Goal: Task Accomplishment & Management: Use online tool/utility

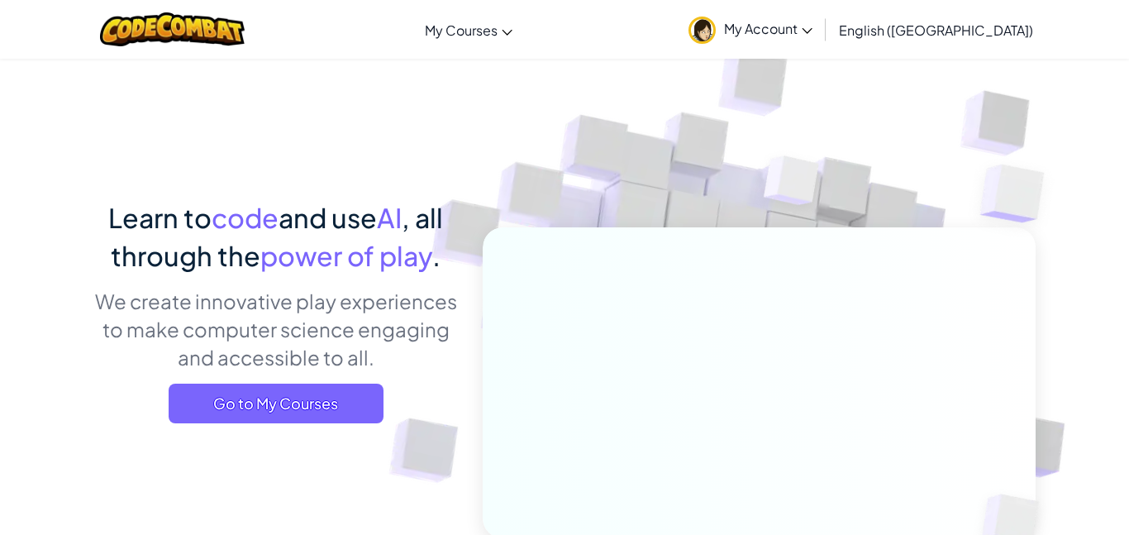
click at [88, 381] on div "Learn to code and use AI , all through the power of play . We create innovative…" at bounding box center [564, 359] width 967 height 603
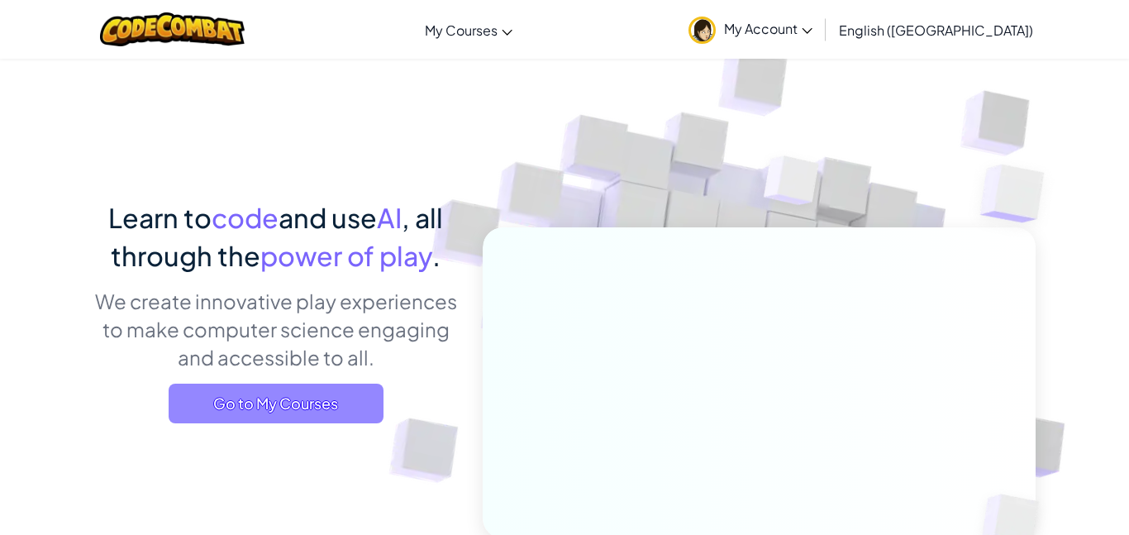
click at [246, 416] on span "Go to My Courses" at bounding box center [276, 403] width 215 height 40
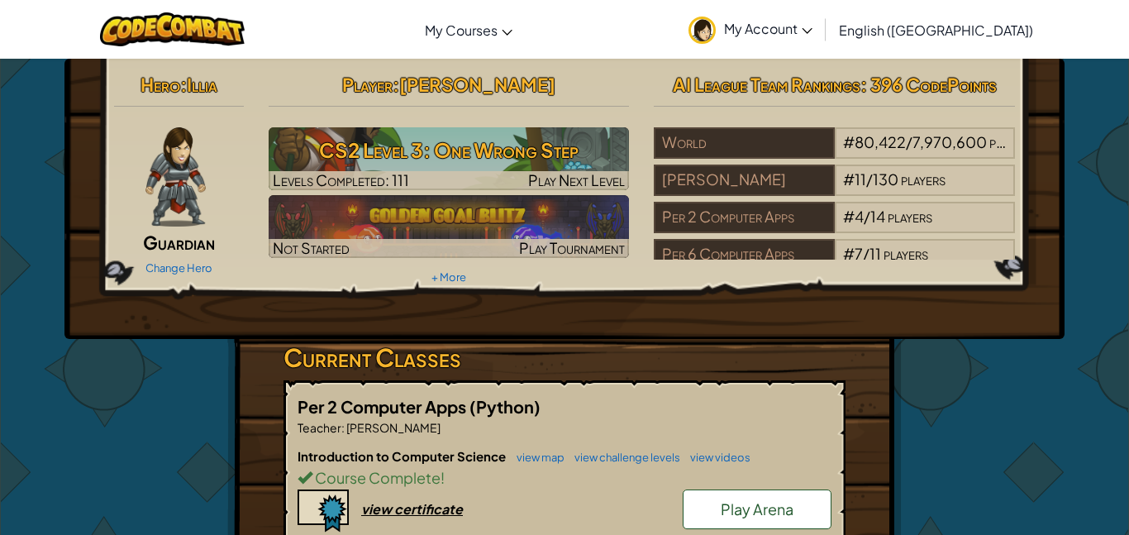
click at [693, 504] on link "Play Arena" at bounding box center [757, 509] width 149 height 40
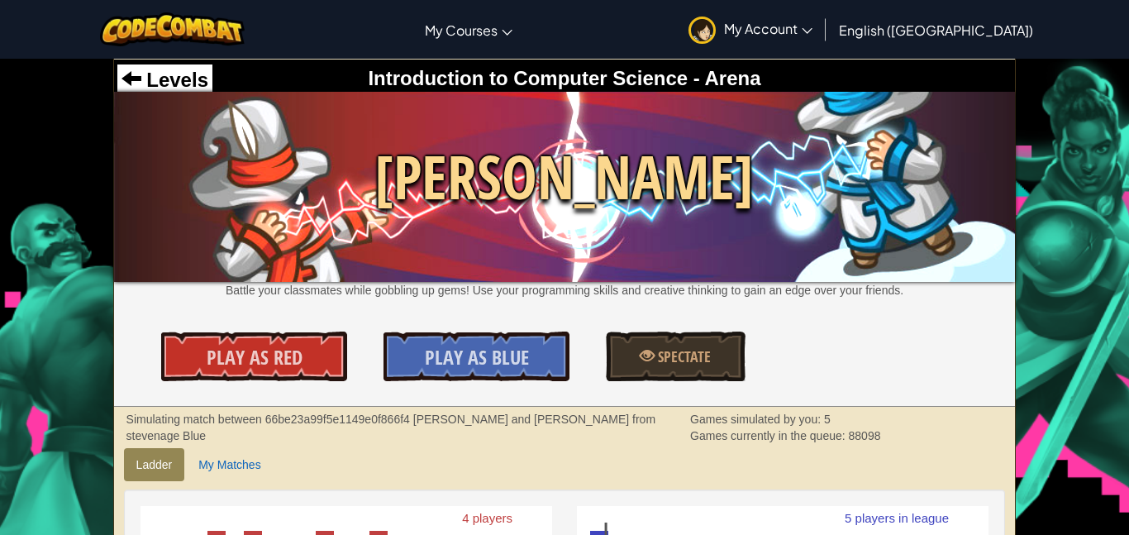
click at [559, 295] on p "Battle your classmates while gobbling up gems! Use your programming skills and …" at bounding box center [565, 290] width 902 height 17
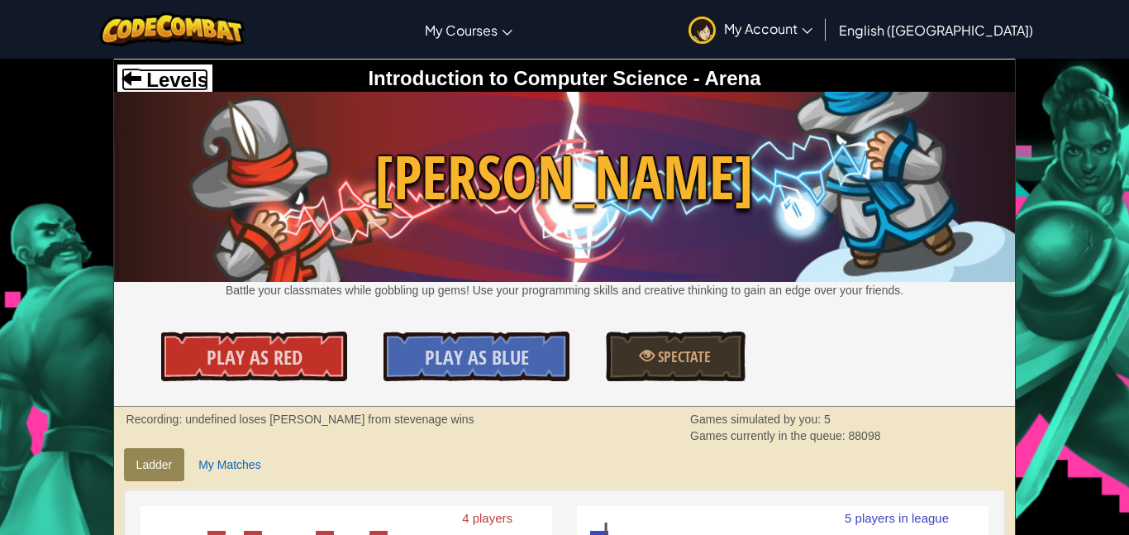
click at [170, 85] on span "Levels" at bounding box center [174, 80] width 67 height 22
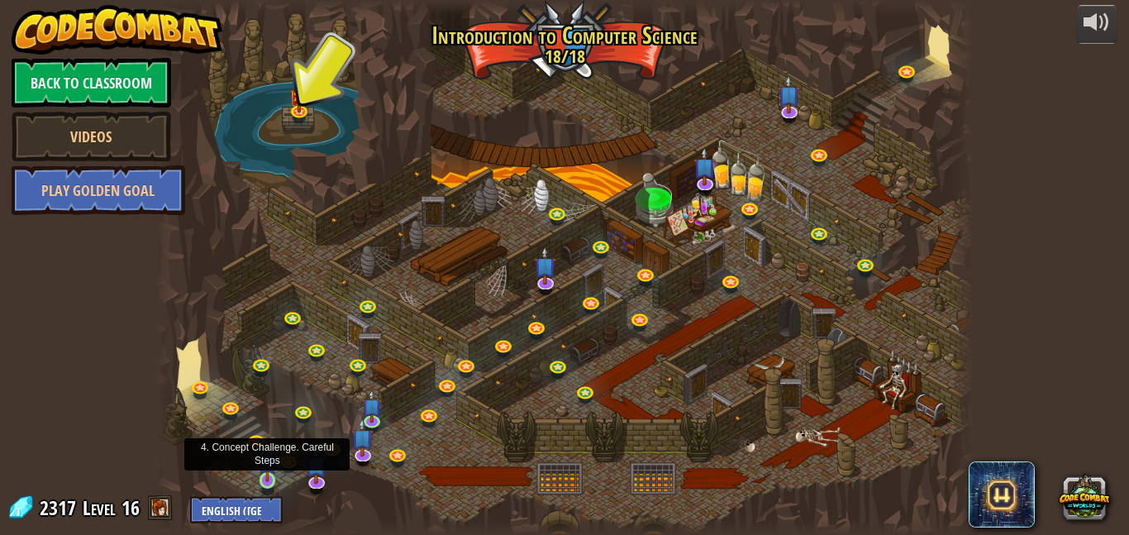
click at [259, 477] on img at bounding box center [267, 459] width 19 height 45
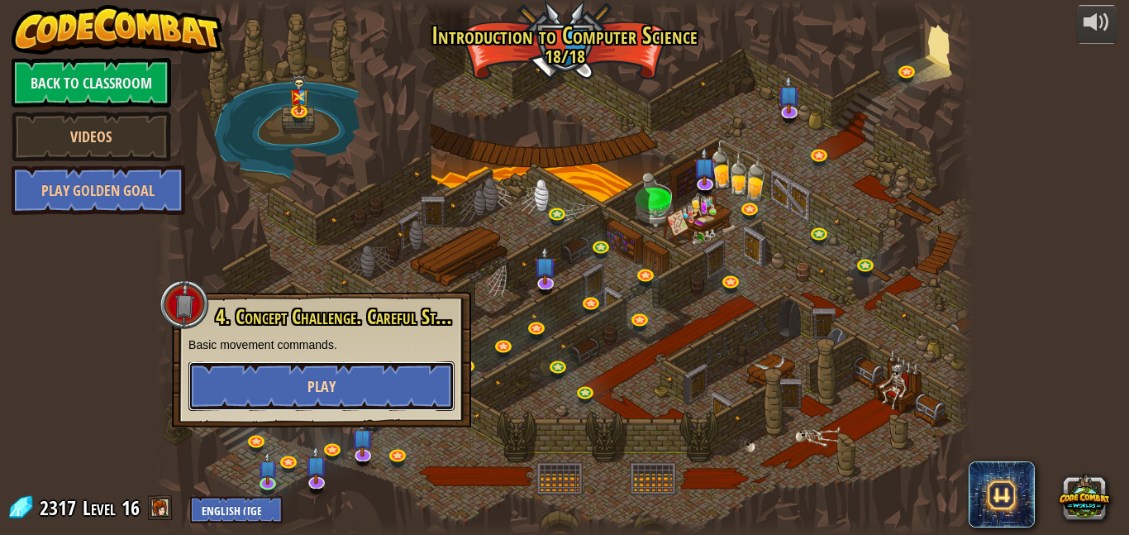
click at [424, 385] on button "Play" at bounding box center [321, 386] width 266 height 50
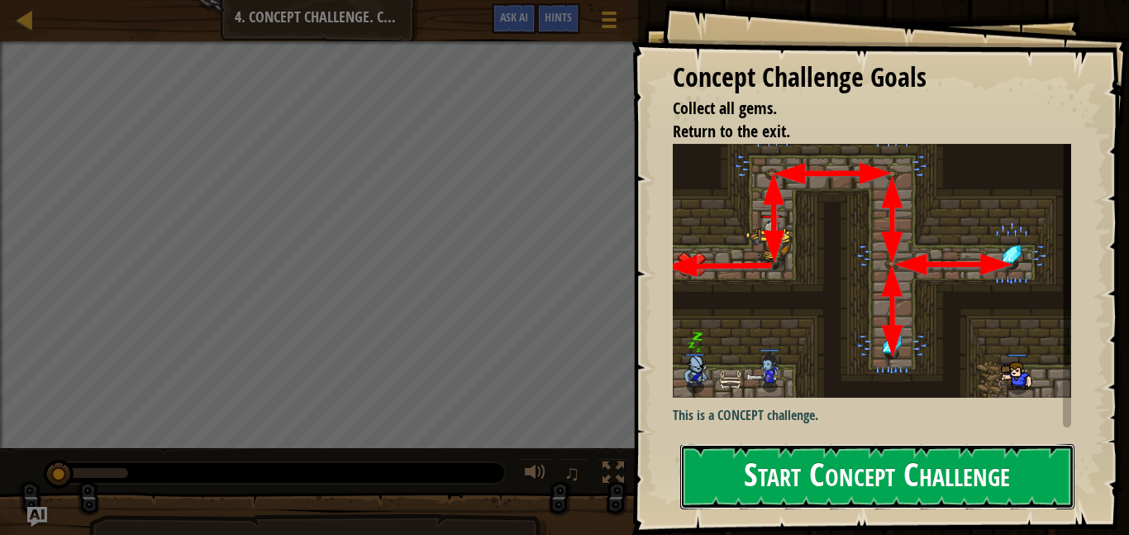
click at [745, 491] on button "Start Concept Challenge" at bounding box center [877, 476] width 394 height 65
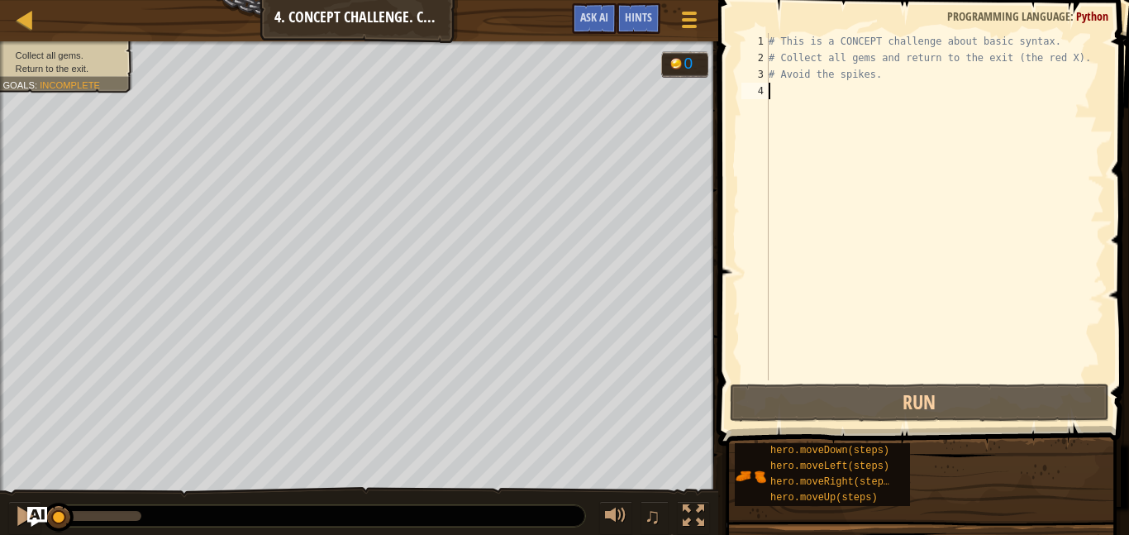
type textarea "h"
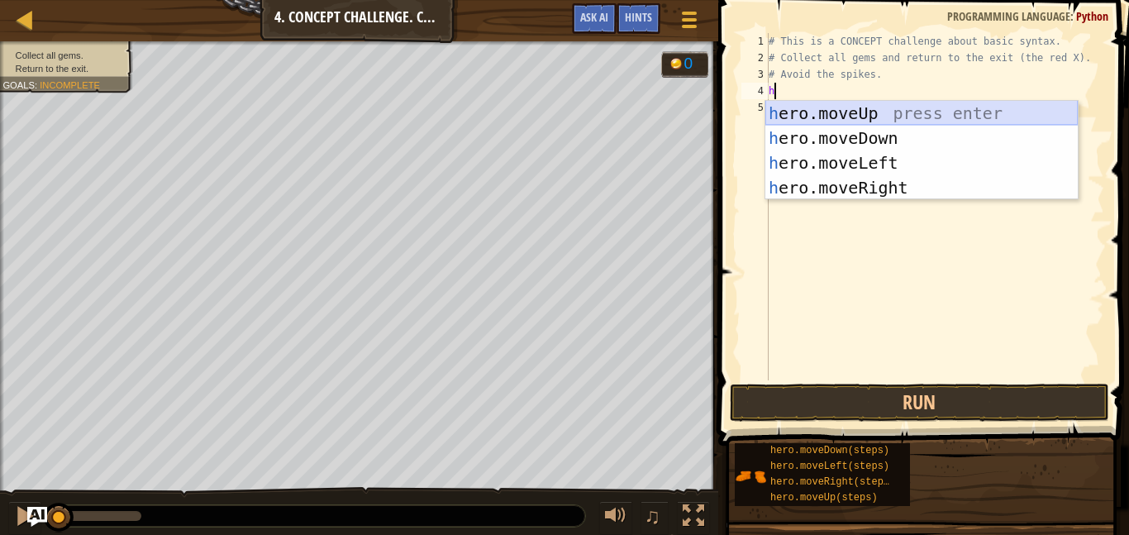
click at [887, 110] on div "h ero.moveUp press enter h ero.moveDown press enter h ero.moveLeft press enter …" at bounding box center [921, 175] width 312 height 149
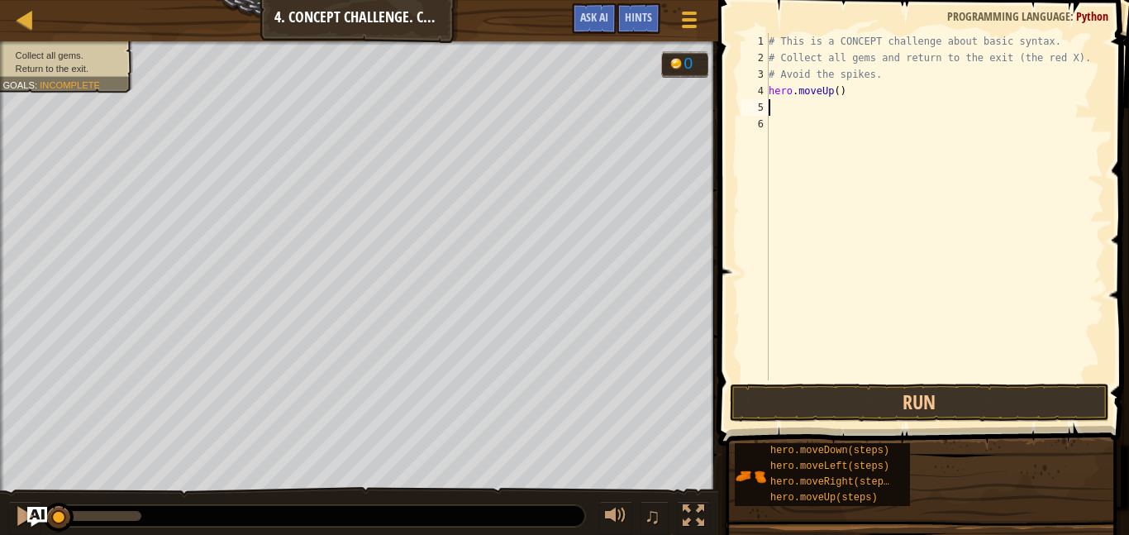
type textarea "h"
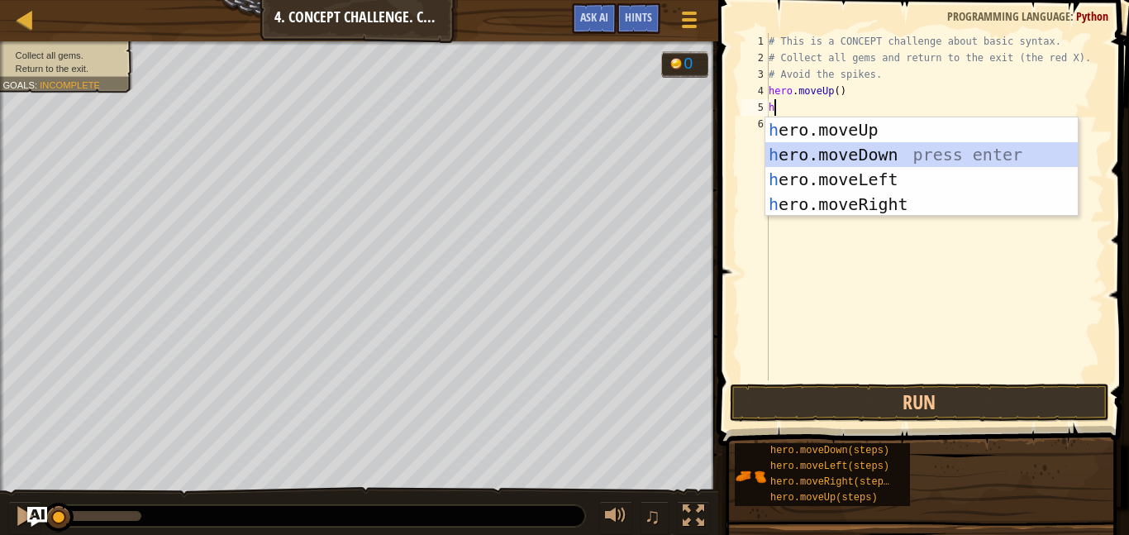
click at [902, 149] on div "h ero.moveUp press enter h ero.moveDown press enter h ero.moveLeft press enter …" at bounding box center [921, 191] width 312 height 149
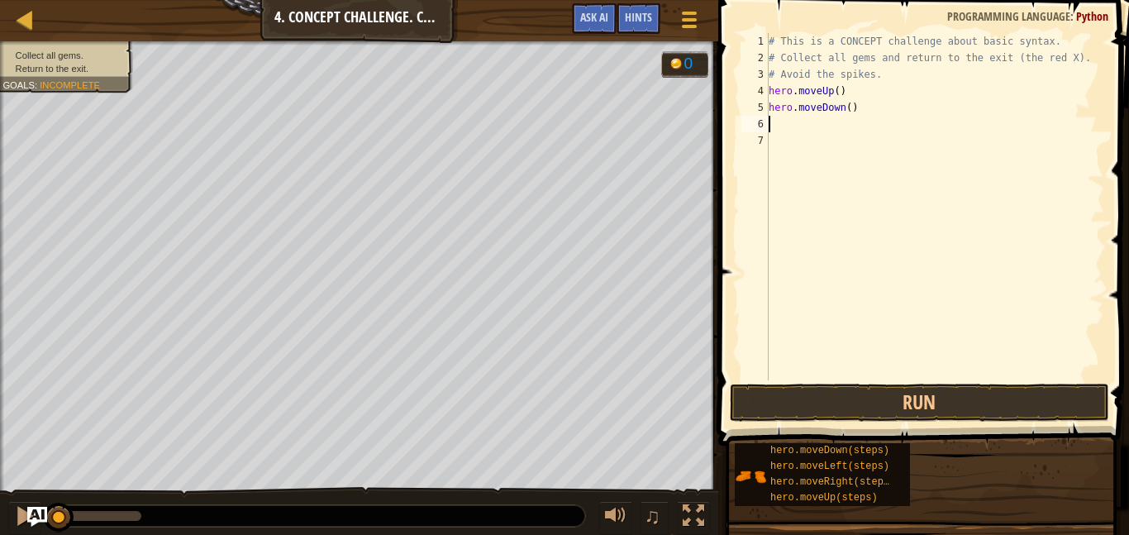
click at [845, 108] on div "# This is a CONCEPT challenge about basic syntax. # Collect all gems and return…" at bounding box center [934, 223] width 339 height 380
click at [848, 106] on div "# This is a CONCEPT challenge about basic syntax. # Collect all gems and return…" at bounding box center [934, 223] width 339 height 380
type textarea "hero.moveDown(2)"
click at [808, 120] on div "# This is a CONCEPT challenge about basic syntax. # Collect all gems and return…" at bounding box center [934, 223] width 339 height 380
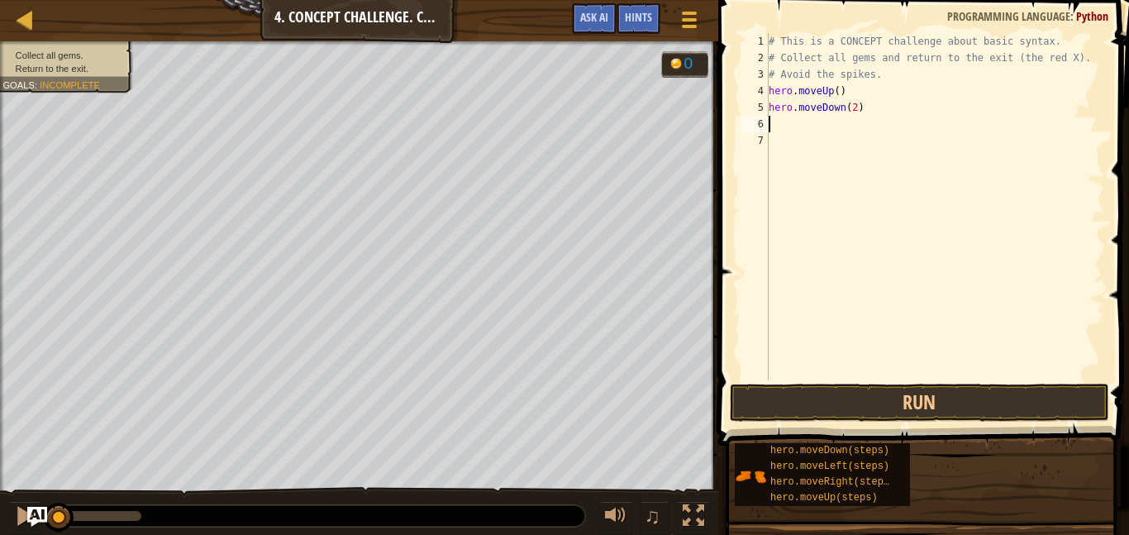
scroll to position [7, 0]
type textarea "h"
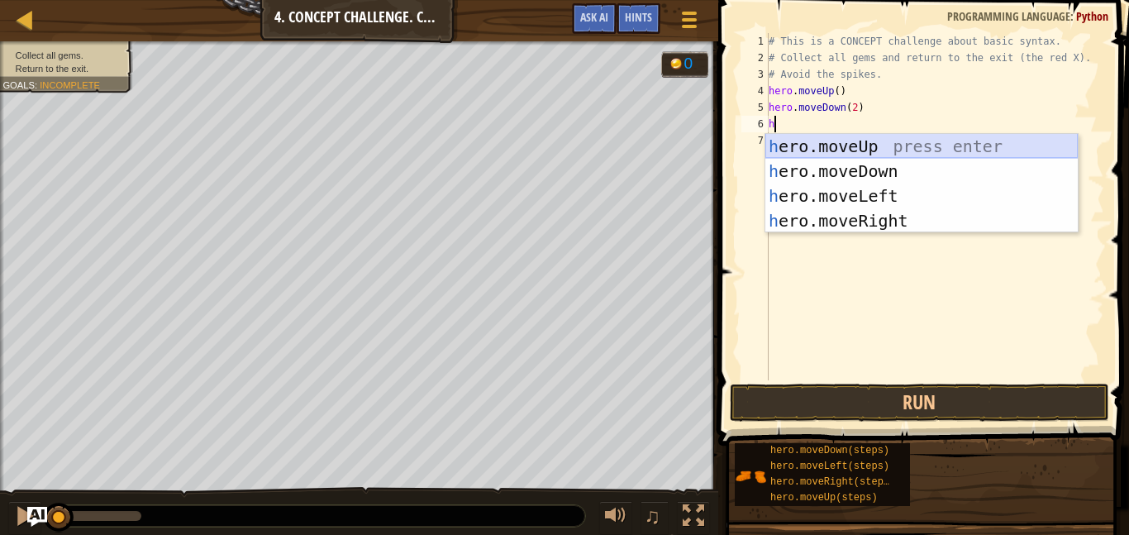
click at [866, 146] on div "h ero.moveUp press enter h ero.moveDown press enter h ero.moveLeft press enter …" at bounding box center [921, 208] width 312 height 149
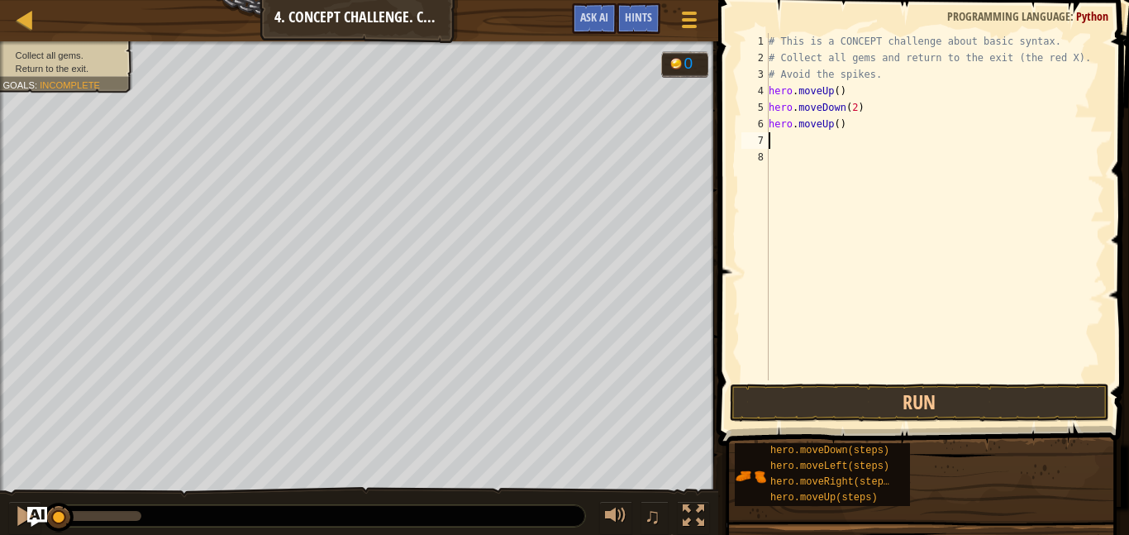
type textarea "h"
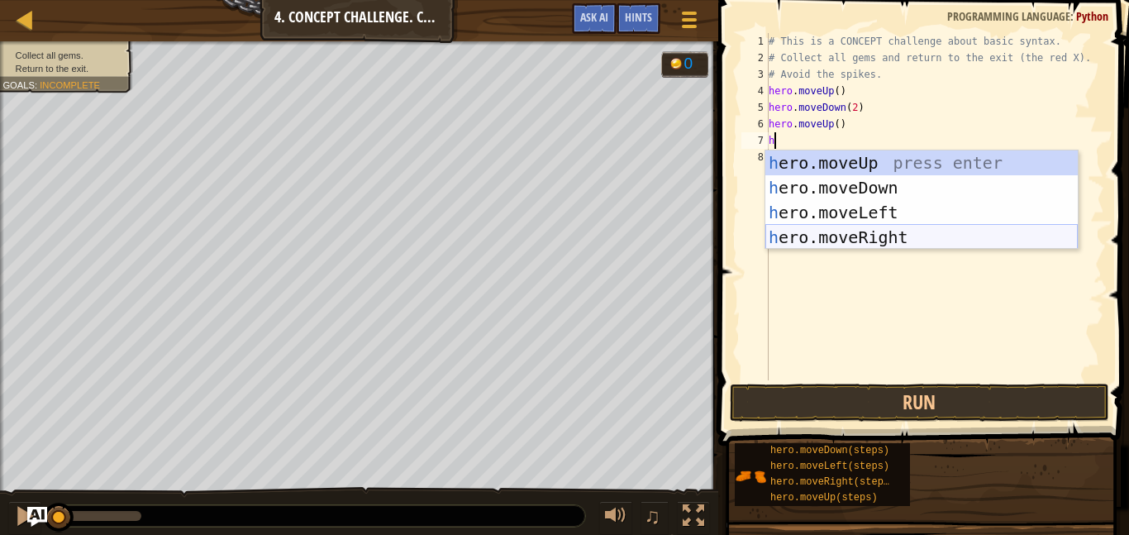
click at [851, 229] on div "h ero.moveUp press enter h ero.moveDown press enter h ero.moveLeft press enter …" at bounding box center [921, 224] width 312 height 149
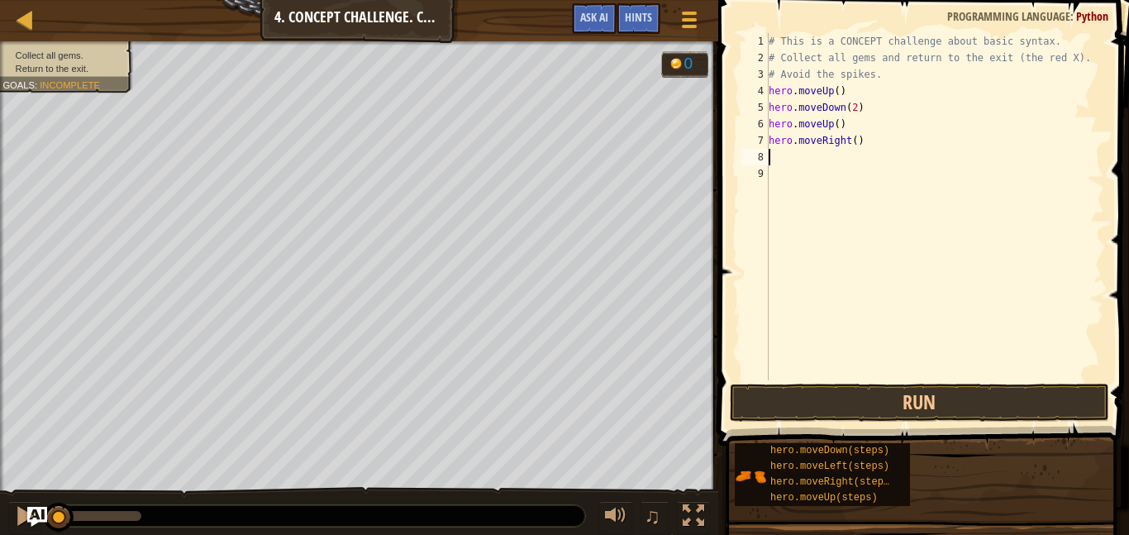
type textarea "h"
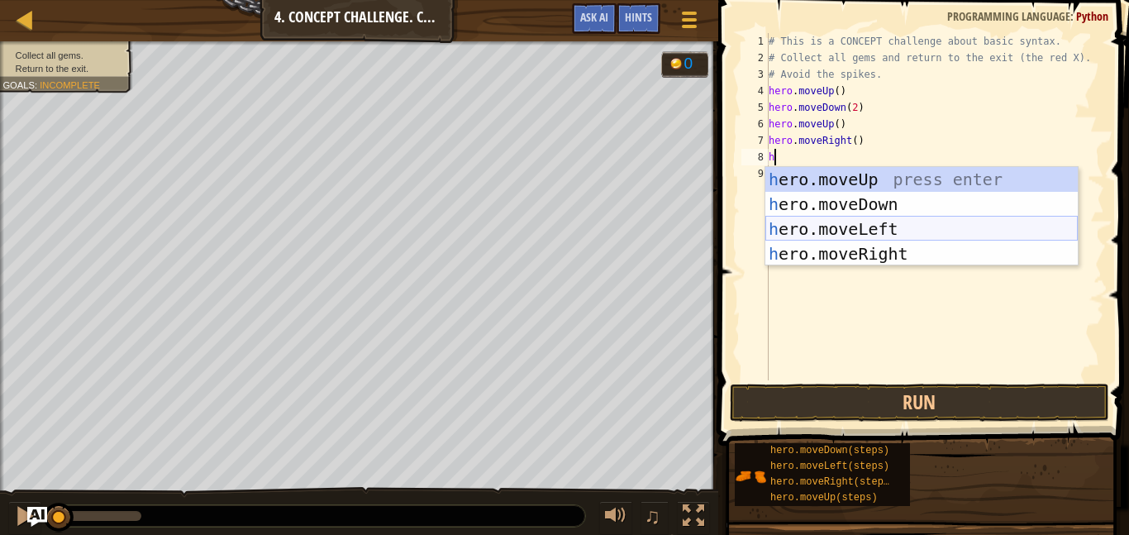
click at [878, 234] on div "h ero.moveUp press enter h ero.moveDown press enter h ero.moveLeft press enter …" at bounding box center [921, 241] width 312 height 149
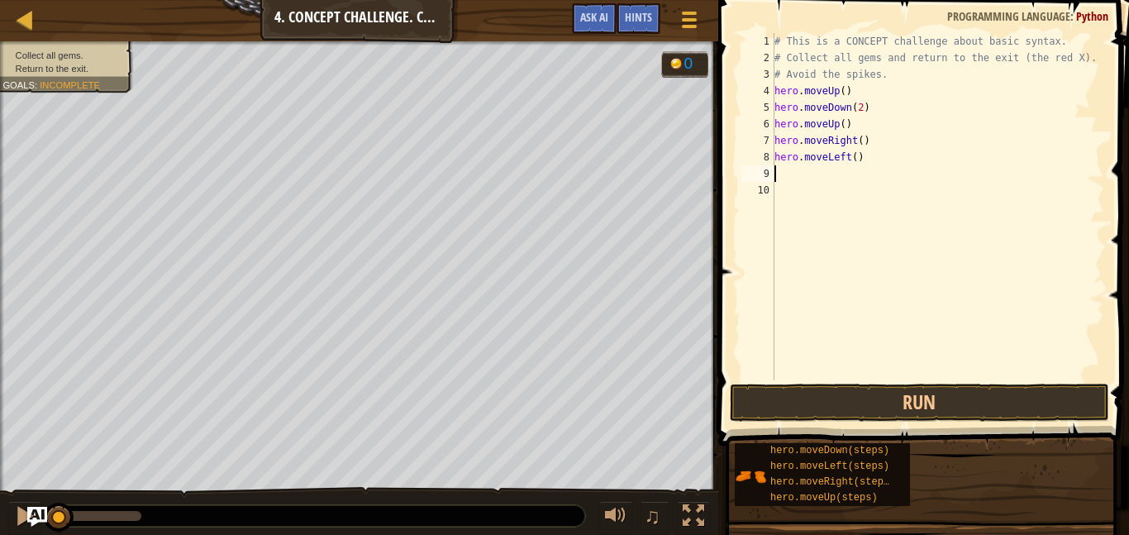
type textarea "h"
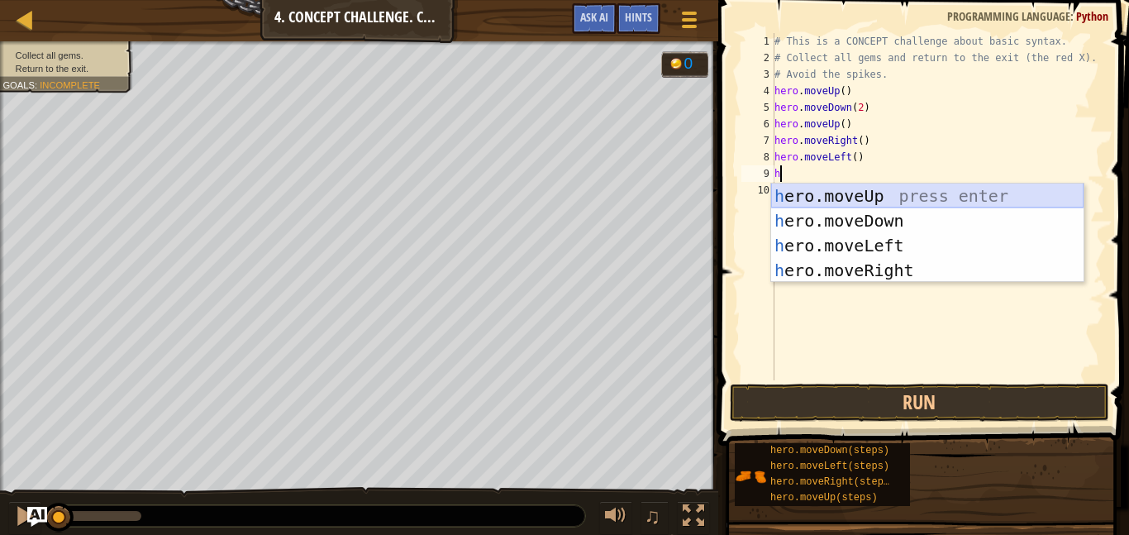
click at [906, 193] on div "h ero.moveUp press enter h ero.moveDown press enter h ero.moveLeft press enter …" at bounding box center [927, 257] width 312 height 149
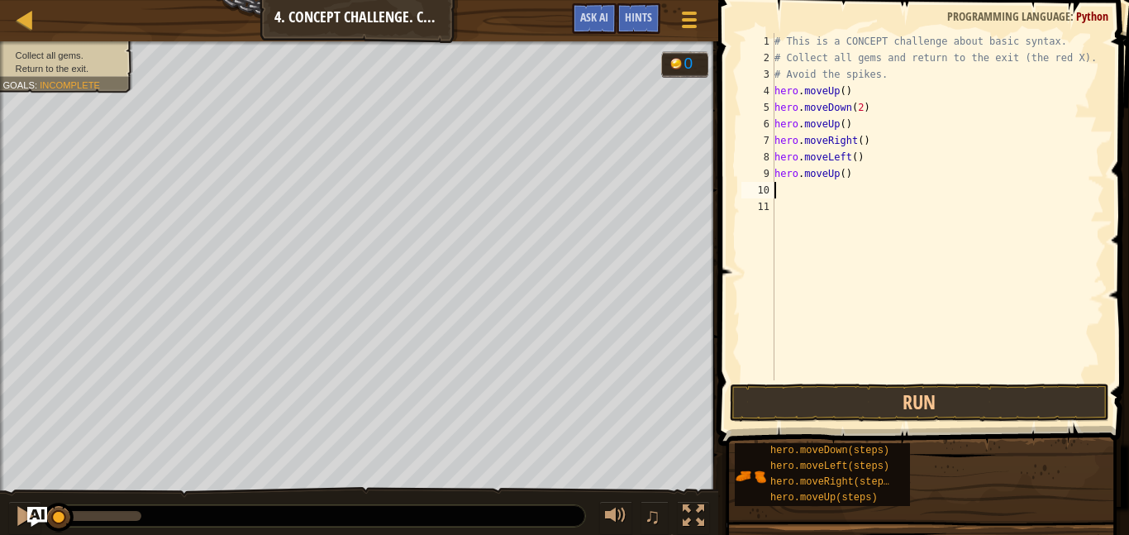
type textarea "h"
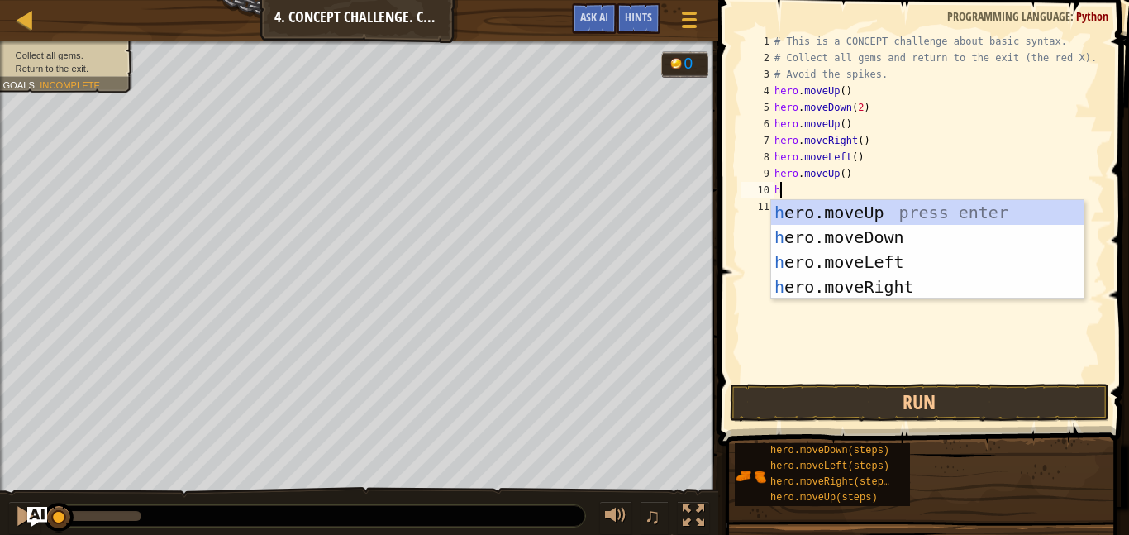
click at [945, 302] on div "# This is a CONCEPT challenge about basic syntax. # Collect all gems and return…" at bounding box center [937, 223] width 333 height 380
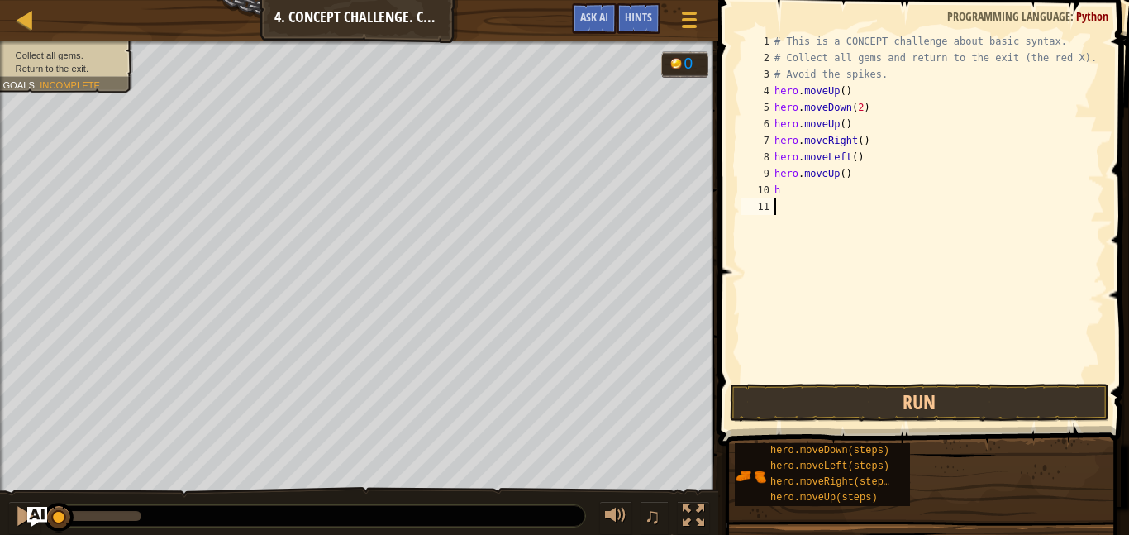
click at [908, 165] on div "# This is a CONCEPT challenge about basic syntax. # Collect all gems and return…" at bounding box center [937, 223] width 333 height 380
click at [864, 187] on div "# This is a CONCEPT challenge about basic syntax. # Collect all gems and return…" at bounding box center [937, 223] width 333 height 380
type textarea "he"
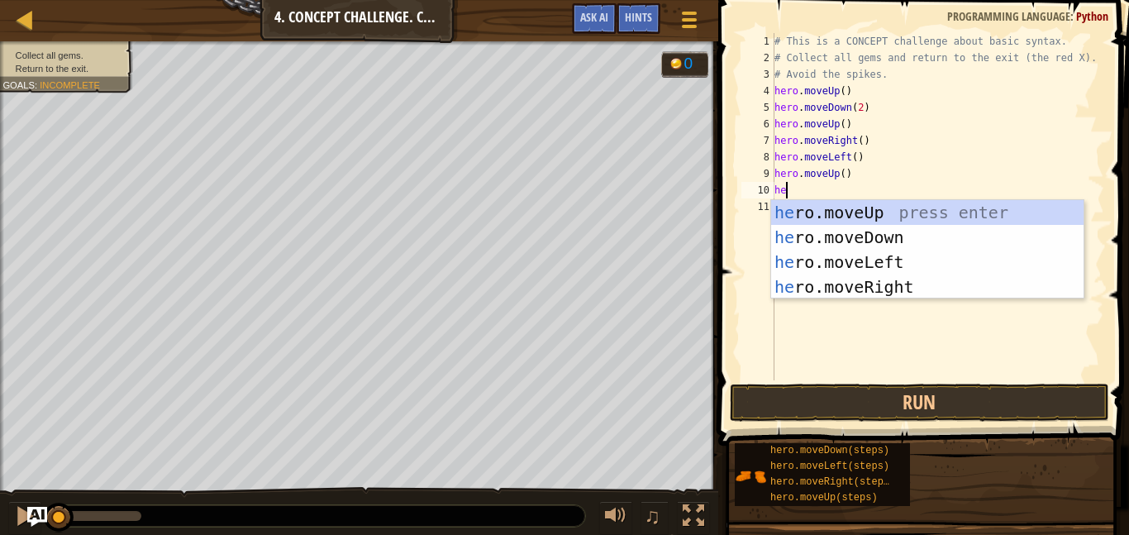
scroll to position [7, 1]
click at [876, 290] on div "he ro.moveUp press enter he ro.moveDown press enter he ro.moveLeft press enter …" at bounding box center [927, 274] width 312 height 149
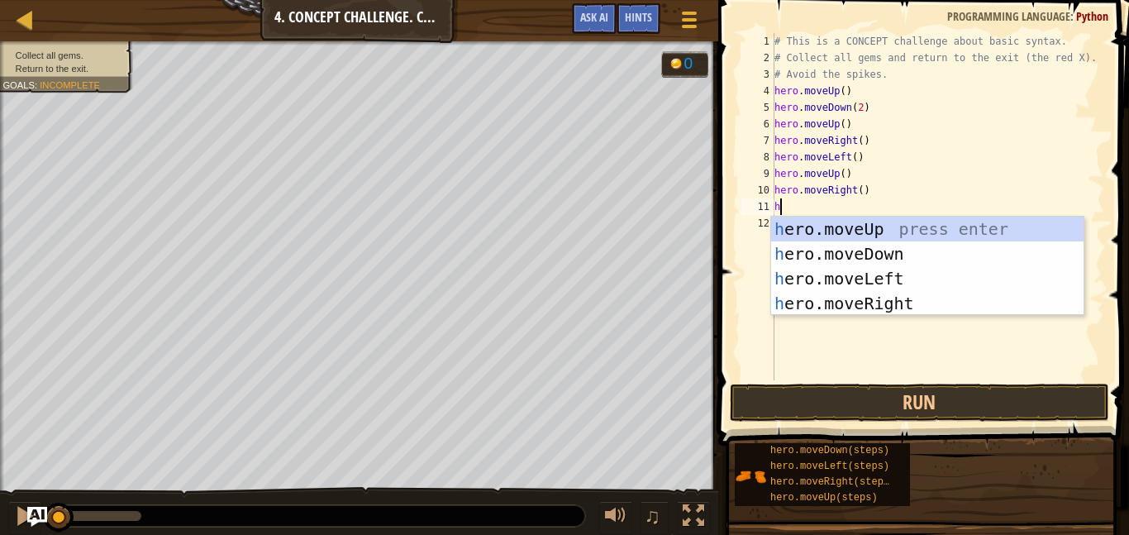
type textarea "h"
click at [864, 256] on div "h ero.moveUp press enter h ero.moveDown press enter h ero.moveLeft press enter …" at bounding box center [927, 291] width 312 height 149
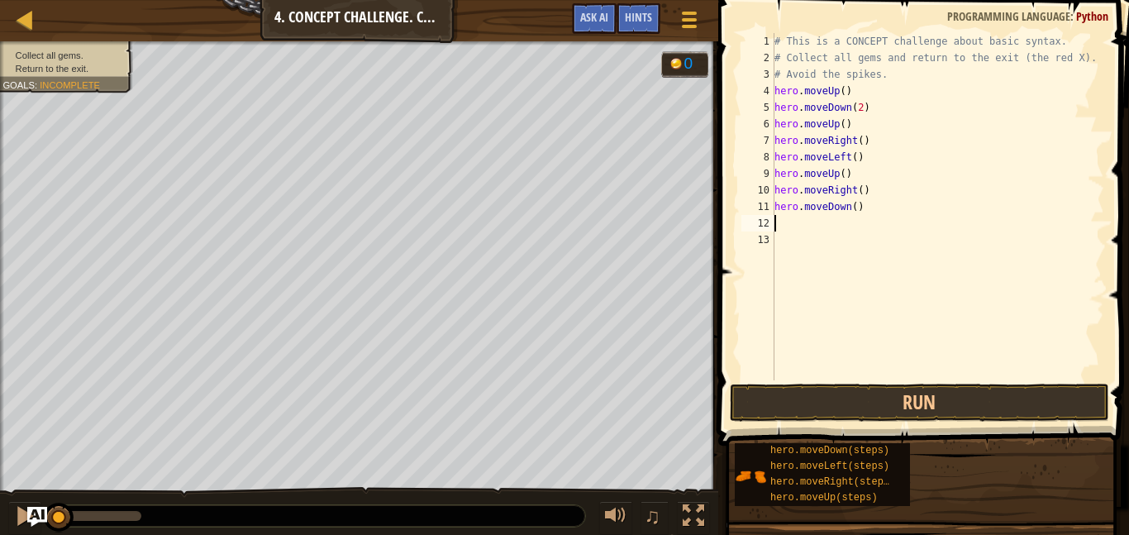
type textarea "h"
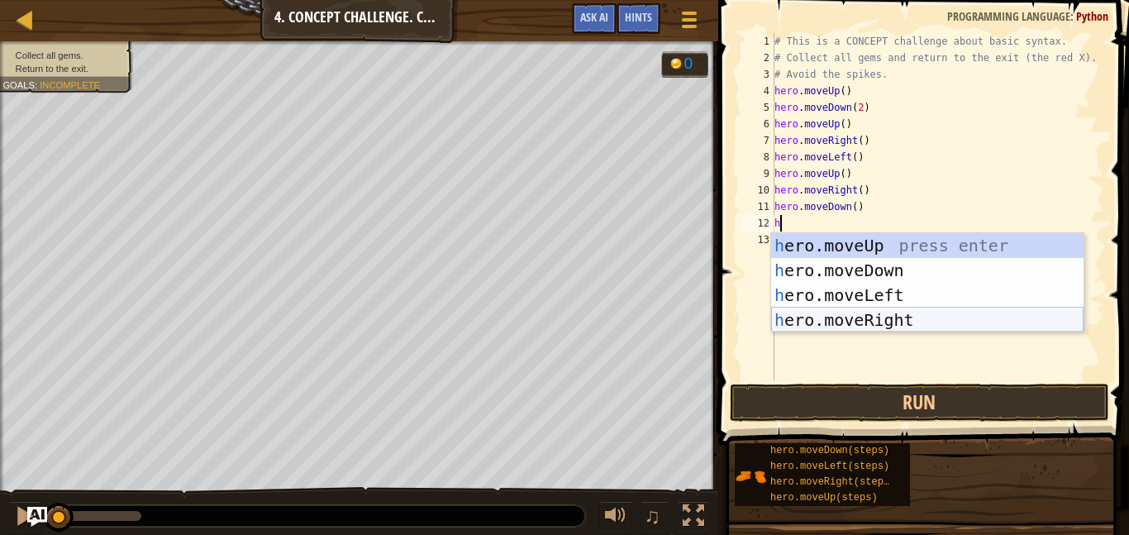
click at [864, 317] on div "h ero.moveUp press enter h ero.moveDown press enter h ero.moveLeft press enter …" at bounding box center [927, 307] width 312 height 149
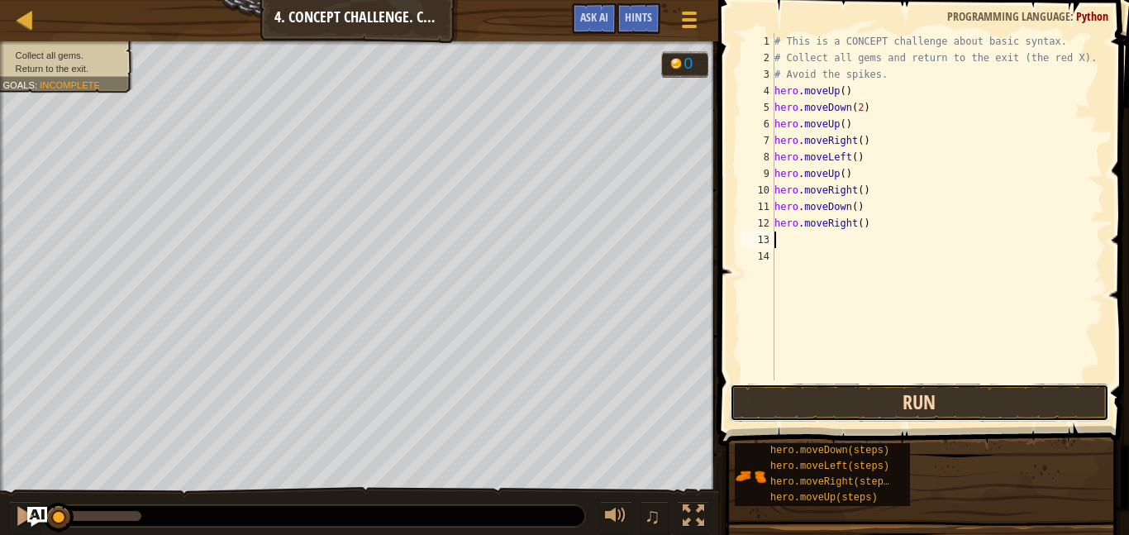
click at [854, 406] on button "Run" at bounding box center [919, 402] width 379 height 38
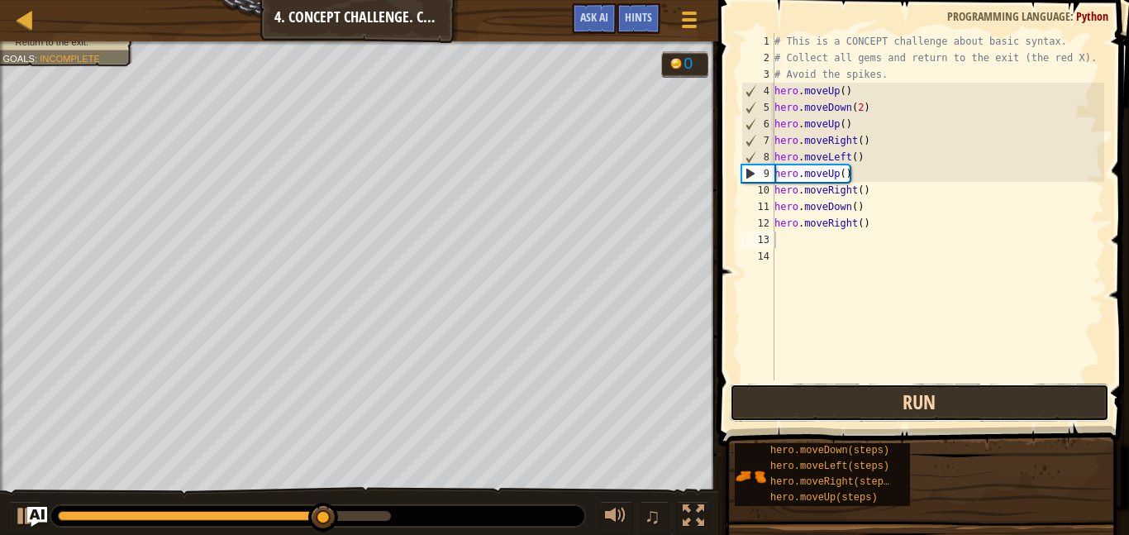
click at [878, 383] on button "Run" at bounding box center [919, 402] width 379 height 38
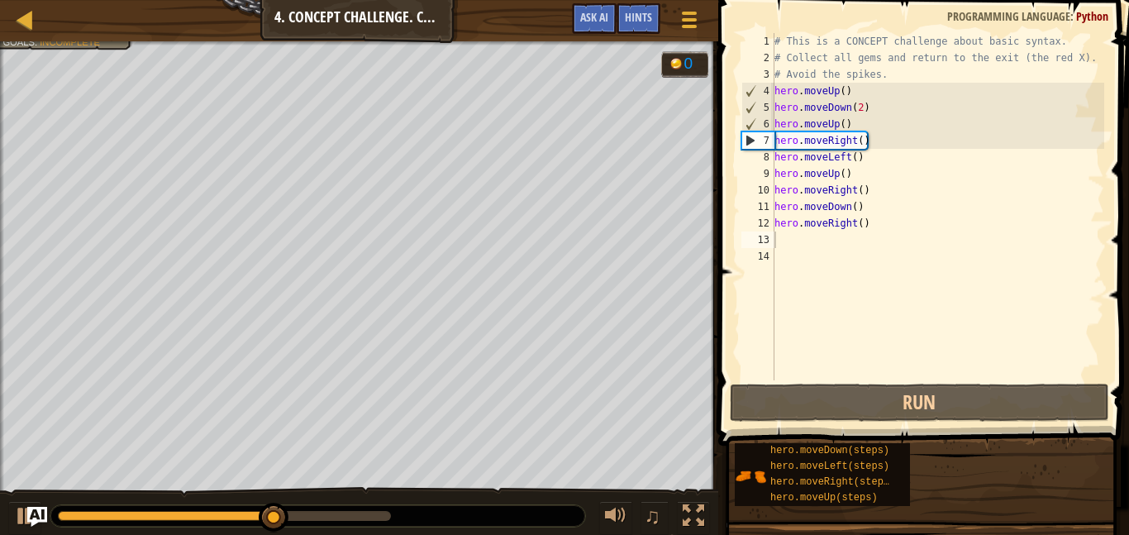
drag, startPoint x: 227, startPoint y: 524, endPoint x: 111, endPoint y: 488, distance: 121.8
click at [111, 488] on div "♫" at bounding box center [359, 512] width 718 height 50
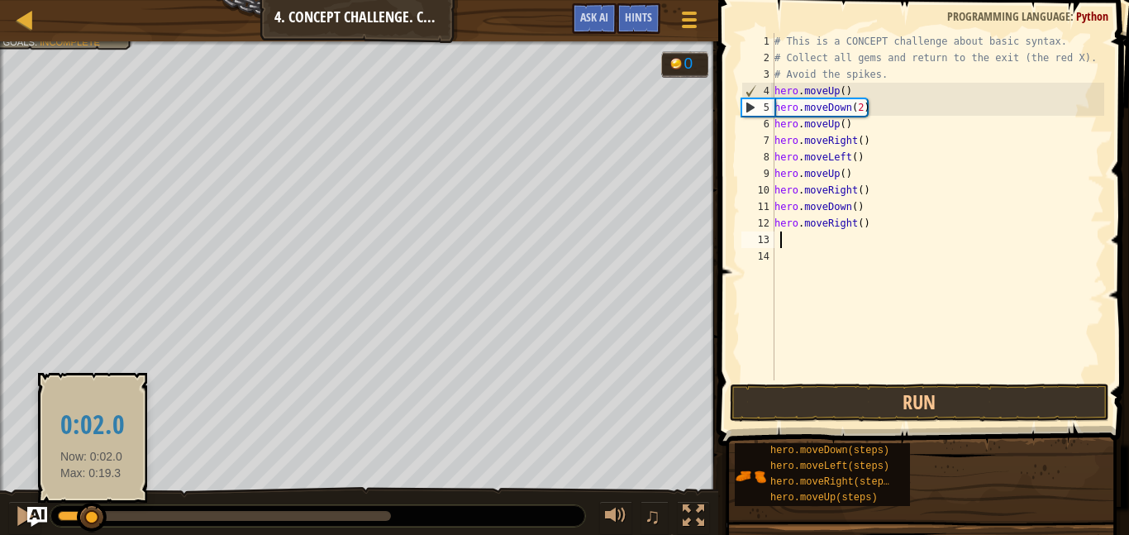
drag, startPoint x: 337, startPoint y: 521, endPoint x: 90, endPoint y: 529, distance: 247.2
click at [90, 529] on div at bounding box center [92, 517] width 30 height 30
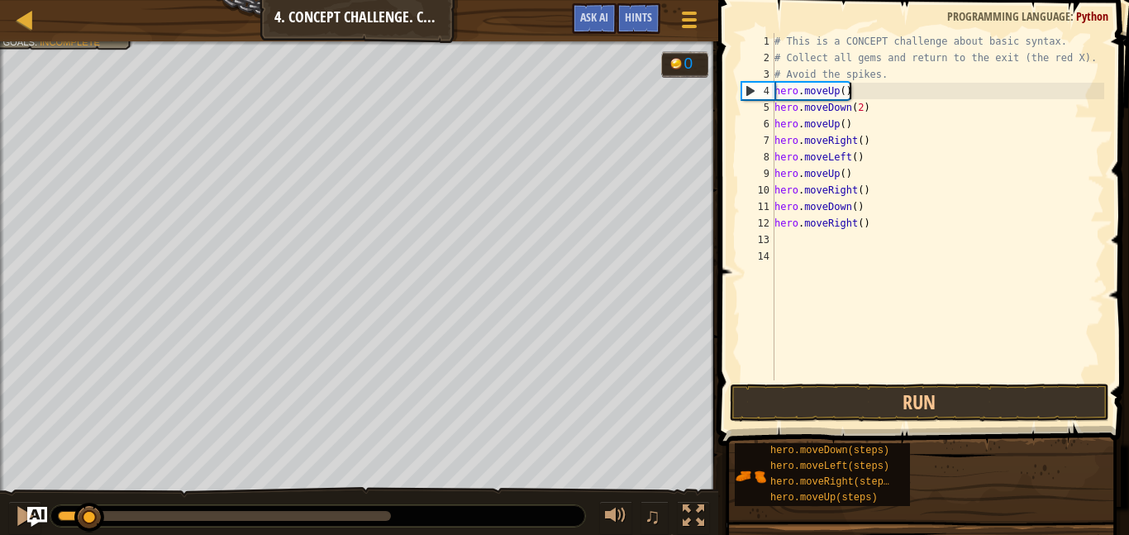
click at [854, 90] on div "# This is a CONCEPT challenge about basic syntax. # Collect all gems and return…" at bounding box center [937, 223] width 333 height 380
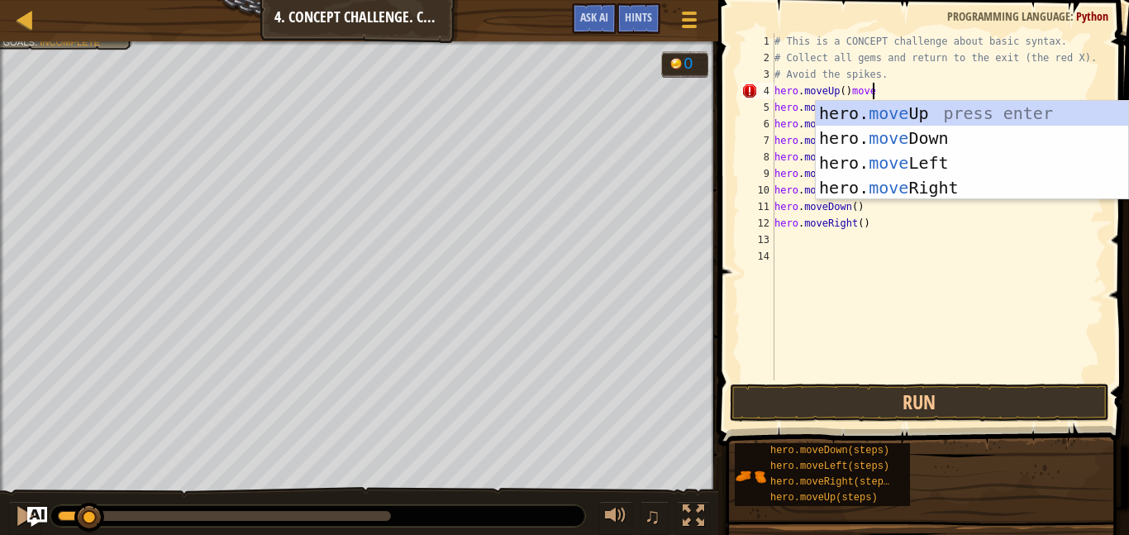
scroll to position [7, 13]
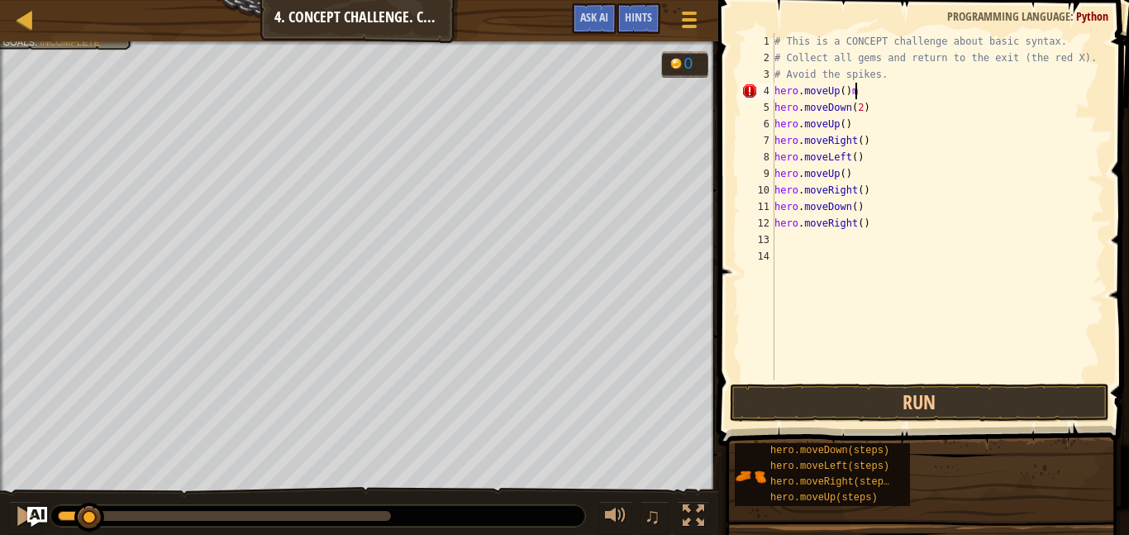
type textarea "hero.moveUp()"
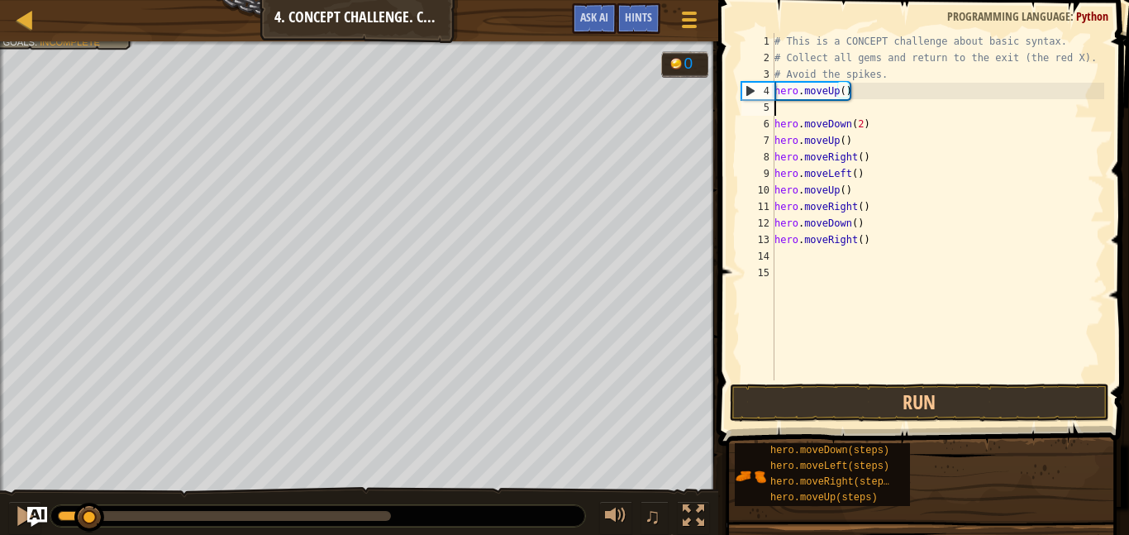
scroll to position [7, 0]
type textarea "h"
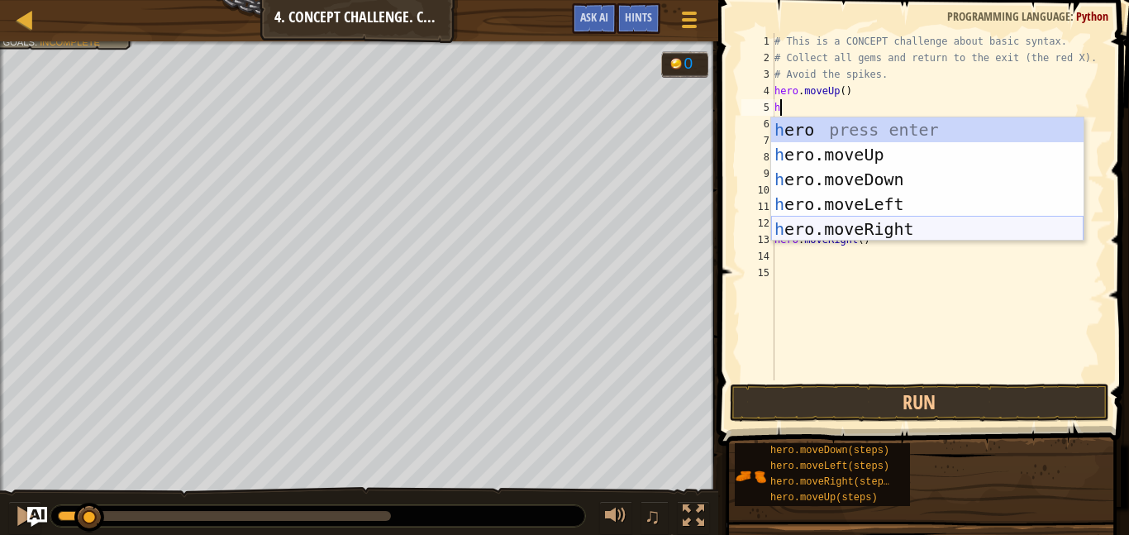
click at [972, 226] on div "h ero press enter h ero.moveUp press enter h ero.moveDown press enter h ero.mov…" at bounding box center [927, 204] width 312 height 174
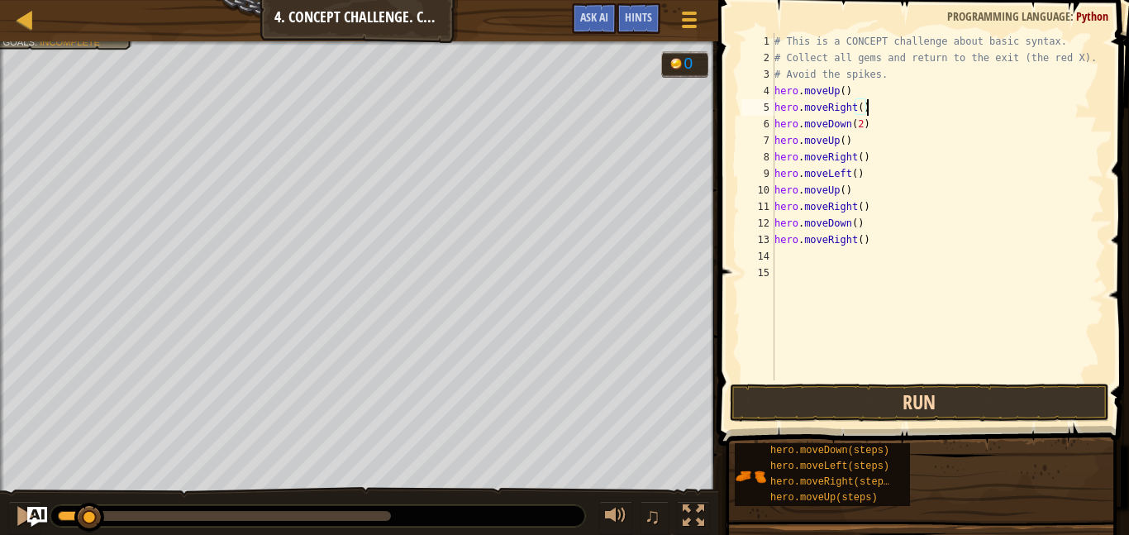
type textarea "hero.moveRight()"
click at [950, 421] on button "Run" at bounding box center [919, 402] width 379 height 38
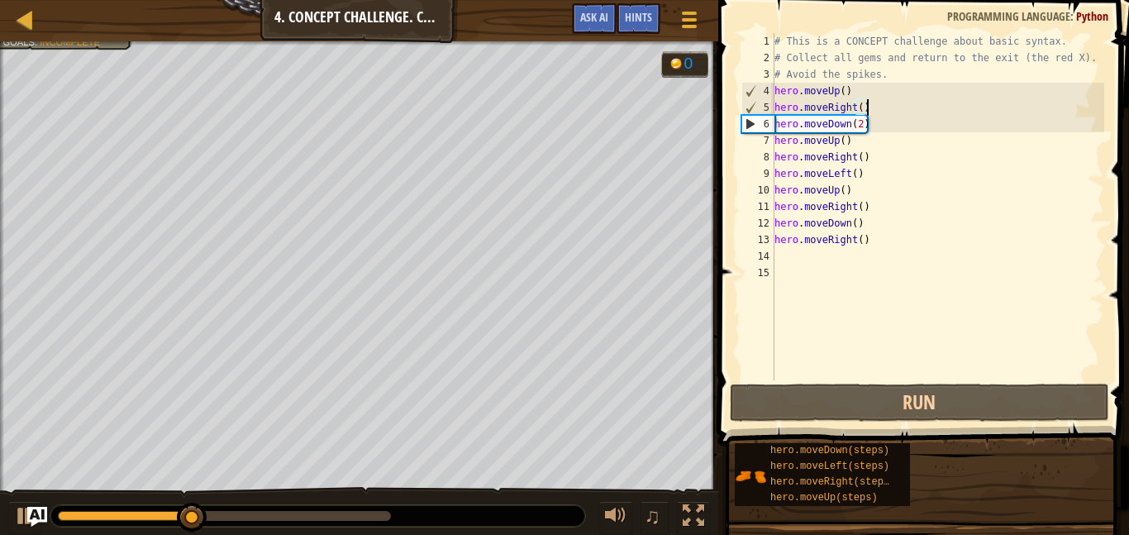
click at [906, 259] on div "# This is a CONCEPT challenge about basic syntax. # Collect all gems and return…" at bounding box center [937, 223] width 333 height 380
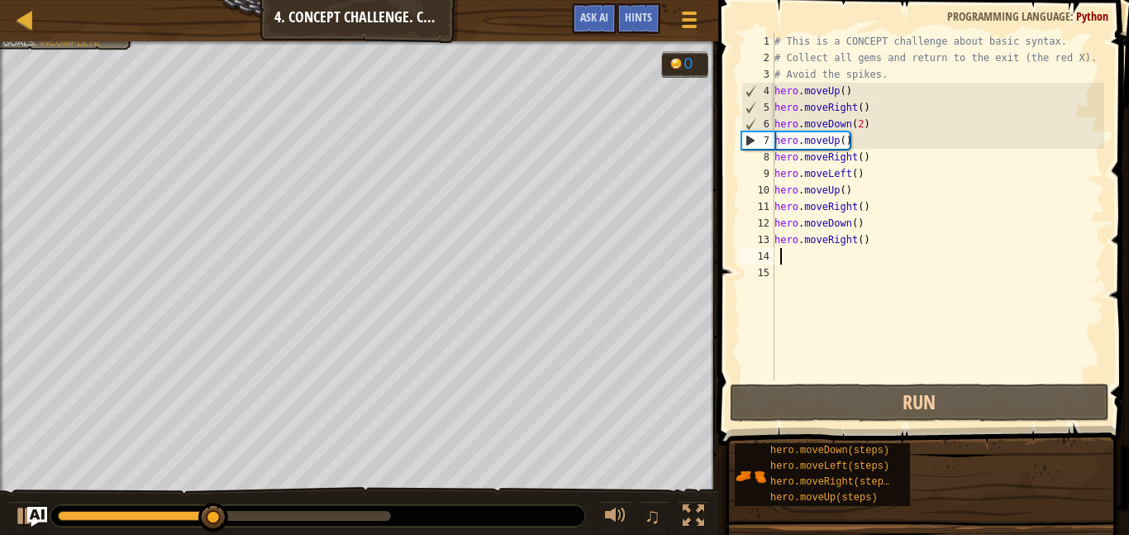
click at [855, 237] on div "# This is a CONCEPT challenge about basic syntax. # Collect all gems and return…" at bounding box center [937, 223] width 333 height 380
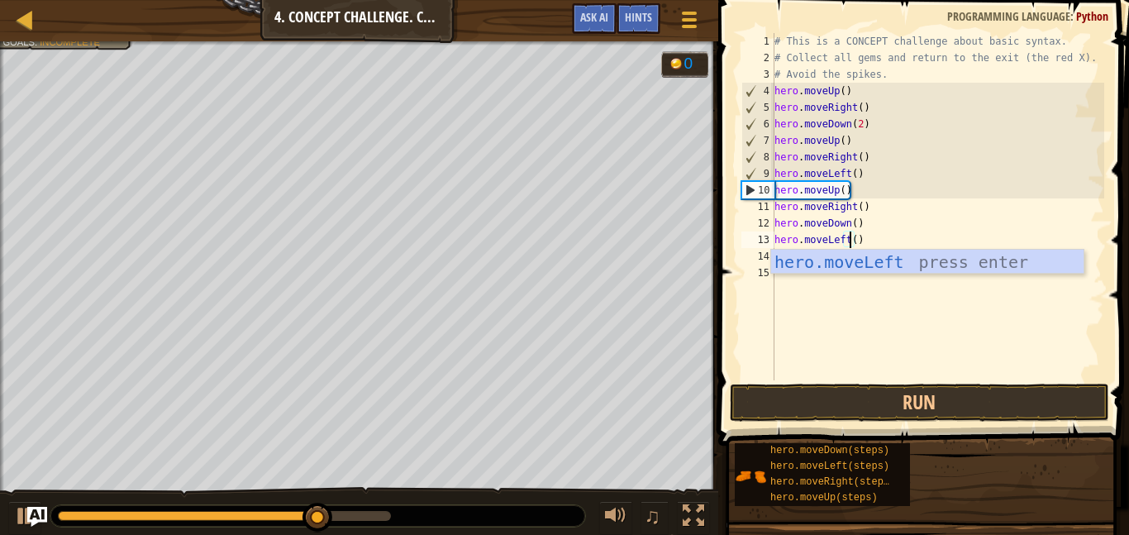
scroll to position [7, 11]
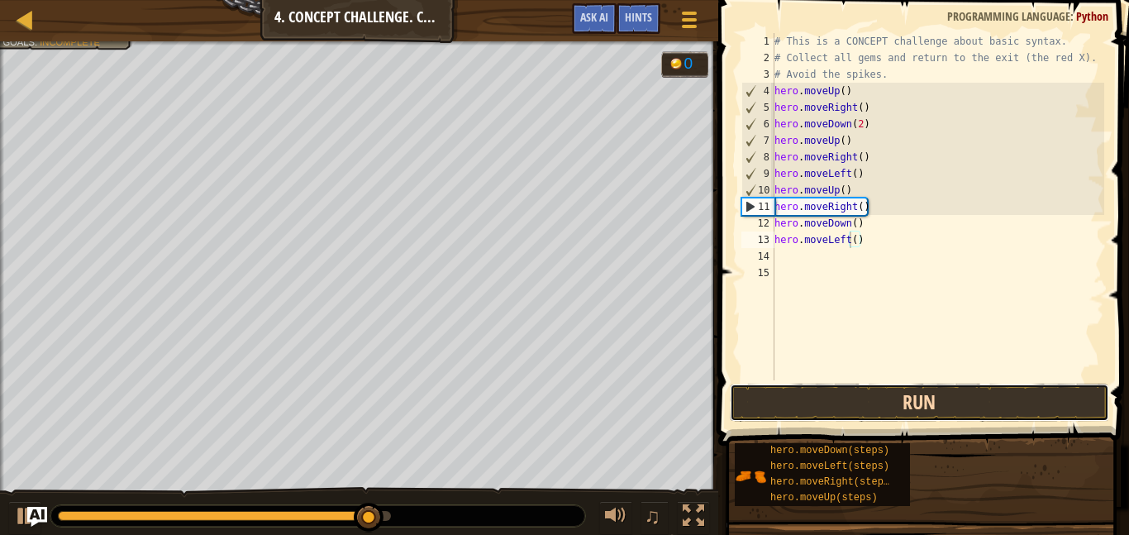
click at [777, 407] on button "Run" at bounding box center [919, 402] width 379 height 38
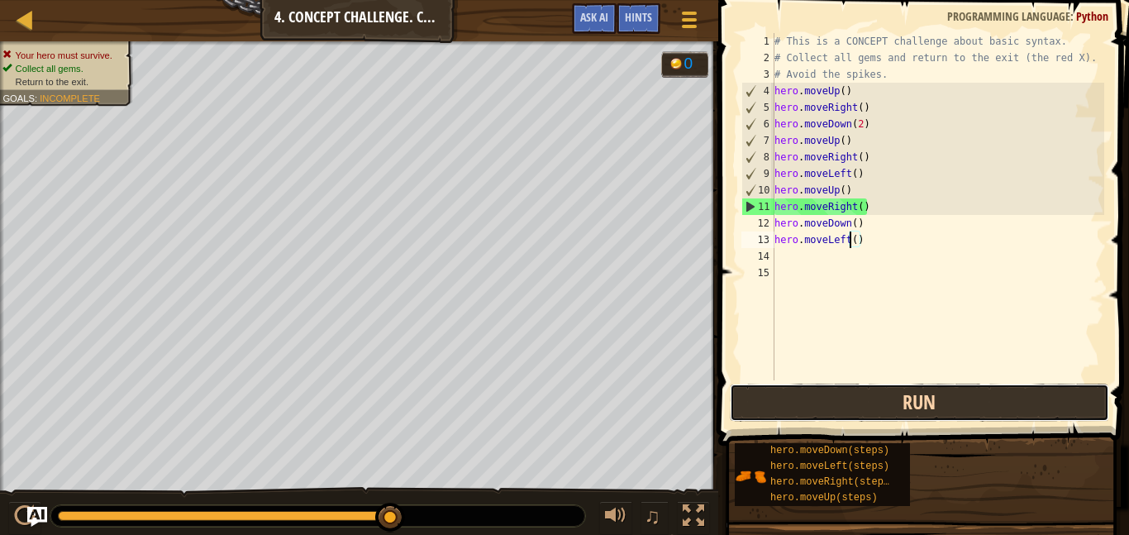
click at [802, 388] on button "Run" at bounding box center [919, 402] width 379 height 38
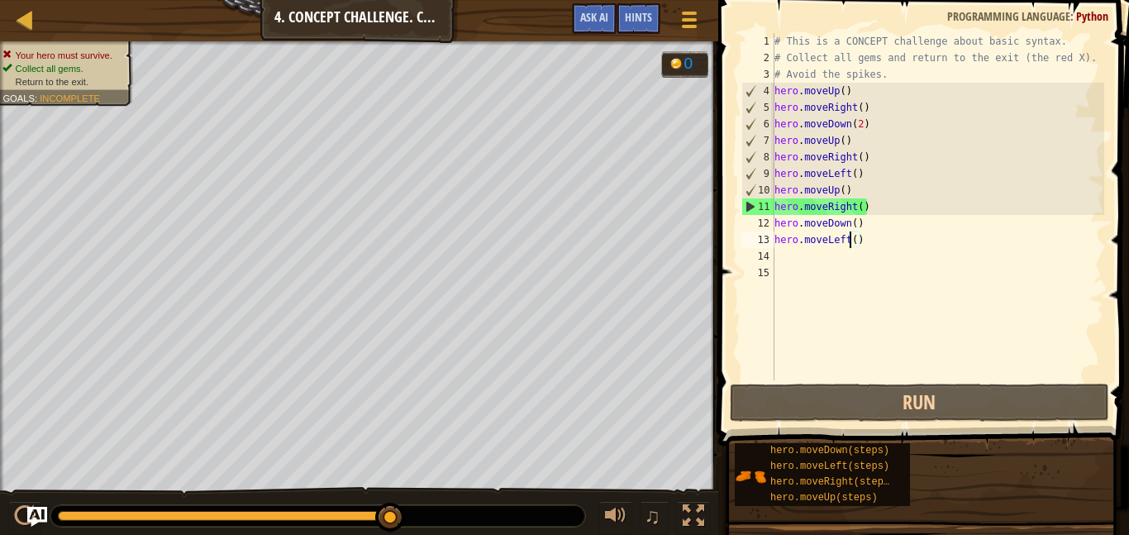
click at [848, 196] on div "# This is a CONCEPT challenge about basic syntax. # Collect all gems and return…" at bounding box center [937, 223] width 333 height 380
click at [848, 202] on div "# This is a CONCEPT challenge about basic syntax. # Collect all gems and return…" at bounding box center [937, 223] width 333 height 380
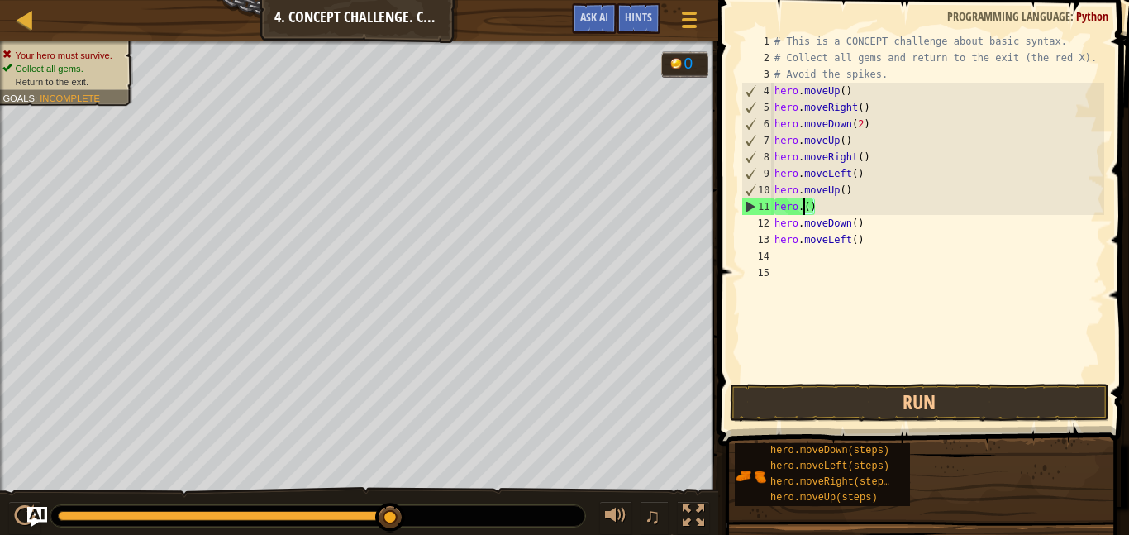
scroll to position [7, 4]
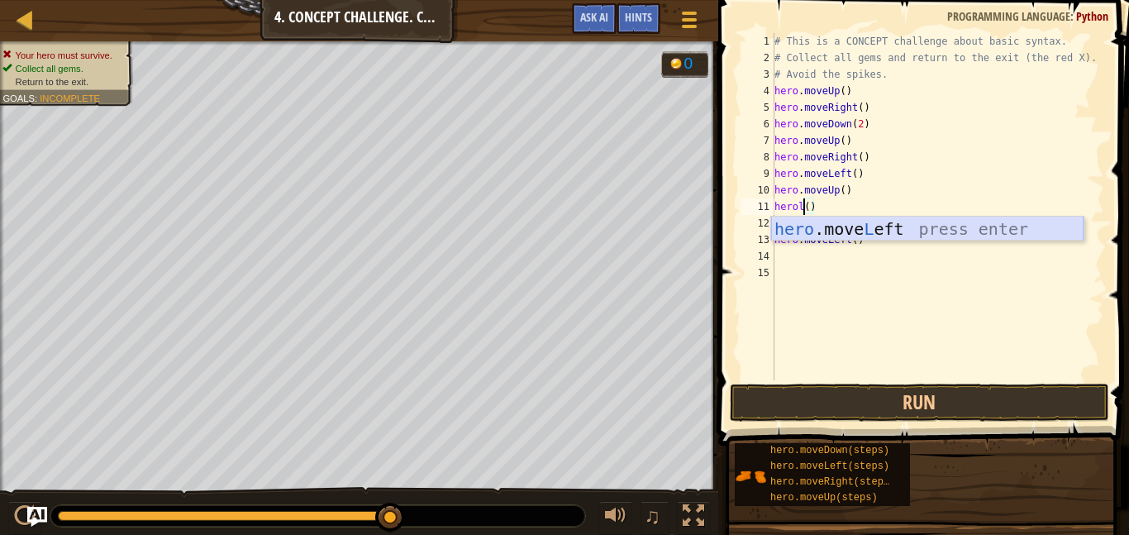
click at [889, 230] on div "hero .move L eft press enter" at bounding box center [927, 254] width 312 height 74
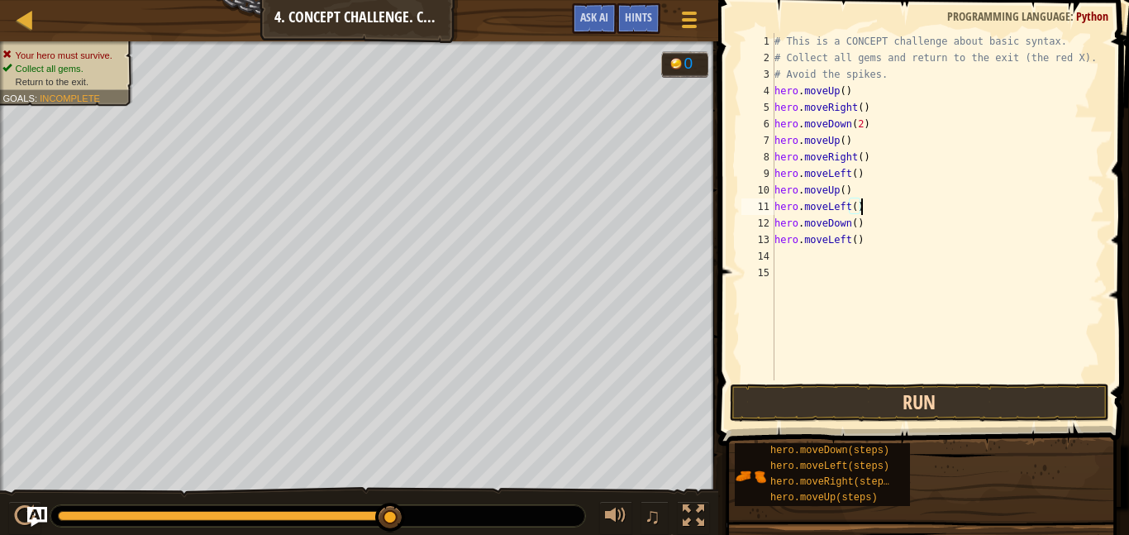
type textarea "hero.moveLeft()"
click at [847, 412] on button "Run" at bounding box center [919, 402] width 379 height 38
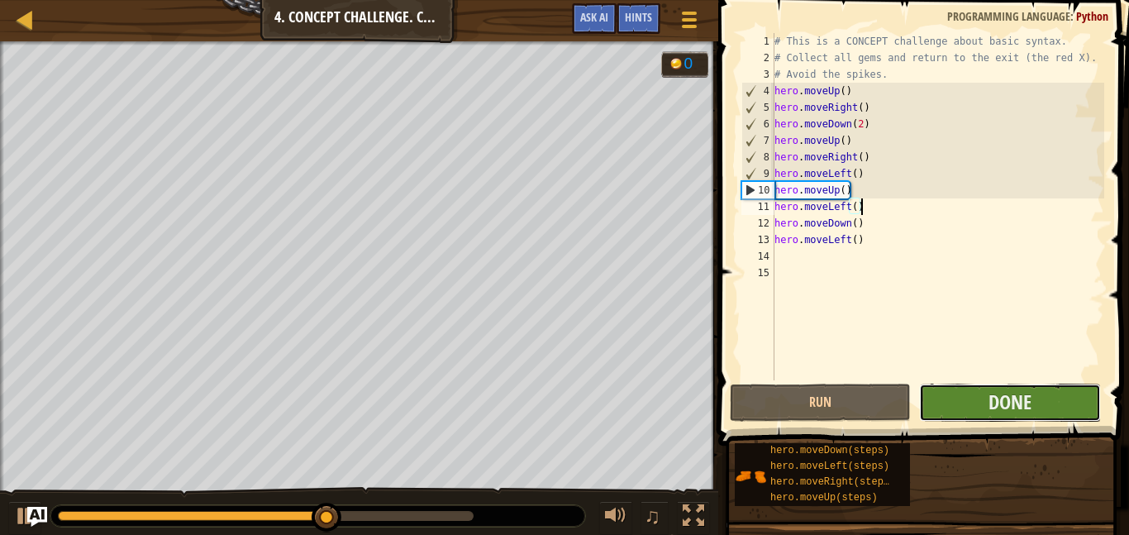
click at [952, 397] on button "Done" at bounding box center [1009, 402] width 181 height 38
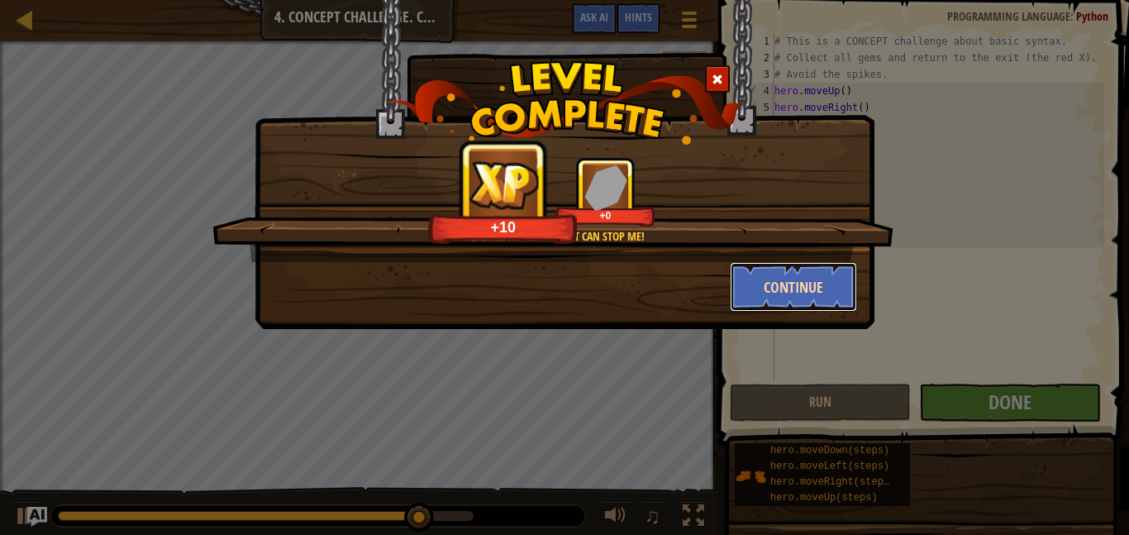
click at [765, 287] on button "Continue" at bounding box center [794, 287] width 128 height 50
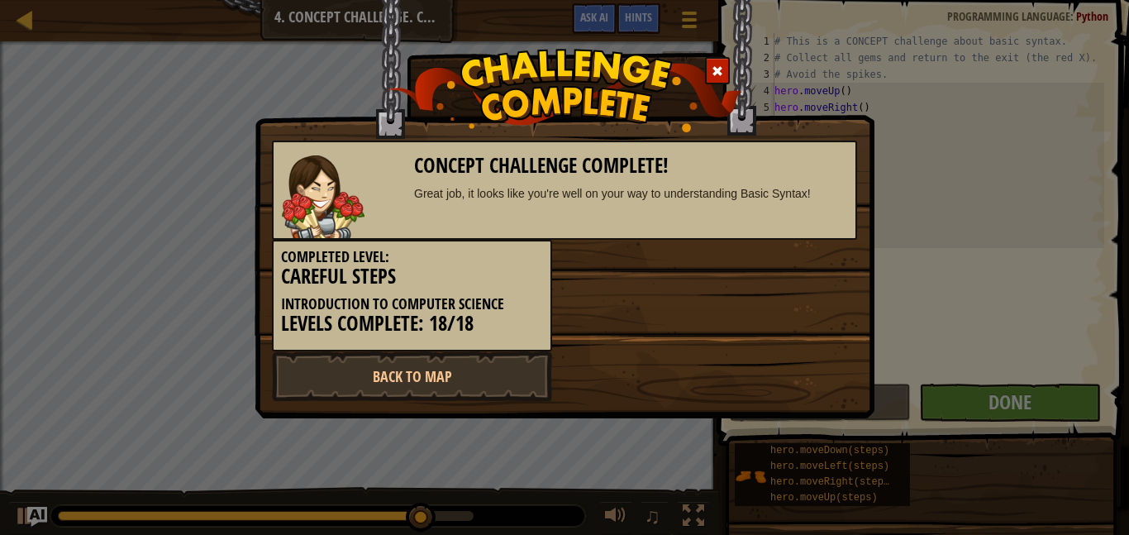
click at [760, 279] on div "Completed Level: Careful Steps Introduction to Computer Science Levels Complete…" at bounding box center [564, 296] width 610 height 112
click at [403, 392] on link "Back to Map" at bounding box center [412, 376] width 280 height 50
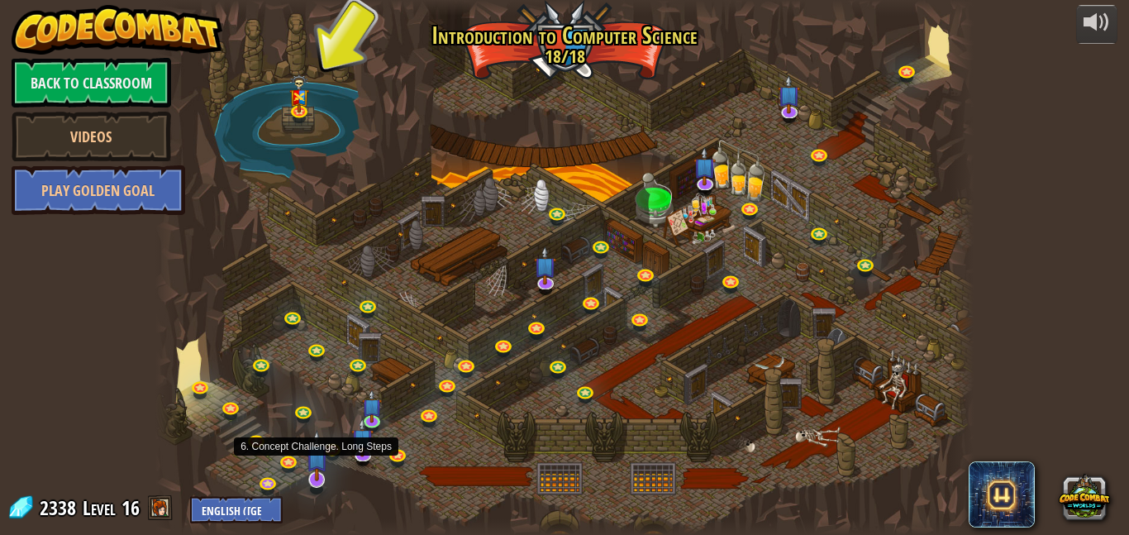
click at [317, 477] on img at bounding box center [317, 455] width 22 height 51
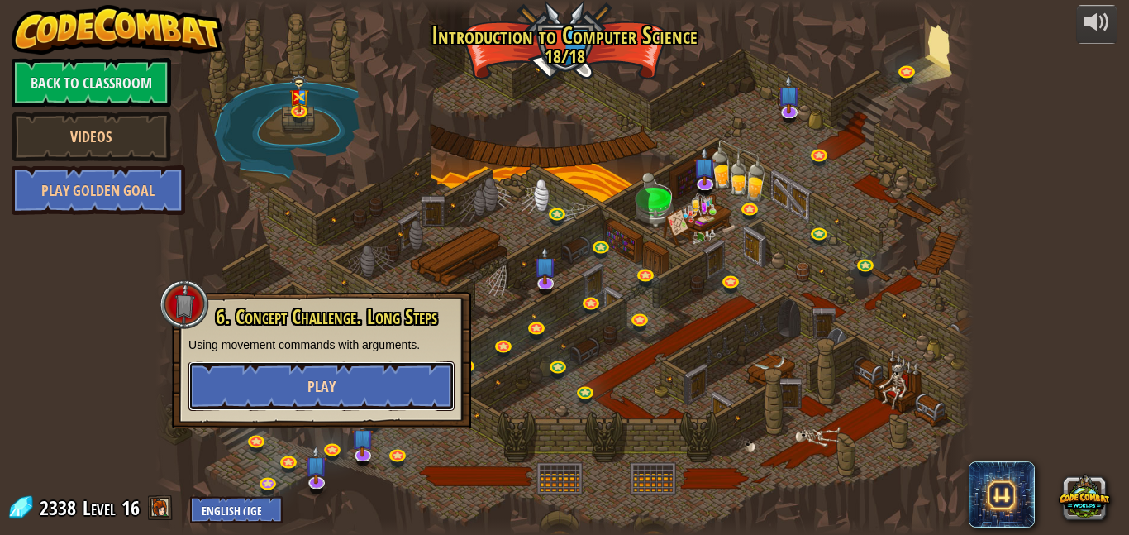
click at [341, 388] on button "Play" at bounding box center [321, 386] width 266 height 50
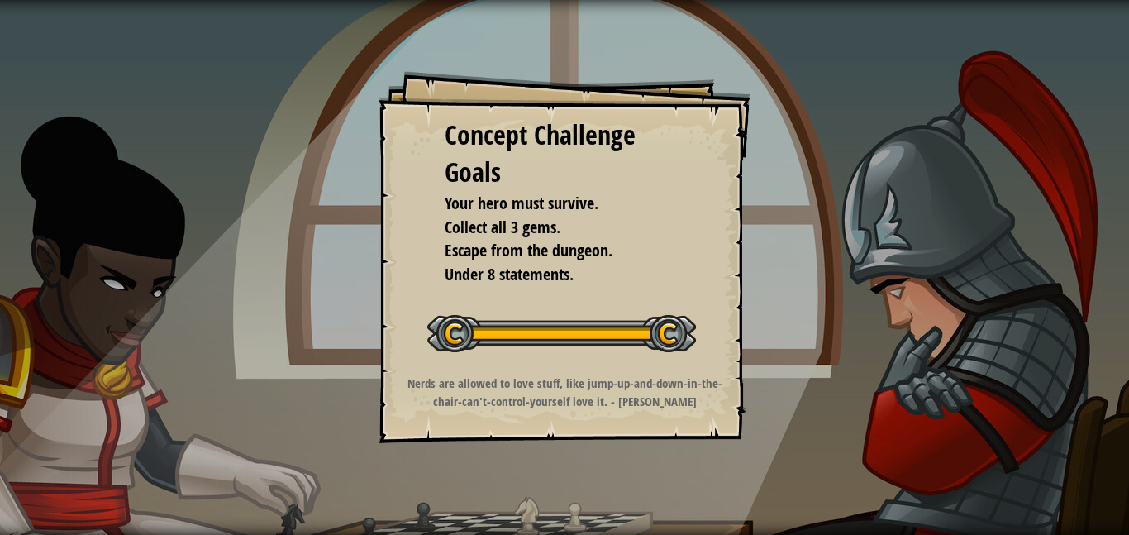
click at [550, 176] on div "Concept Challenge Goals" at bounding box center [565, 154] width 240 height 75
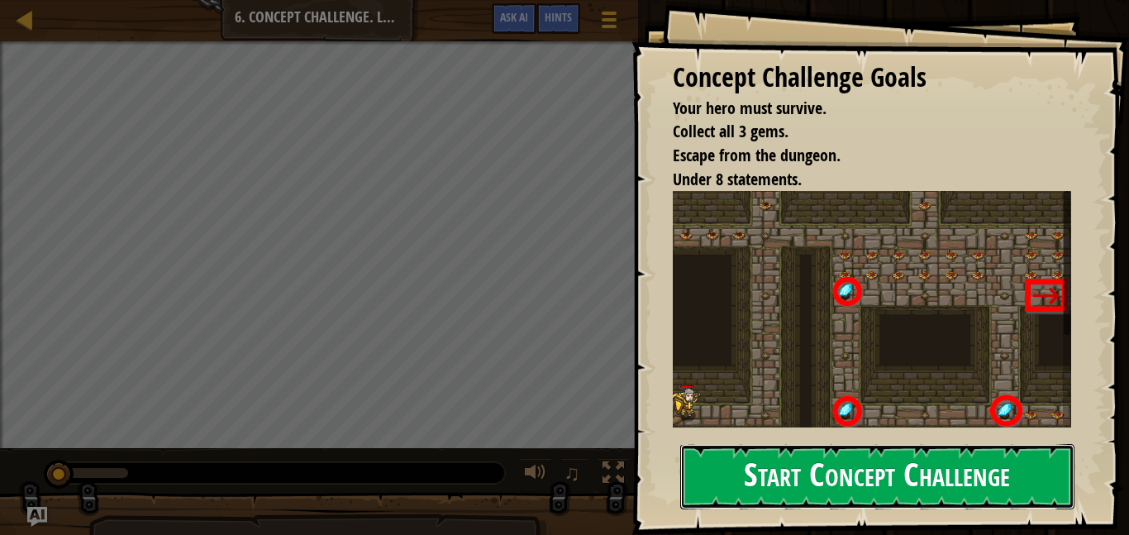
click at [722, 468] on button "Start Concept Challenge" at bounding box center [877, 476] width 394 height 65
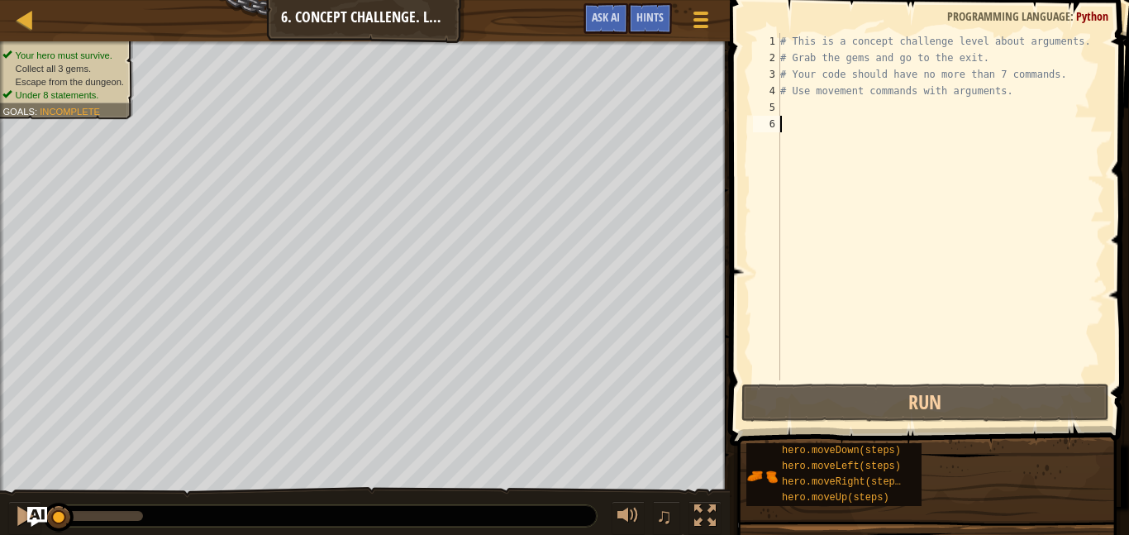
click at [821, 109] on div "# This is a concept challenge level about arguments. # Grab the gems and go to …" at bounding box center [940, 223] width 327 height 380
type textarea "h"
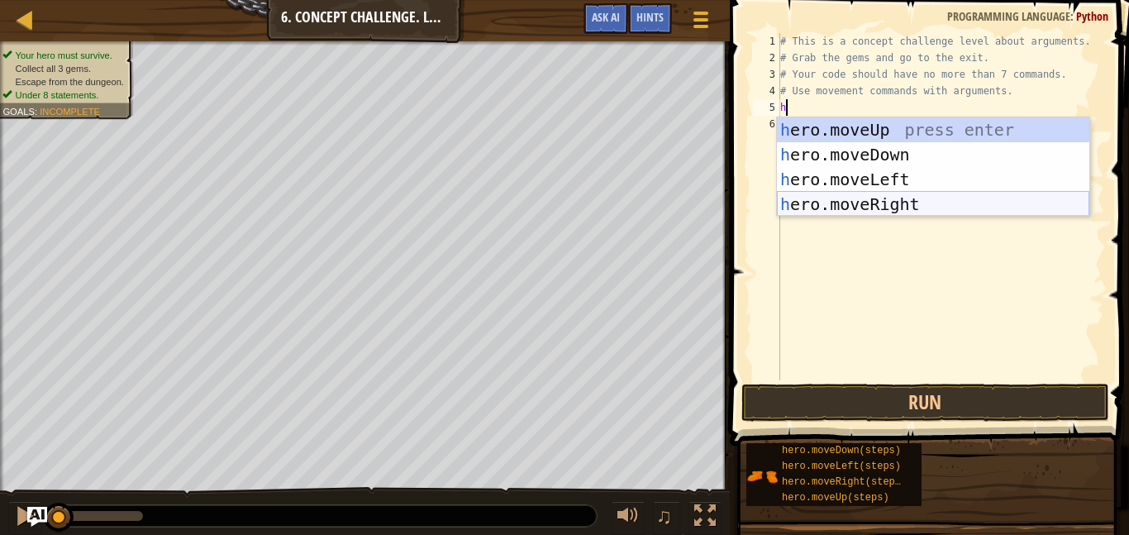
click at [889, 202] on div "h ero.moveUp press enter h ero.moveDown press enter h ero.moveLeft press enter …" at bounding box center [933, 191] width 312 height 149
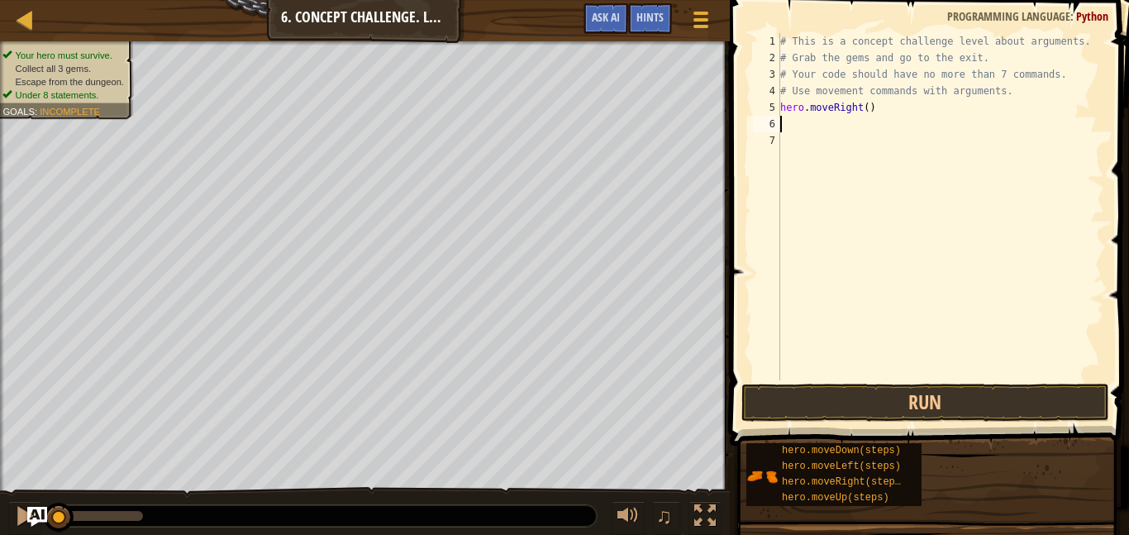
type textarea "h"
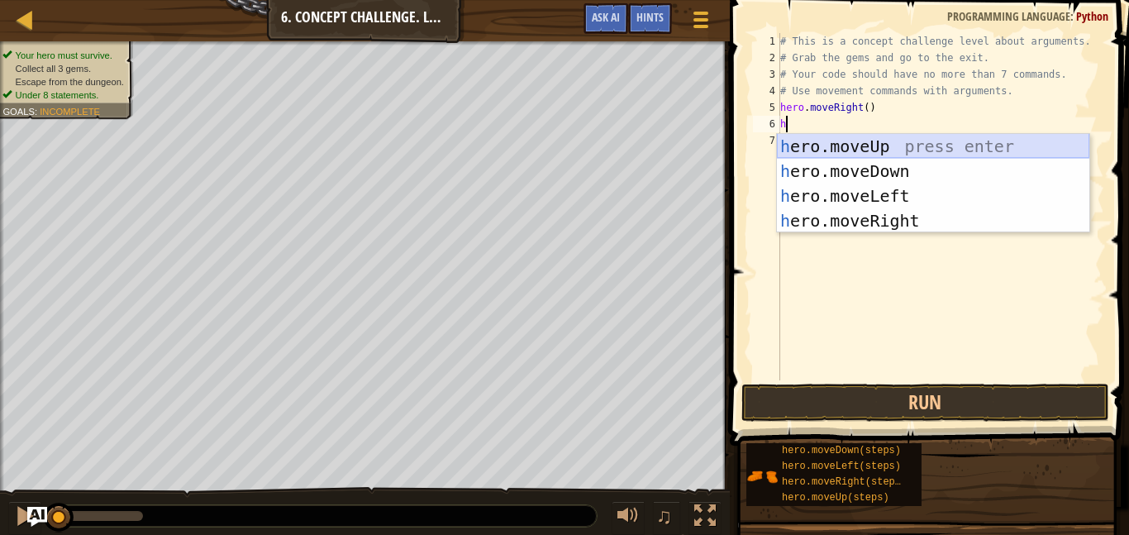
click at [902, 151] on div "h ero.moveUp press enter h ero.moveDown press enter h ero.moveLeft press enter …" at bounding box center [933, 208] width 312 height 149
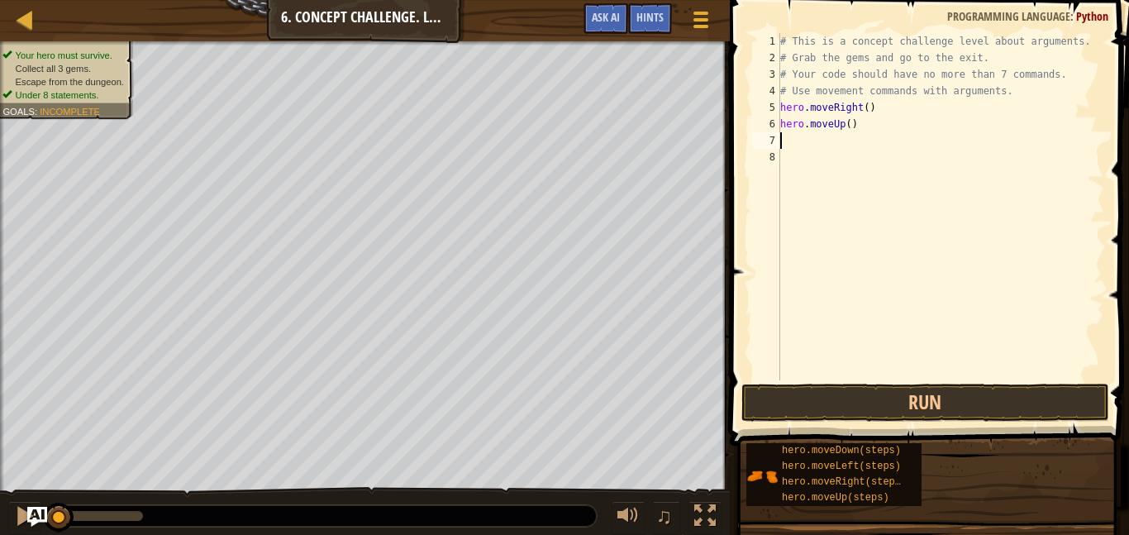
click at [847, 129] on div "# This is a concept challenge level about arguments. # Grab the gems and go to …" at bounding box center [940, 223] width 327 height 380
type textarea "hero.moveUp(3)"
click at [822, 140] on div "# This is a concept challenge level about arguments. # Grab the gems and go to …" at bounding box center [940, 223] width 327 height 380
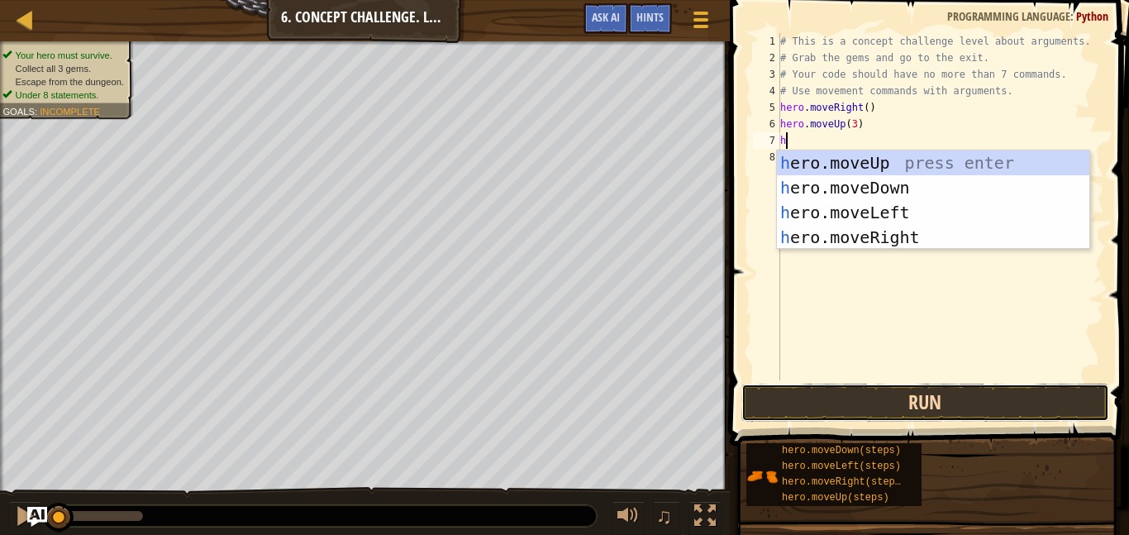
click at [778, 411] on button "Run" at bounding box center [925, 402] width 368 height 38
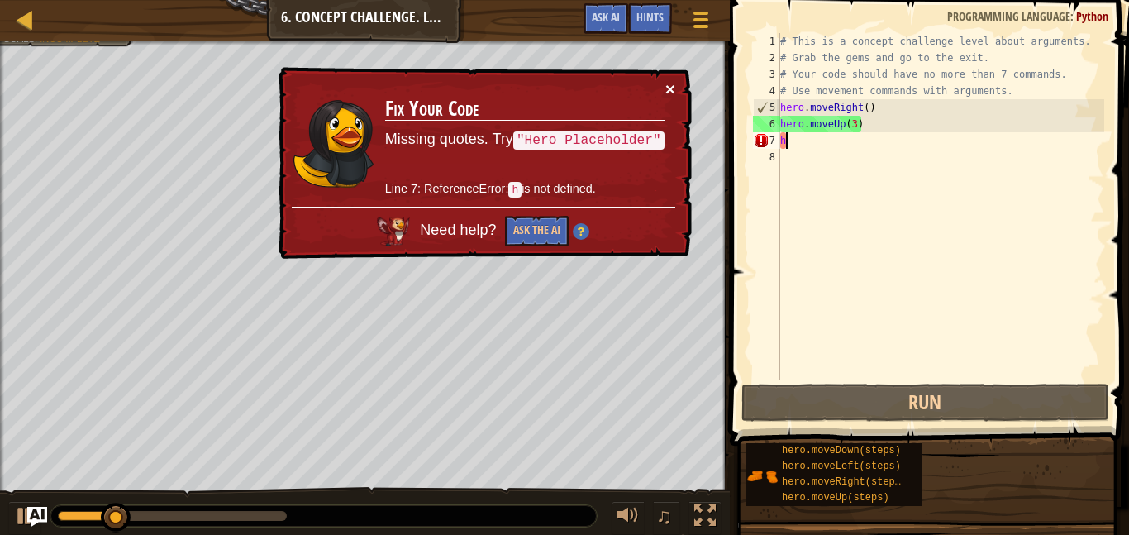
click at [667, 87] on button "×" at bounding box center [670, 88] width 10 height 17
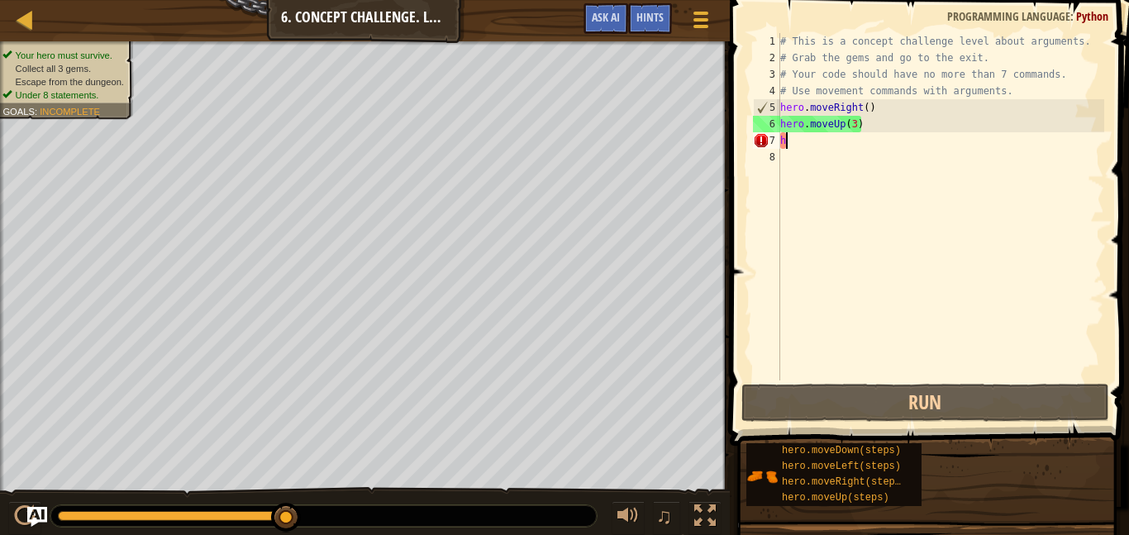
scroll to position [7, 1]
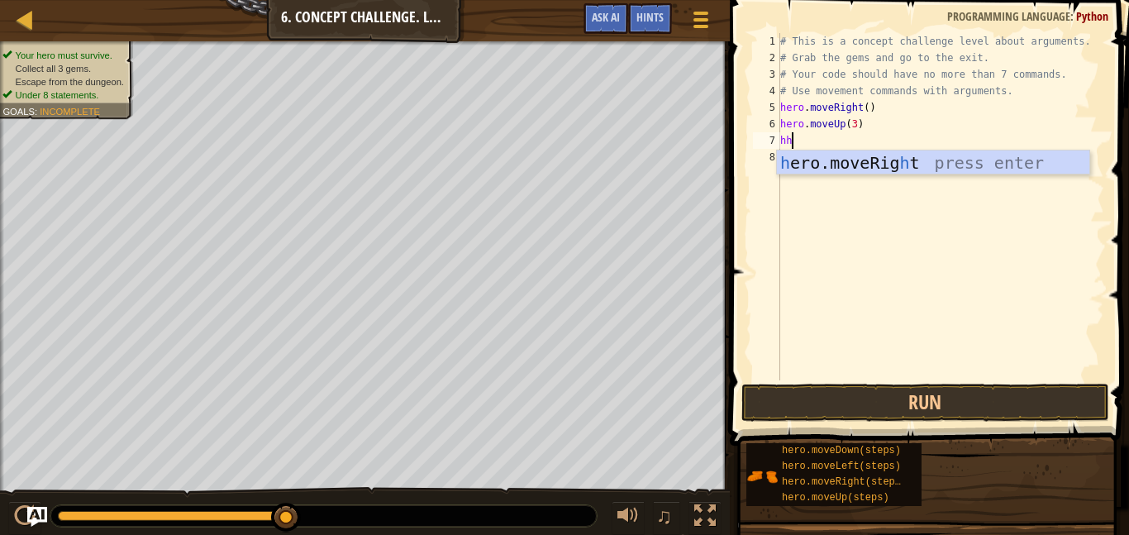
type textarea "h"
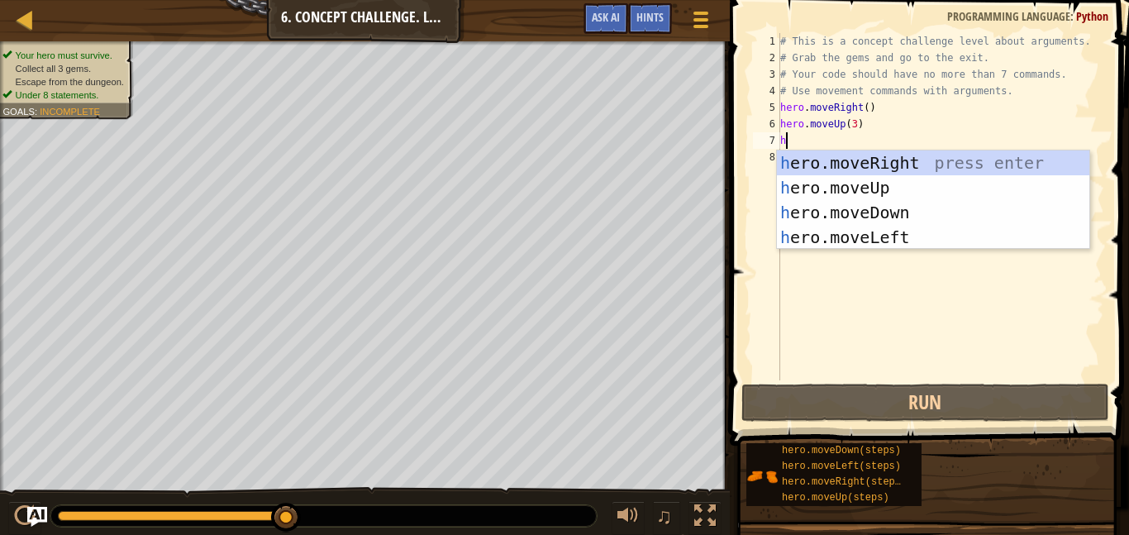
scroll to position [7, 0]
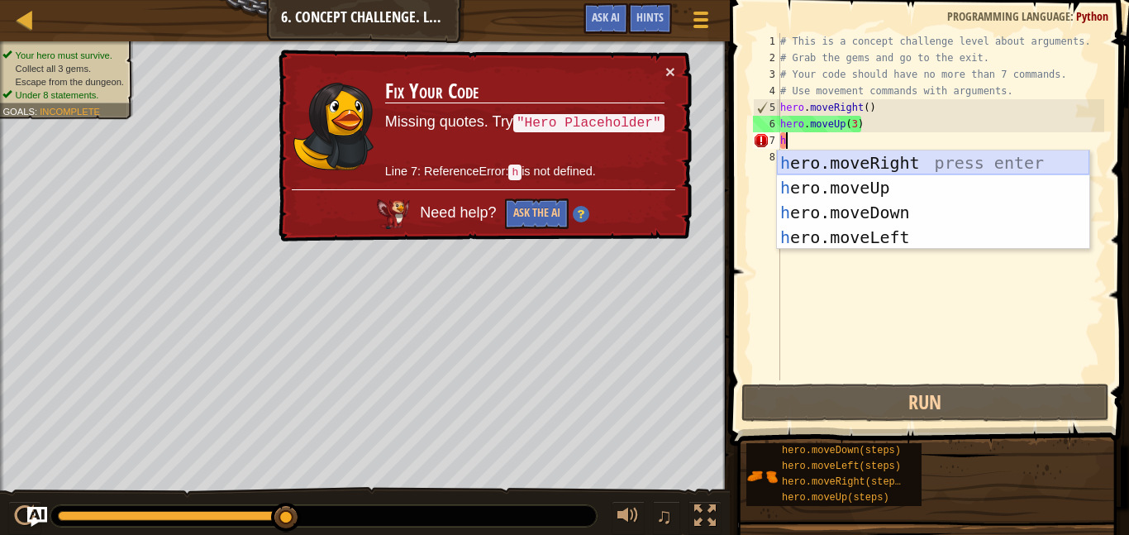
click at [858, 173] on div "h ero.moveRight press enter h ero.moveUp press enter h ero.moveDown press enter…" at bounding box center [933, 224] width 312 height 149
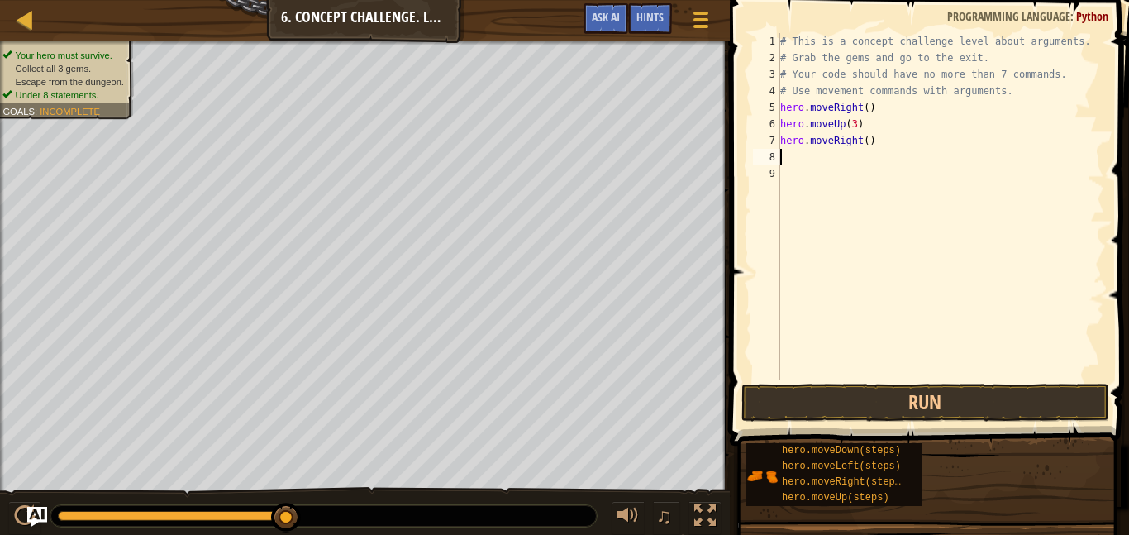
type textarea "h"
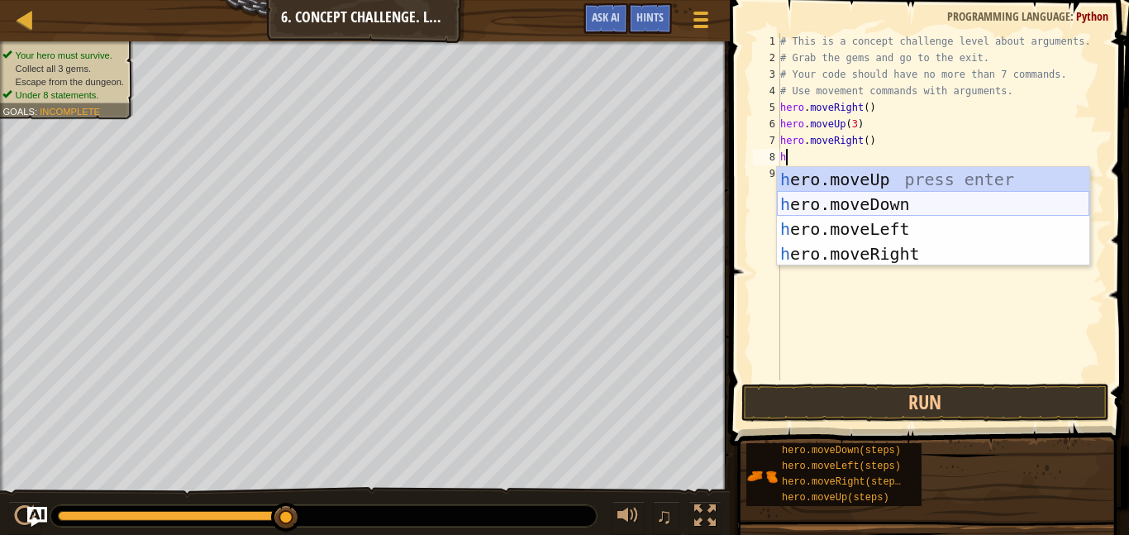
click at [873, 213] on div "h ero.moveUp press enter h ero.moveDown press enter h ero.moveLeft press enter …" at bounding box center [933, 241] width 312 height 149
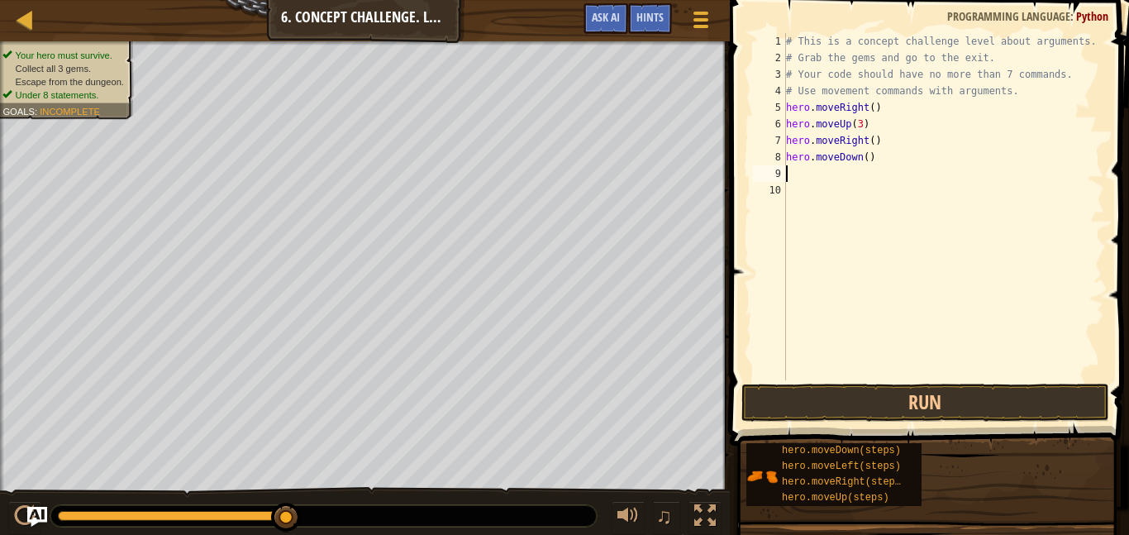
type textarea "h"
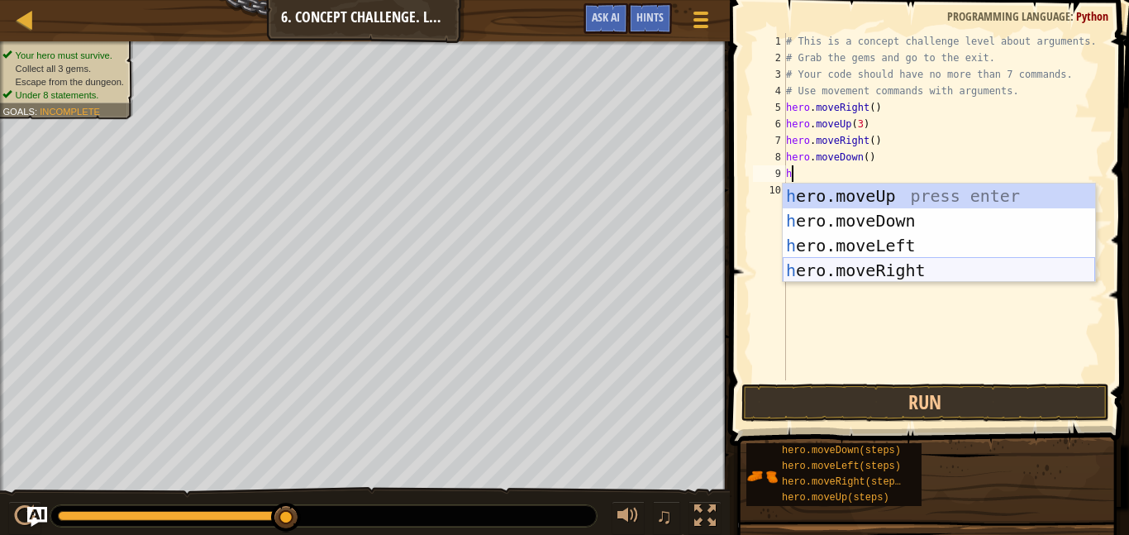
click at [872, 273] on div "h ero.moveUp press enter h ero.moveDown press enter h ero.moveLeft press enter …" at bounding box center [939, 257] width 312 height 149
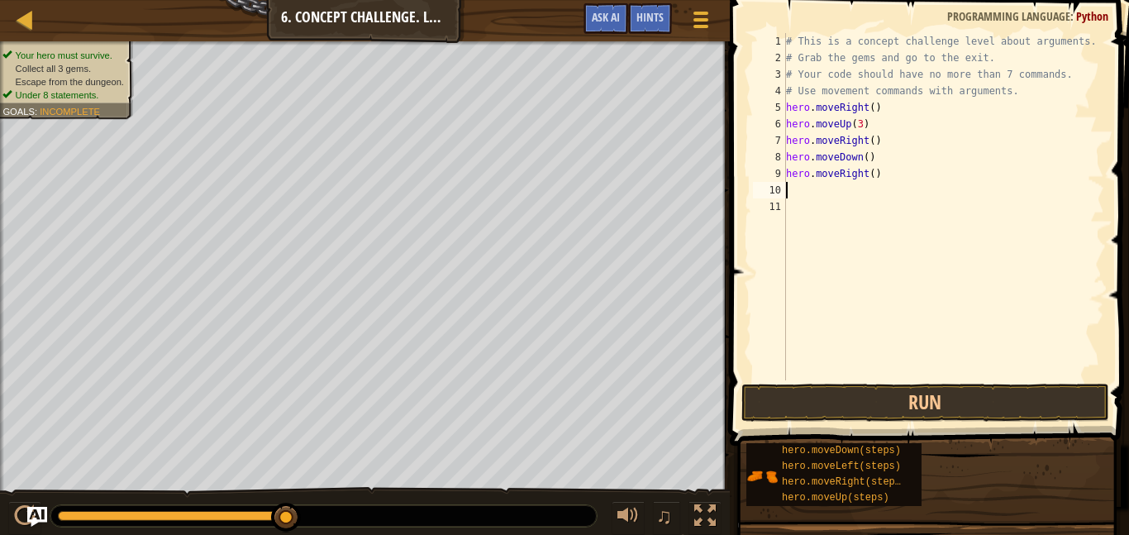
click at [873, 169] on div "# This is a concept challenge level about arguments. # Grab the gems and go to …" at bounding box center [943, 223] width 321 height 380
click at [855, 397] on button "Run" at bounding box center [925, 402] width 368 height 38
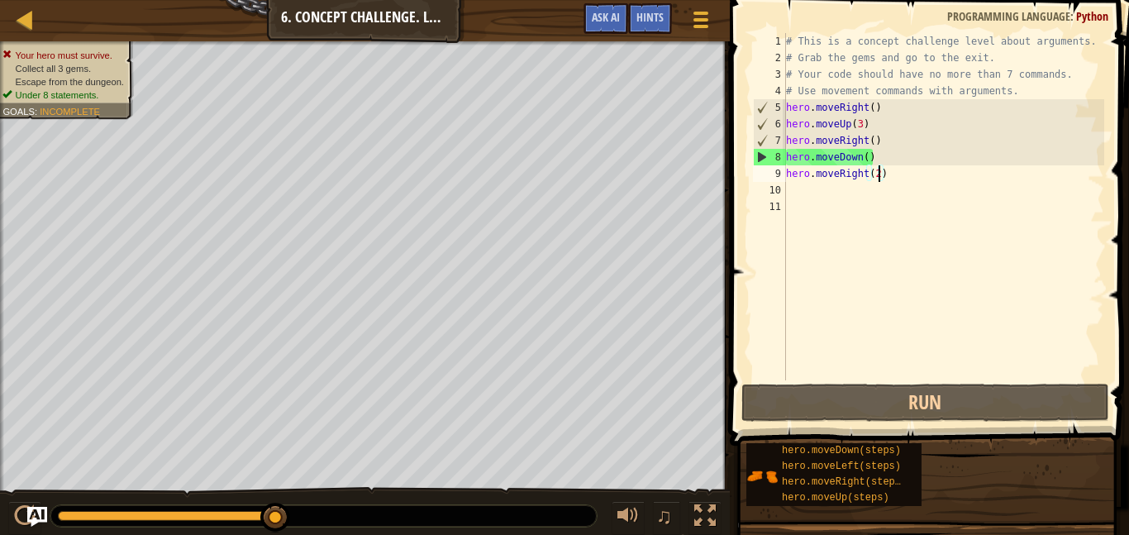
click at [933, 147] on div "# This is a concept challenge level about arguments. # Grab the gems and go to …" at bounding box center [943, 223] width 321 height 380
click at [927, 156] on div "# This is a concept challenge level about arguments. # Grab the gems and go to …" at bounding box center [943, 223] width 321 height 380
type textarea "hero.moveDown()"
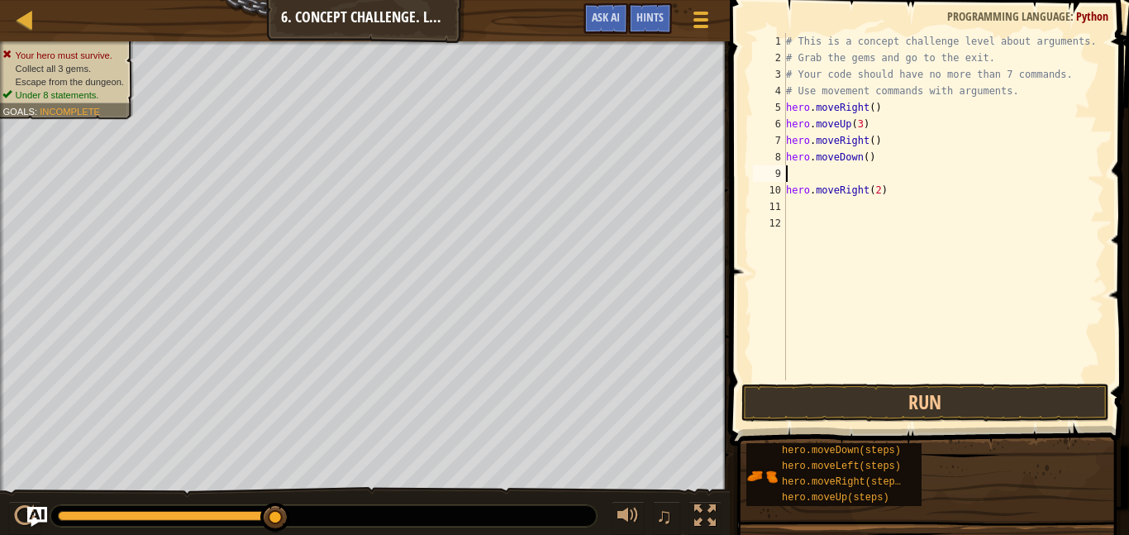
type textarea "h"
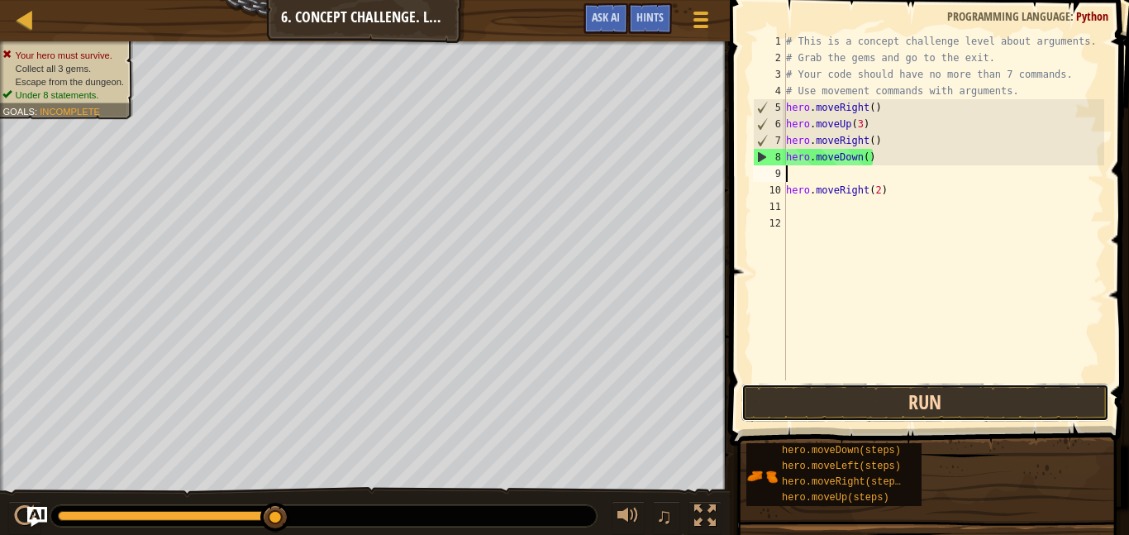
click at [790, 405] on button "Run" at bounding box center [925, 402] width 368 height 38
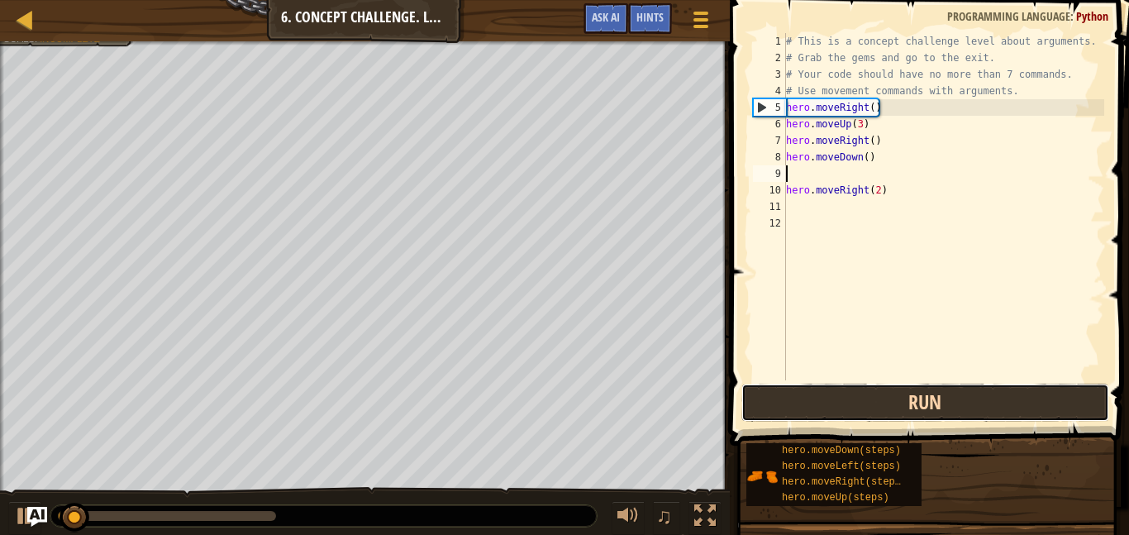
click at [790, 405] on button "Run" at bounding box center [925, 402] width 368 height 38
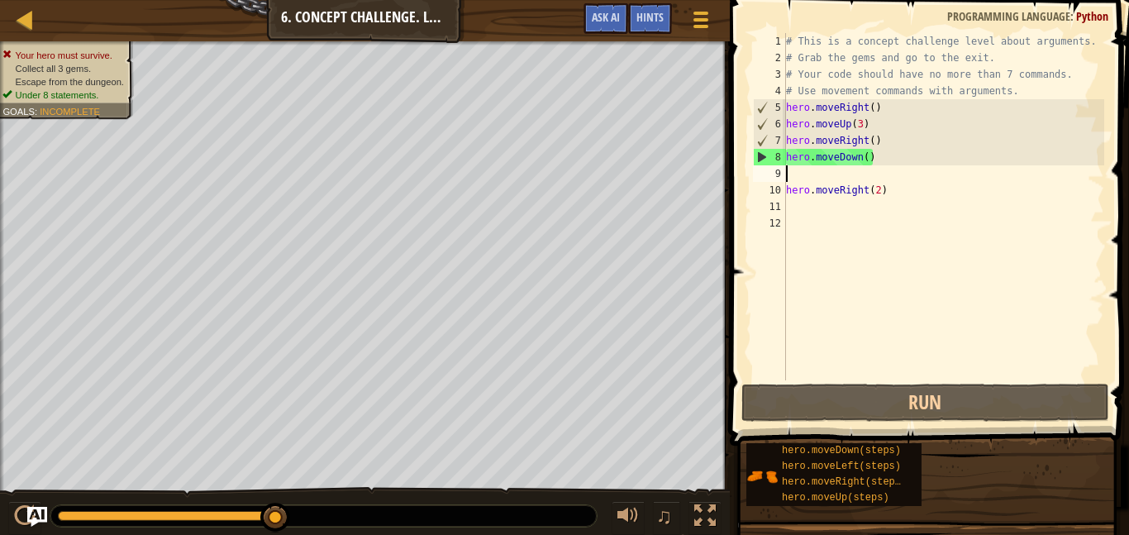
click at [850, 202] on div "# This is a concept challenge level about arguments. # Grab the gems and go to …" at bounding box center [943, 223] width 321 height 380
click at [865, 193] on div "# This is a concept challenge level about arguments. # Grab the gems and go to …" at bounding box center [943, 223] width 321 height 380
type textarea "hero.moveRight(2)"
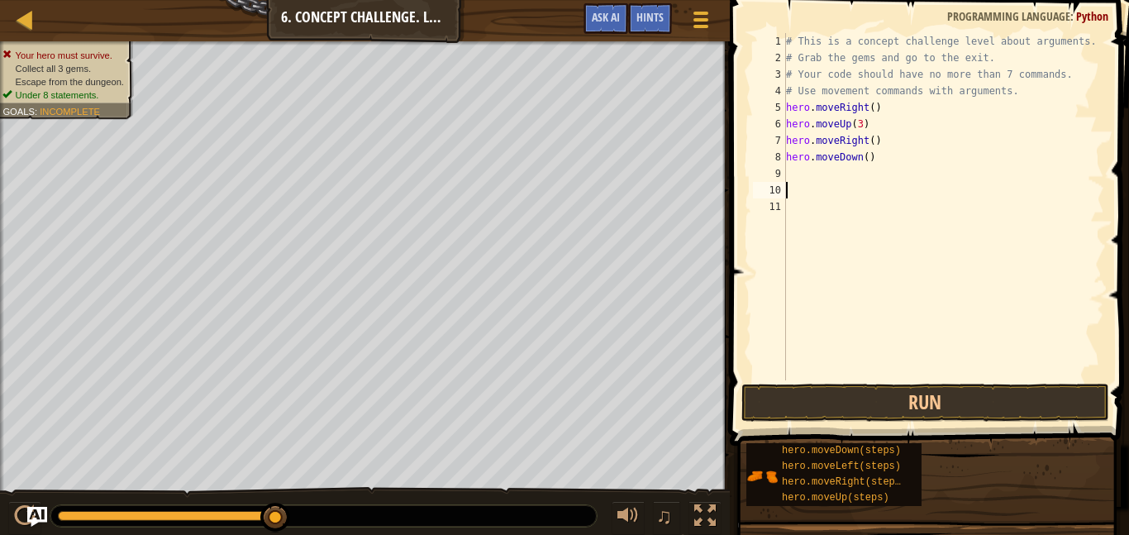
click at [866, 150] on div "# This is a concept challenge level about arguments. # Grab the gems and go to …" at bounding box center [943, 223] width 321 height 380
type textarea "hero.moveDown()"
click at [875, 138] on div "# This is a concept challenge level about arguments. # Grab the gems and go to …" at bounding box center [943, 223] width 321 height 380
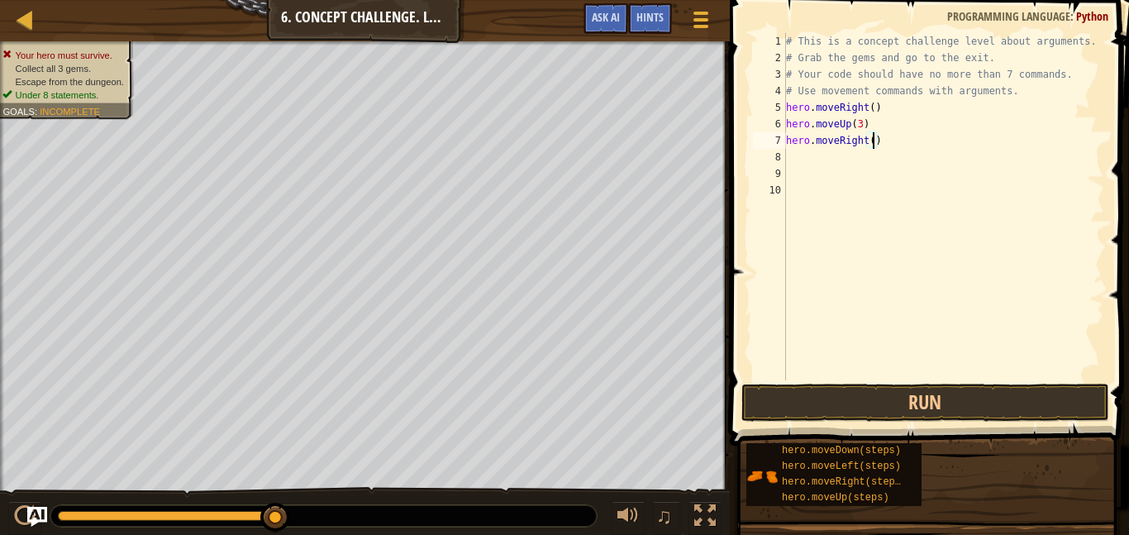
type textarea "hero.moveRight(2)"
click at [810, 163] on div "# This is a concept challenge level about arguments. # Grab the gems and go to …" at bounding box center [943, 223] width 321 height 380
type textarea "h"
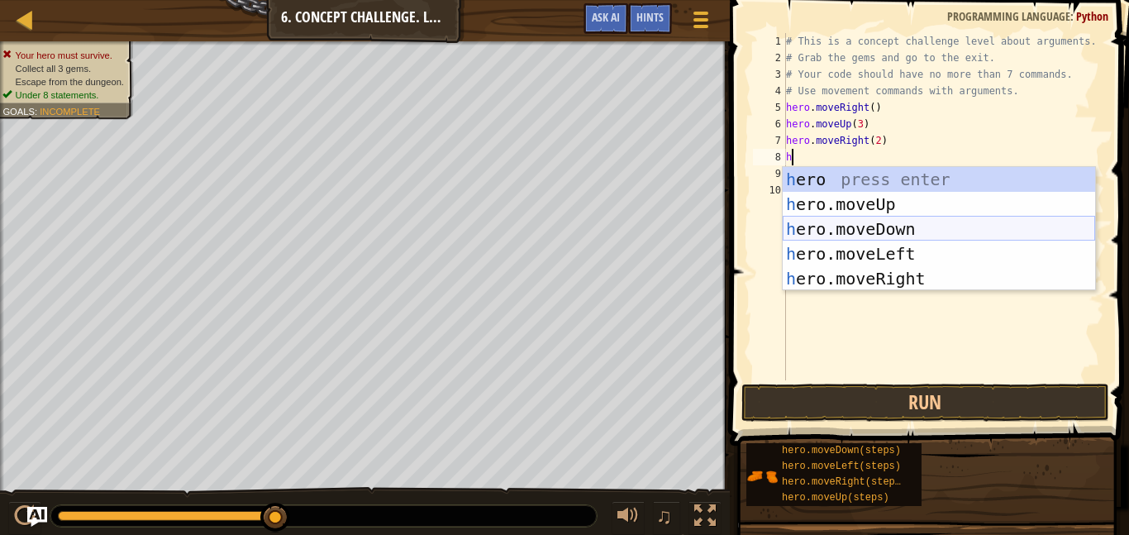
click at [883, 226] on div "h ero press enter h ero.moveUp press enter h ero.moveDown press enter h ero.mov…" at bounding box center [939, 254] width 312 height 174
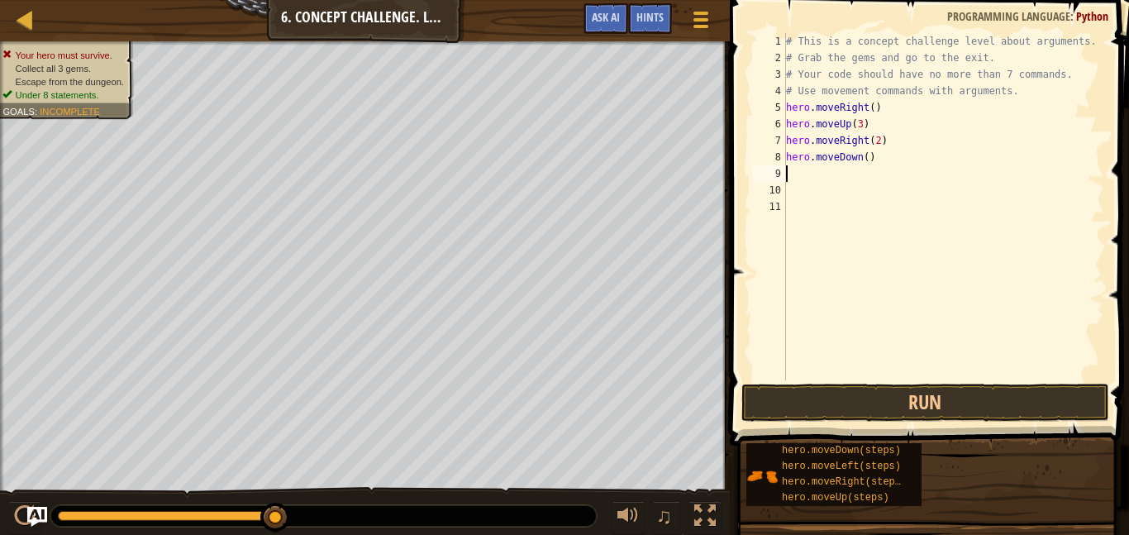
type textarea "h"
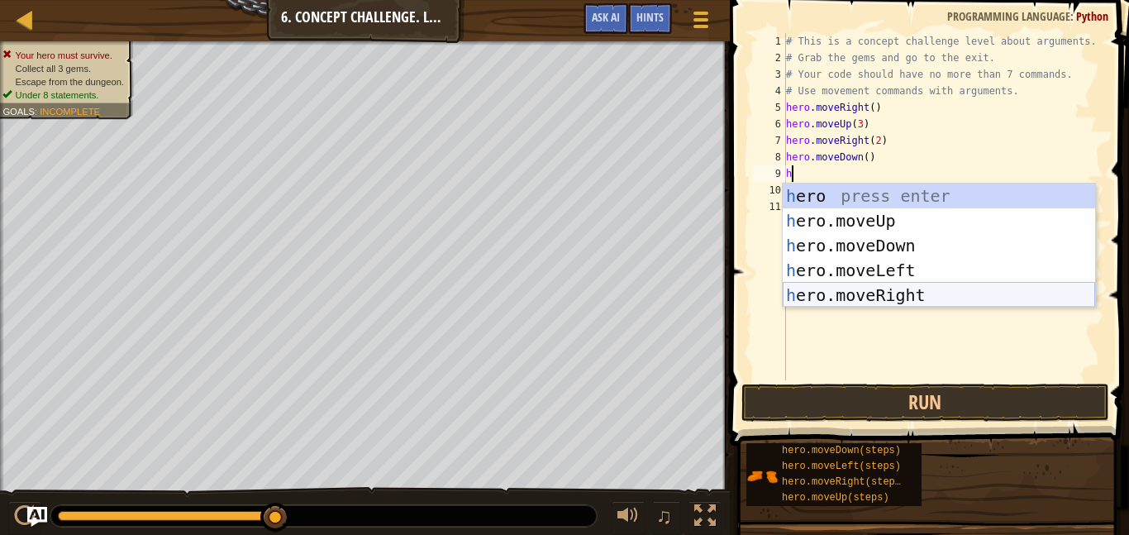
click at [878, 302] on div "h ero press enter h ero.moveUp press enter h ero.moveDown press enter h ero.mov…" at bounding box center [939, 270] width 312 height 174
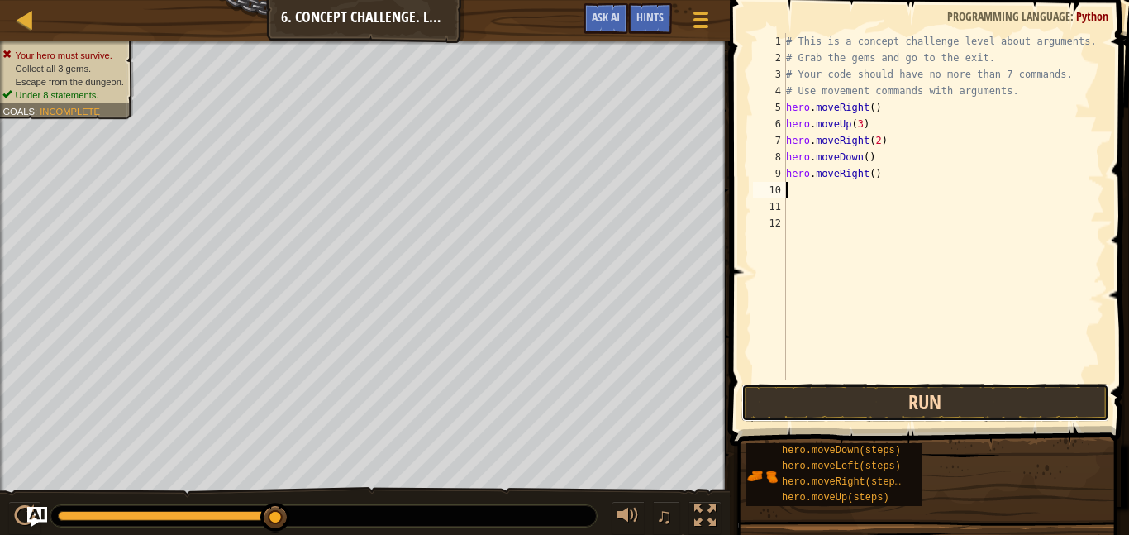
click at [860, 388] on button "Run" at bounding box center [925, 402] width 368 height 38
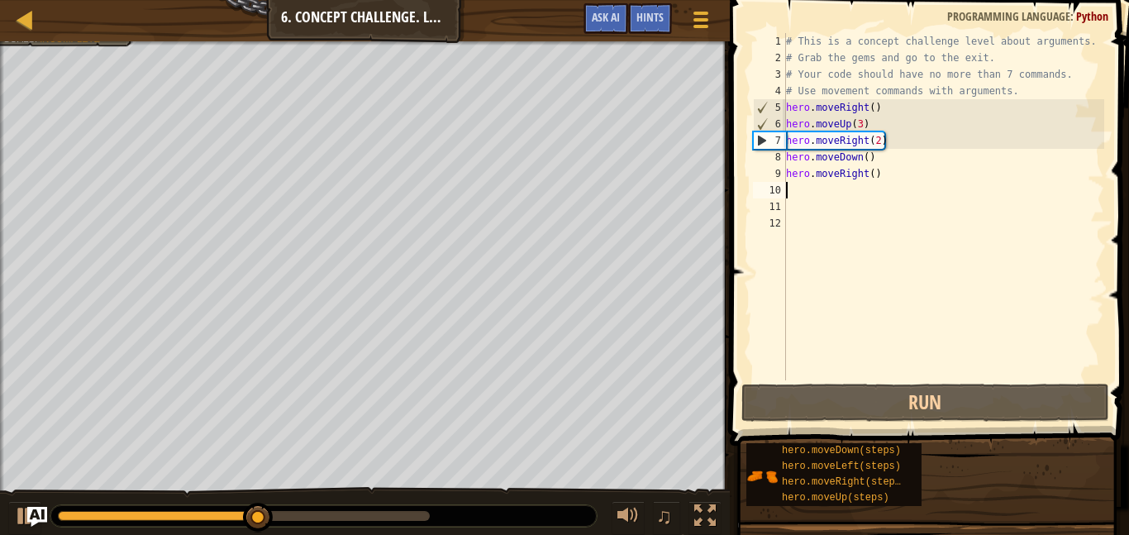
click at [876, 177] on div "# This is a concept challenge level about arguments. # Grab the gems and go to …" at bounding box center [943, 223] width 321 height 380
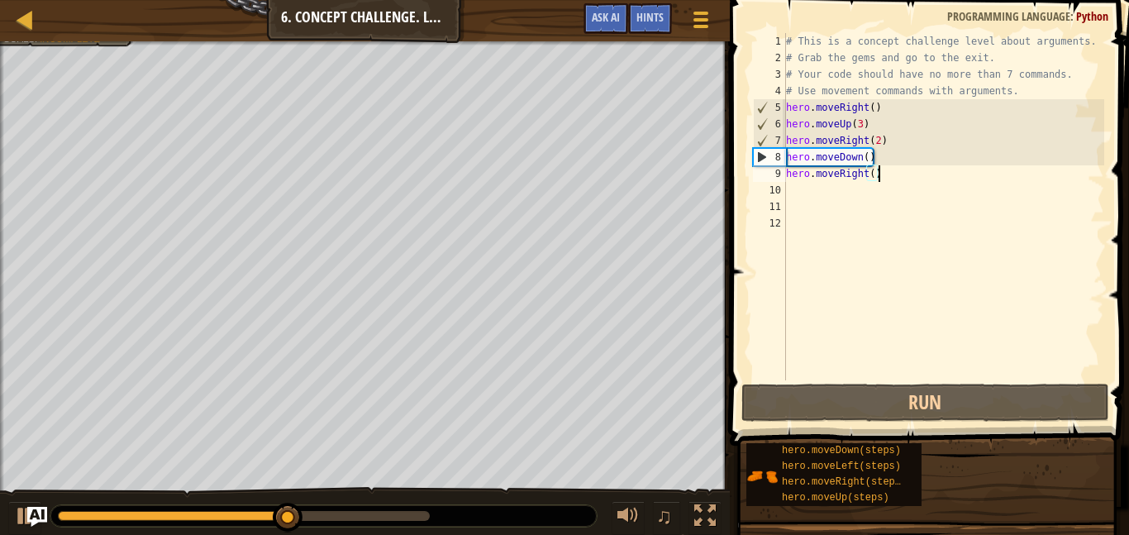
click at [869, 174] on div "# This is a concept challenge level about arguments. # Grab the gems and go to …" at bounding box center [943, 223] width 321 height 380
click at [871, 177] on div "# This is a concept challenge level about arguments. # Grab the gems and go to …" at bounding box center [943, 223] width 321 height 380
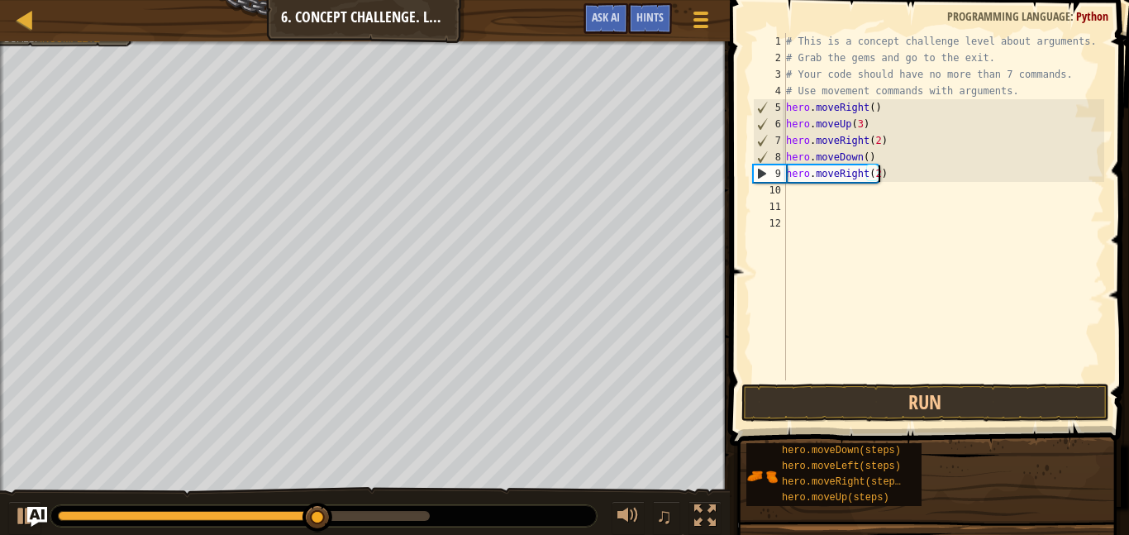
scroll to position [7, 13]
click at [845, 402] on button "Run" at bounding box center [925, 402] width 368 height 38
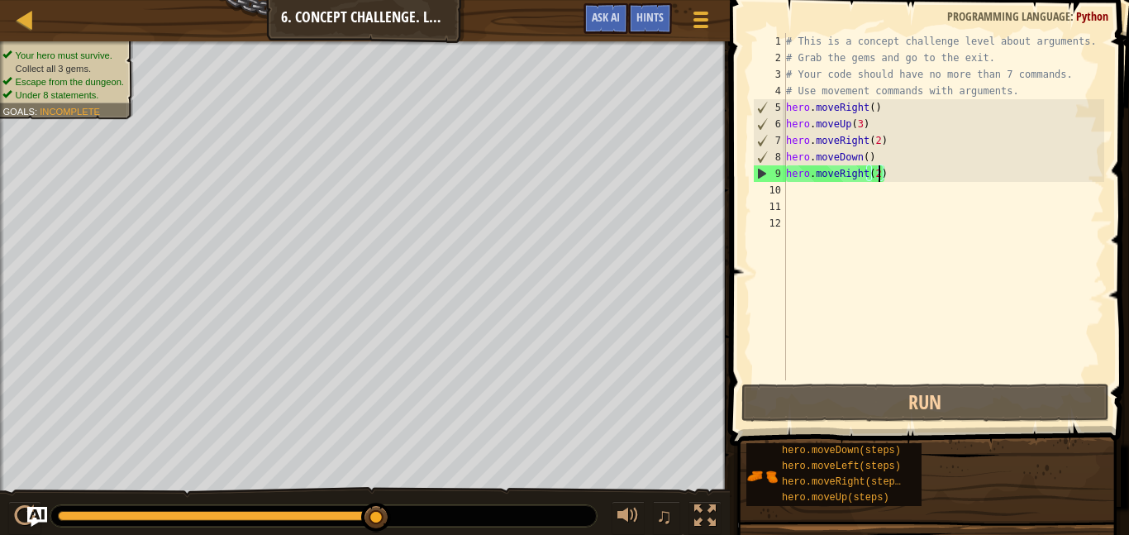
click at [898, 134] on div "# This is a concept challenge level about arguments. # Grab the gems and go to …" at bounding box center [943, 223] width 321 height 380
click at [886, 165] on div "# This is a concept challenge level about arguments. # Grab the gems and go to …" at bounding box center [943, 223] width 321 height 380
click at [883, 152] on div "# This is a concept challenge level about arguments. # Grab the gems and go to …" at bounding box center [943, 223] width 321 height 380
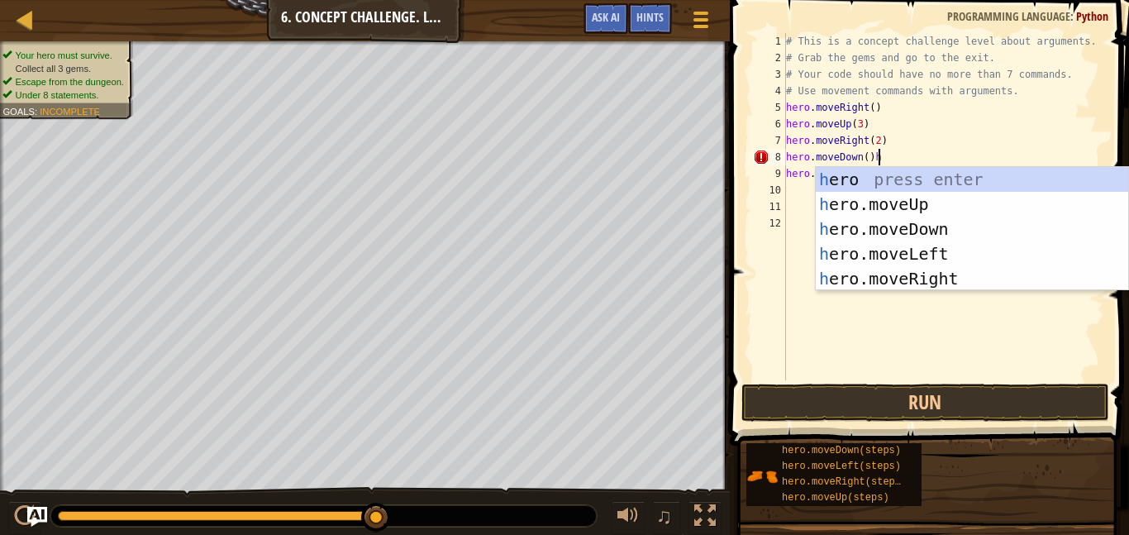
type textarea "hero.moveDown()"
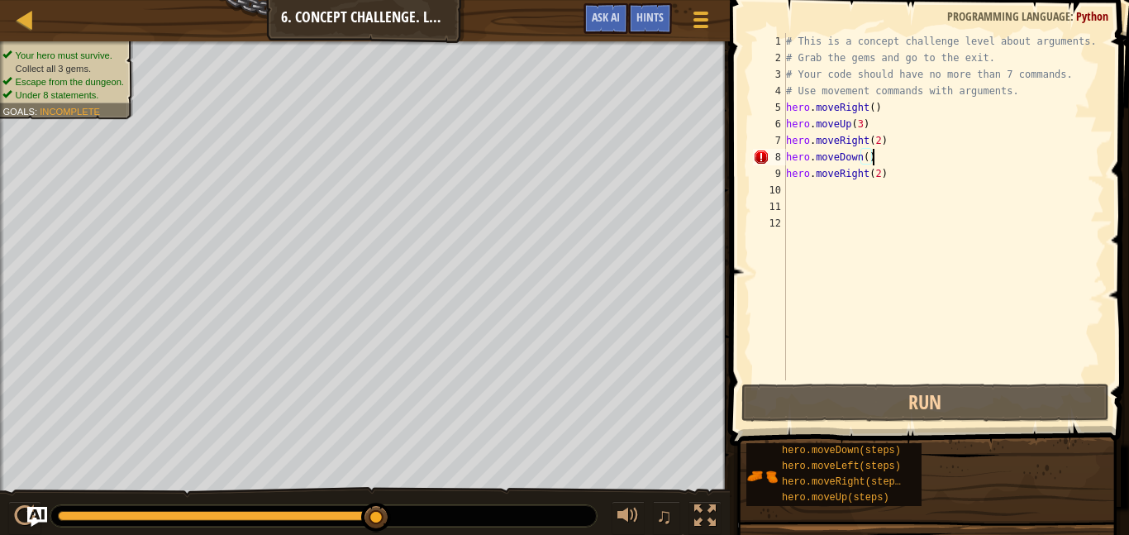
scroll to position [7, 0]
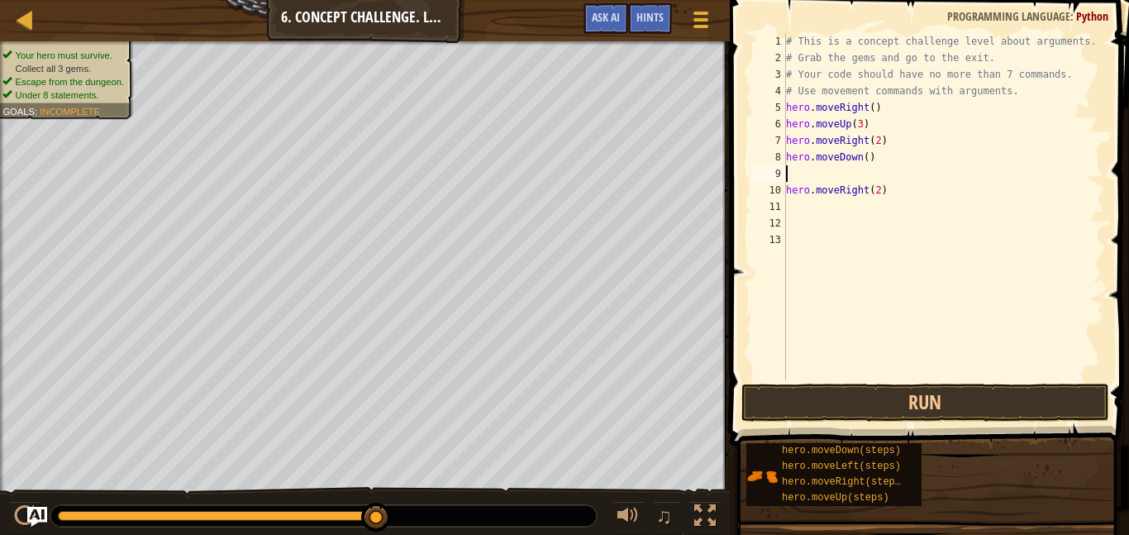
type textarea "h"
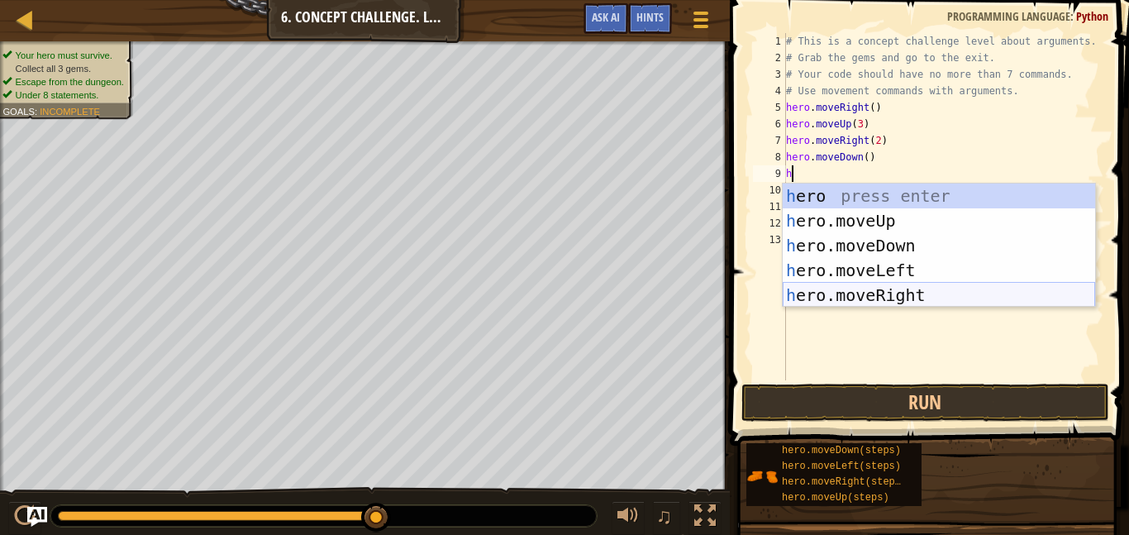
click at [891, 284] on div "h ero press enter h ero.moveUp press enter h ero.moveDown press enter h ero.mov…" at bounding box center [939, 270] width 312 height 174
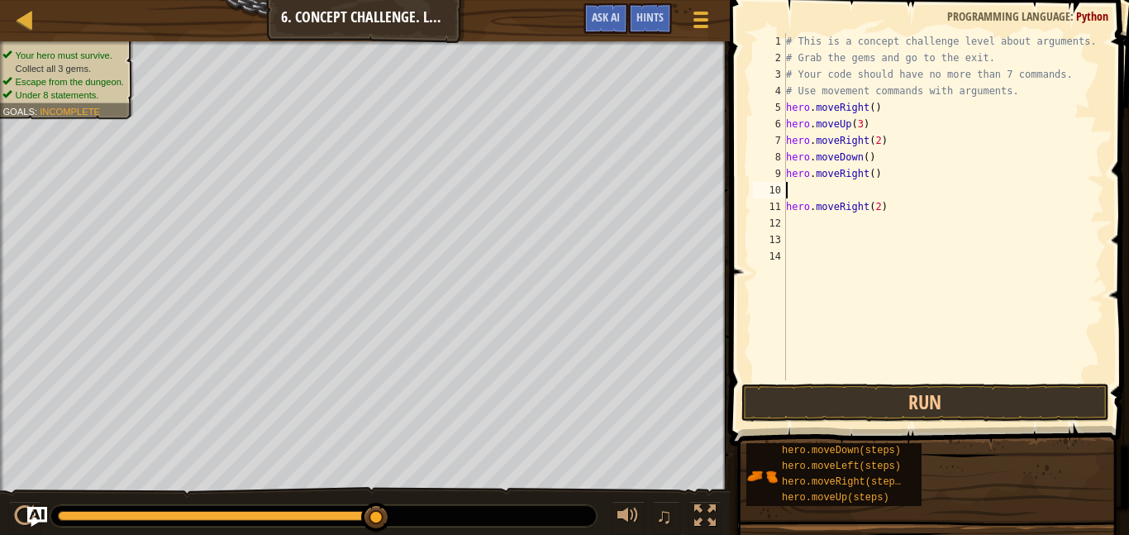
click at [863, 214] on div "# This is a concept challenge level about arguments. # Grab the gems and go to …" at bounding box center [943, 223] width 321 height 380
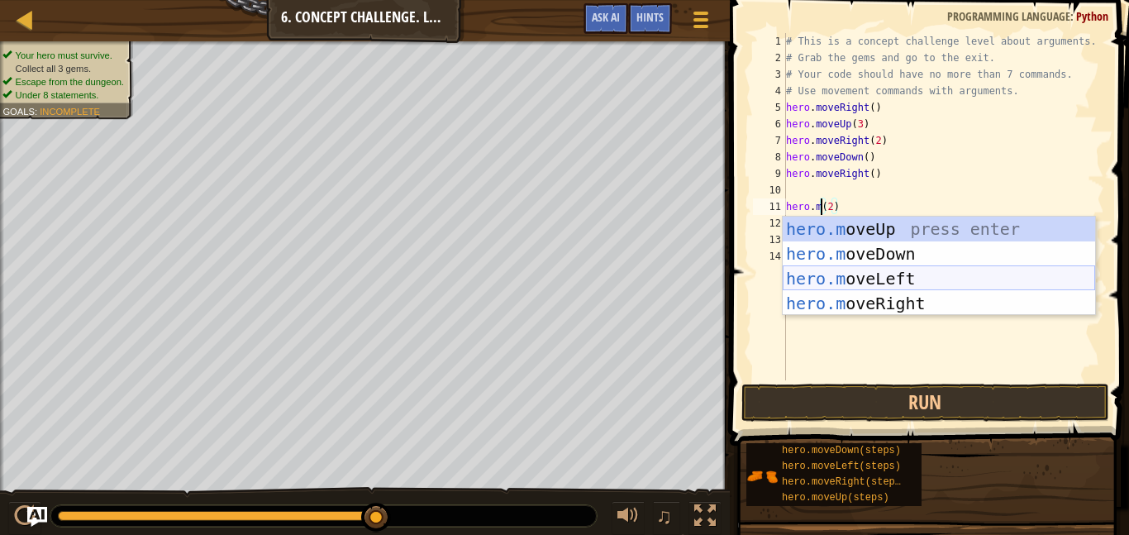
click at [886, 284] on div "hero.m oveUp press enter hero.m oveDown press enter hero.m oveLeft press enter …" at bounding box center [939, 291] width 312 height 149
type textarea "hero.moveLeft()(2)"
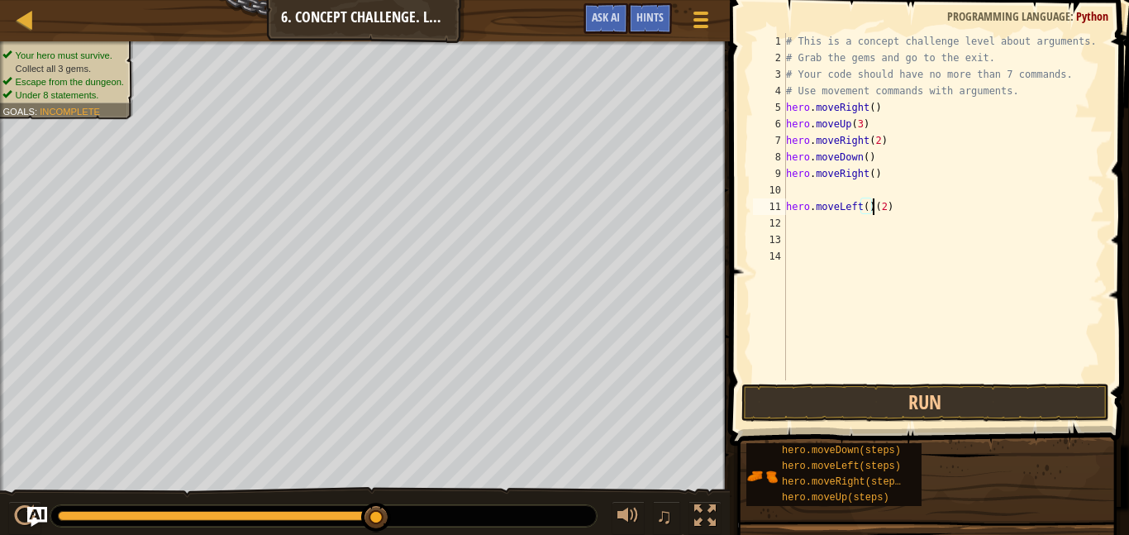
click at [786, 198] on div "# This is a concept challenge level about arguments. # Grab the gems and go to …" at bounding box center [943, 223] width 321 height 380
click at [892, 193] on div "# This is a concept challenge level about arguments. # Grab the gems and go to …" at bounding box center [943, 223] width 321 height 380
type textarea "hero.moveLeft()"
type textarea "m"
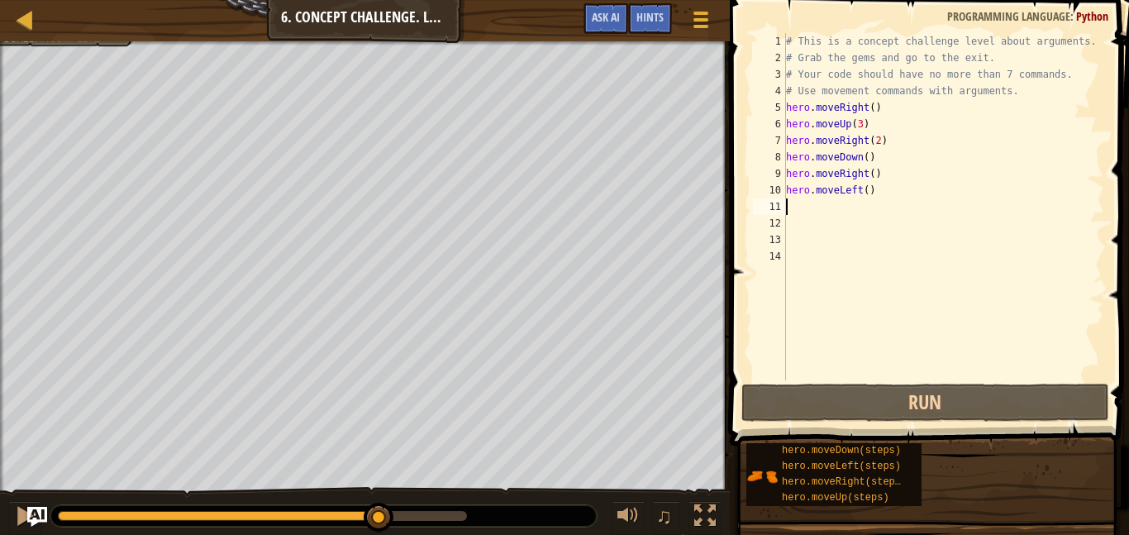
type textarea "h"
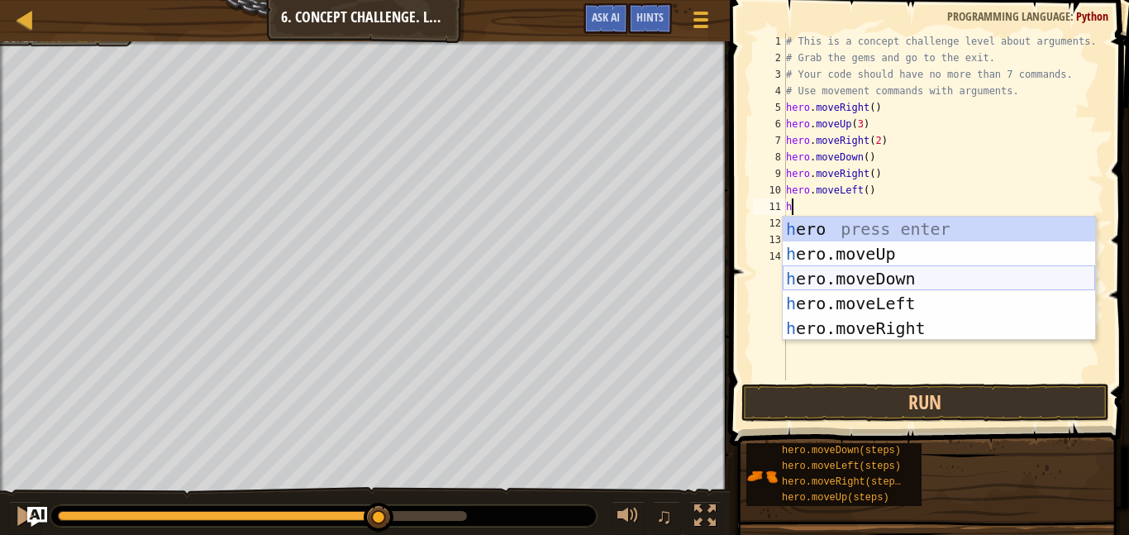
click at [913, 275] on div "h ero press enter h ero.moveUp press enter h ero.moveDown press enter h ero.mov…" at bounding box center [939, 304] width 312 height 174
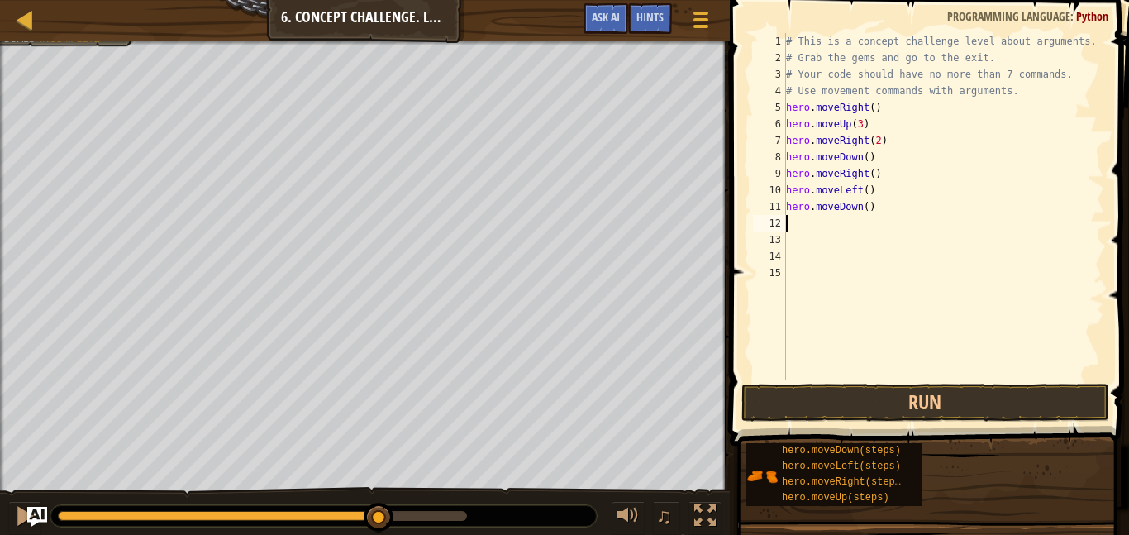
click at [867, 211] on div "# This is a concept challenge level about arguments. # Grab the gems and go to …" at bounding box center [943, 223] width 321 height 380
type textarea "hero.moveDown(2)"
click at [837, 235] on div "# This is a concept challenge level about arguments. # Grab the gems and go to …" at bounding box center [943, 223] width 321 height 380
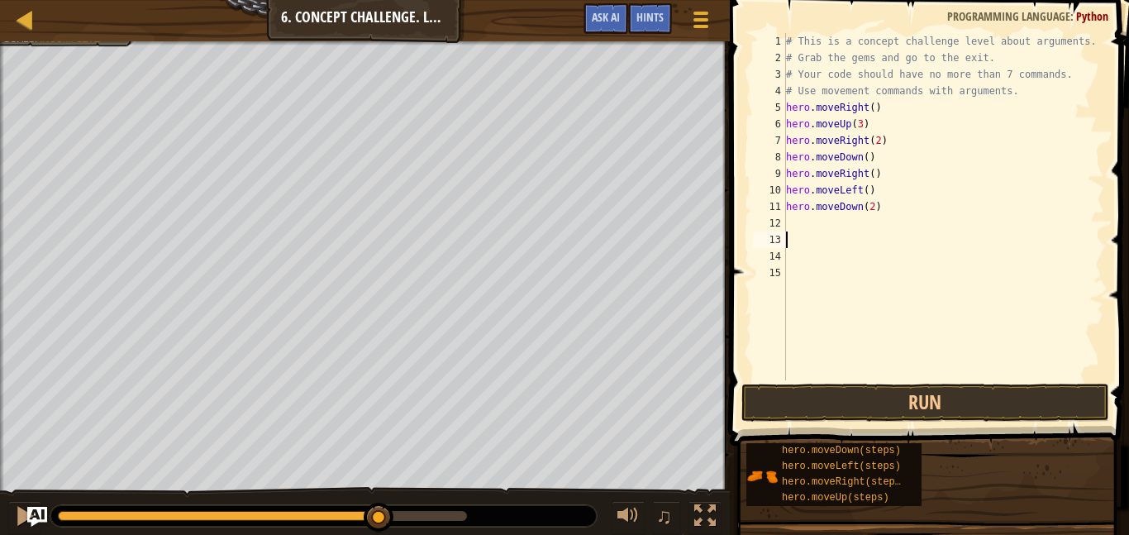
click at [825, 220] on div "# This is a concept challenge level about arguments. # Grab the gems and go to …" at bounding box center [943, 223] width 321 height 380
type textarea "h"
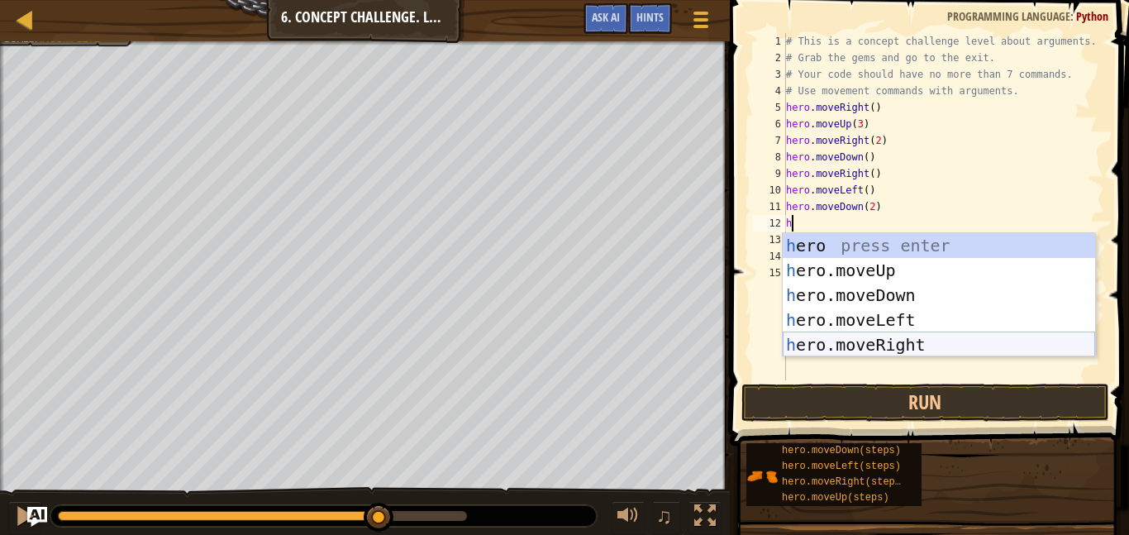
click at [855, 343] on div "h ero press enter h ero.moveUp press enter h ero.moveDown press enter h ero.mov…" at bounding box center [939, 320] width 312 height 174
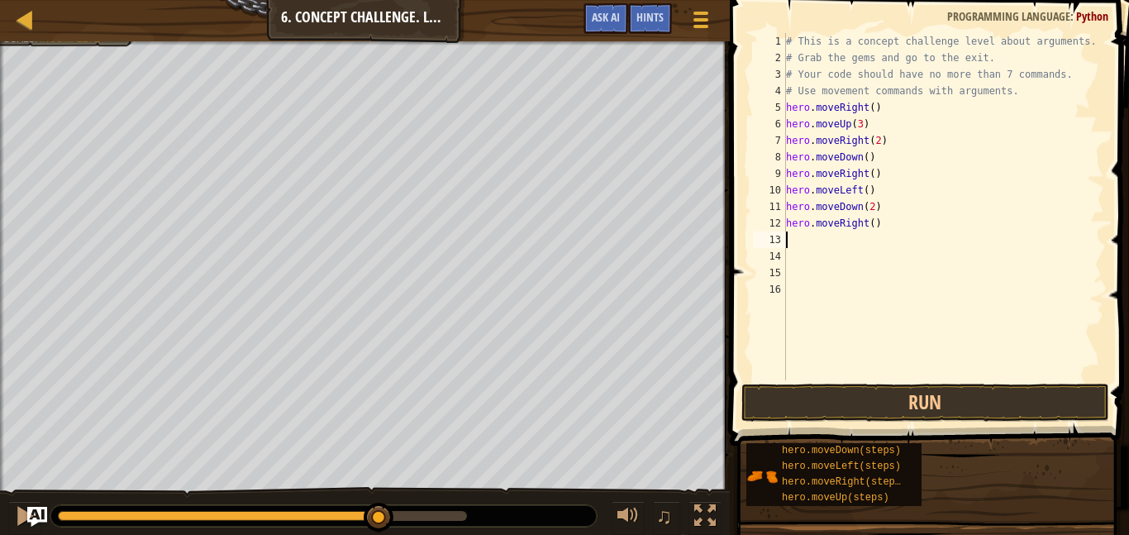
type textarea "h"
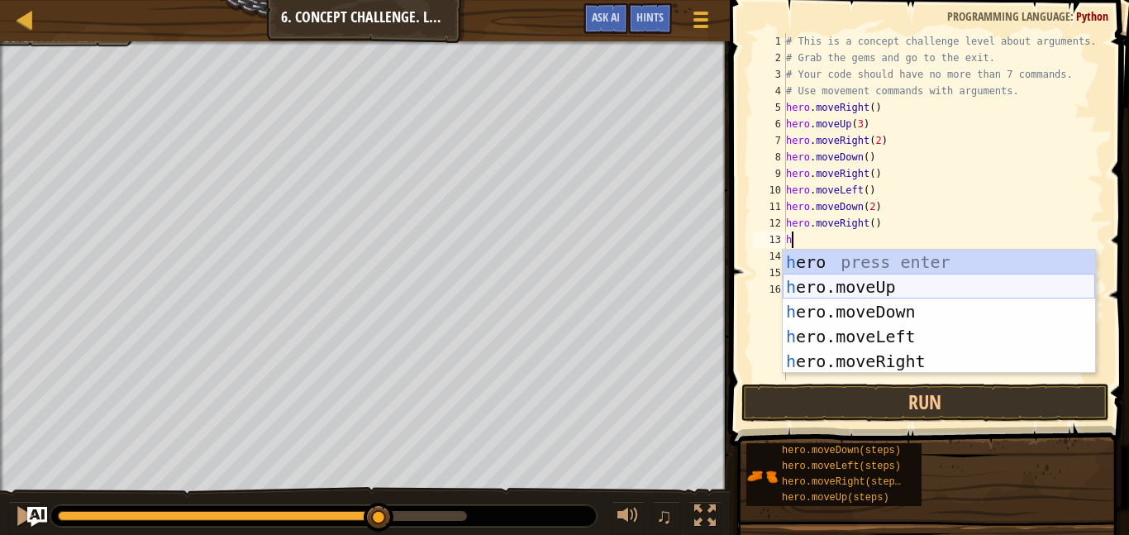
click at [888, 284] on div "h ero press enter h ero.moveUp press enter h ero.moveDown press enter h ero.mov…" at bounding box center [939, 337] width 312 height 174
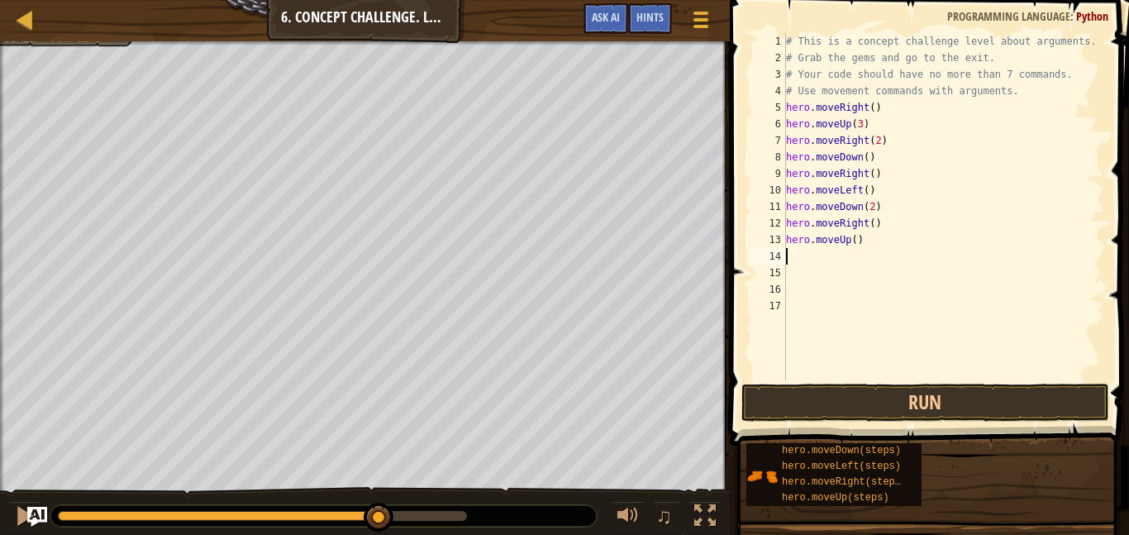
click at [854, 237] on div "# This is a concept challenge level about arguments. # Grab the gems and go to …" at bounding box center [943, 223] width 321 height 380
type textarea "hero.moveUp(2)"
click at [821, 266] on div "# This is a concept challenge level about arguments. # Grab the gems and go to …" at bounding box center [943, 223] width 321 height 380
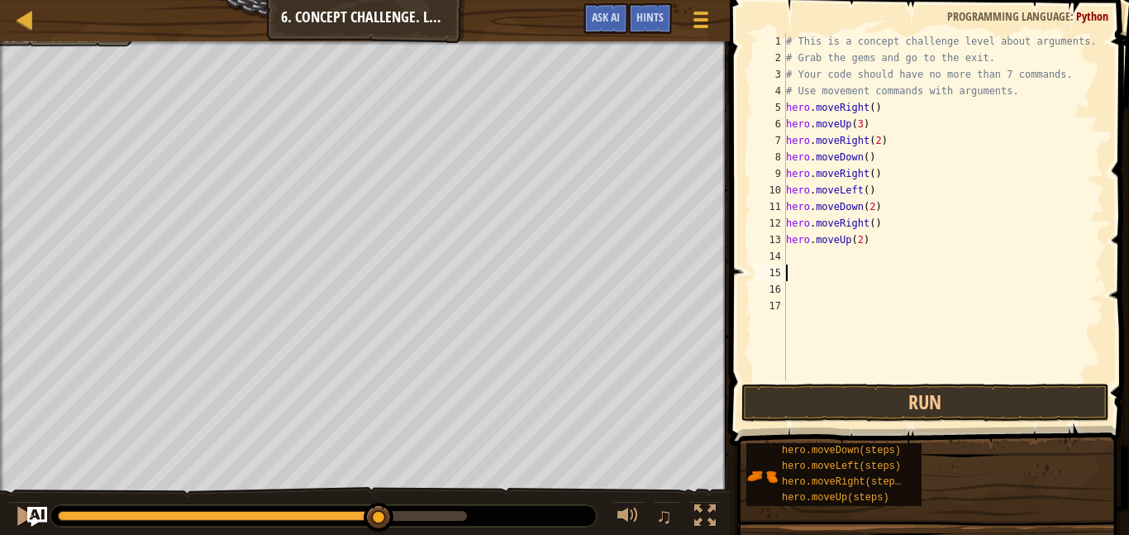
click at [807, 251] on div "# This is a concept challenge level about arguments. # Grab the gems and go to …" at bounding box center [943, 223] width 321 height 380
type textarea "h"
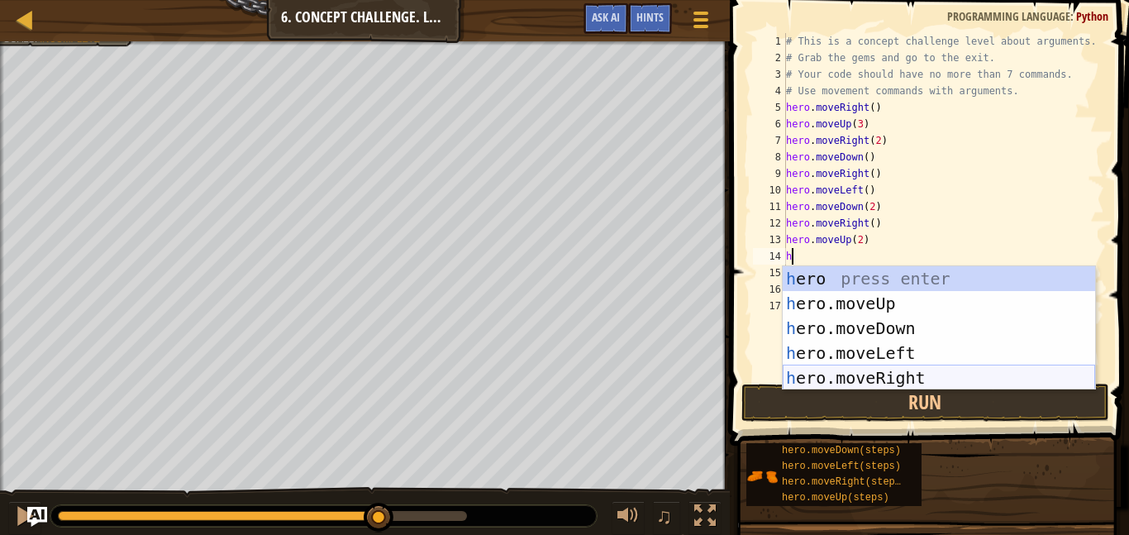
click at [886, 371] on div "h ero press enter h ero.moveUp press enter h ero.moveDown press enter h ero.mov…" at bounding box center [939, 353] width 312 height 174
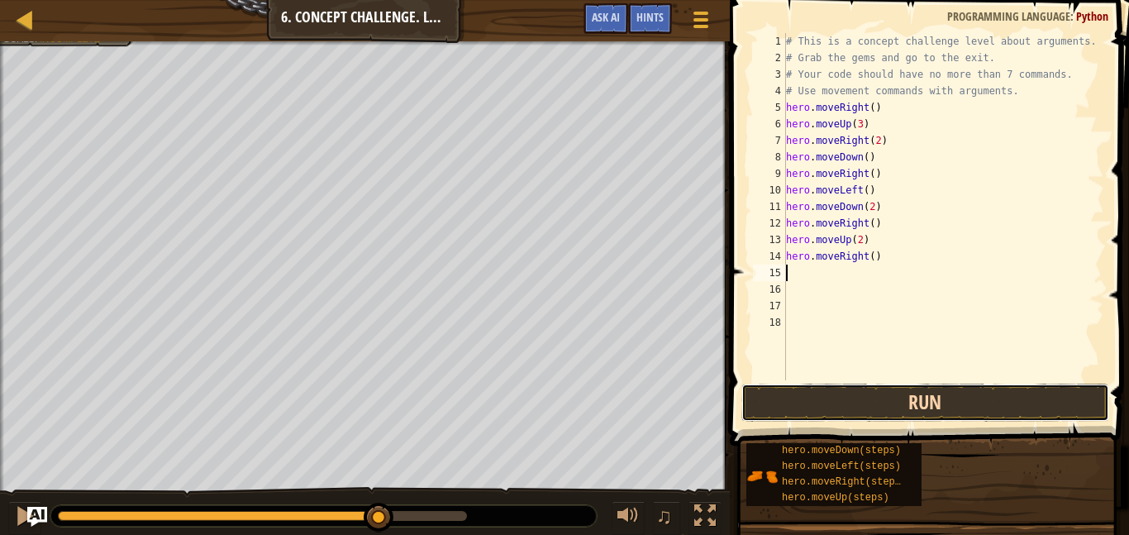
click at [865, 413] on button "Run" at bounding box center [925, 402] width 368 height 38
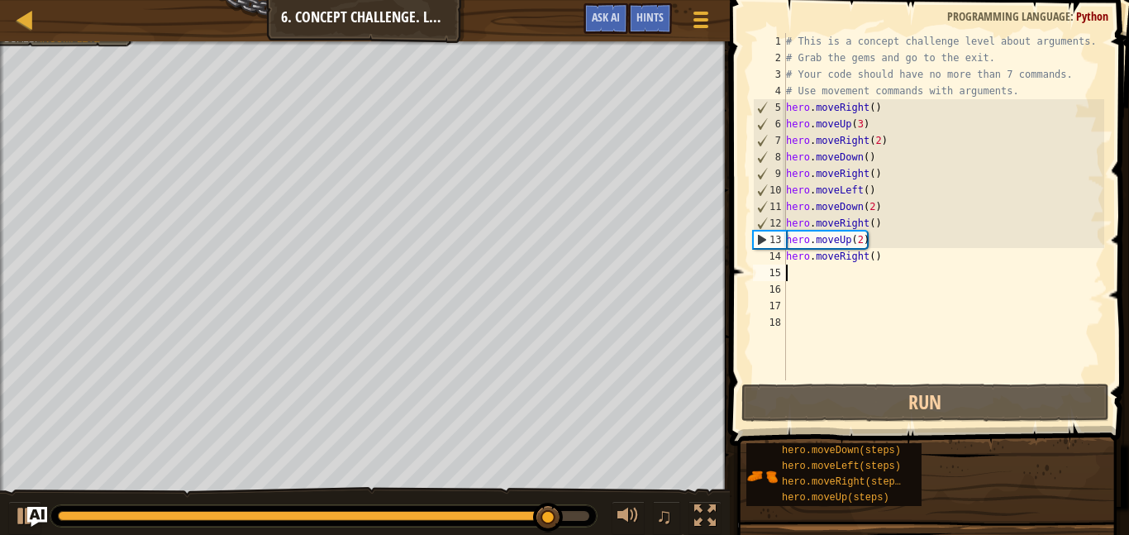
click at [852, 169] on div "# This is a concept challenge level about arguments. # Grab the gems and go to …" at bounding box center [943, 223] width 321 height 380
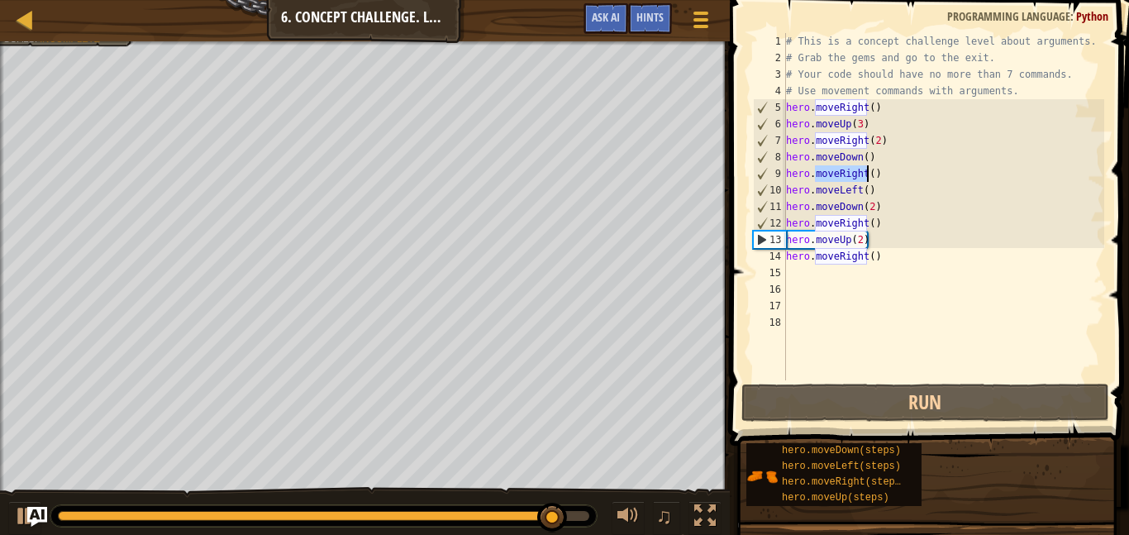
click at [852, 169] on div "# This is a concept challenge level about arguments. # Grab the gems and go to …" at bounding box center [943, 223] width 321 height 380
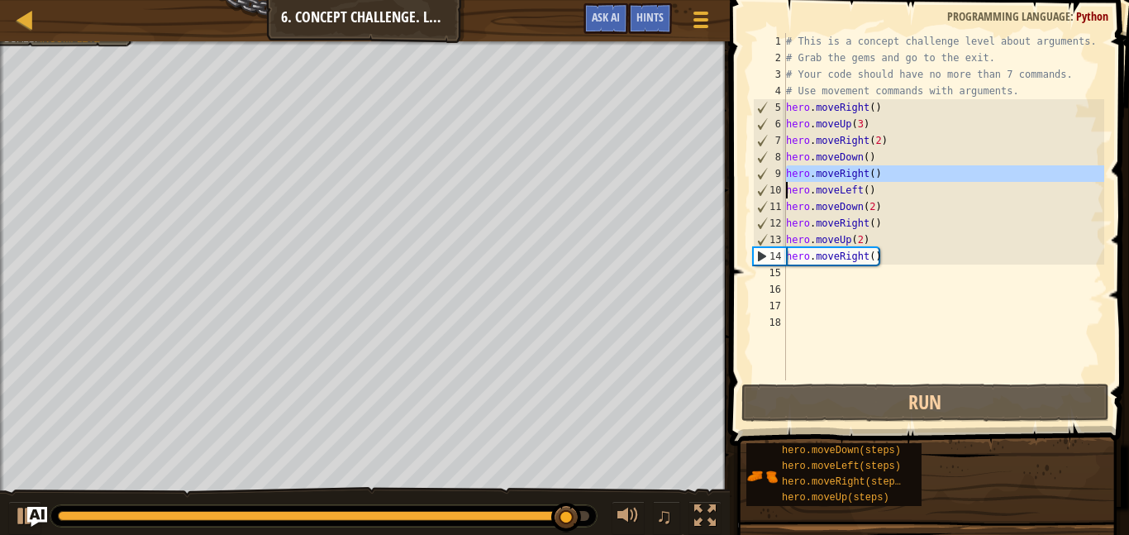
click at [852, 169] on div "# This is a concept challenge level about arguments. # Grab the gems and go to …" at bounding box center [943, 206] width 321 height 347
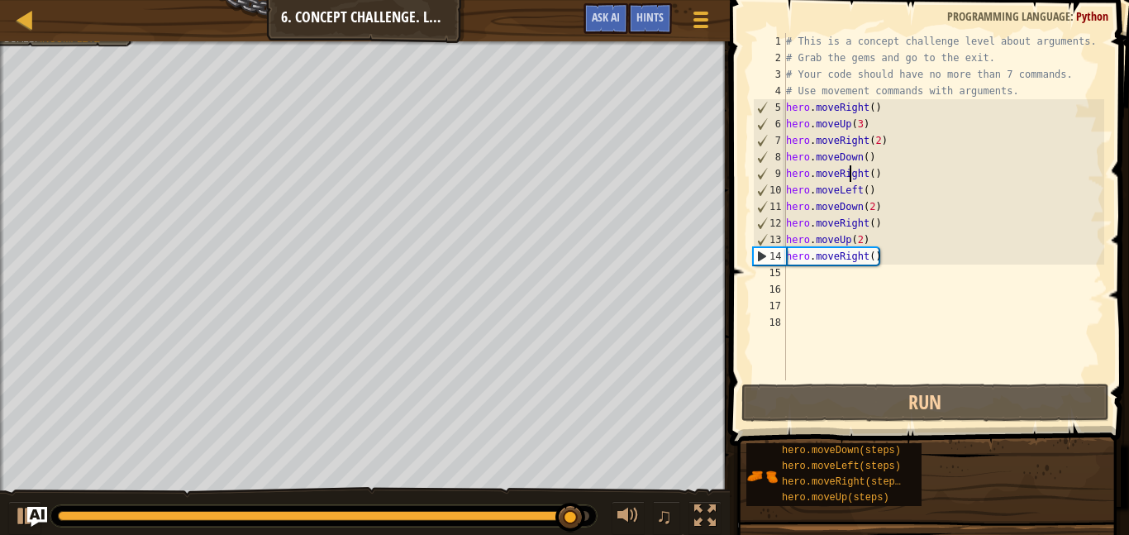
click at [852, 169] on div "# This is a concept challenge level about arguments. # Grab the gems and go to …" at bounding box center [943, 223] width 321 height 380
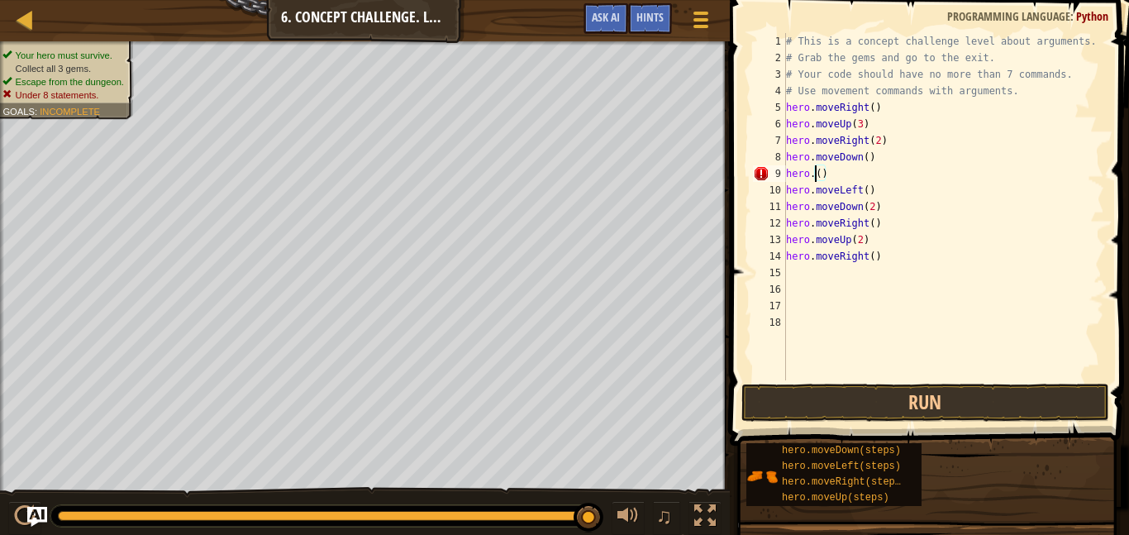
click at [869, 167] on div "# This is a concept challenge level about arguments. # Grab the gems and go to …" at bounding box center [943, 223] width 321 height 380
type textarea "h"
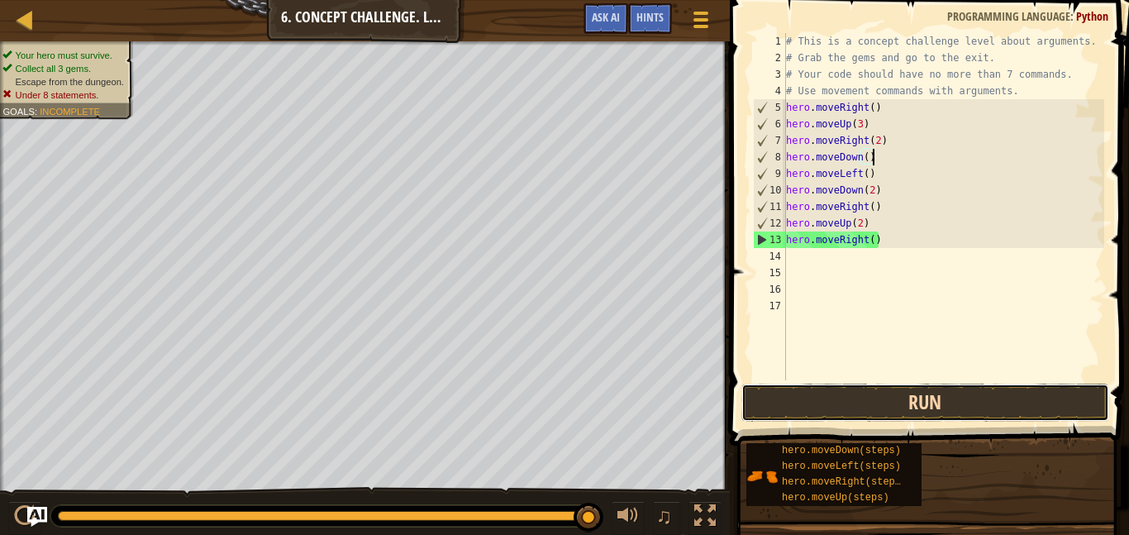
click at [784, 408] on button "Run" at bounding box center [925, 402] width 368 height 38
click at [802, 415] on button "Run" at bounding box center [925, 402] width 368 height 38
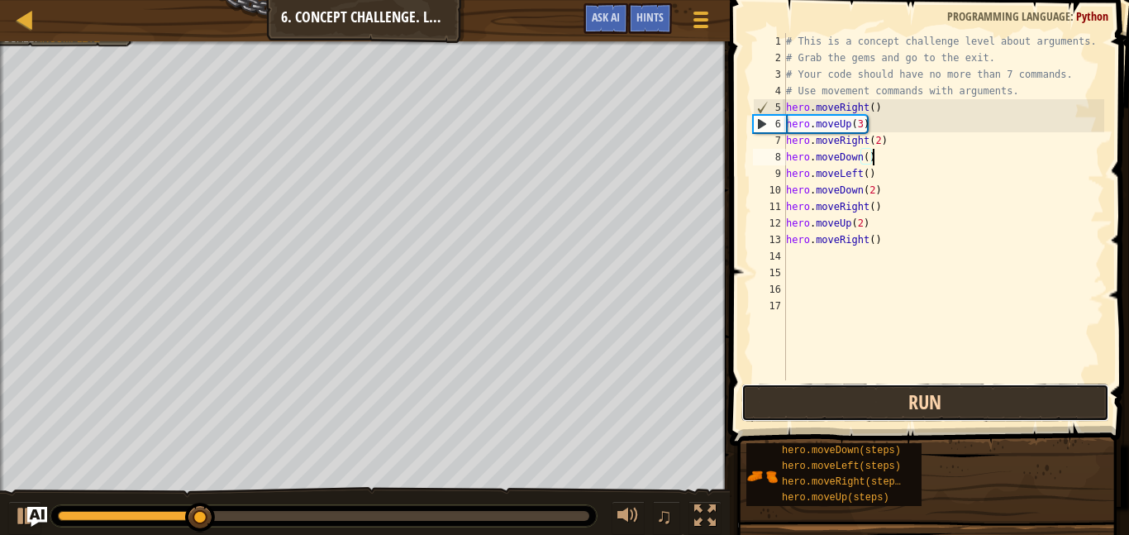
click at [793, 403] on button "Run" at bounding box center [925, 402] width 368 height 38
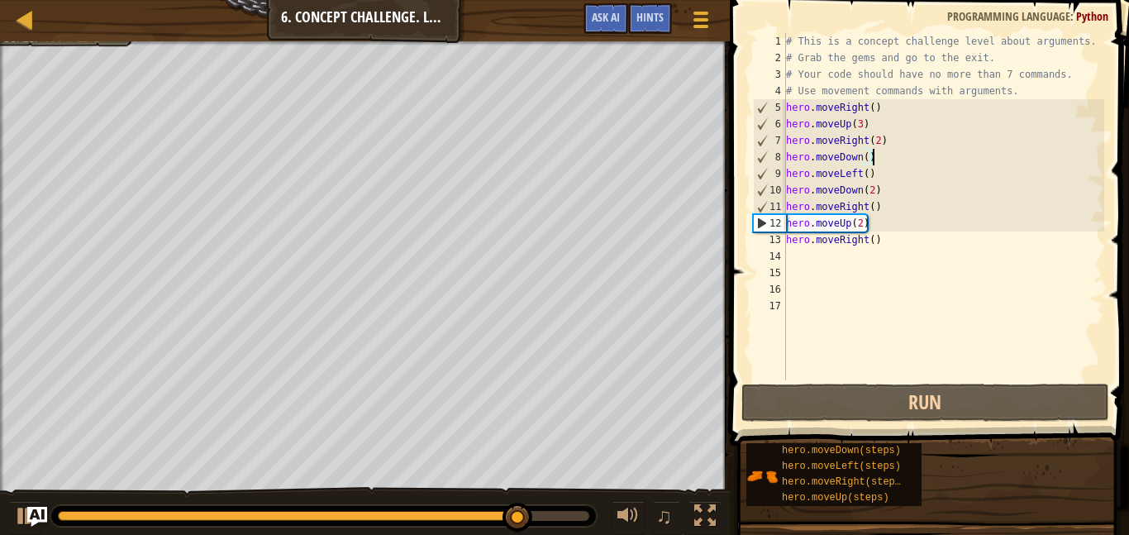
click at [862, 208] on div "# This is a concept challenge level about arguments. # Grab the gems and go to …" at bounding box center [943, 223] width 321 height 380
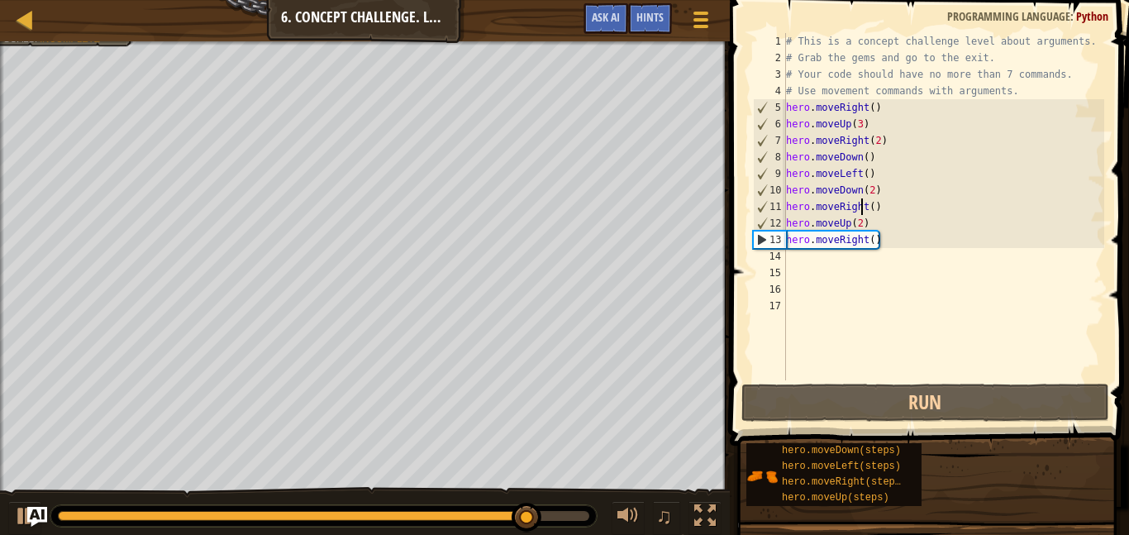
click at [862, 208] on div "# This is a concept challenge level about arguments. # Grab the gems and go to …" at bounding box center [943, 223] width 321 height 380
click at [862, 208] on div "# This is a concept challenge level about arguments. # Grab the gems and go to …" at bounding box center [943, 206] width 321 height 347
click at [862, 208] on div "# This is a concept challenge level about arguments. # Grab the gems and go to …" at bounding box center [943, 223] width 321 height 380
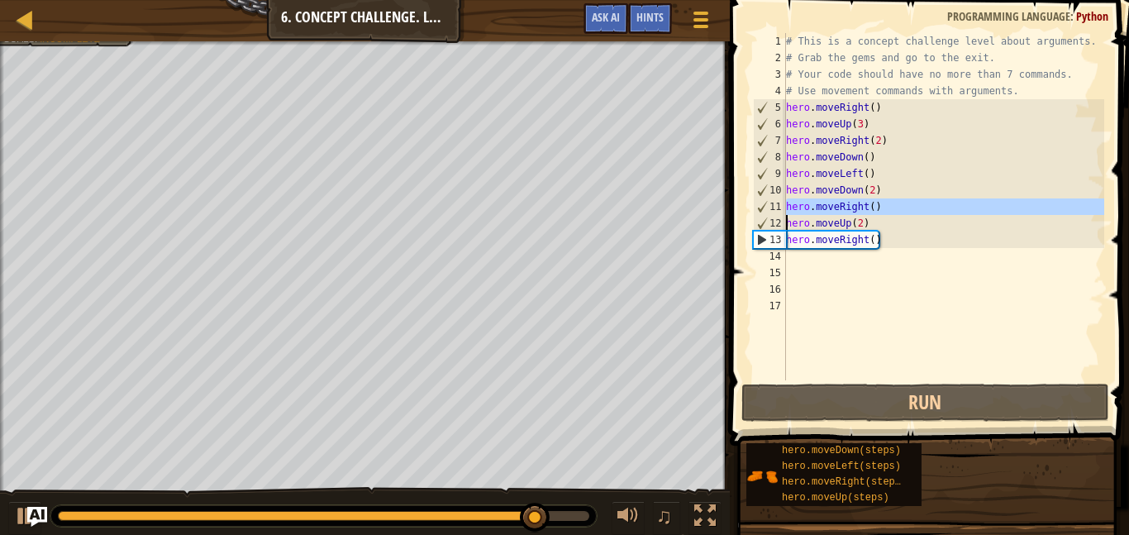
click at [862, 208] on div "# This is a concept challenge level about arguments. # Grab the gems and go to …" at bounding box center [943, 206] width 321 height 347
click at [862, 208] on div "# This is a concept challenge level about arguments. # Grab the gems and go to …" at bounding box center [943, 223] width 321 height 380
click at [862, 208] on div "# This is a concept challenge level about arguments. # Grab the gems and go to …" at bounding box center [943, 206] width 321 height 347
click at [862, 208] on div "# This is a concept challenge level about arguments. # Grab the gems and go to …" at bounding box center [943, 223] width 321 height 380
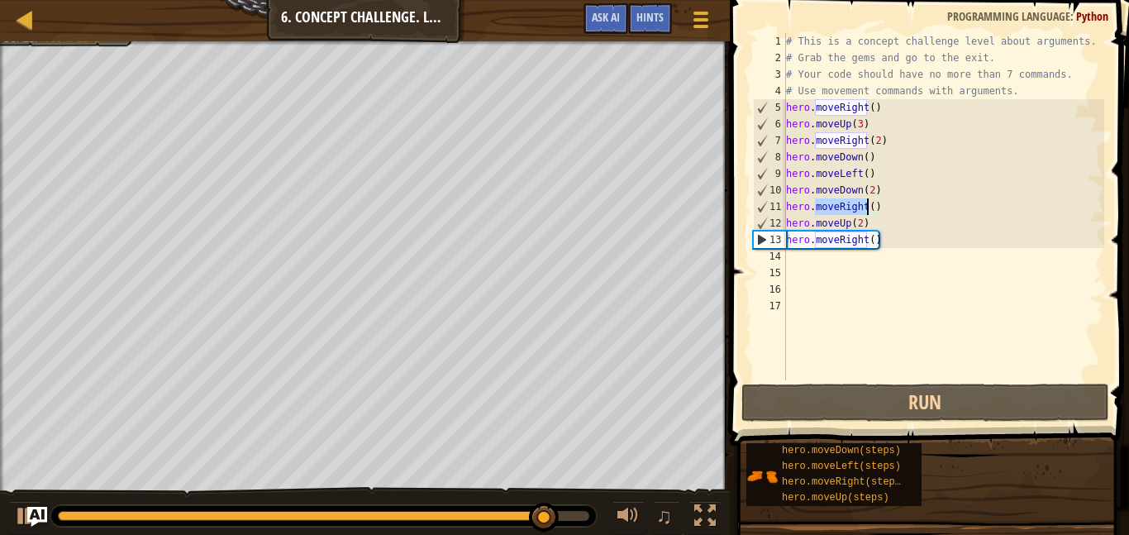
click at [862, 208] on div "# This is a concept challenge level about arguments. # Grab the gems and go to …" at bounding box center [943, 223] width 321 height 380
click at [862, 208] on div "# This is a concept challenge level about arguments. # Grab the gems and go to …" at bounding box center [943, 206] width 321 height 347
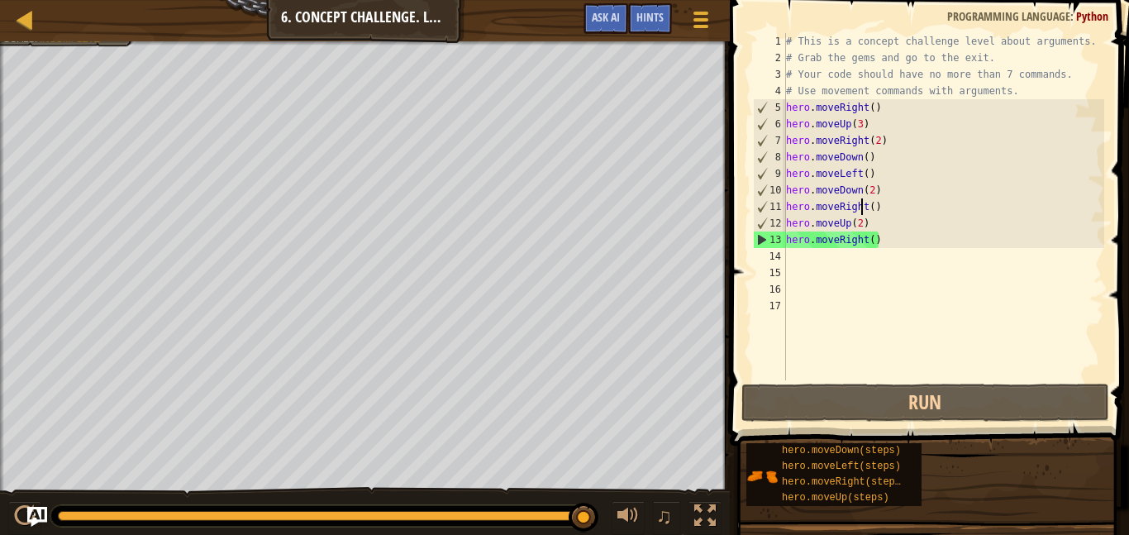
click at [870, 236] on div "# This is a concept challenge level about arguments. # Grab the gems and go to …" at bounding box center [943, 223] width 321 height 380
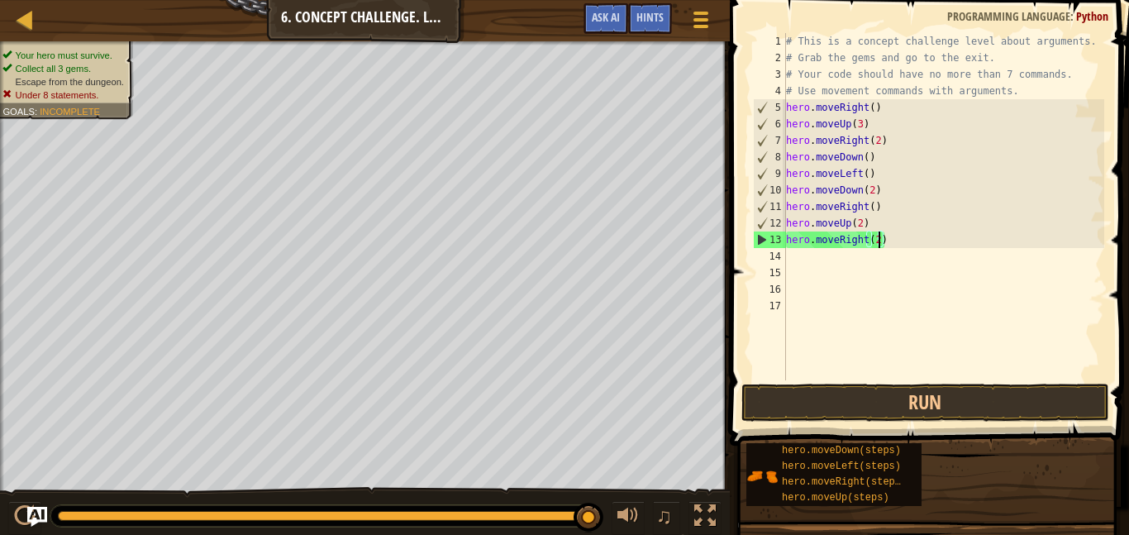
scroll to position [7, 13]
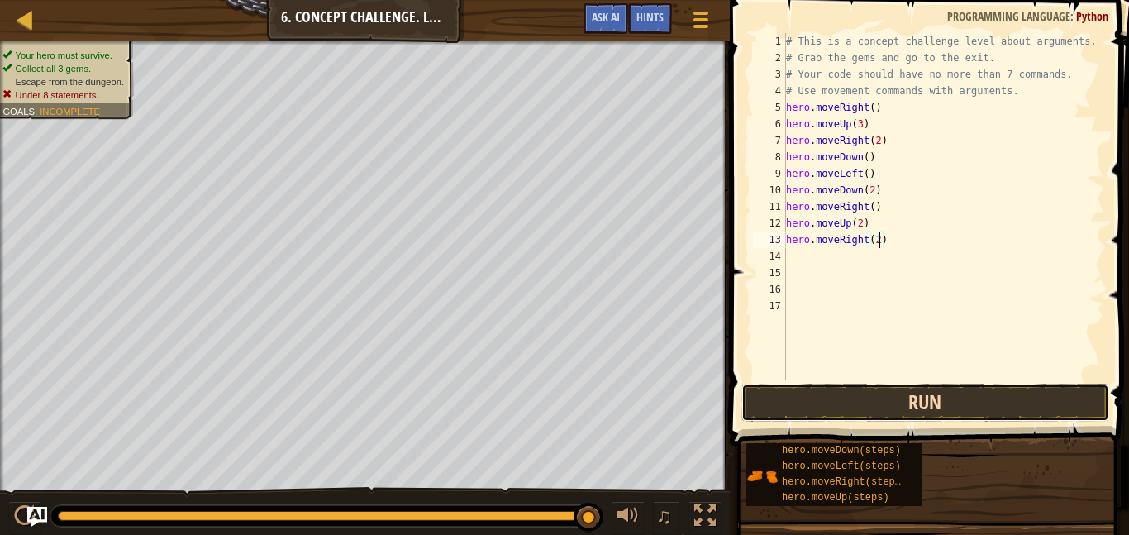
click at [802, 398] on button "Run" at bounding box center [925, 402] width 368 height 38
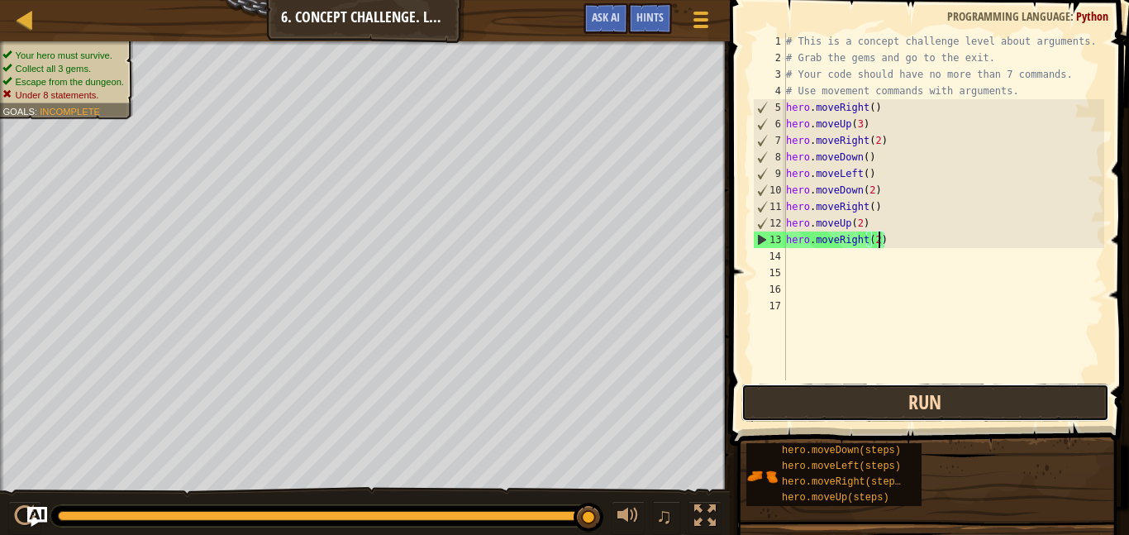
click at [792, 408] on button "Run" at bounding box center [925, 402] width 368 height 38
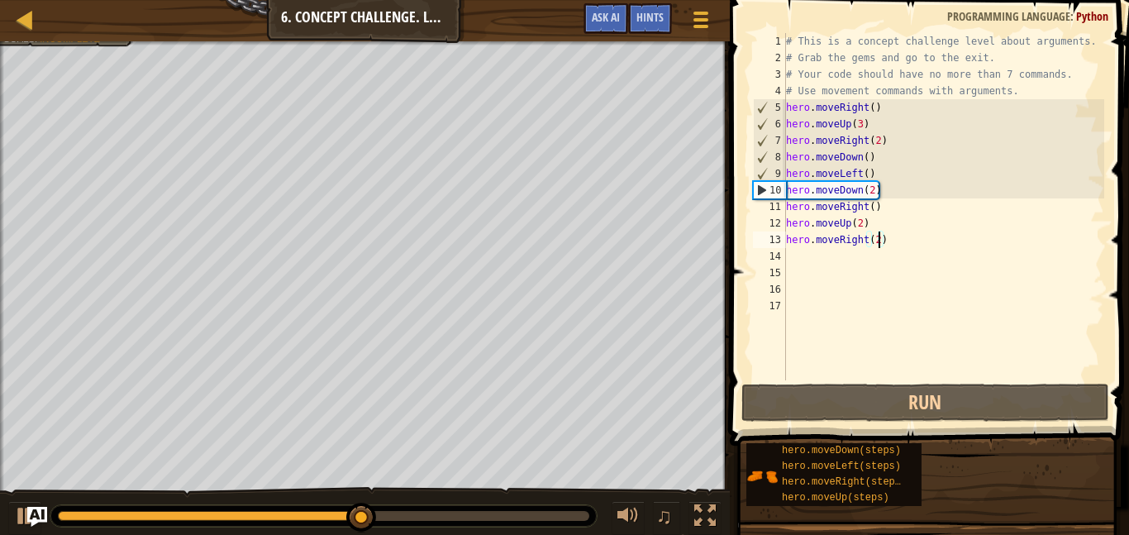
click at [871, 211] on div "# This is a concept challenge level about arguments. # Grab the gems and go to …" at bounding box center [943, 223] width 321 height 380
click at [869, 229] on div "# This is a concept challenge level about arguments. # Grab the gems and go to …" at bounding box center [943, 223] width 321 height 380
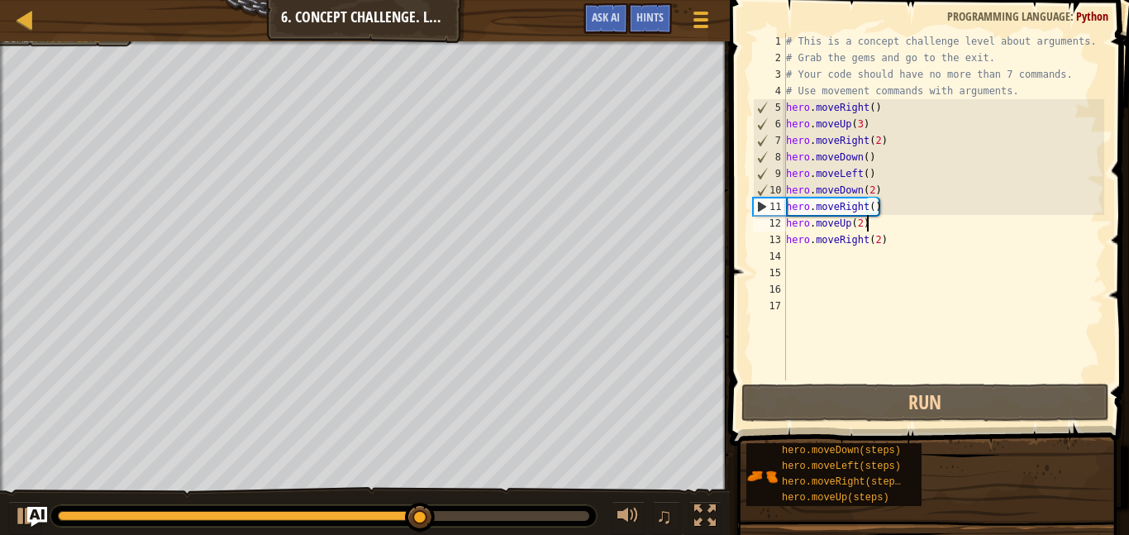
scroll to position [7, 11]
click at [869, 229] on div "# This is a concept challenge level about arguments. # Grab the gems and go to …" at bounding box center [943, 223] width 321 height 380
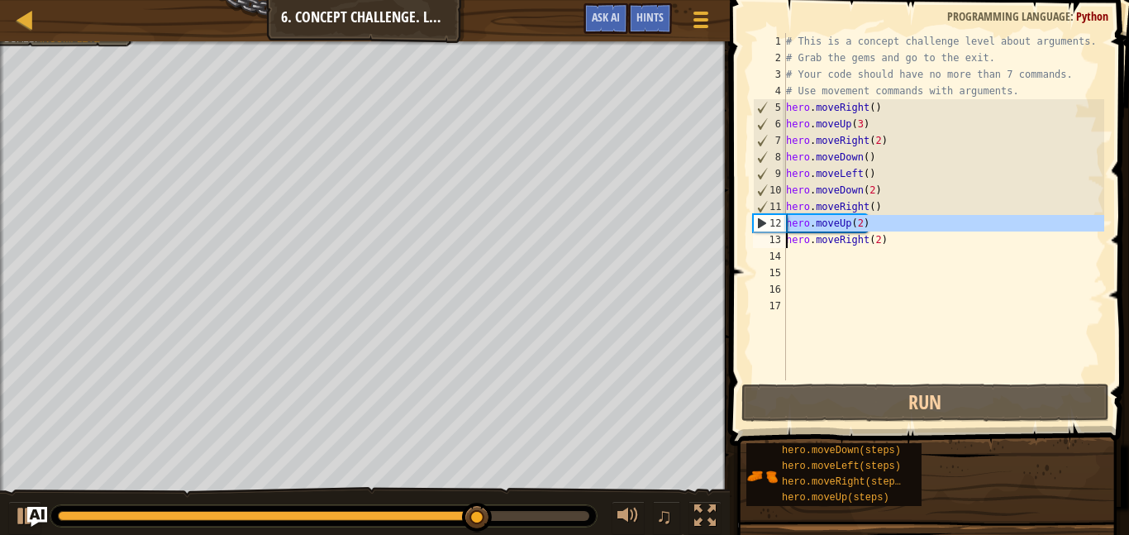
click at [879, 241] on div "# This is a concept challenge level about arguments. # Grab the gems and go to …" at bounding box center [943, 223] width 321 height 380
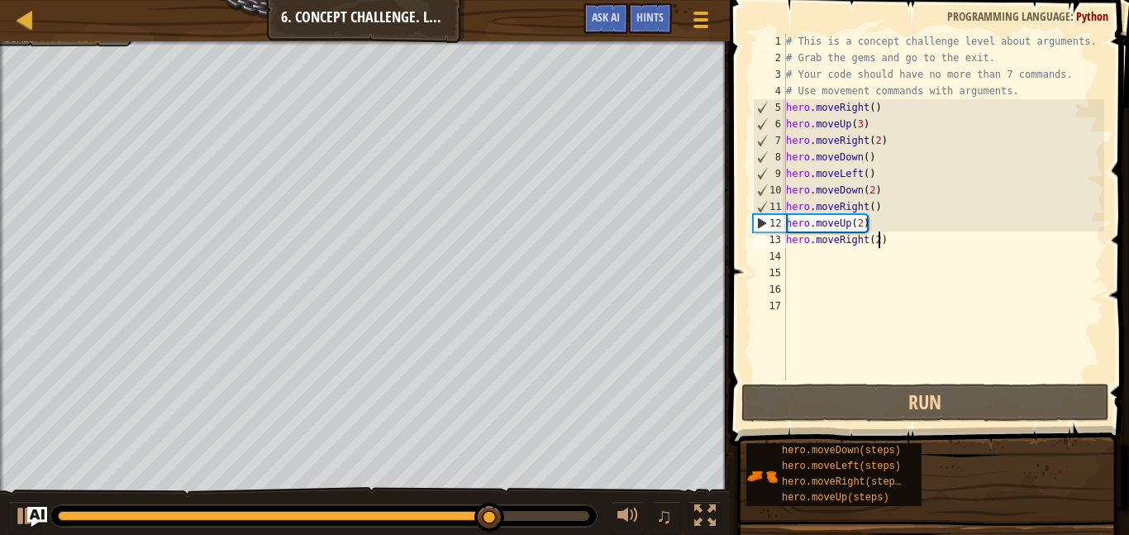
click at [879, 241] on div "# This is a concept challenge level about arguments. # Grab the gems and go to …" at bounding box center [943, 223] width 321 height 380
click at [879, 241] on div "# This is a concept challenge level about arguments. # Grab the gems and go to …" at bounding box center [943, 206] width 321 height 347
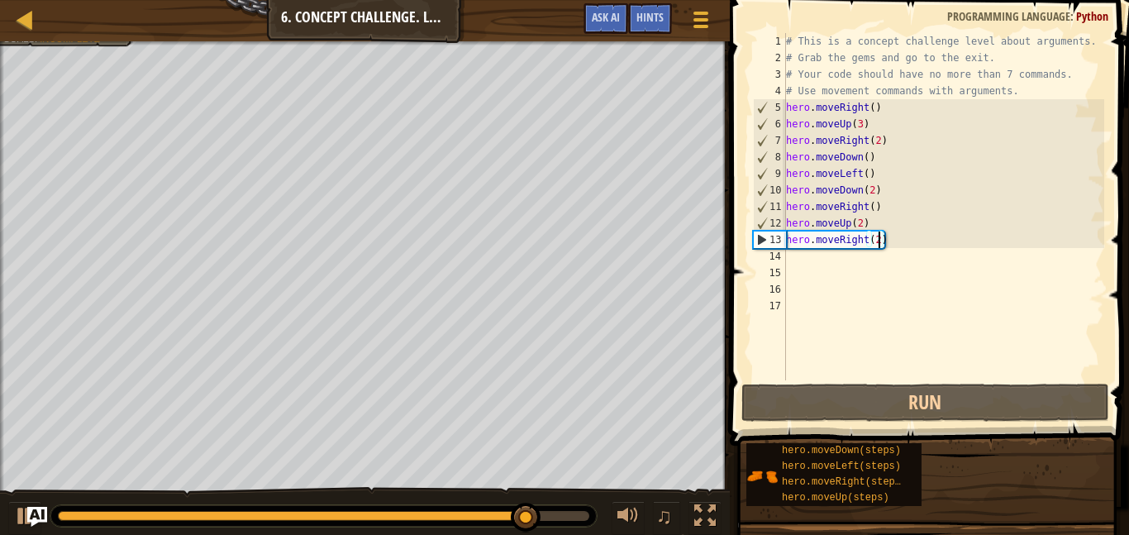
click at [879, 241] on div "# This is a concept challenge level about arguments. # Grab the gems and go to …" at bounding box center [943, 223] width 321 height 380
click at [850, 219] on div "# This is a concept challenge level about arguments. # Grab the gems and go to …" at bounding box center [943, 223] width 321 height 380
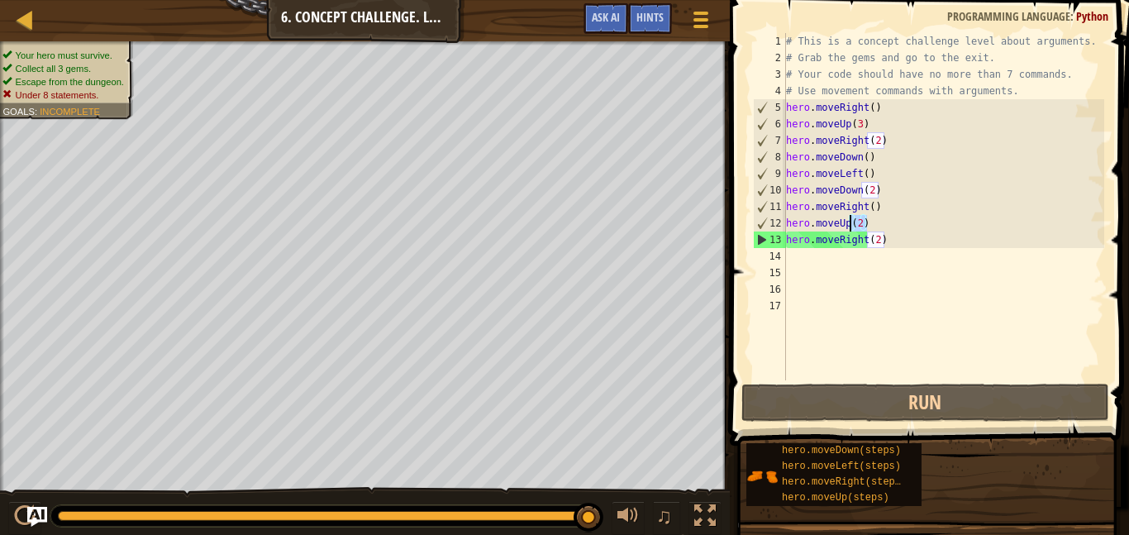
click at [850, 219] on div "# This is a concept challenge level about arguments. # Grab the gems and go to …" at bounding box center [943, 223] width 321 height 380
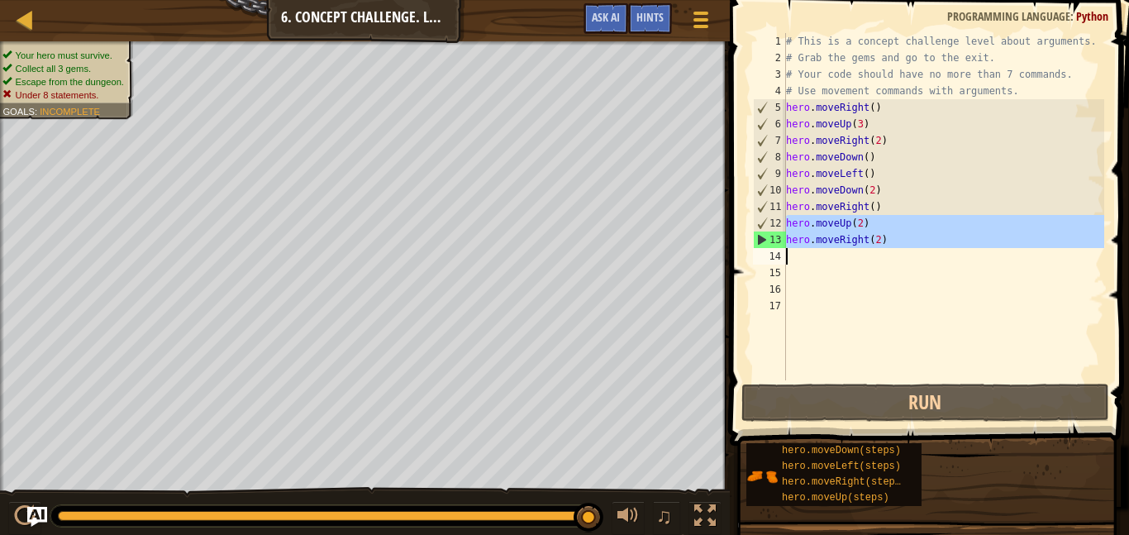
drag, startPoint x: 850, startPoint y: 219, endPoint x: 902, endPoint y: 247, distance: 59.9
click at [902, 247] on div "# This is a concept challenge level about arguments. # Grab the gems and go to …" at bounding box center [943, 223] width 321 height 380
type textarea "hero.moveRight(2)"
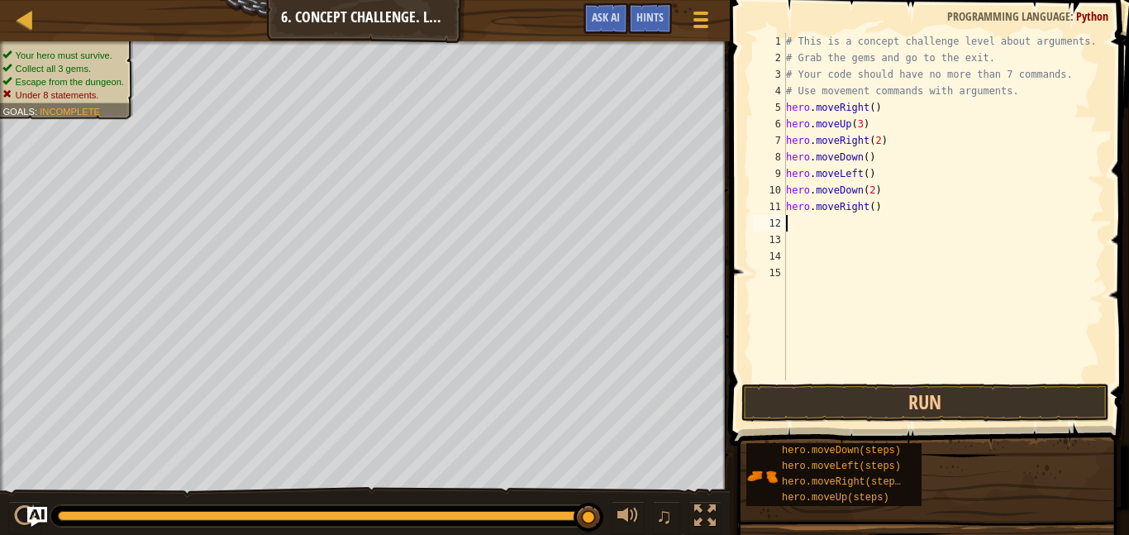
click at [875, 207] on div "# This is a concept challenge level about arguments. # Grab the gems and go to …" at bounding box center [943, 223] width 321 height 380
type textarea "hero.moveRight(2)"
click at [788, 221] on div "# This is a concept challenge level about arguments. # Grab the gems and go to …" at bounding box center [943, 223] width 321 height 380
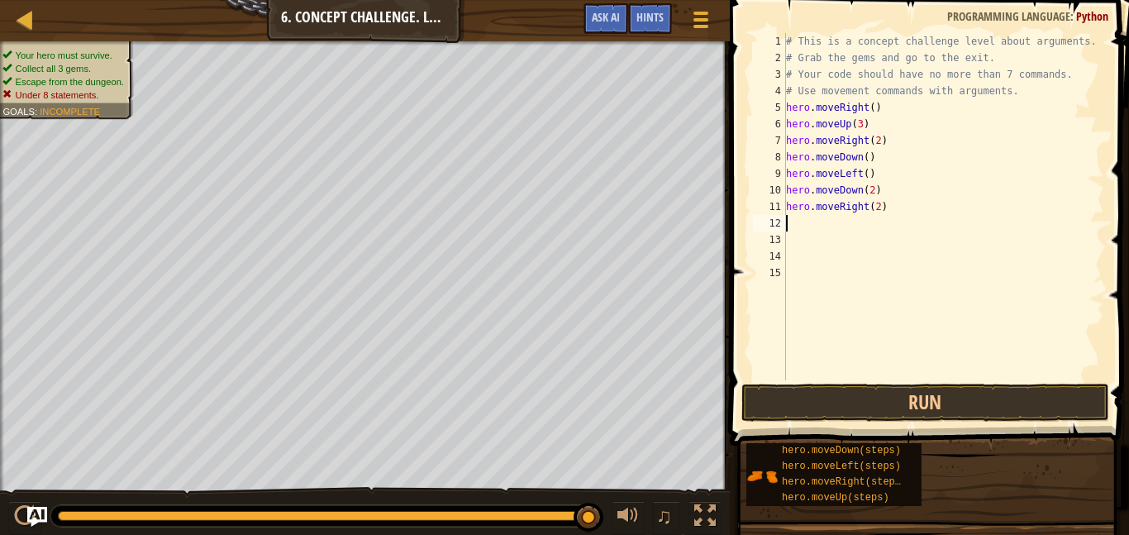
type textarea "h"
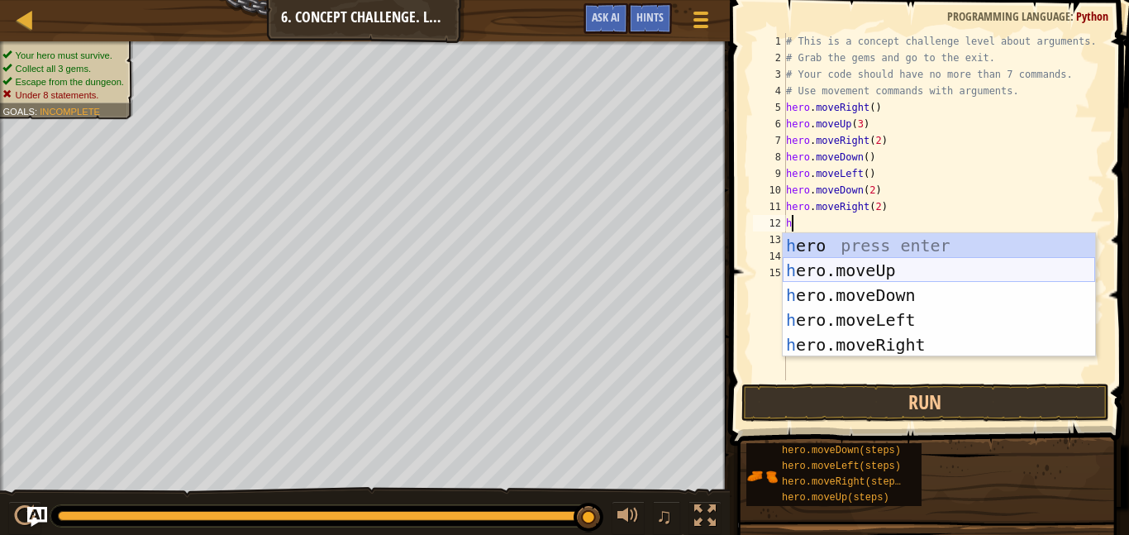
click at [867, 270] on div "h ero press enter h ero.moveUp press enter h ero.moveDown press enter h ero.mov…" at bounding box center [939, 320] width 312 height 174
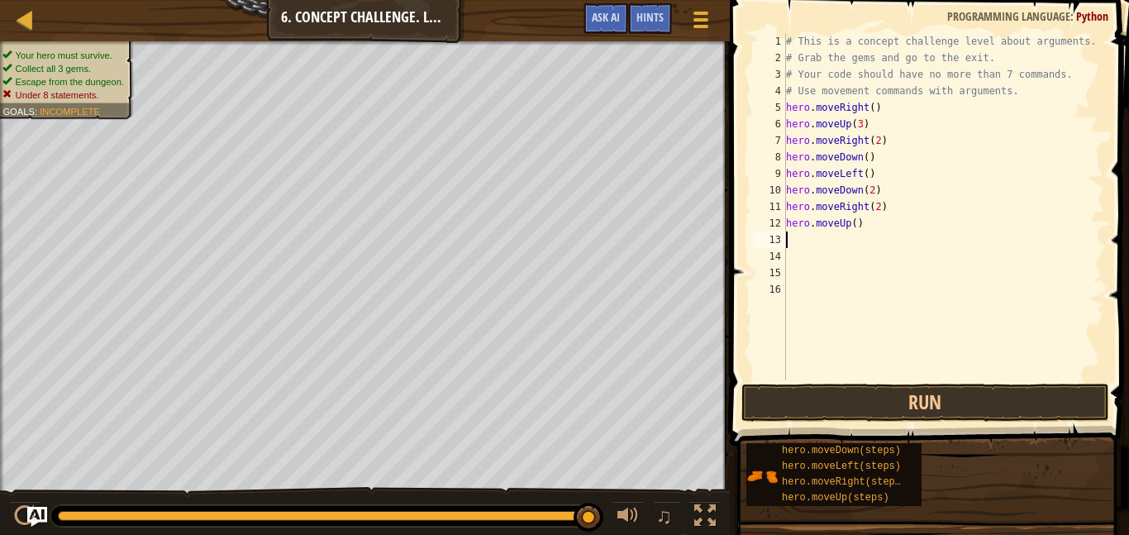
click at [854, 221] on div "# This is a concept challenge level about arguments. # Grab the gems and go to …" at bounding box center [943, 223] width 321 height 380
click at [870, 392] on button "Run" at bounding box center [925, 402] width 368 height 38
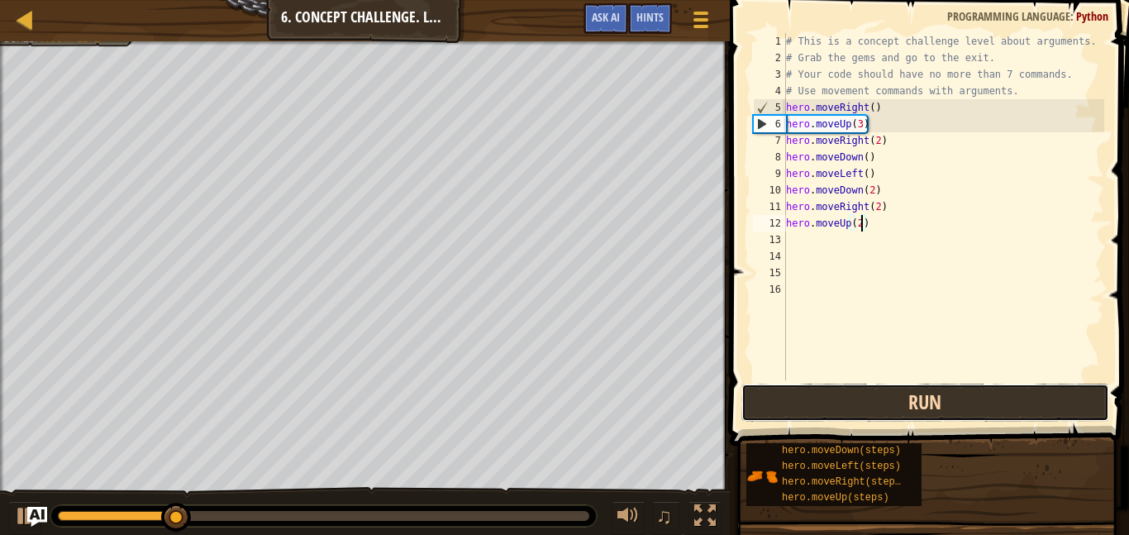
click at [870, 392] on button "Run" at bounding box center [925, 402] width 368 height 38
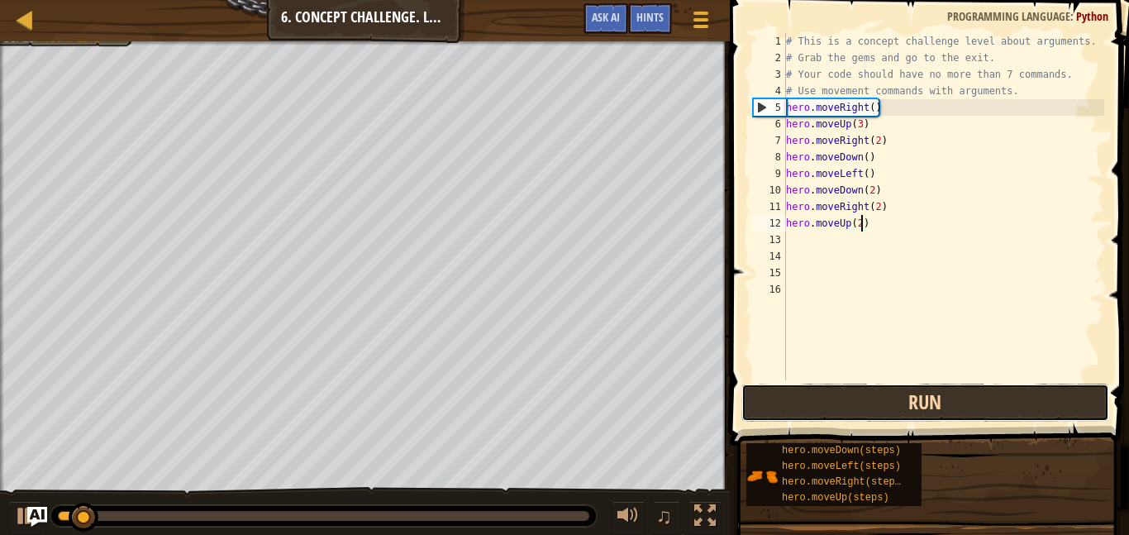
click at [870, 392] on button "Run" at bounding box center [925, 402] width 368 height 38
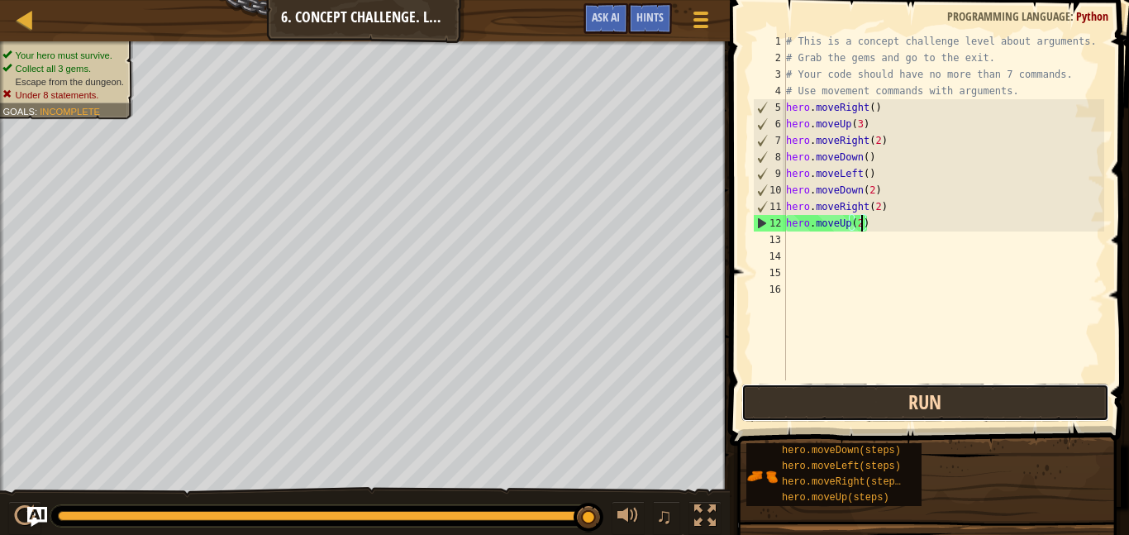
click at [797, 394] on button "Run" at bounding box center [925, 402] width 368 height 38
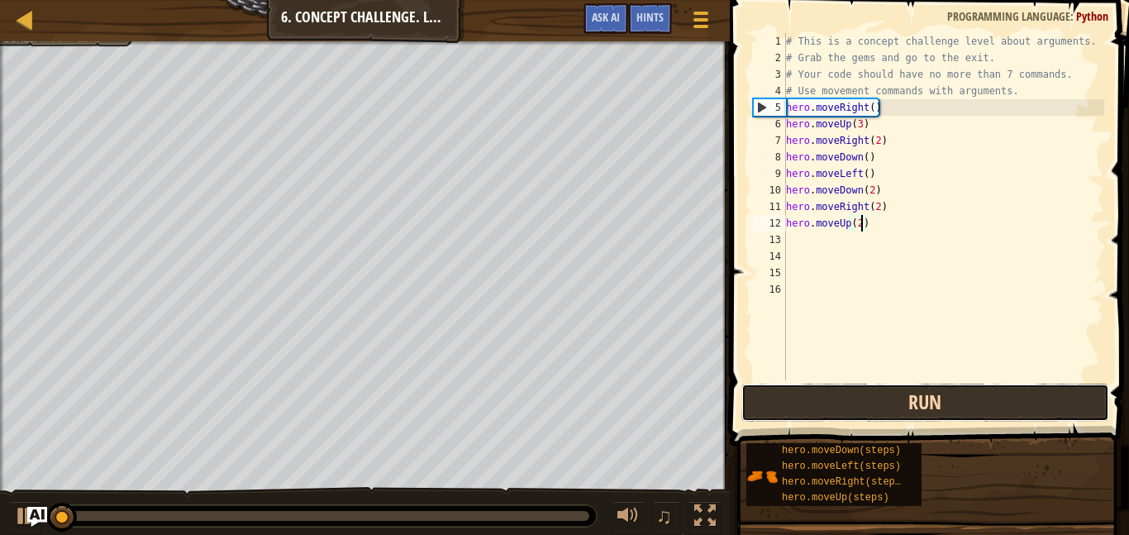
click at [797, 394] on button "Run" at bounding box center [925, 402] width 368 height 38
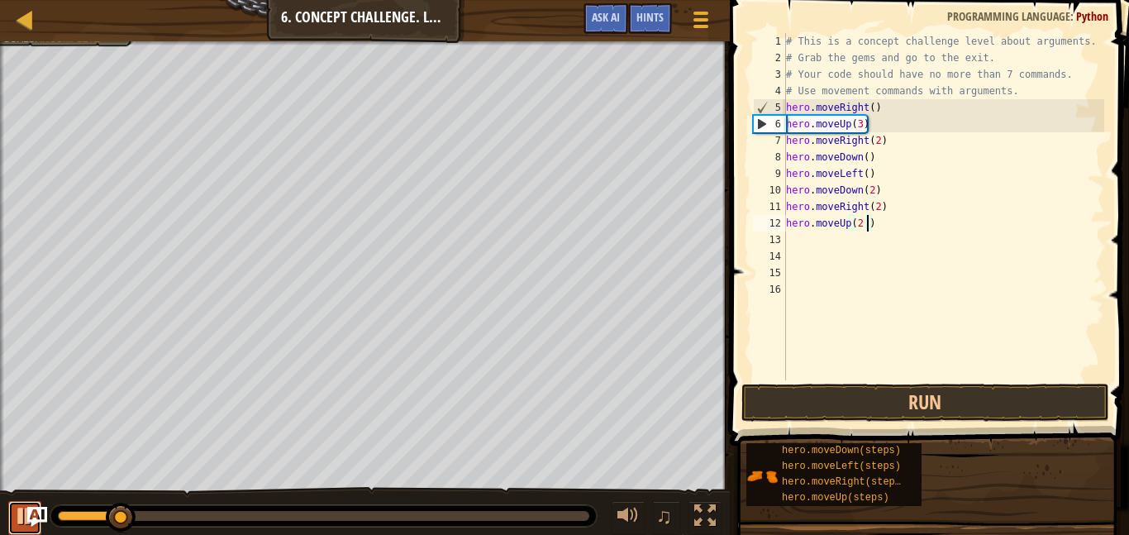
click at [17, 515] on div at bounding box center [24, 515] width 21 height 21
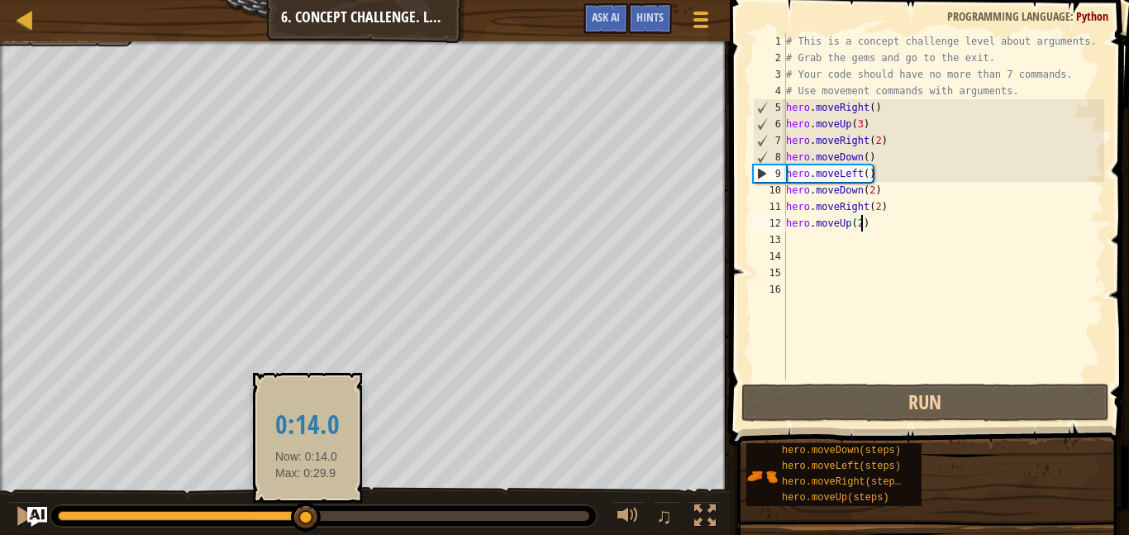
drag, startPoint x: 126, startPoint y: 515, endPoint x: 307, endPoint y: 528, distance: 181.5
click at [307, 528] on div at bounding box center [306, 517] width 30 height 30
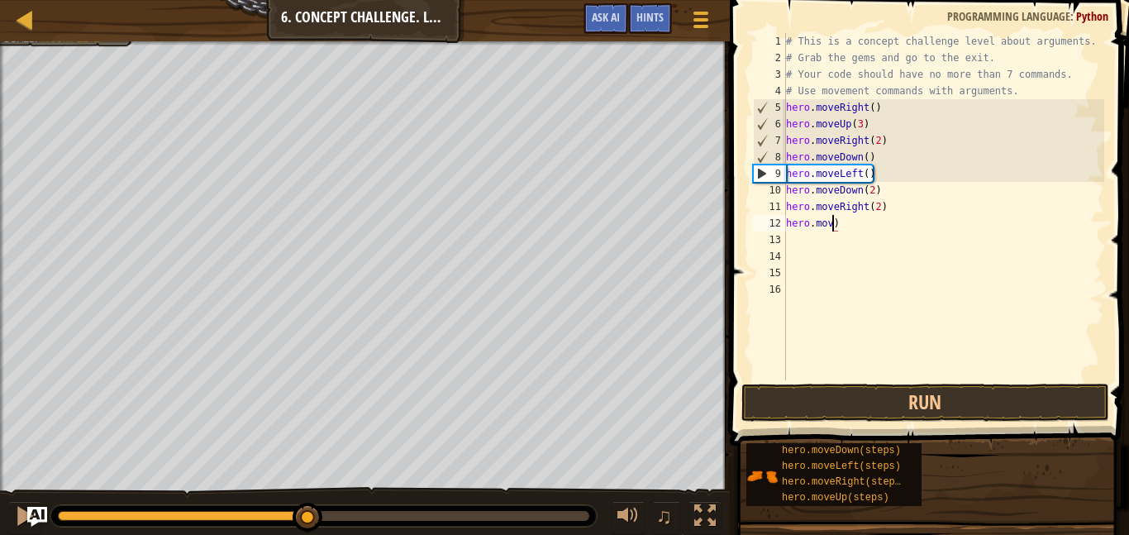
scroll to position [7, 7]
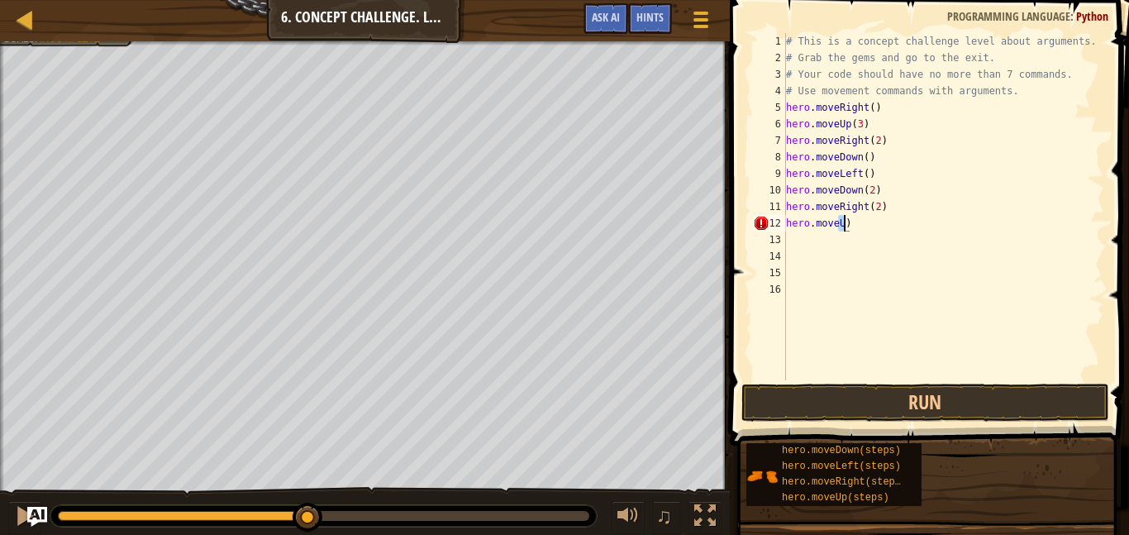
click at [899, 134] on div "# This is a concept challenge level about arguments. # Grab the gems and go to …" at bounding box center [943, 223] width 321 height 380
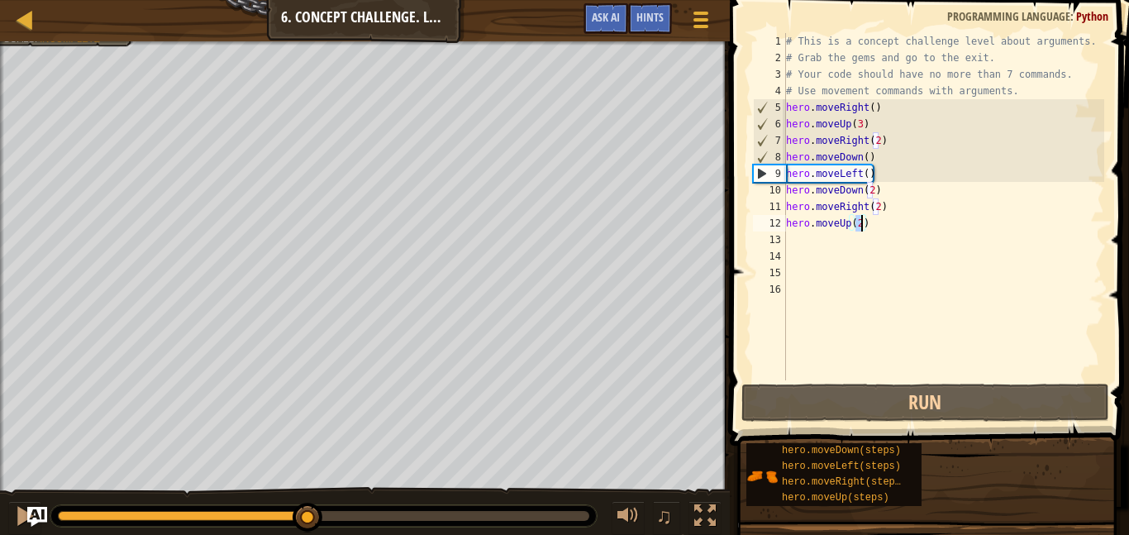
click at [879, 174] on div "# This is a concept challenge level about arguments. # Grab the gems and go to …" at bounding box center [943, 223] width 321 height 380
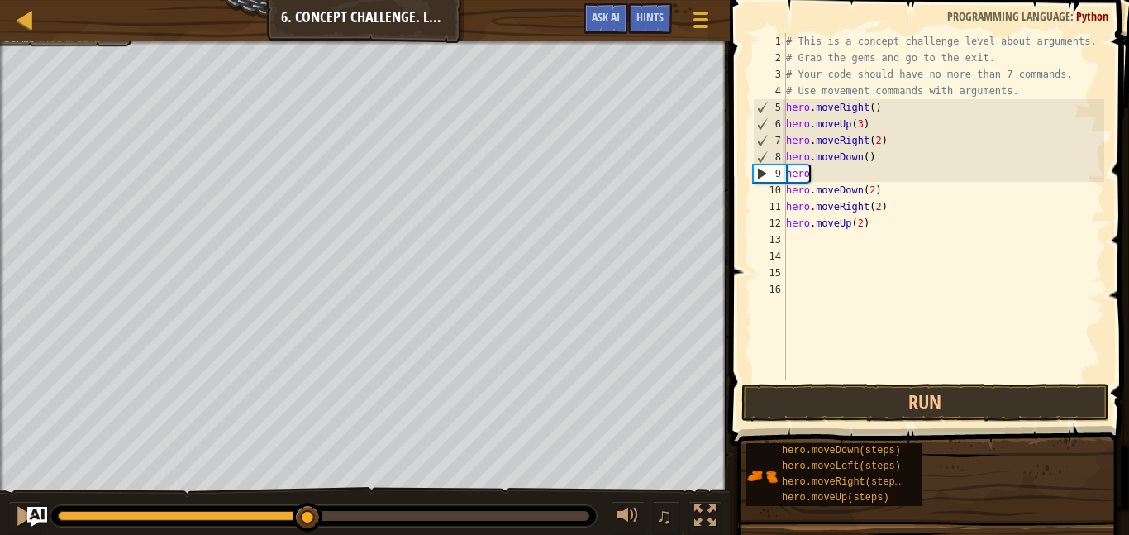
scroll to position [7, 1]
type textarea "h"
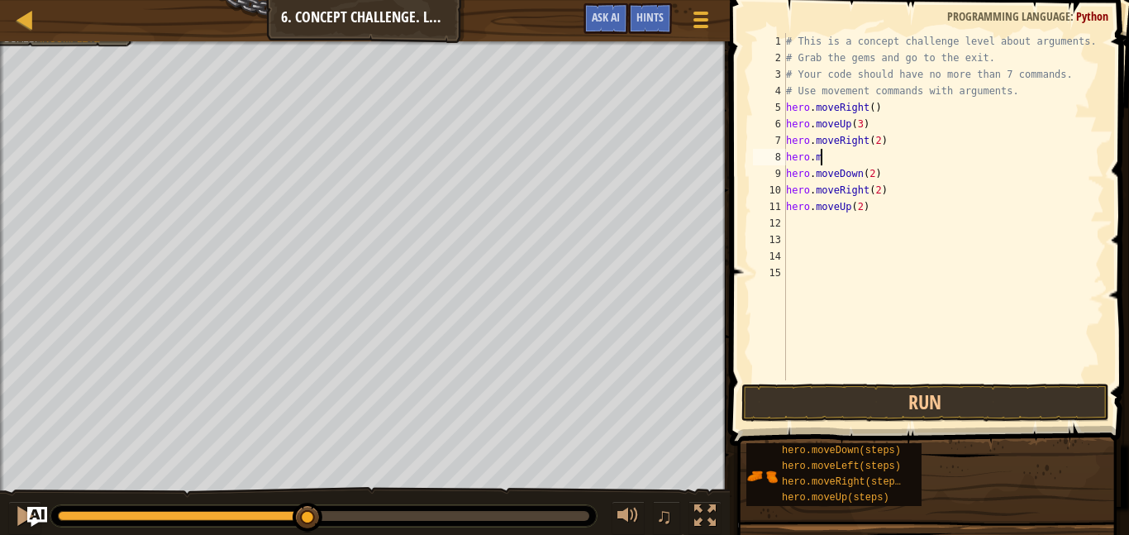
type textarea "h"
type textarea "hero.moveRight(2)"
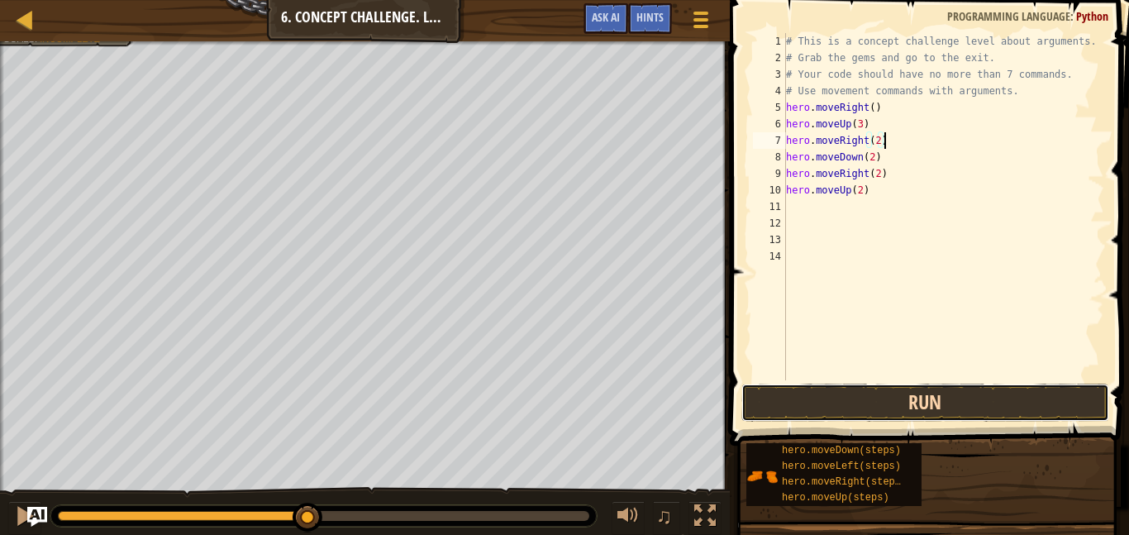
click at [809, 397] on button "Run" at bounding box center [925, 402] width 368 height 38
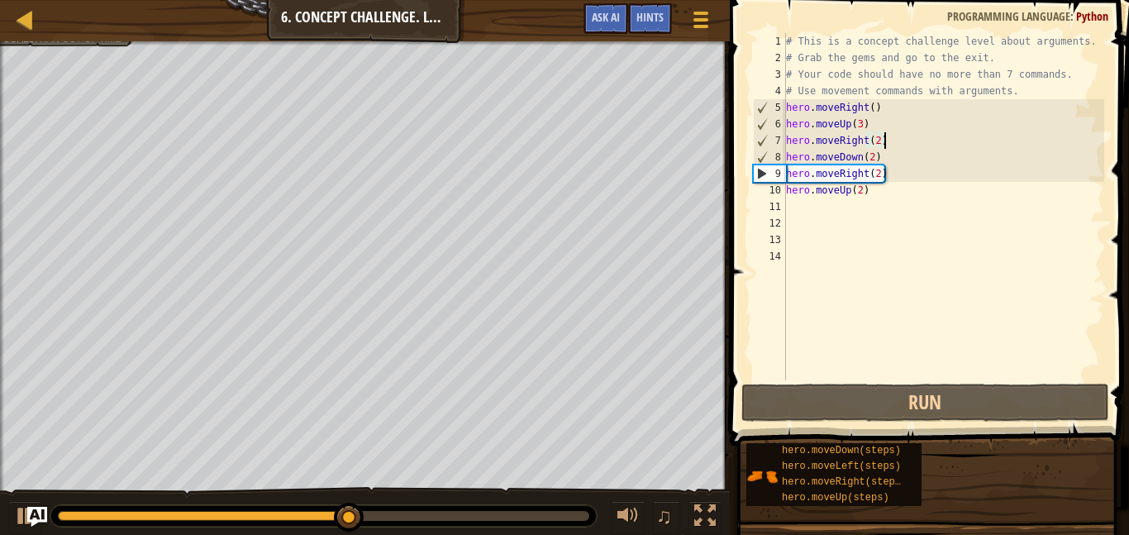
click at [861, 270] on div "# This is a concept challenge level about arguments. # Grab the gems and go to …" at bounding box center [943, 223] width 321 height 380
click at [873, 157] on div "# This is a concept challenge level about arguments. # Grab the gems and go to …" at bounding box center [943, 223] width 321 height 380
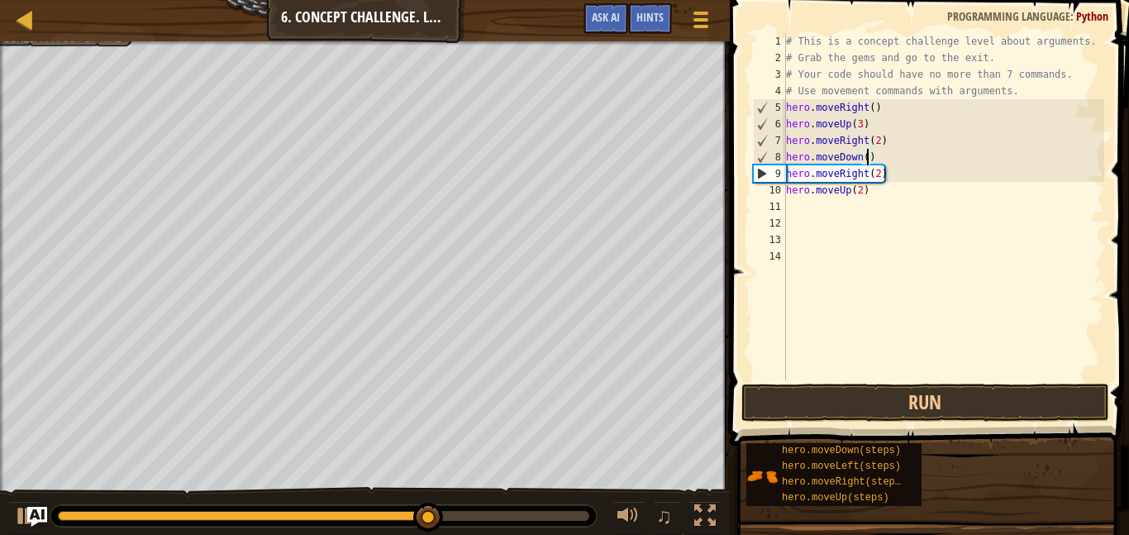
type textarea "hero.moveDown(3)"
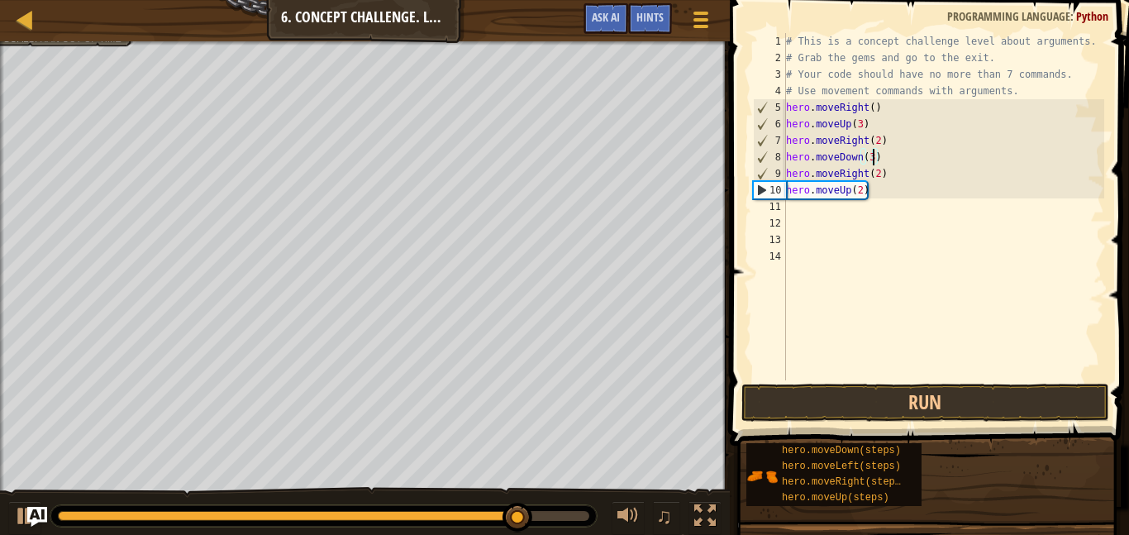
click at [903, 163] on div "# This is a concept challenge level about arguments. # Grab the gems and go to …" at bounding box center [943, 223] width 321 height 380
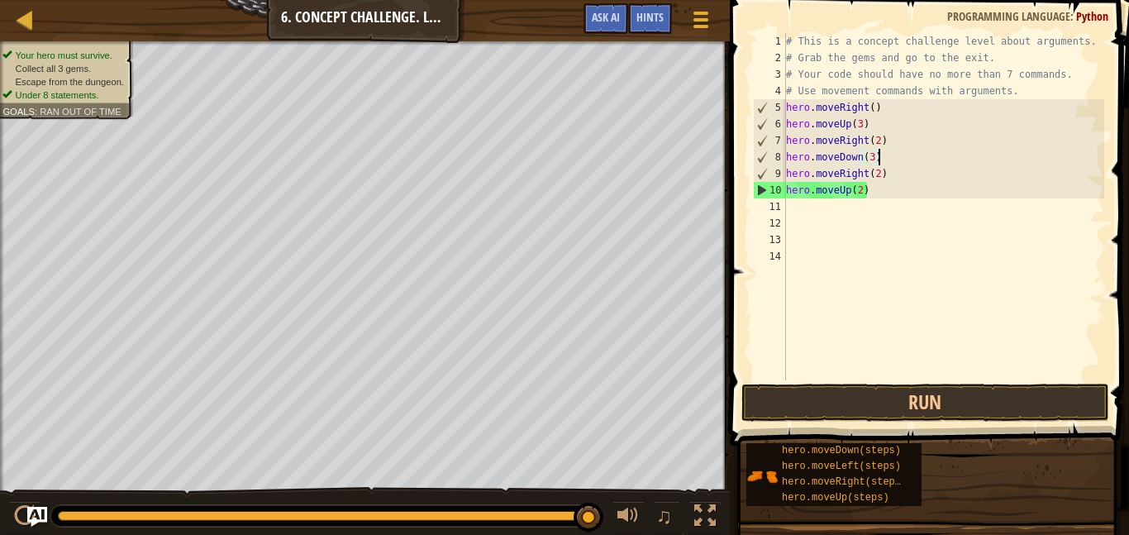
scroll to position [7, 0]
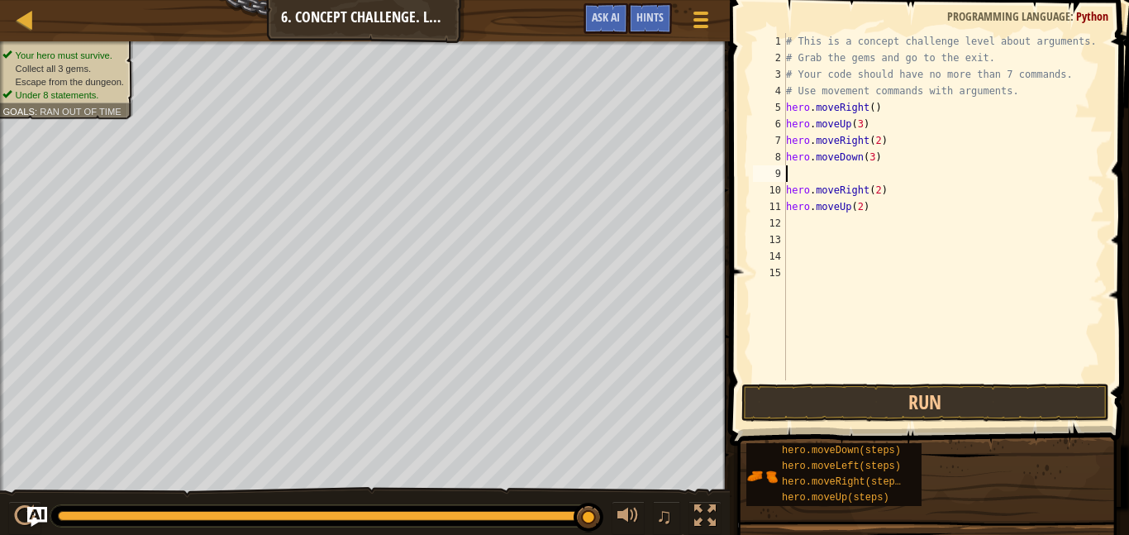
type textarea "h"
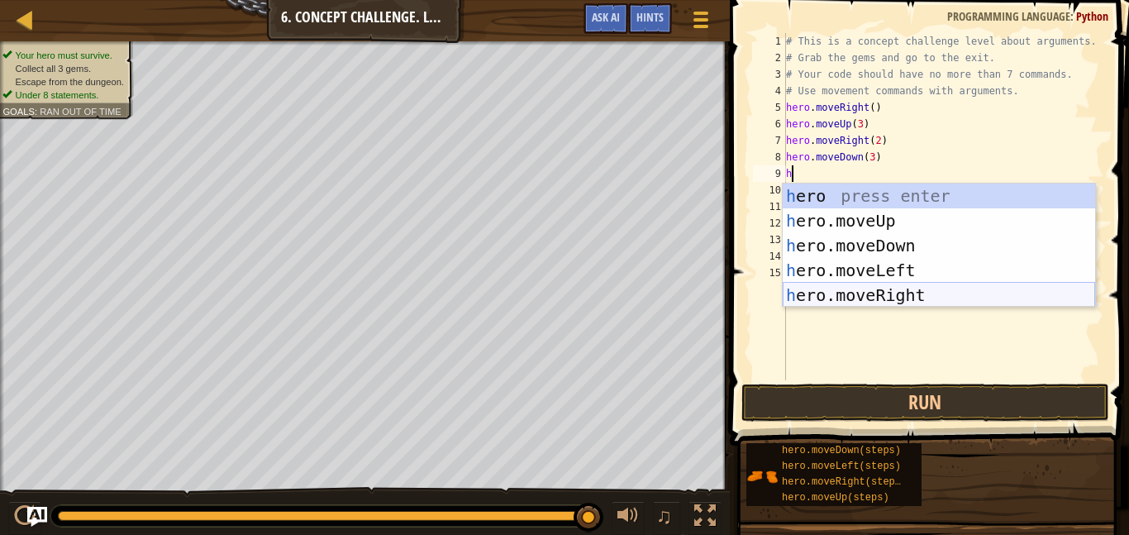
click at [897, 298] on div "h ero press enter h ero.moveUp press enter h ero.moveDown press enter h ero.mov…" at bounding box center [939, 270] width 312 height 174
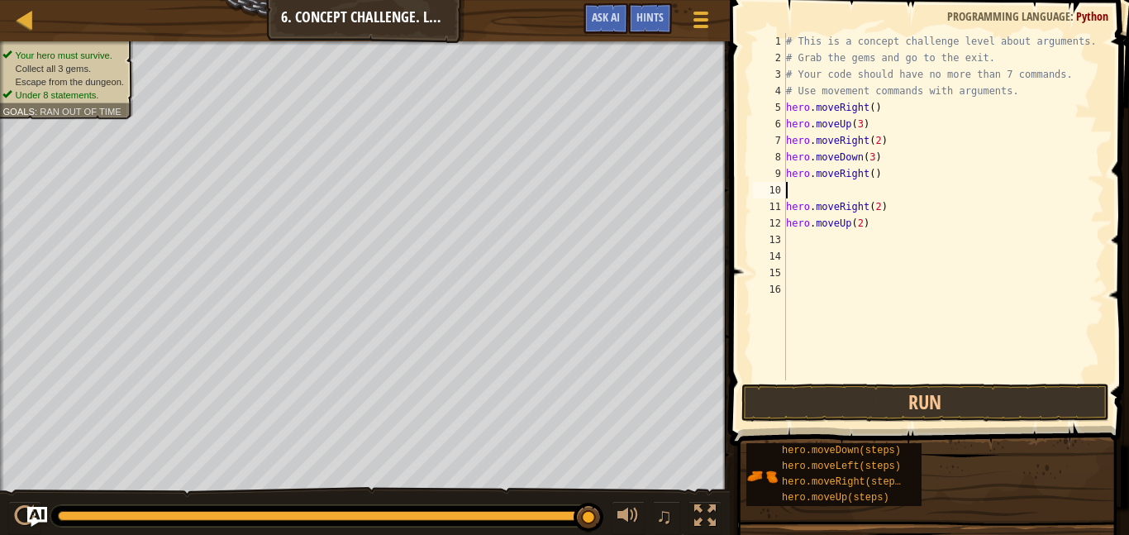
click at [865, 169] on div "# This is a concept challenge level about arguments. # Grab the gems and go to …" at bounding box center [943, 223] width 321 height 380
click at [870, 169] on div "# This is a concept challenge level about arguments. # Grab the gems and go to …" at bounding box center [943, 223] width 321 height 380
click at [918, 132] on div "# This is a concept challenge level about arguments. # Grab the gems and go to …" at bounding box center [943, 223] width 321 height 380
click at [915, 178] on div "# This is a concept challenge level about arguments. # Grab the gems and go to …" at bounding box center [943, 223] width 321 height 380
type textarea "hero.moveRight()"
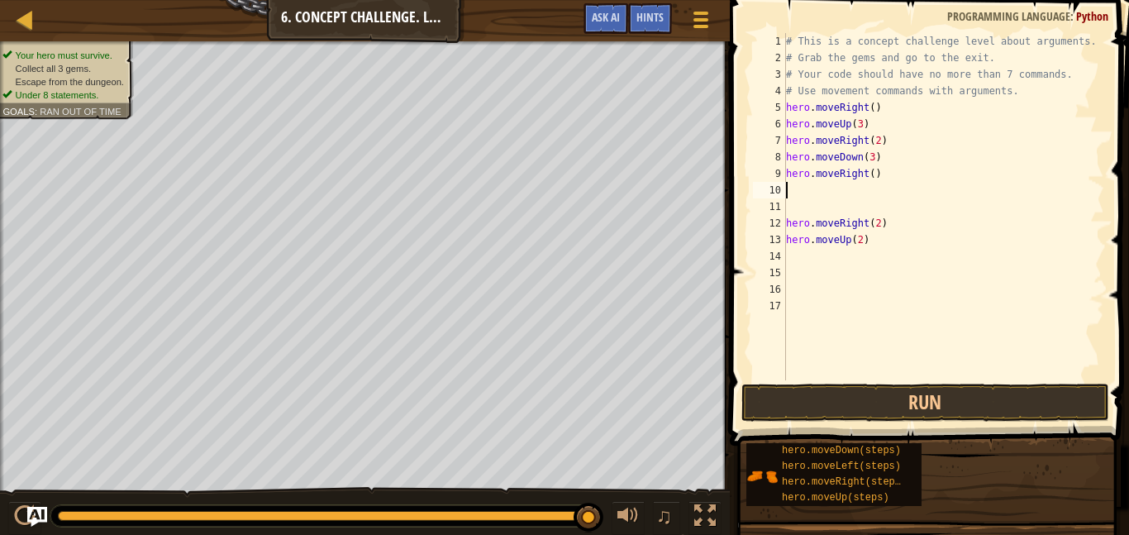
type textarea "h"
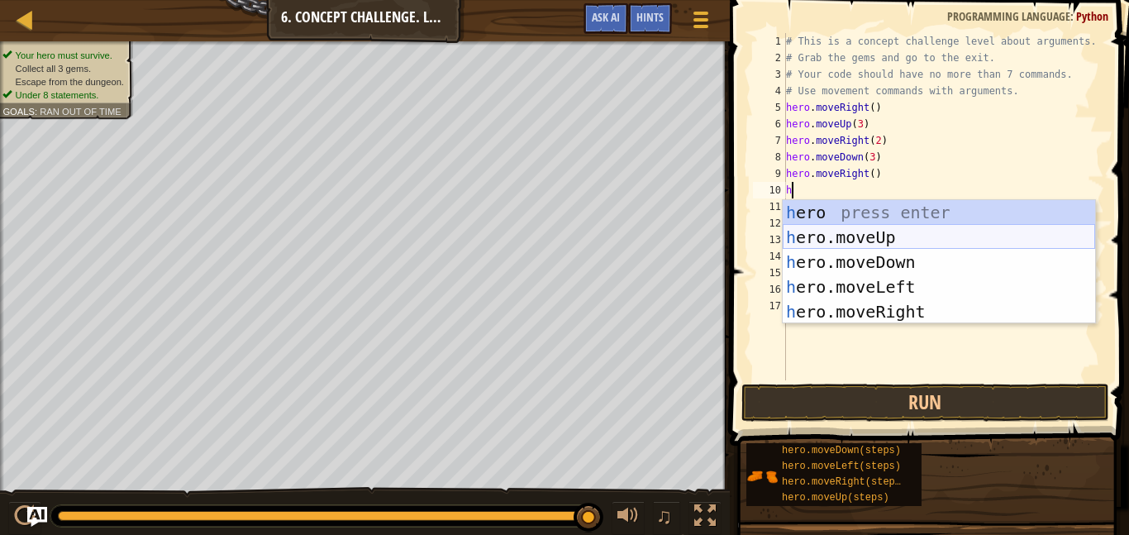
click at [830, 226] on div "h ero press enter h ero.moveUp press enter h ero.moveDown press enter h ero.mov…" at bounding box center [939, 287] width 312 height 174
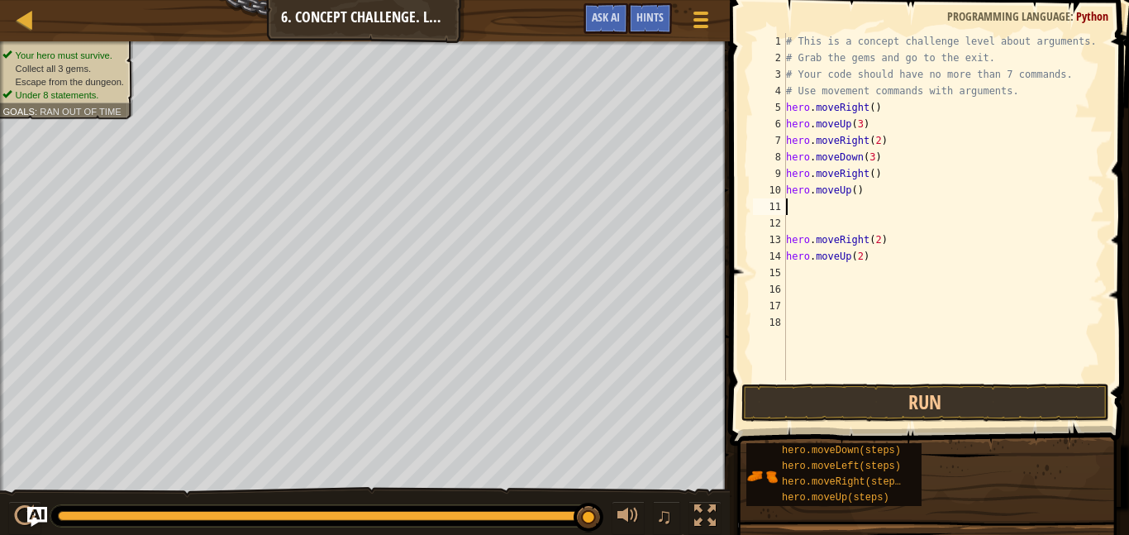
click at [854, 198] on div "# This is a concept challenge level about arguments. # Grab the gems and go to …" at bounding box center [943, 223] width 321 height 380
type textarea "hero.moveUp(2)"
click at [807, 217] on div "# This is a concept challenge level about arguments. # Grab the gems and go to …" at bounding box center [943, 223] width 321 height 380
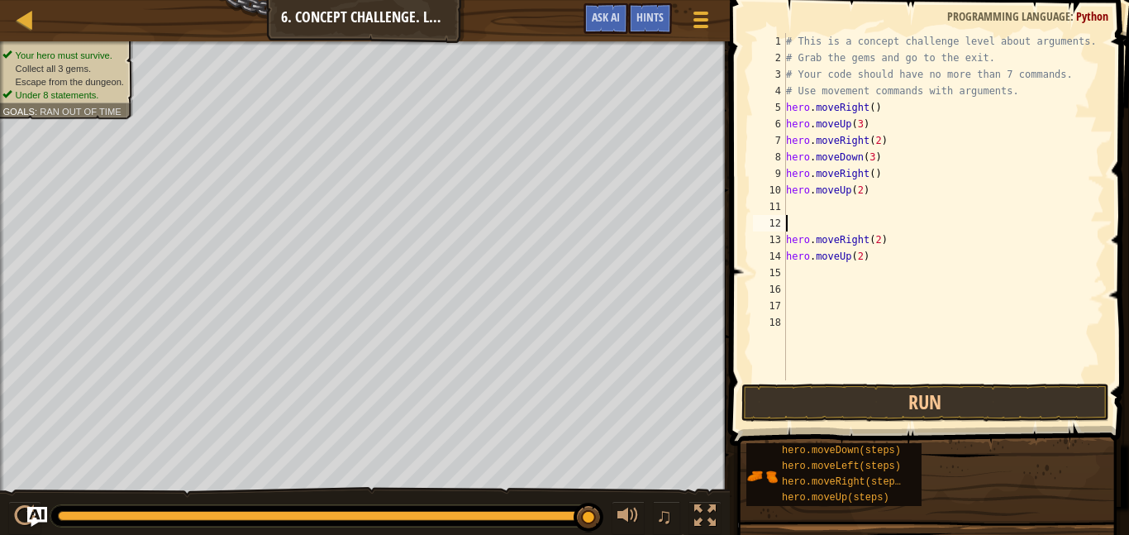
scroll to position [7, 0]
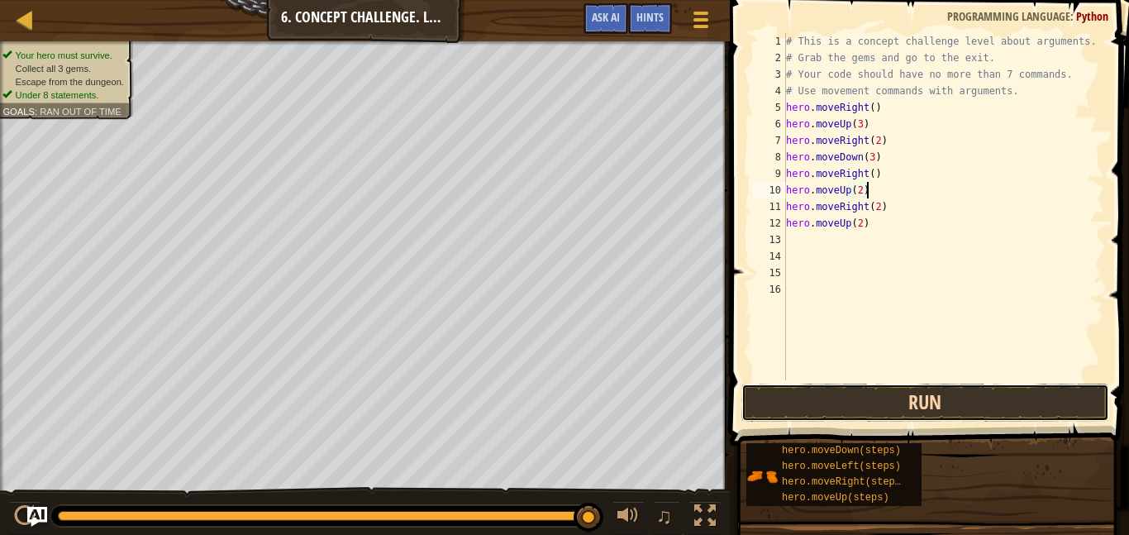
click at [820, 407] on button "Run" at bounding box center [925, 402] width 368 height 38
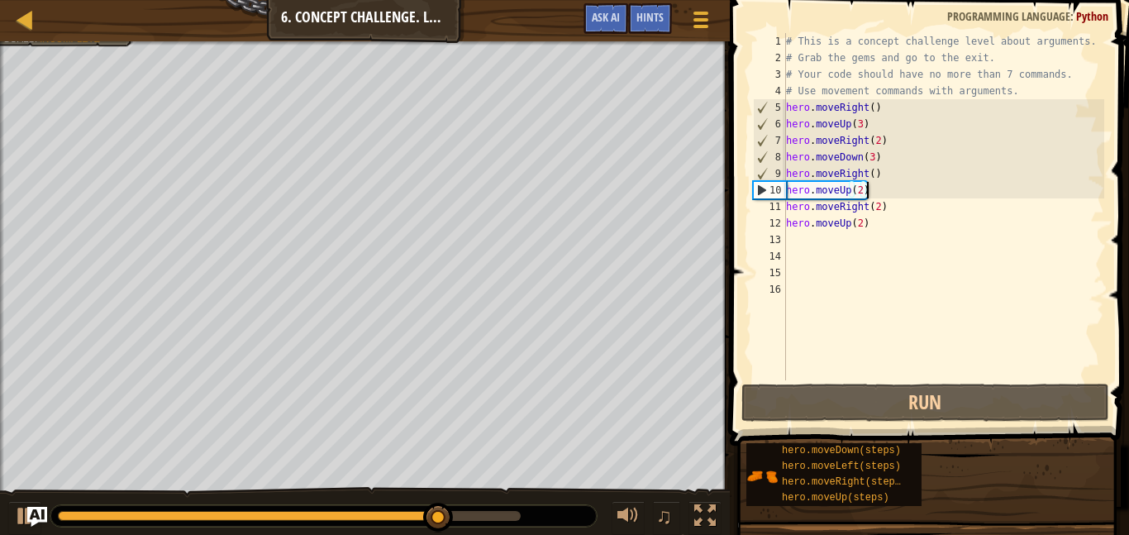
click at [866, 172] on div "# This is a concept challenge level about arguments. # Grab the gems and go to …" at bounding box center [943, 223] width 321 height 380
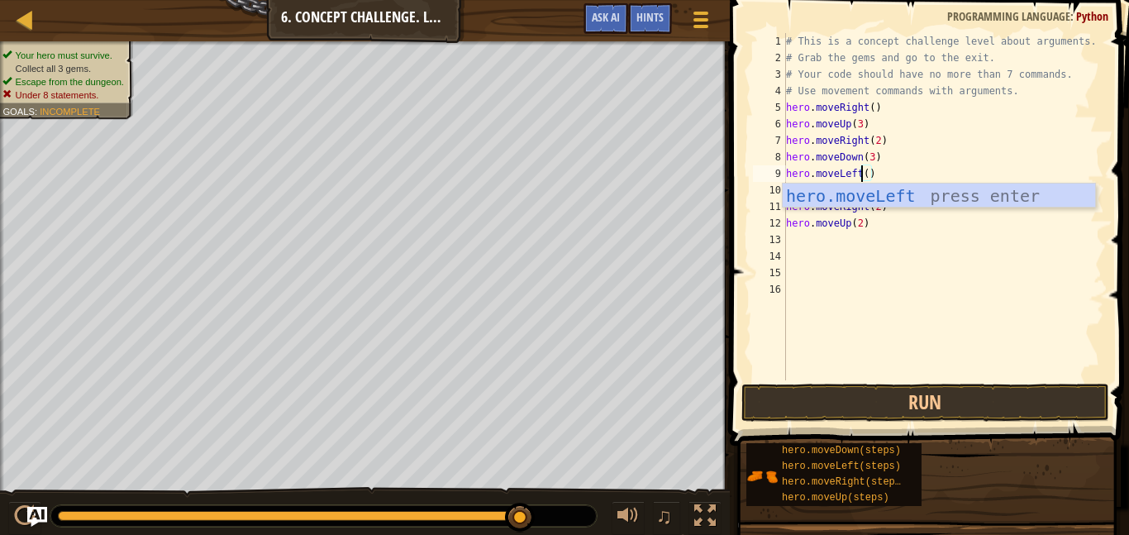
scroll to position [7, 10]
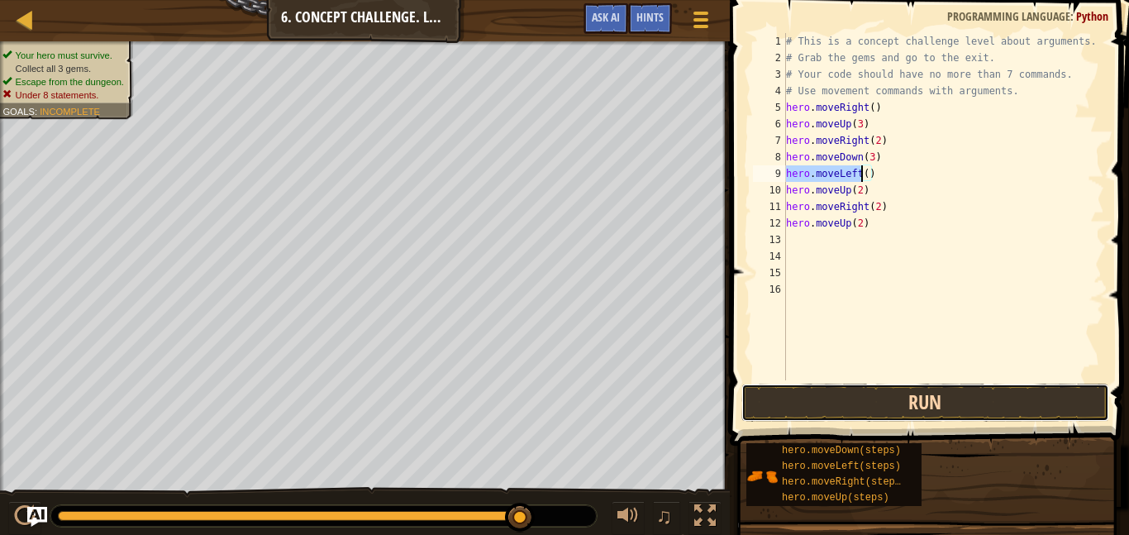
click at [787, 399] on button "Run" at bounding box center [925, 402] width 368 height 38
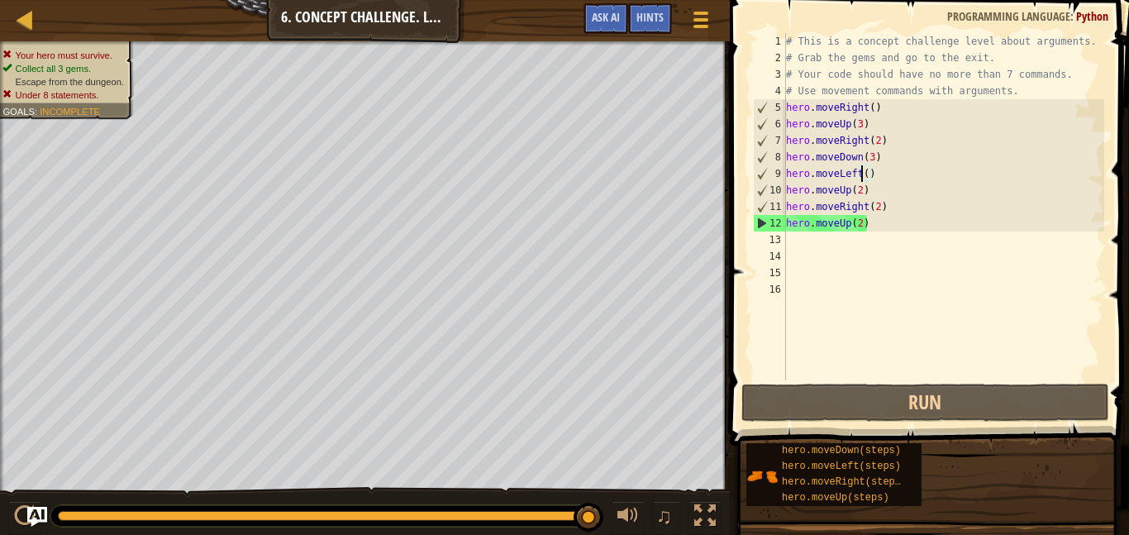
click at [912, 220] on div "# This is a concept challenge level about arguments. # Grab the gems and go to …" at bounding box center [943, 223] width 321 height 380
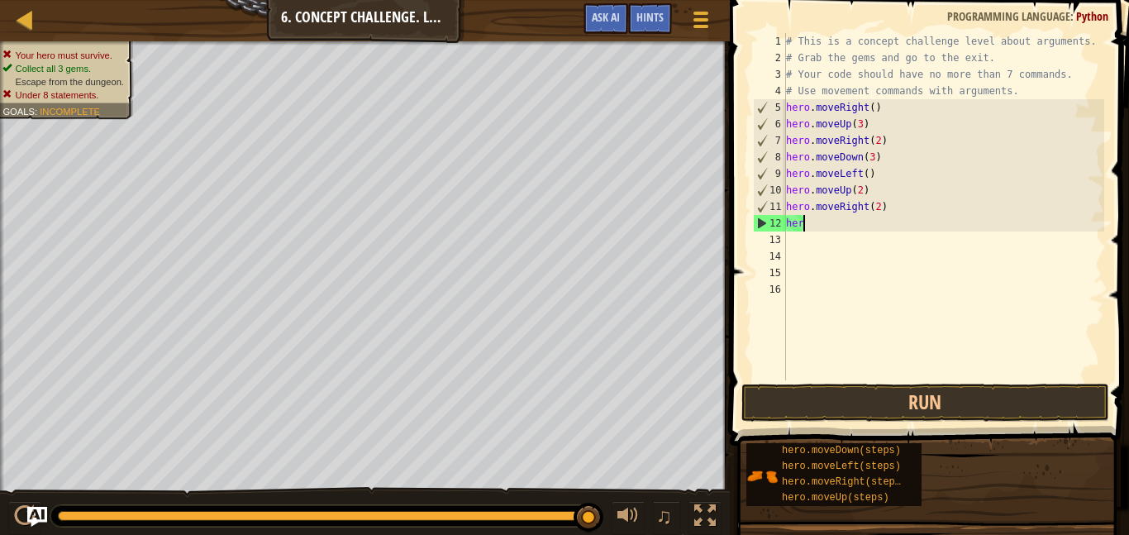
scroll to position [7, 1]
type textarea "h"
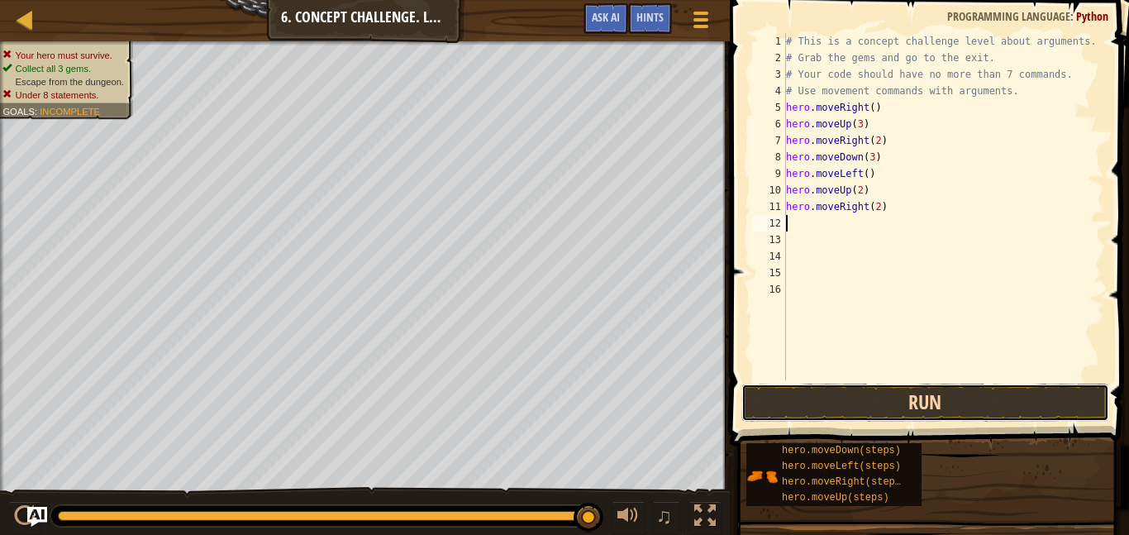
click at [906, 397] on button "Run" at bounding box center [925, 402] width 368 height 38
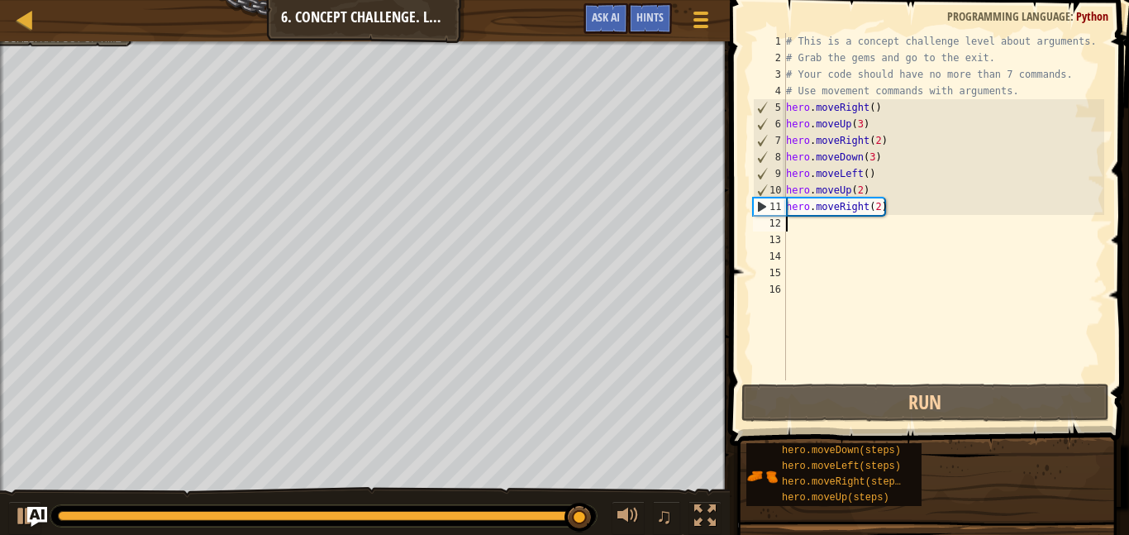
click at [877, 202] on div "# This is a concept challenge level about arguments. # Grab the gems and go to …" at bounding box center [943, 223] width 321 height 380
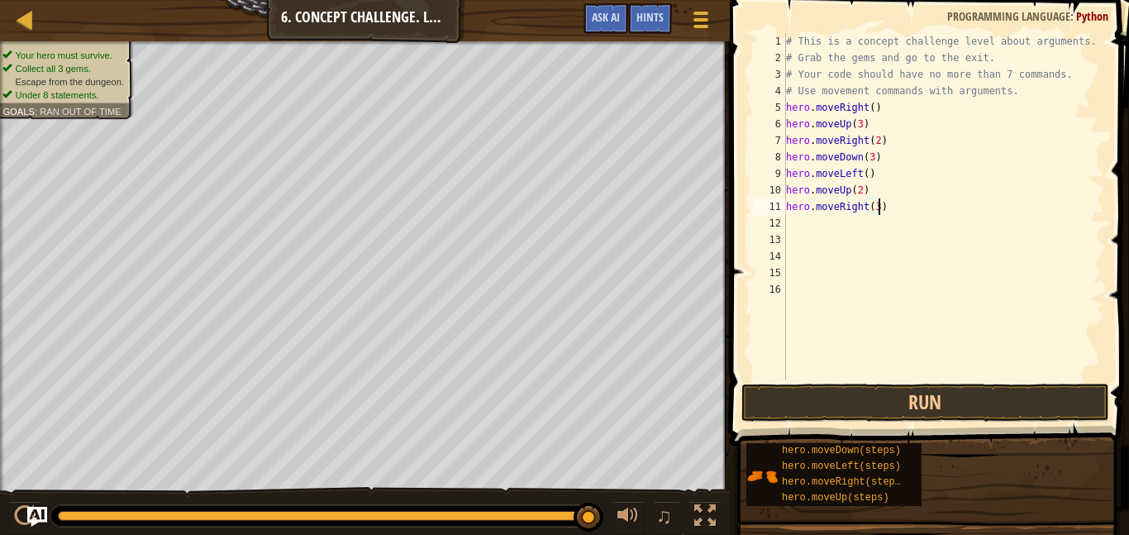
scroll to position [7, 13]
type textarea "hero.moveRight(3)"
click at [793, 399] on button "Run" at bounding box center [925, 402] width 368 height 38
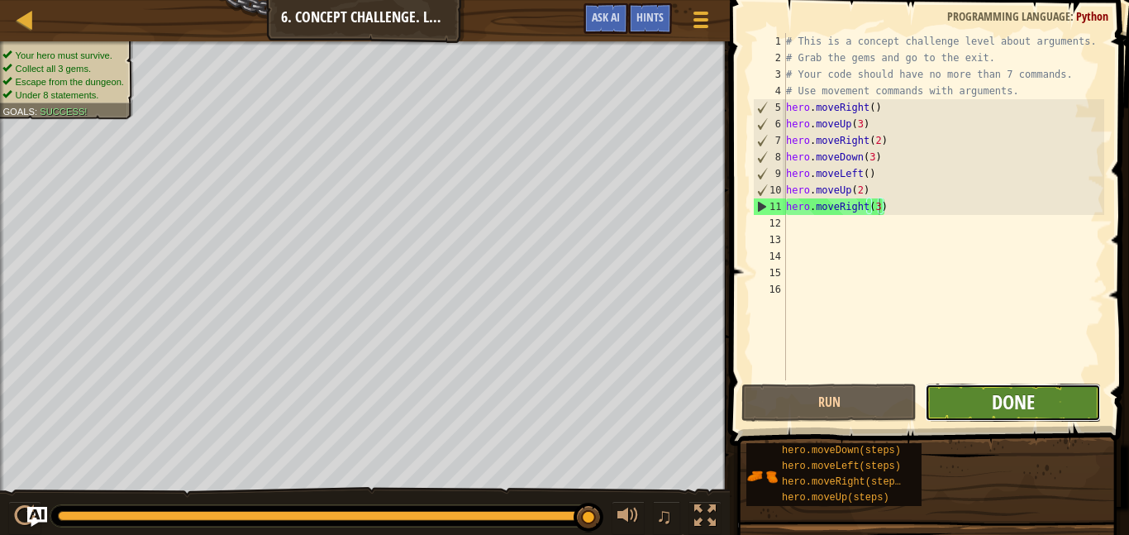
click at [1029, 411] on span "Done" at bounding box center [1013, 401] width 43 height 26
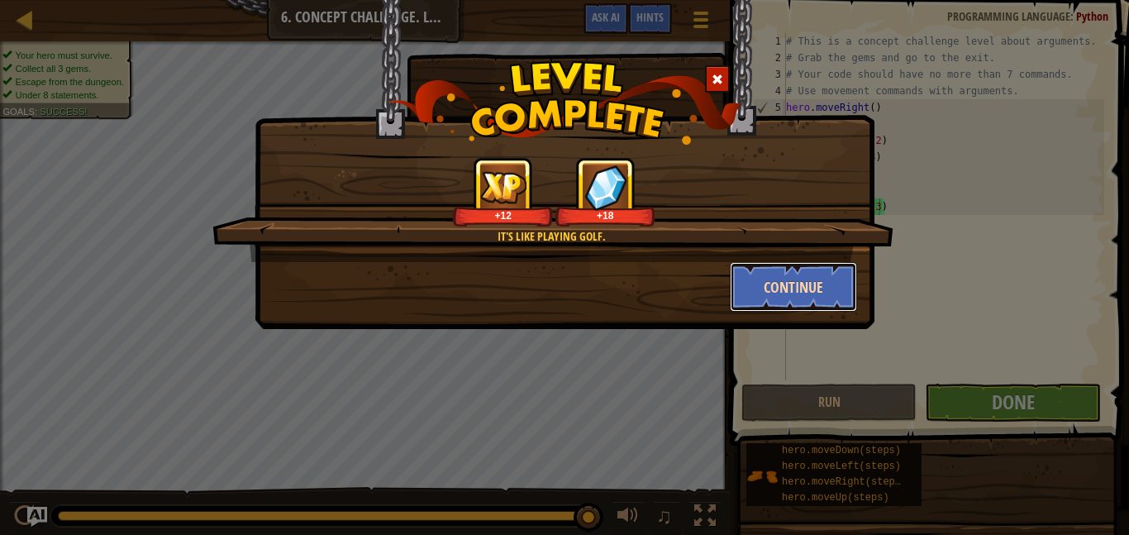
click at [744, 274] on button "Continue" at bounding box center [794, 287] width 128 height 50
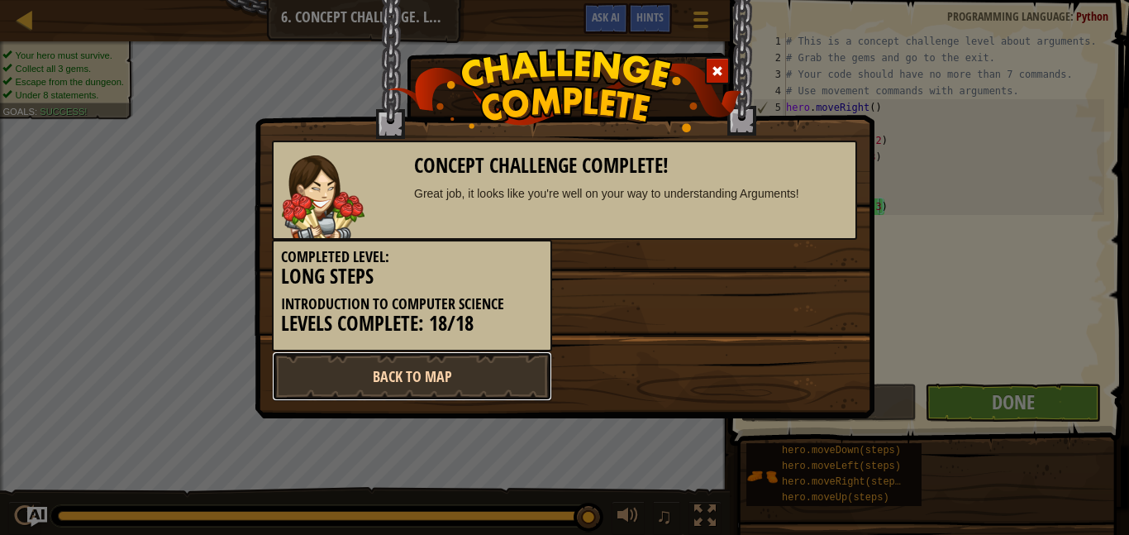
click at [321, 385] on link "Back to Map" at bounding box center [412, 376] width 280 height 50
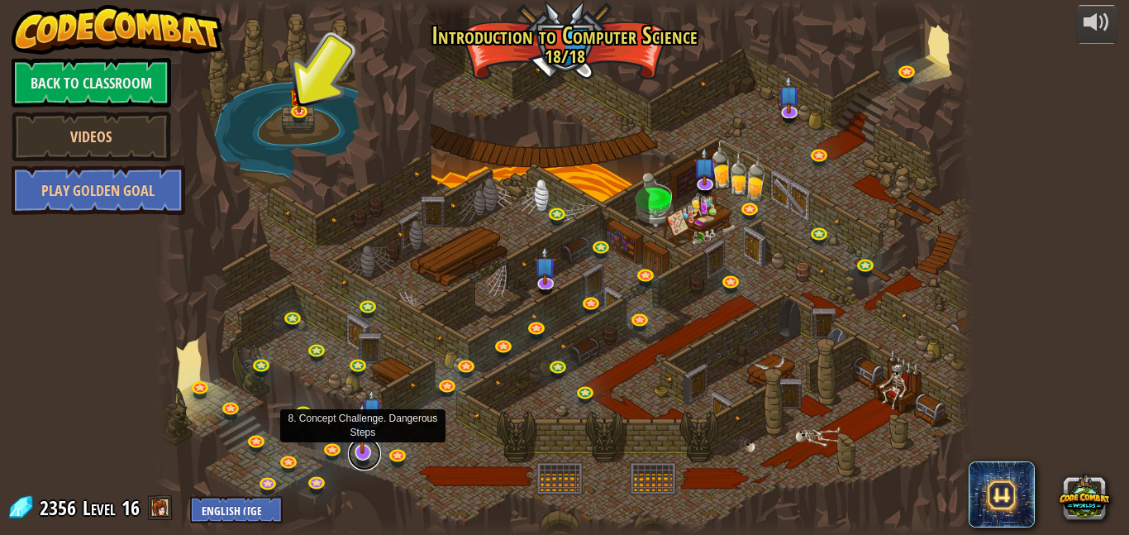
click at [362, 459] on link at bounding box center [364, 453] width 33 height 33
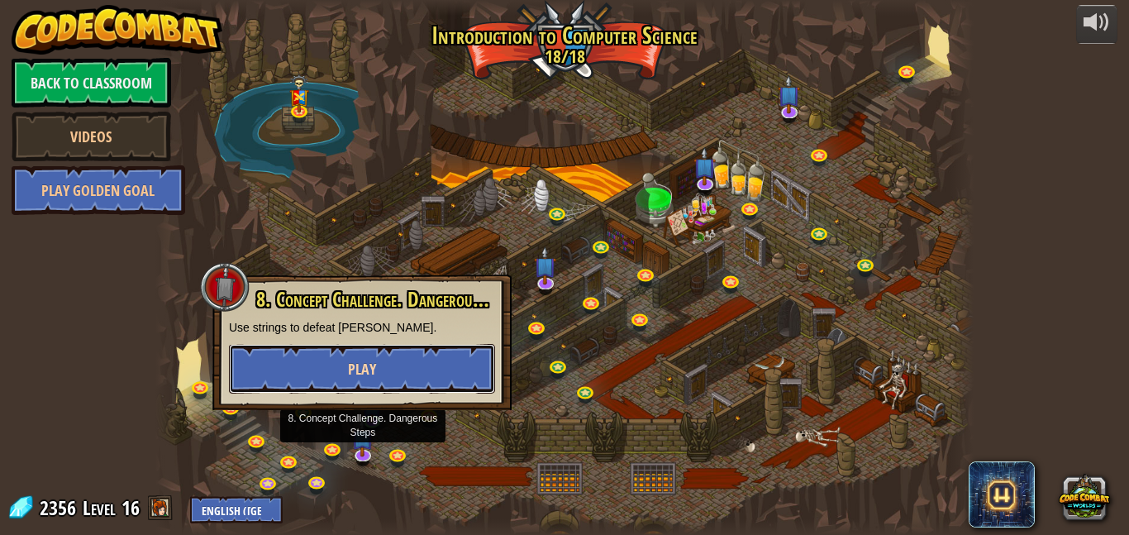
click at [345, 376] on button "Play" at bounding box center [362, 369] width 266 height 50
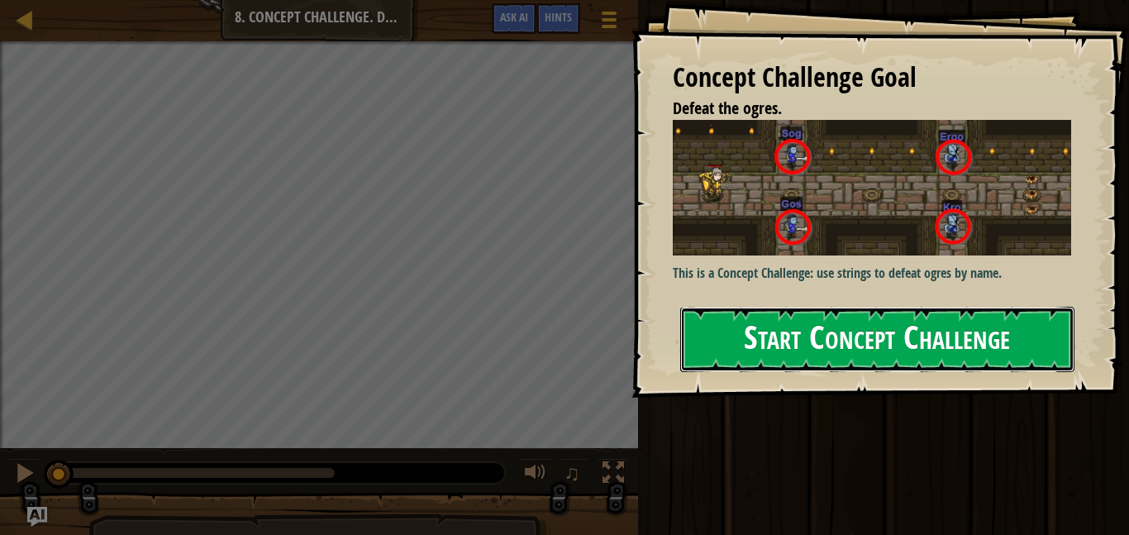
click at [704, 354] on button "Start Concept Challenge" at bounding box center [877, 339] width 394 height 65
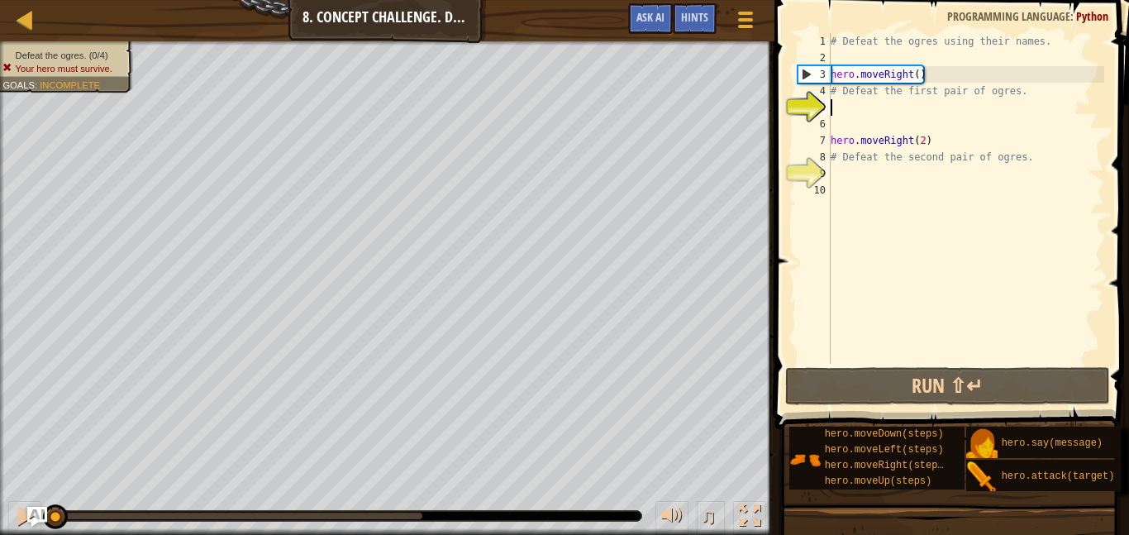
click at [893, 91] on div "# Defeat the ogres using their names. hero . moveRight ( ) # Defeat the first p…" at bounding box center [965, 215] width 277 height 364
click at [893, 91] on div "# Defeat the ogres using their names. hero . moveRight ( ) # Defeat the first p…" at bounding box center [965, 198] width 277 height 331
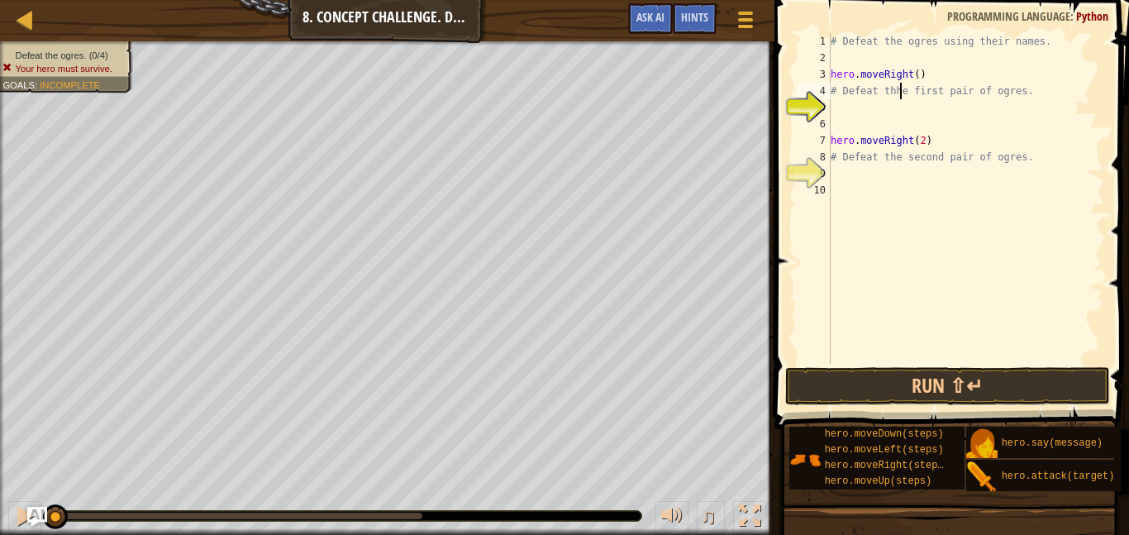
type textarea "# Defeat the first pair of ogres."
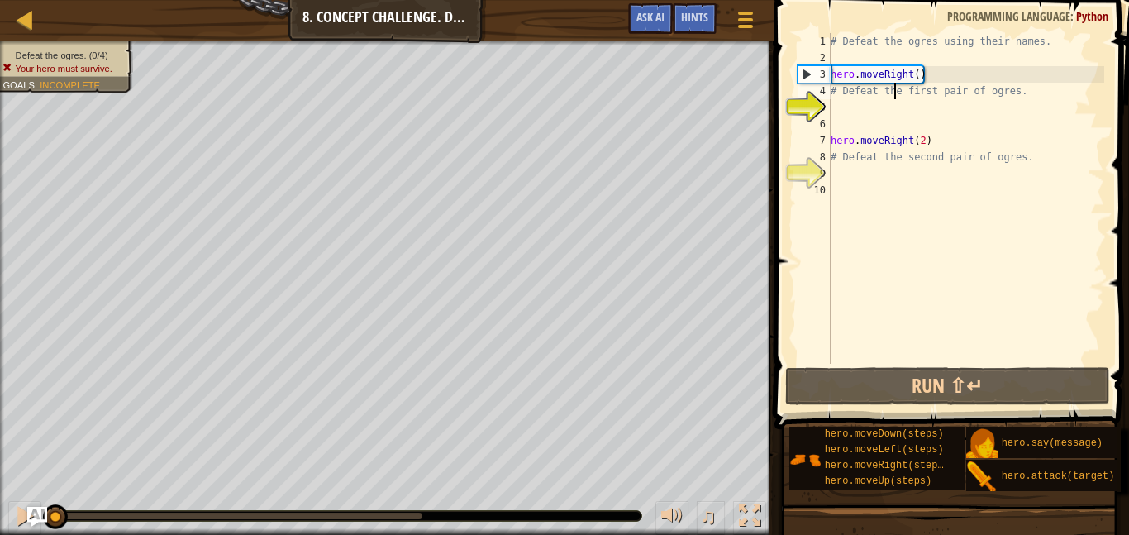
click at [837, 118] on div "# Defeat the ogres using their names. hero . moveRight ( ) # Defeat the first p…" at bounding box center [965, 215] width 277 height 364
click at [837, 100] on div "# Defeat the ogres using their names. hero . moveRight ( ) # Defeat the first p…" at bounding box center [965, 215] width 277 height 364
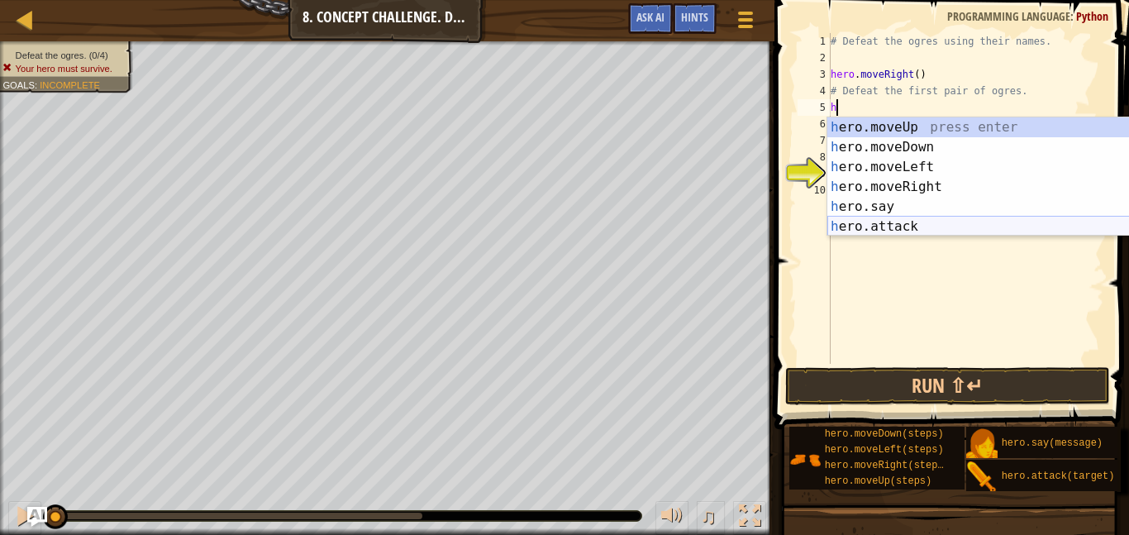
click at [872, 219] on div "h ero.moveUp press enter h ero.moveDown press enter h ero.moveLeft press enter …" at bounding box center [983, 196] width 312 height 159
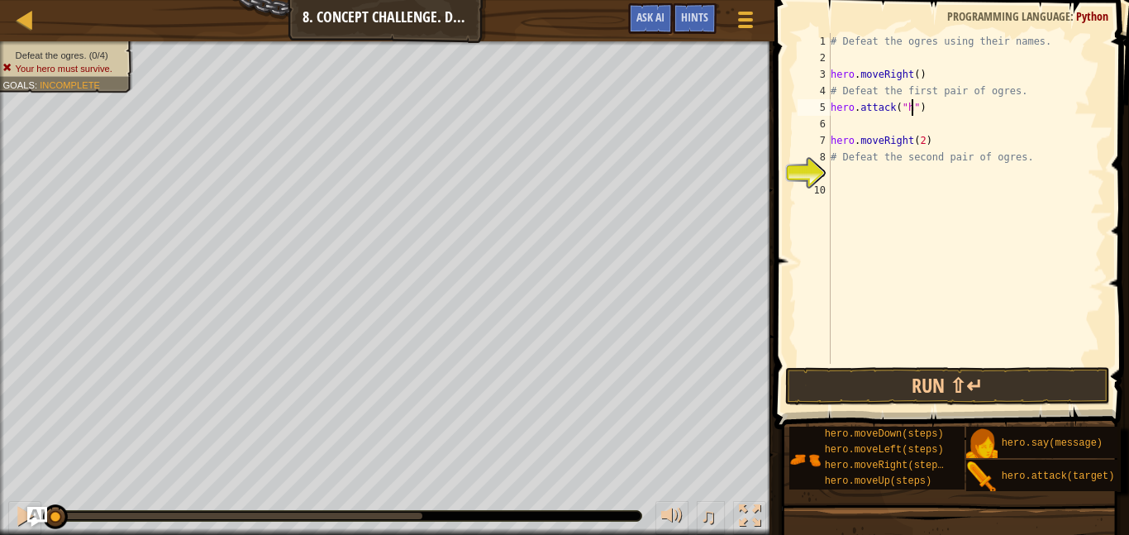
scroll to position [7, 12]
click at [913, 94] on div "# Defeat the ogres using their names. hero . moveRight ( ) # Defeat the first p…" at bounding box center [965, 215] width 277 height 364
click at [907, 109] on div "# Defeat the ogres using their names. hero . moveRight ( ) # Defeat the first p…" at bounding box center [965, 215] width 277 height 364
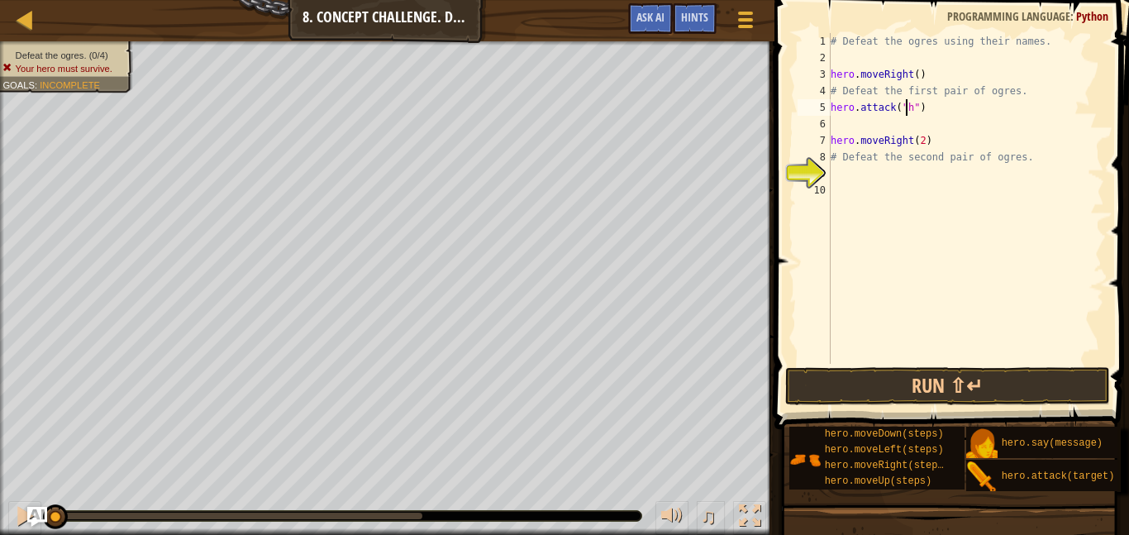
click at [912, 110] on div "# Defeat the ogres using their names. hero . moveRight ( ) # Defeat the first p…" at bounding box center [965, 215] width 277 height 364
click at [884, 378] on button "Run ⇧↵" at bounding box center [947, 386] width 325 height 38
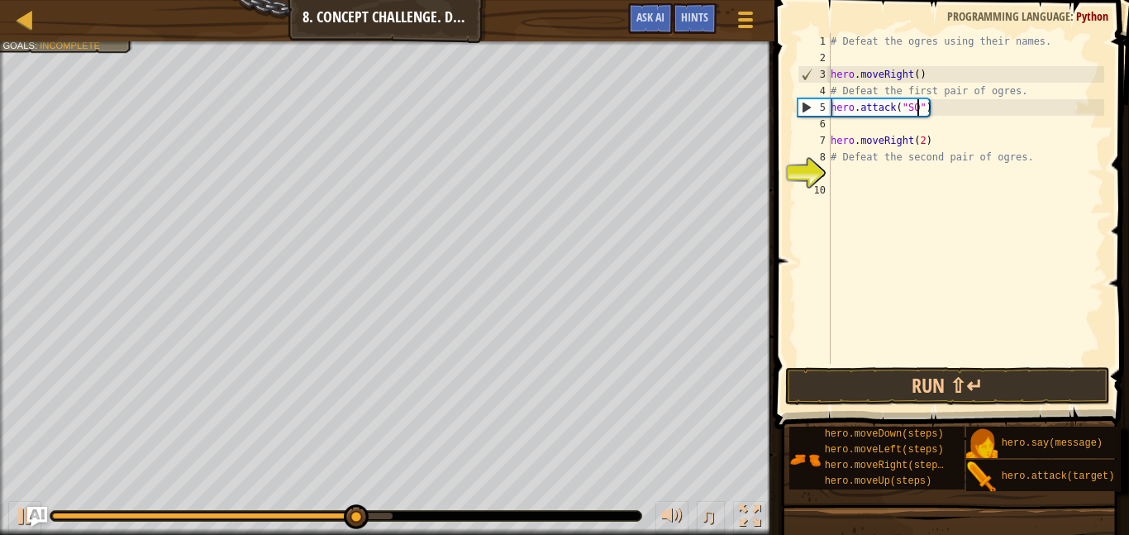
scroll to position [7, 12]
type textarea "hero.attack("Sog")"
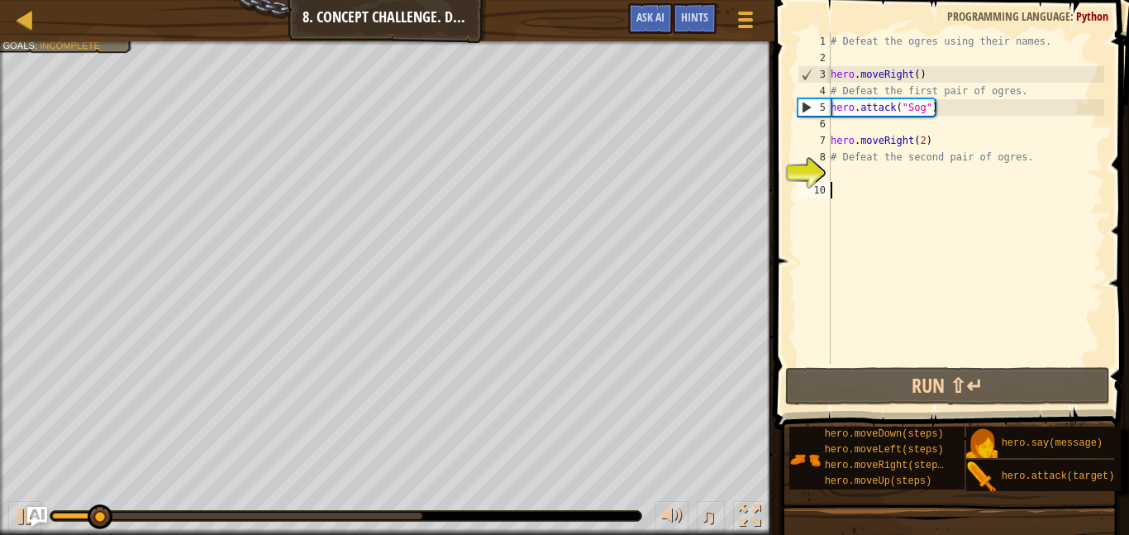
click at [968, 207] on div "# Defeat the ogres using their names. hero . moveRight ( ) # Defeat the first p…" at bounding box center [965, 215] width 277 height 364
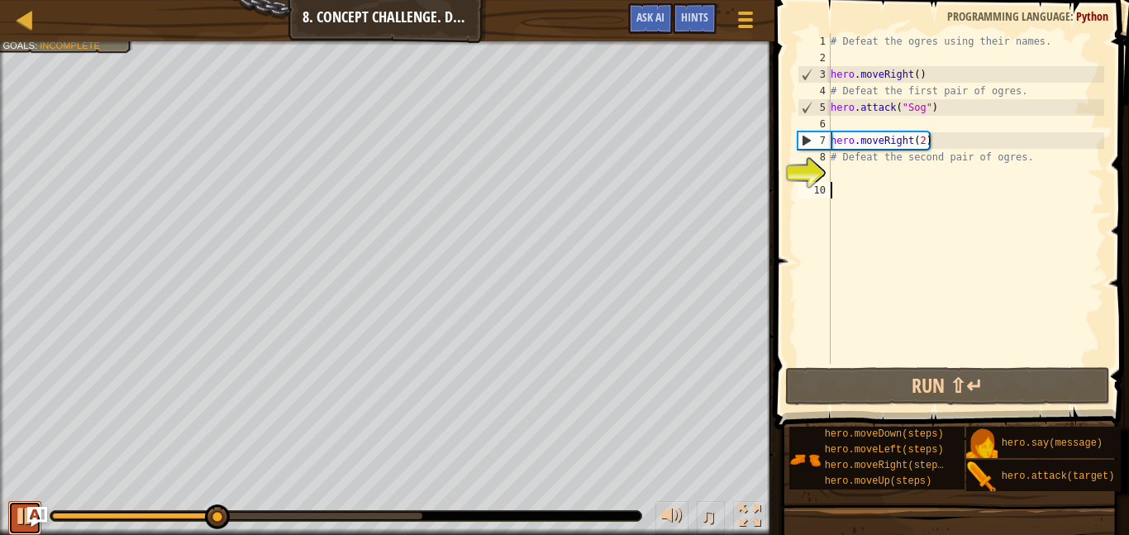
click at [23, 516] on div at bounding box center [24, 515] width 21 height 21
click at [939, 145] on div "# Defeat the ogres using their names. hero . moveRight ( ) # Defeat the first p…" at bounding box center [965, 215] width 277 height 364
click at [978, 113] on div "# Defeat the ogres using their names. hero . moveRight ( ) # Defeat the first p…" at bounding box center [965, 215] width 277 height 364
type textarea "hero.attack("Sog")"
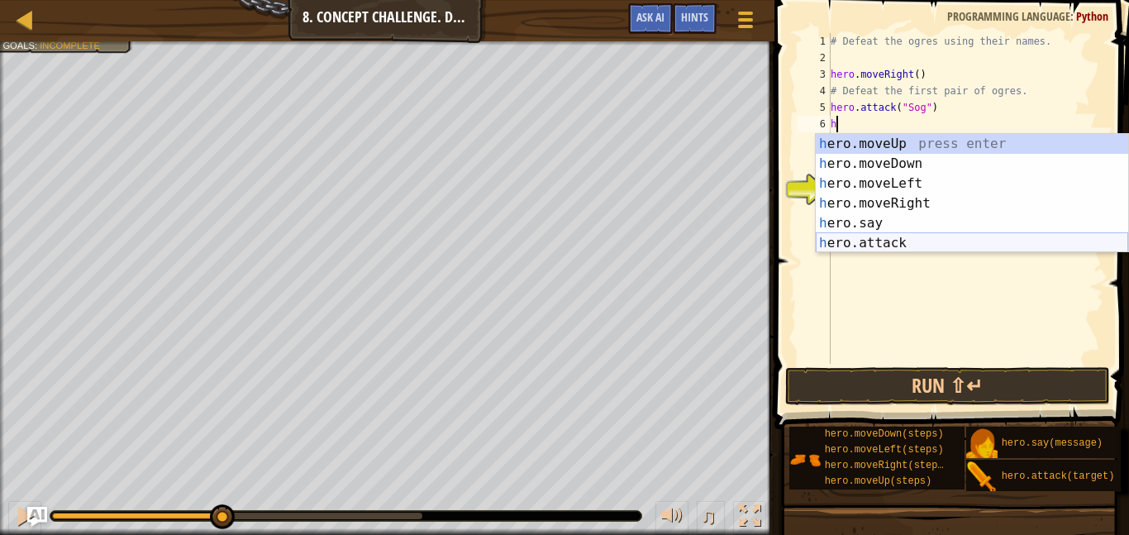
click at [872, 239] on div "h ero.moveUp press enter h ero.moveDown press enter h ero.moveLeft press enter …" at bounding box center [972, 213] width 312 height 159
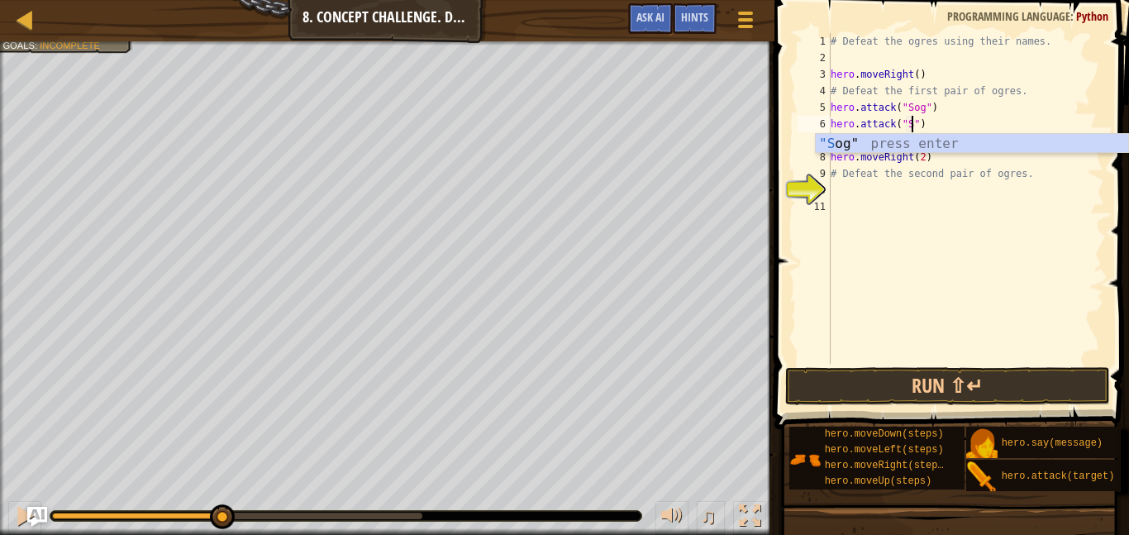
scroll to position [7, 12]
type textarea "hero.attack("Sog")"
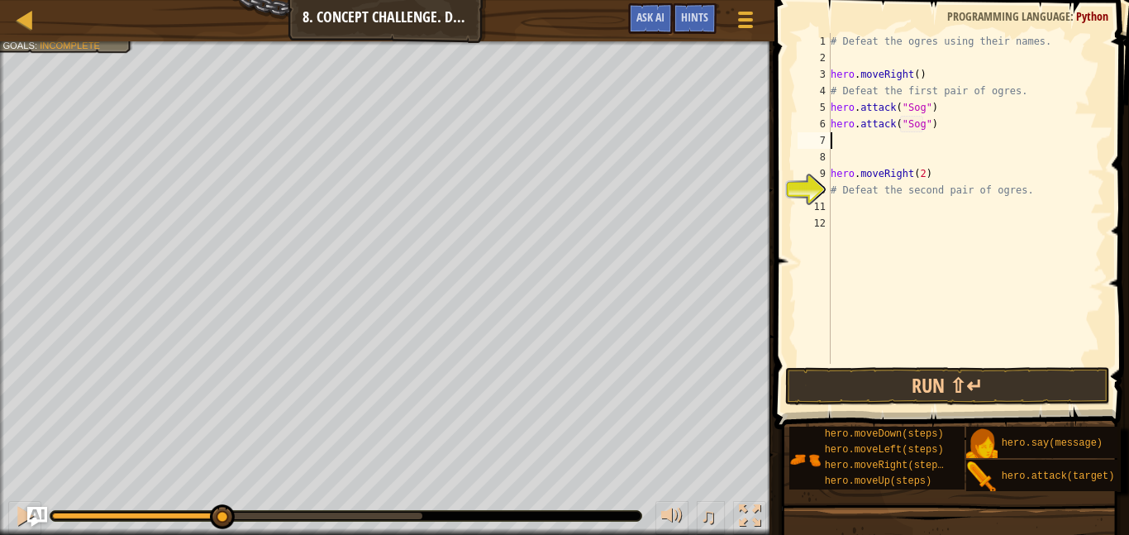
scroll to position [7, 0]
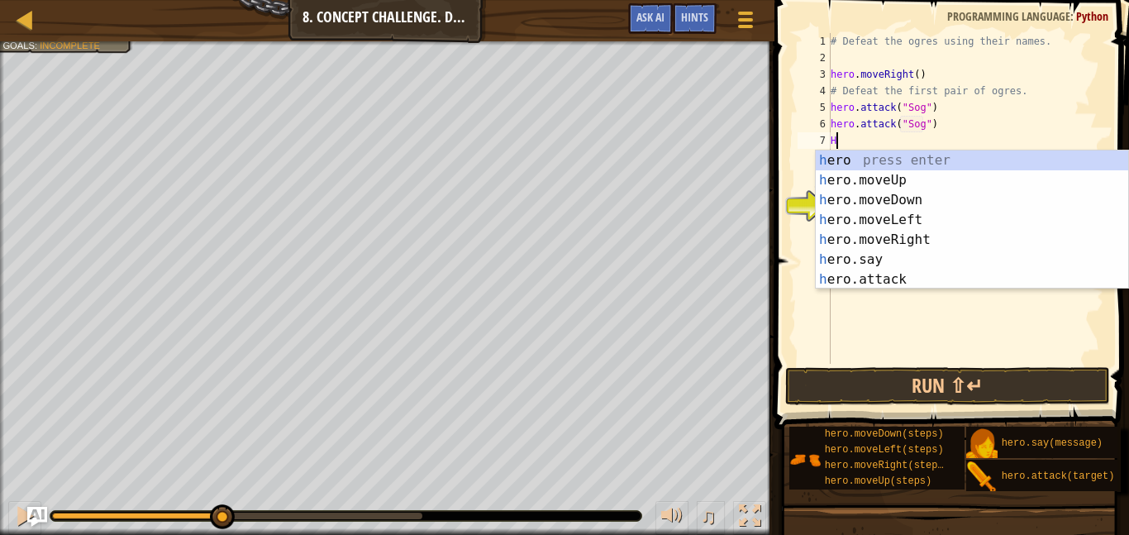
type textarea "H"
click at [903, 269] on div "h ero press enter h ero.moveUp press enter h ero.moveDown press enter h ero.mov…" at bounding box center [972, 239] width 312 height 178
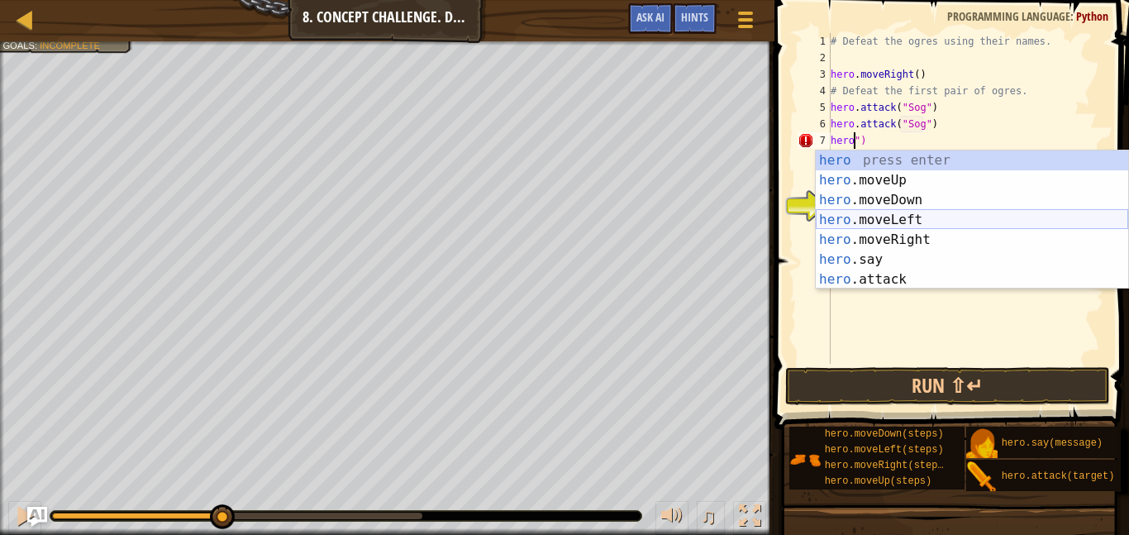
scroll to position [7, 4]
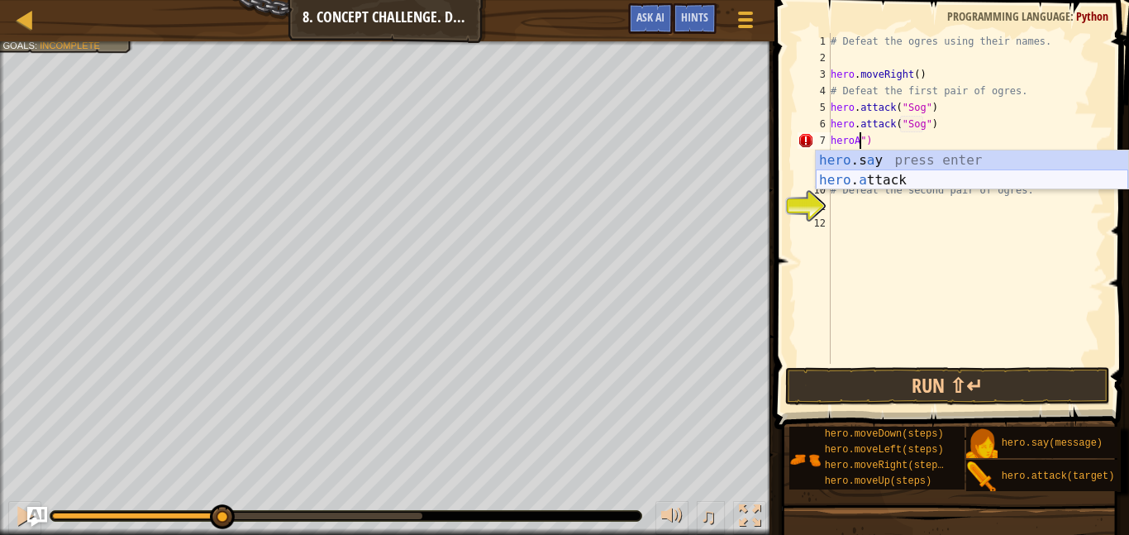
click at [877, 177] on div "hero .s a y press enter hero . a ttack press enter" at bounding box center [972, 189] width 312 height 79
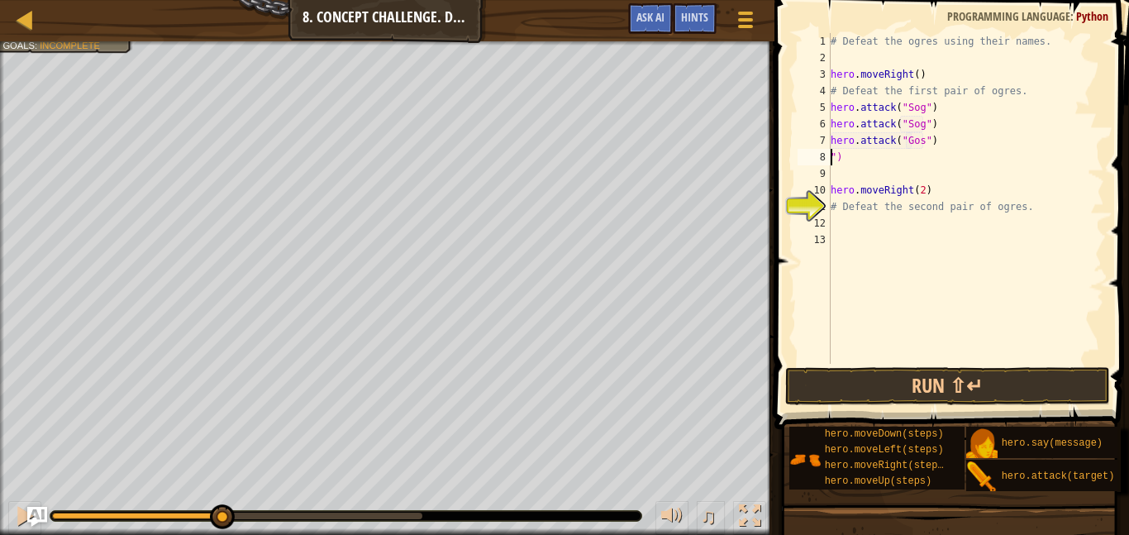
scroll to position [7, 1]
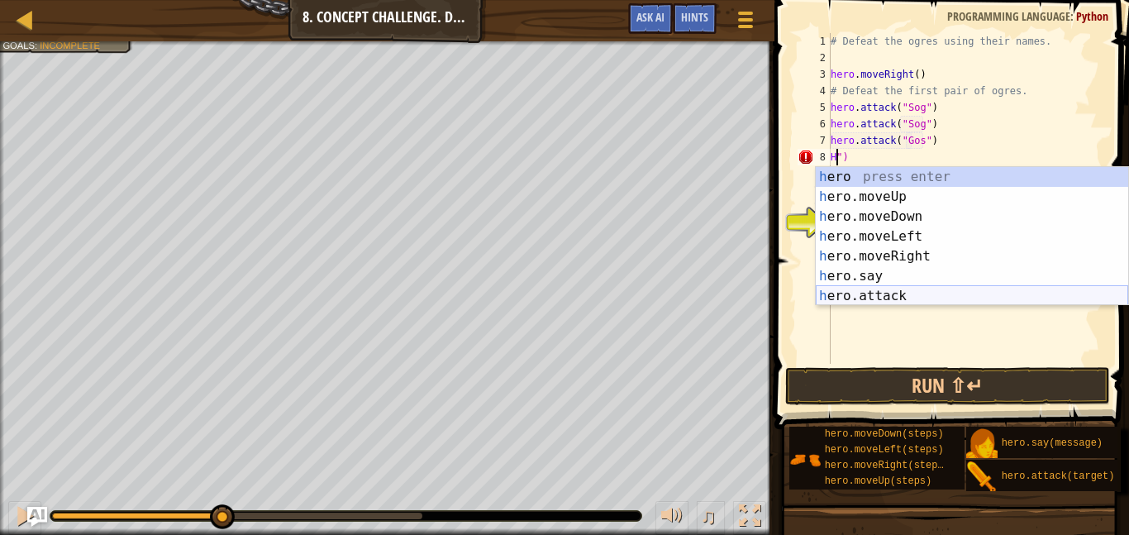
click at [869, 300] on div "h ero press enter h ero.moveUp press enter h ero.moveDown press enter h ero.mov…" at bounding box center [972, 256] width 312 height 178
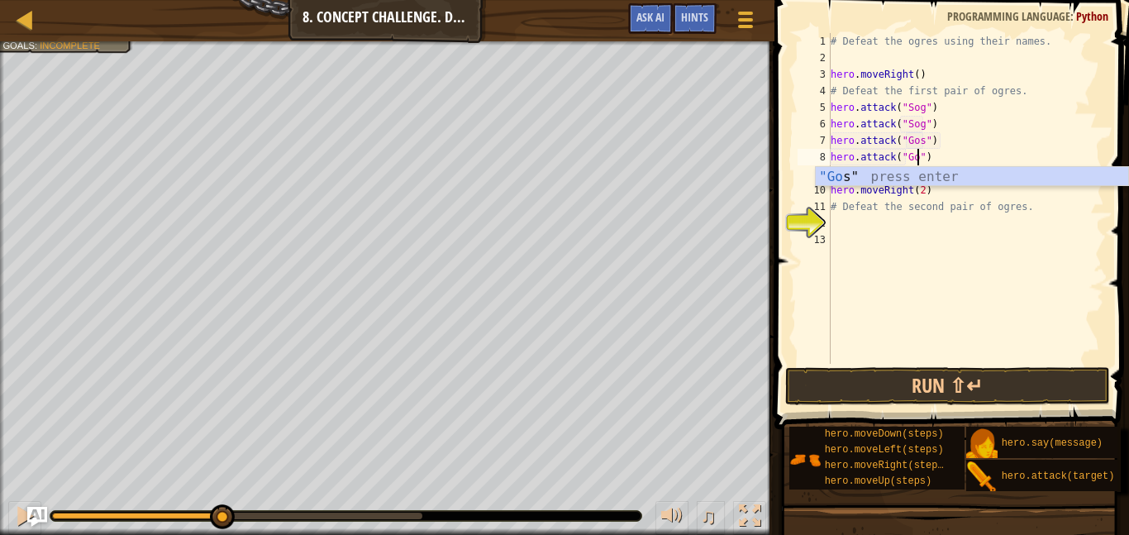
scroll to position [7, 13]
click at [860, 382] on button "Run ⇧↵" at bounding box center [947, 386] width 325 height 38
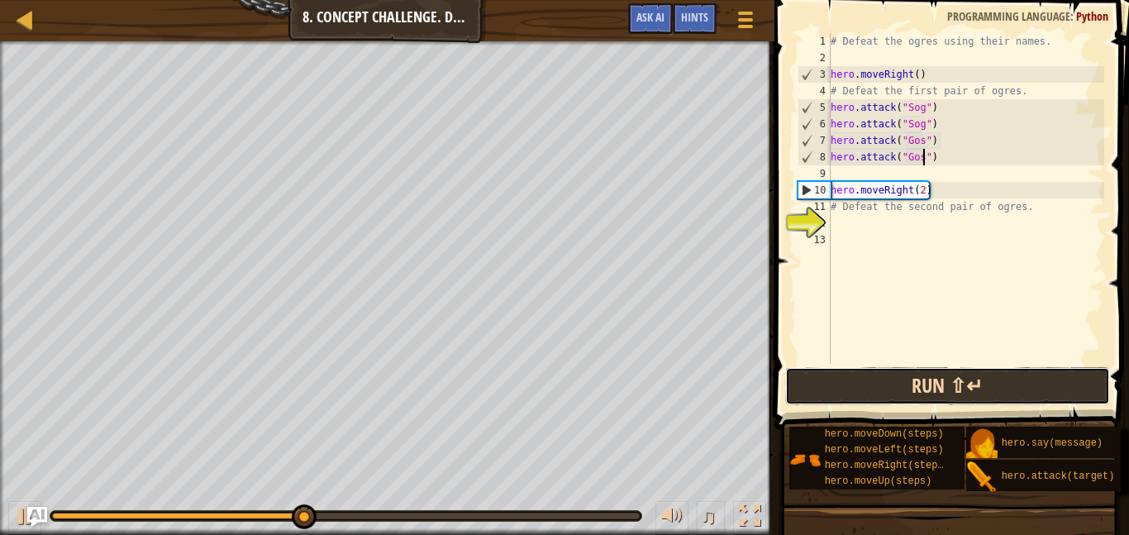
click at [860, 382] on button "Run ⇧↵" at bounding box center [947, 386] width 325 height 38
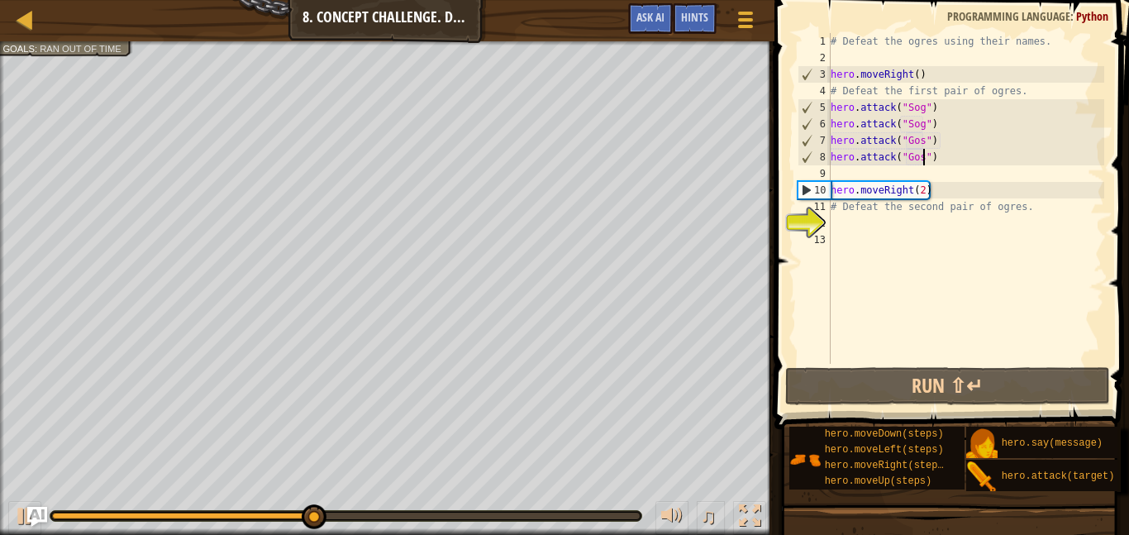
click at [943, 197] on div "# Defeat the ogres using their names. hero . moveRight ( ) # Defeat the first p…" at bounding box center [965, 215] width 277 height 364
type textarea "hero.moveRight(2)"
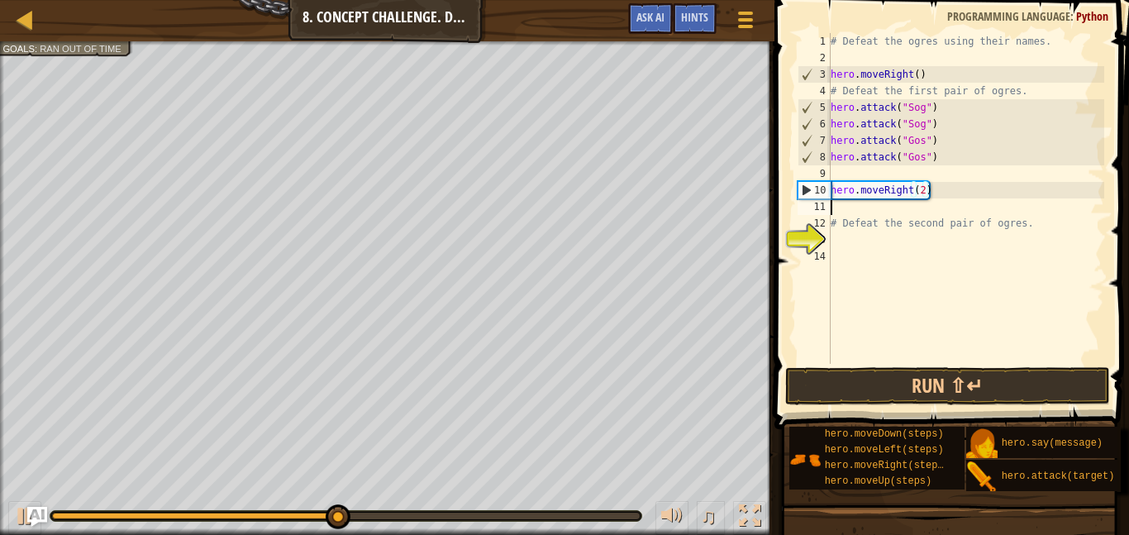
scroll to position [7, 0]
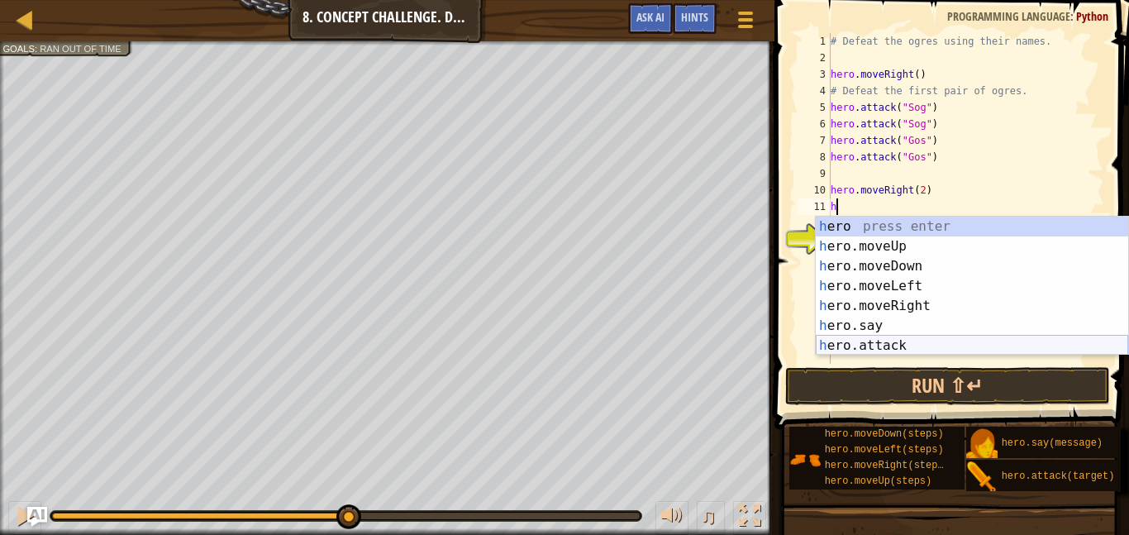
click at [897, 340] on div "h ero press enter h ero.moveUp press enter h ero.moveDown press enter h ero.mov…" at bounding box center [972, 306] width 312 height 178
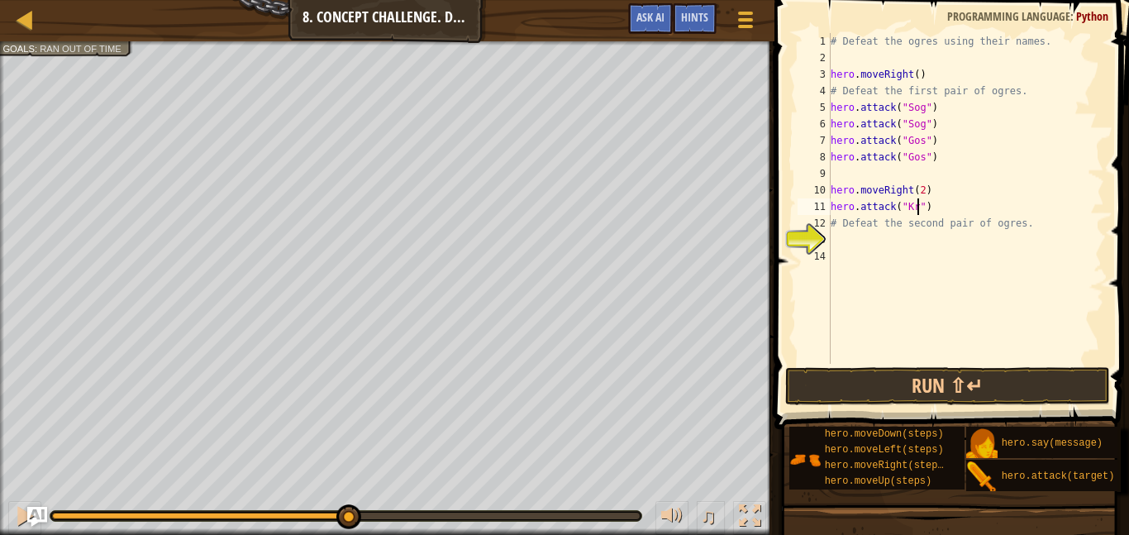
scroll to position [7, 13]
click at [957, 193] on div "# Defeat the ogres using their names. hero . moveRight ( ) # Defeat the first p…" at bounding box center [965, 215] width 277 height 364
click at [960, 202] on div "# Defeat the ogres using their names. hero . moveRight ( ) # Defeat the first p…" at bounding box center [965, 215] width 277 height 364
type textarea "hero.attack("Kro")"
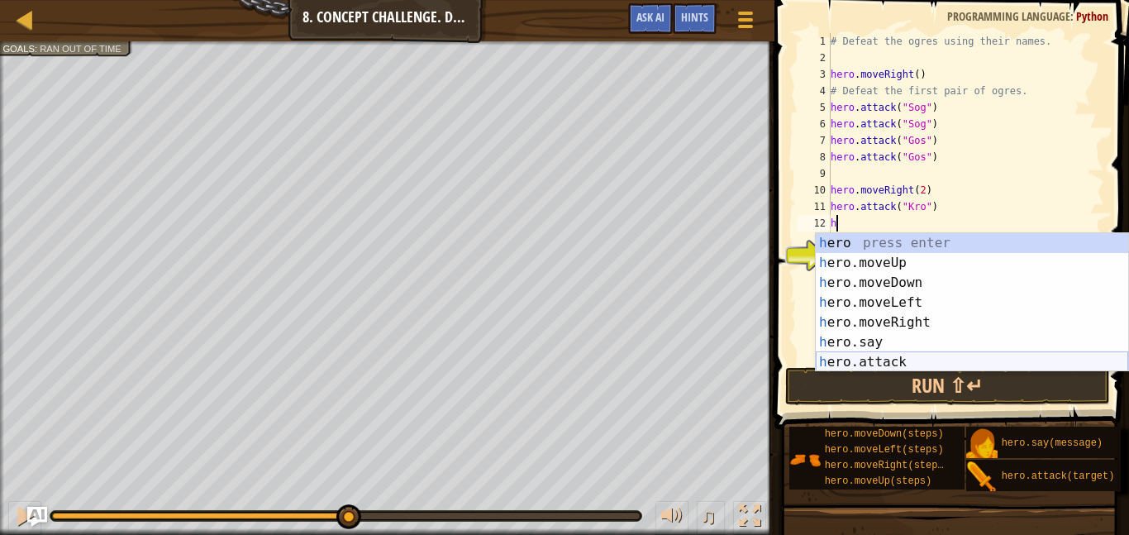
click at [910, 359] on div "h ero press enter h ero.moveUp press enter h ero.moveDown press enter h ero.mov…" at bounding box center [972, 322] width 312 height 178
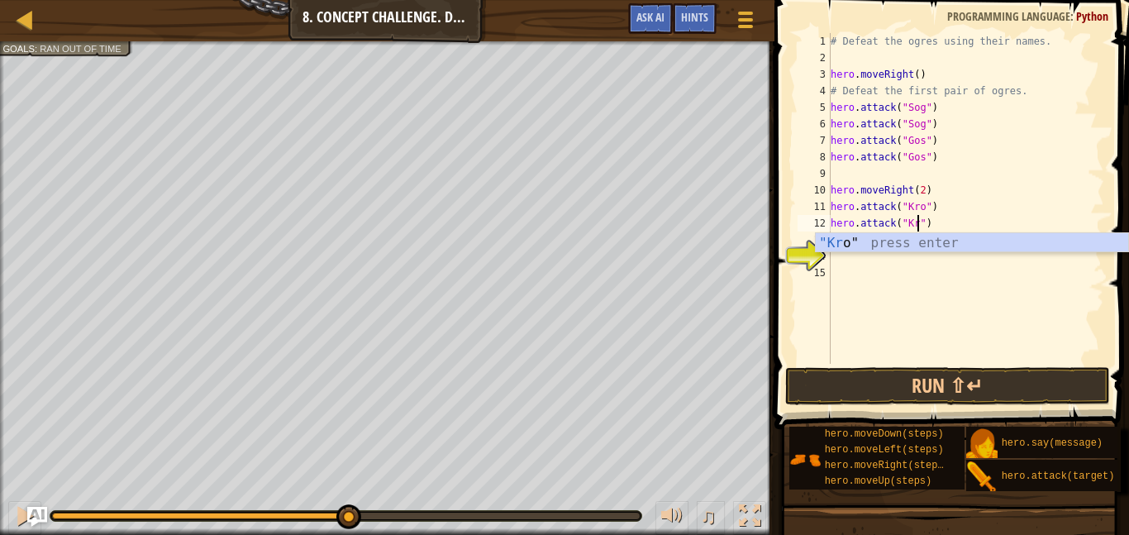
type textarea "hero.attack("Kro")"
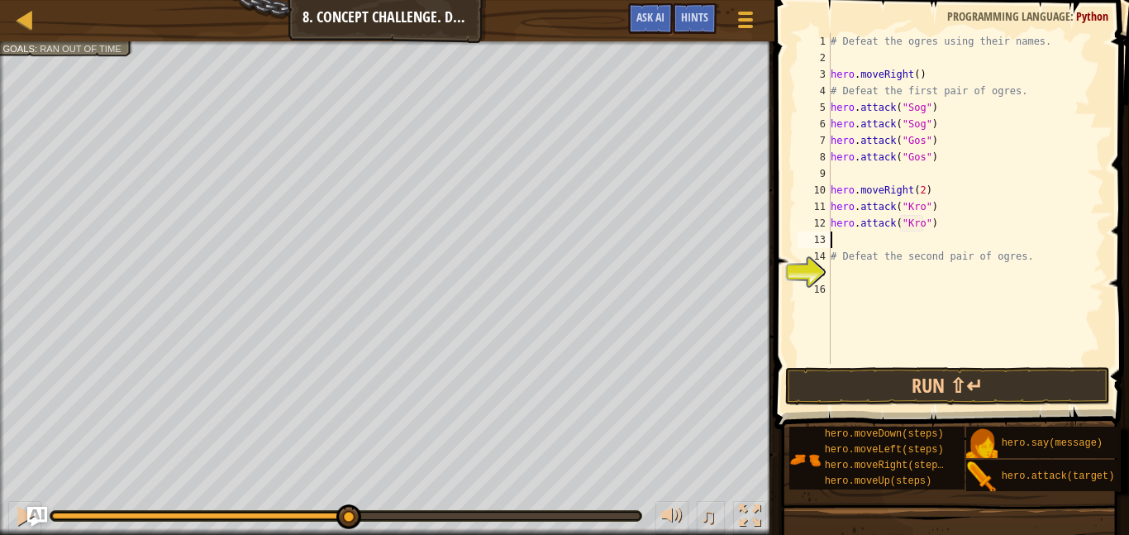
type textarea "H"
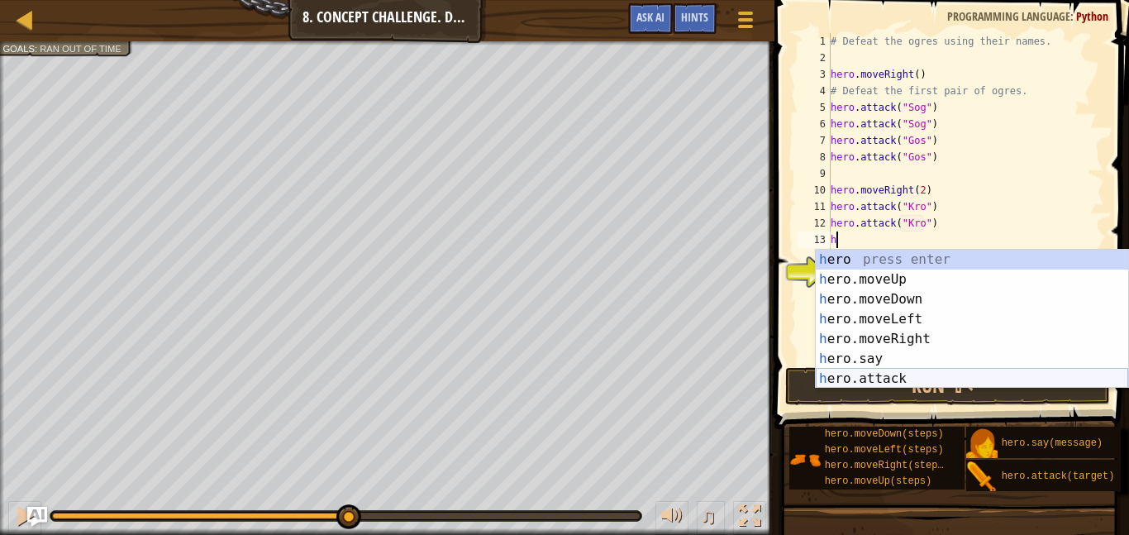
click at [916, 372] on div "h ero press enter h ero.moveUp press enter h ero.moveDown press enter h ero.mov…" at bounding box center [972, 339] width 312 height 178
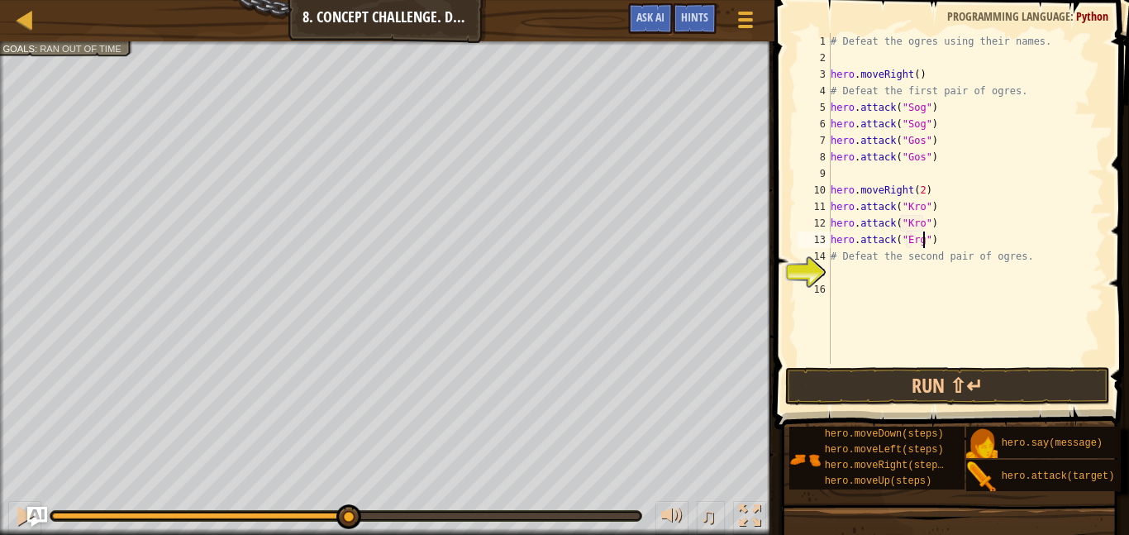
type textarea "hero.attack("Ergo")"
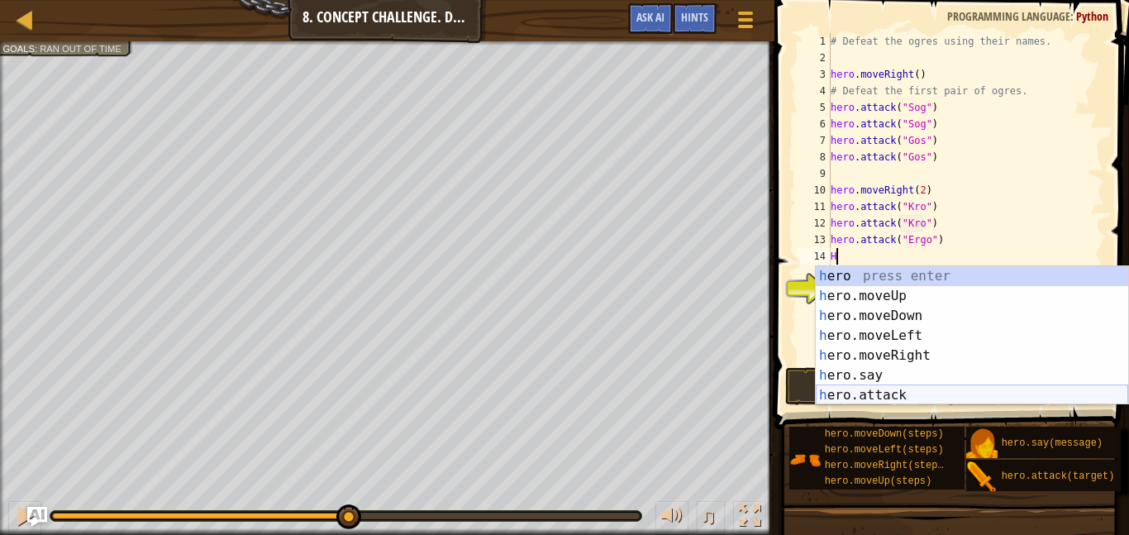
click at [916, 391] on div "h ero press enter h ero.moveUp press enter h ero.moveDown press enter h ero.mov…" at bounding box center [972, 355] width 312 height 178
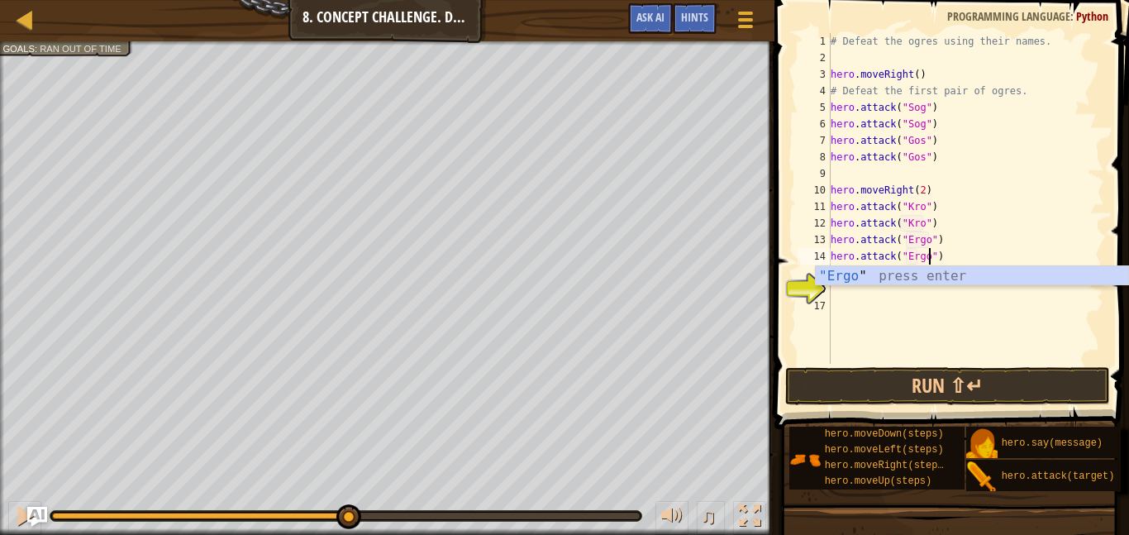
scroll to position [7, 14]
type textarea "hero.attack("Ergo")"
click at [859, 387] on button "Run ⇧↵" at bounding box center [947, 386] width 325 height 38
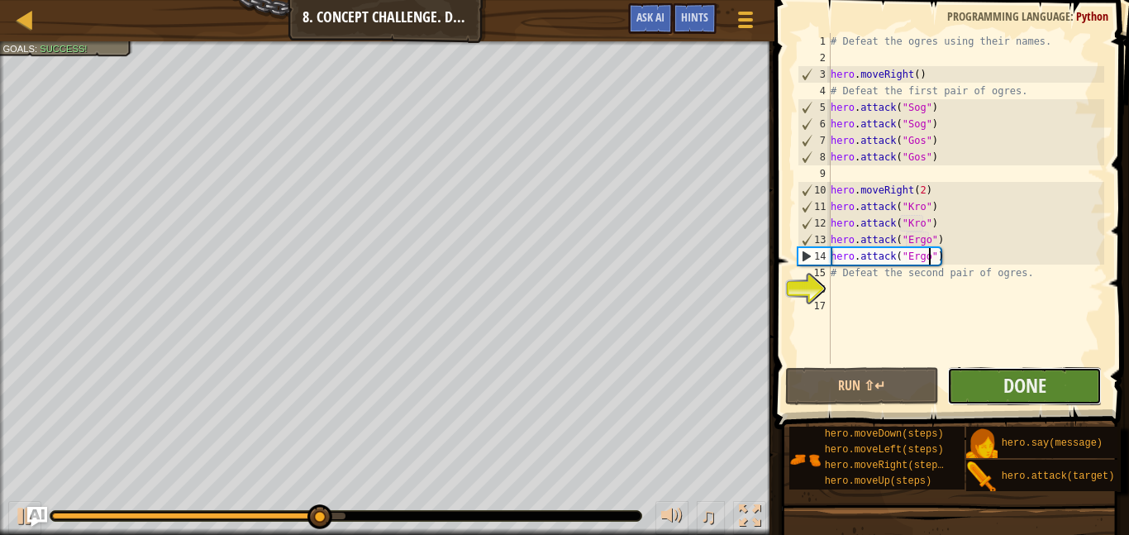
click at [983, 372] on button "Done" at bounding box center [1024, 386] width 155 height 38
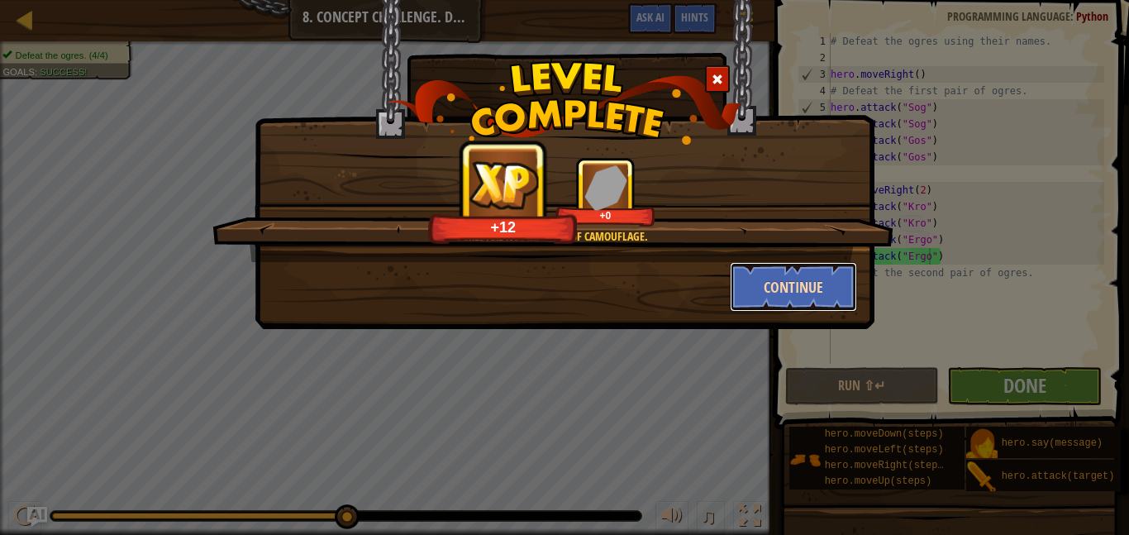
click at [756, 293] on button "Continue" at bounding box center [794, 287] width 128 height 50
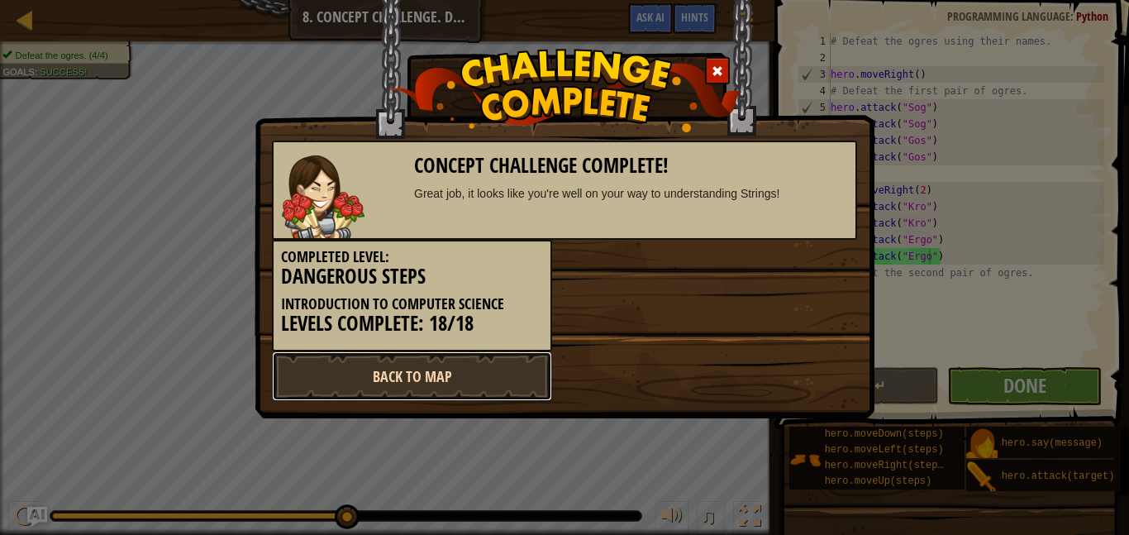
click at [490, 352] on link "Back to Map" at bounding box center [412, 376] width 280 height 50
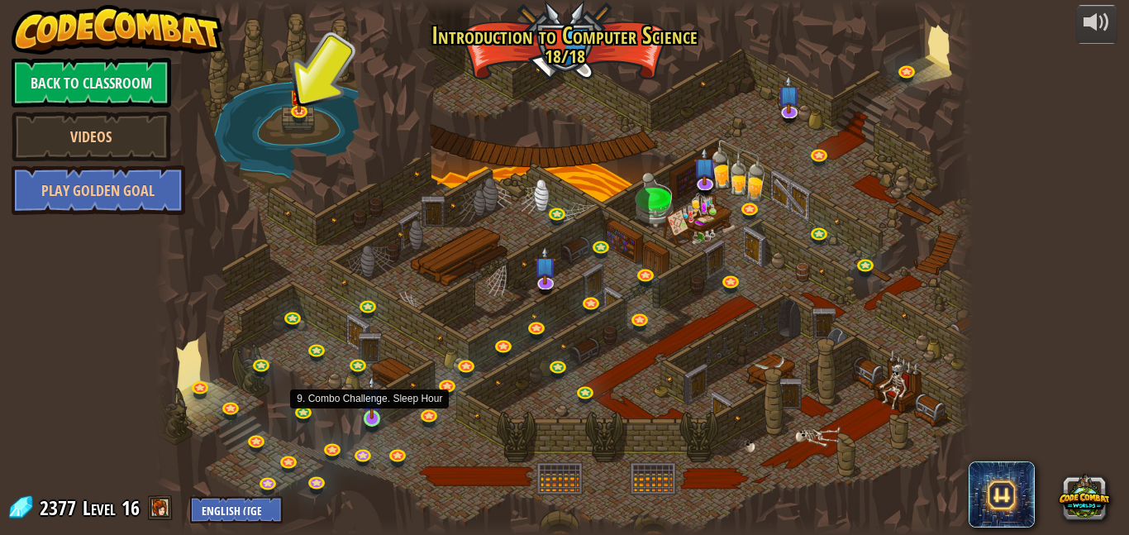
click at [372, 418] on img at bounding box center [371, 397] width 19 height 45
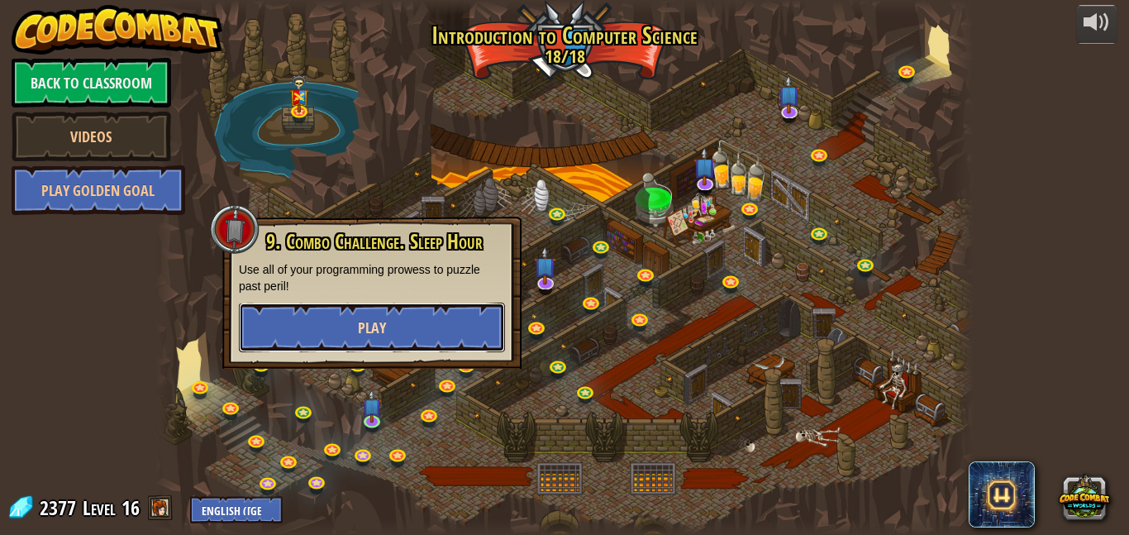
click at [428, 339] on button "Play" at bounding box center [372, 327] width 266 height 50
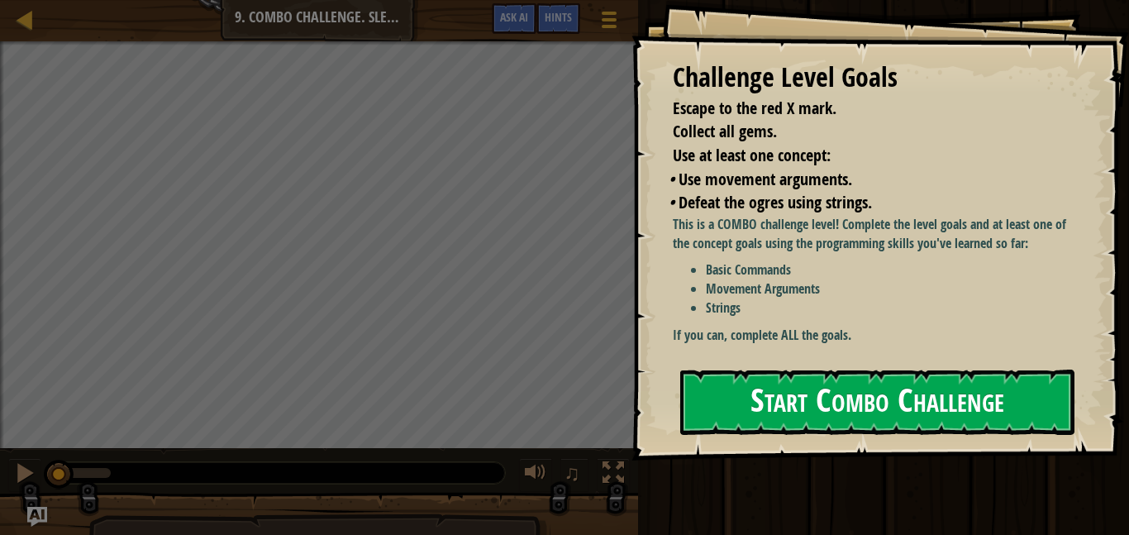
click at [696, 366] on div "Challenge Level Goals Escape to the red X mark. Collect all gems. Use at least …" at bounding box center [879, 230] width 497 height 460
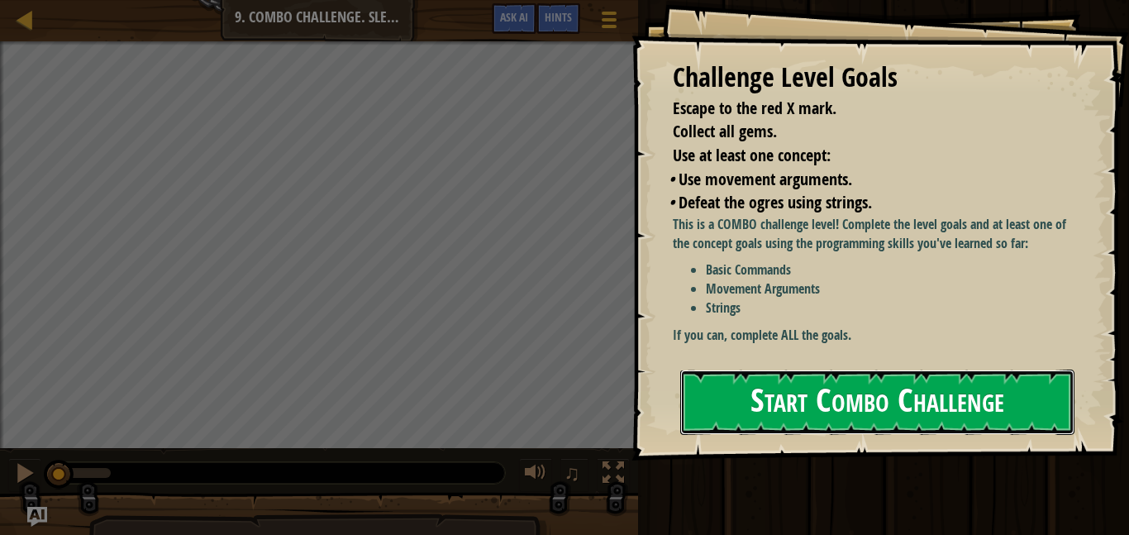
click at [694, 394] on button "Start Combo Challenge" at bounding box center [877, 401] width 394 height 65
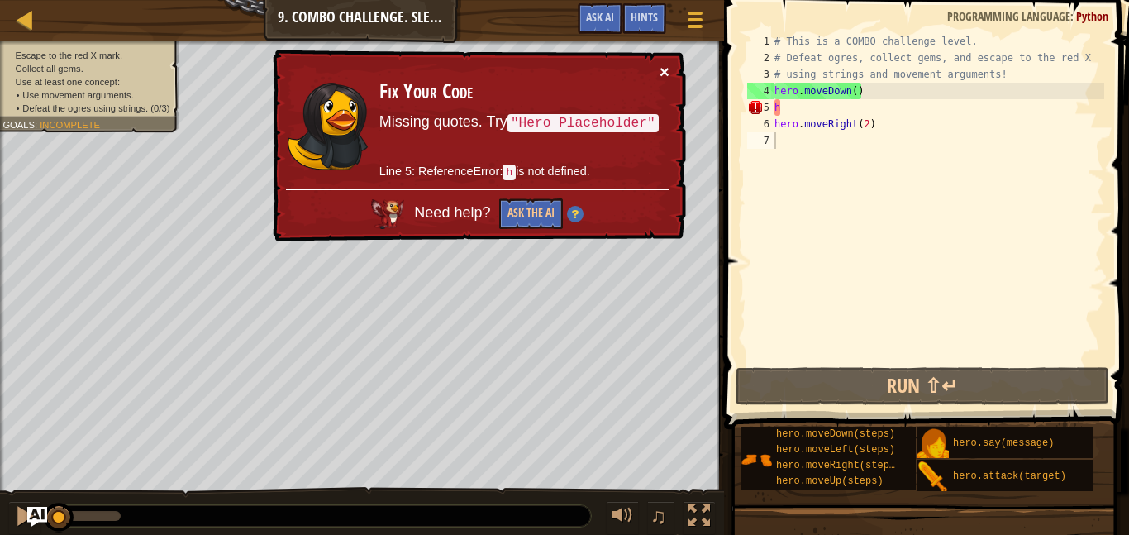
click at [659, 74] on button "×" at bounding box center [664, 71] width 10 height 17
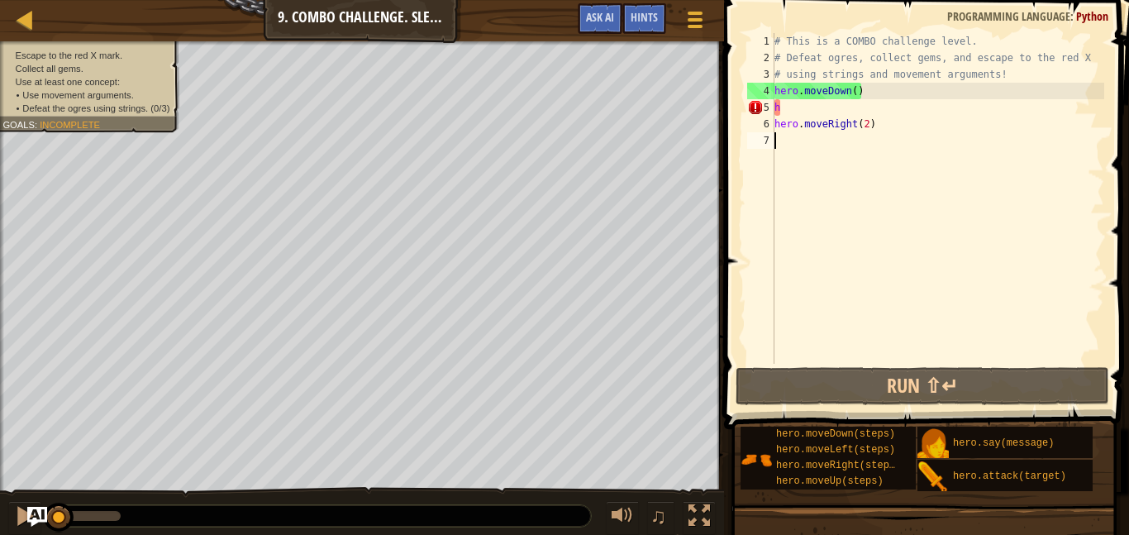
click at [789, 108] on div "# This is a COMBO challenge level. # Defeat [PERSON_NAME], collect gems, and es…" at bounding box center [937, 215] width 333 height 364
type textarea "h"
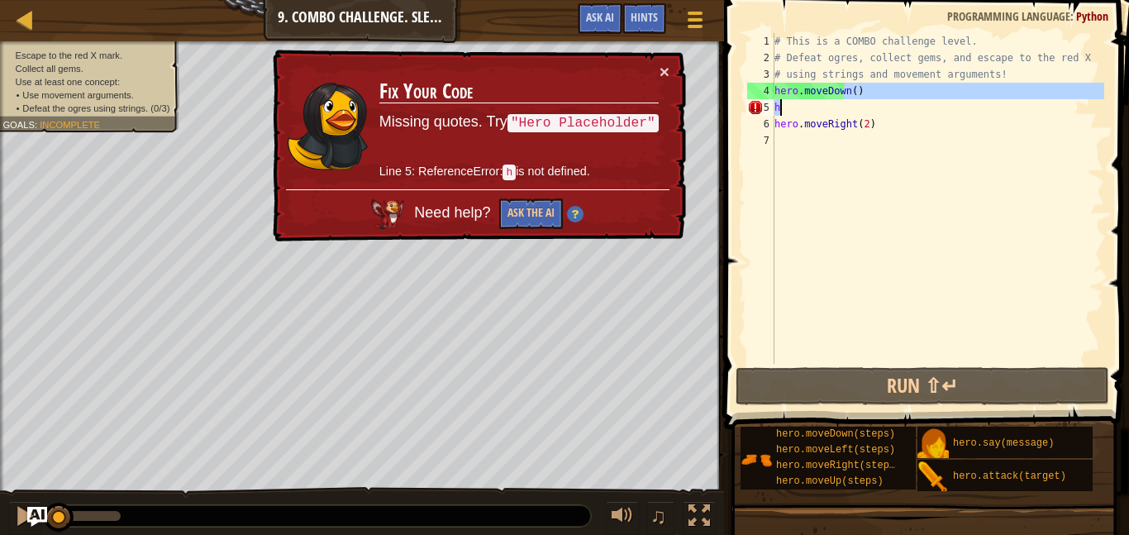
click at [783, 112] on div "# This is a COMBO challenge level. # Defeat [PERSON_NAME], collect gems, and es…" at bounding box center [937, 198] width 333 height 331
type textarea "h"
click at [783, 112] on div "# This is a COMBO challenge level. # Defeat [PERSON_NAME], collect gems, and es…" at bounding box center [937, 215] width 333 height 364
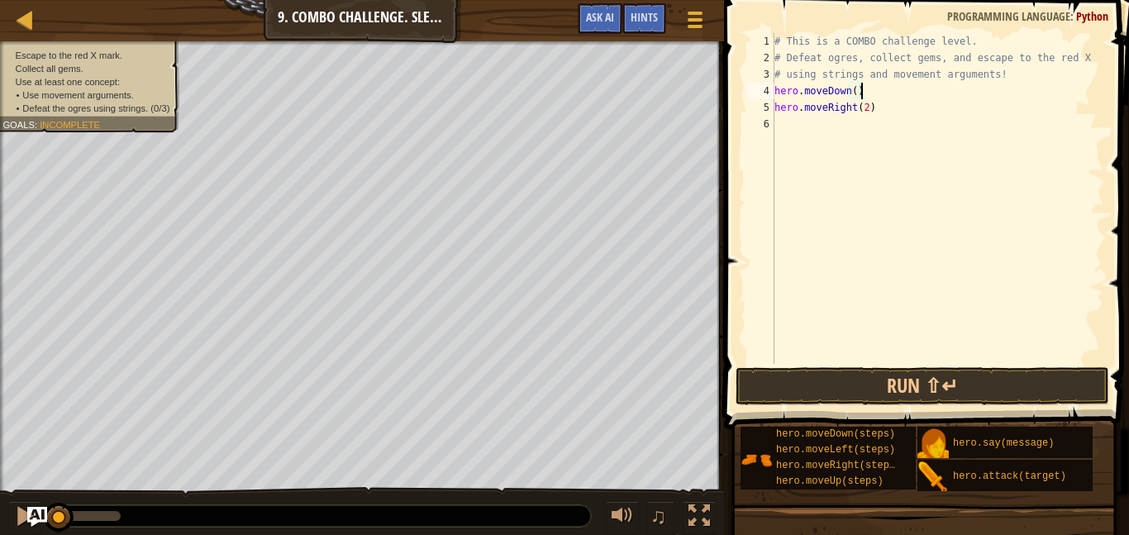
click at [781, 80] on div "# This is a COMBO challenge level. # Defeat [PERSON_NAME], collect gems, and es…" at bounding box center [937, 215] width 333 height 364
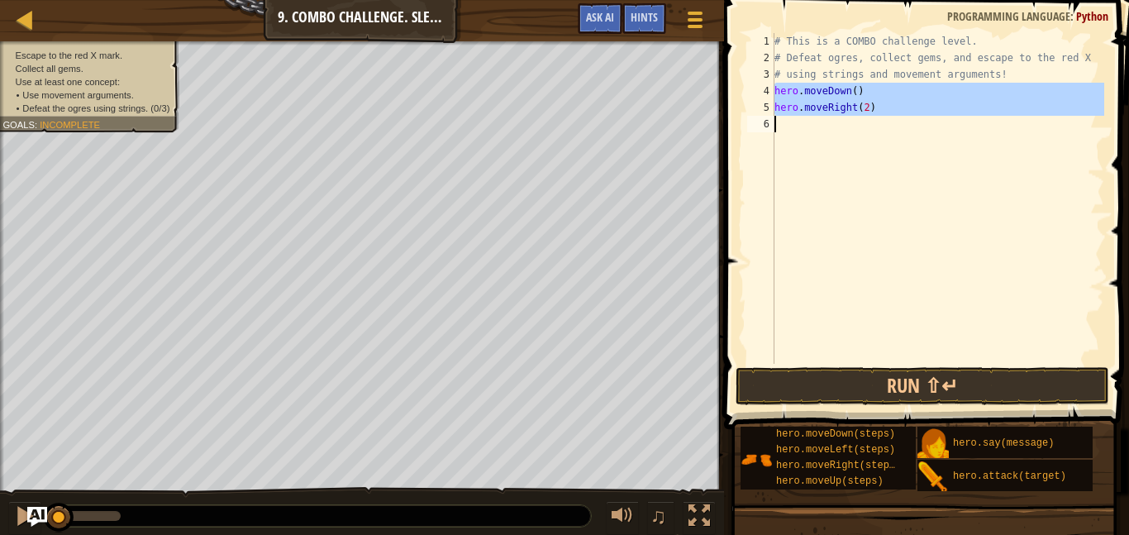
drag, startPoint x: 776, startPoint y: 89, endPoint x: 930, endPoint y: 140, distance: 162.0
click at [930, 140] on div "# This is a COMBO challenge level. # Defeat [PERSON_NAME], collect gems, and es…" at bounding box center [937, 215] width 333 height 364
type textarea "hero.moveRight(2)"
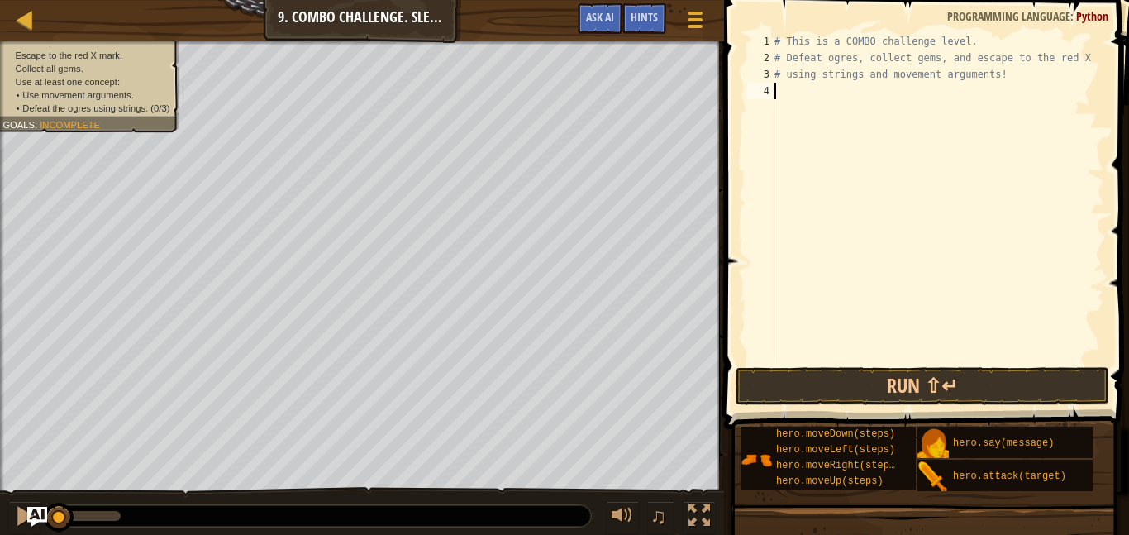
type textarea "h"
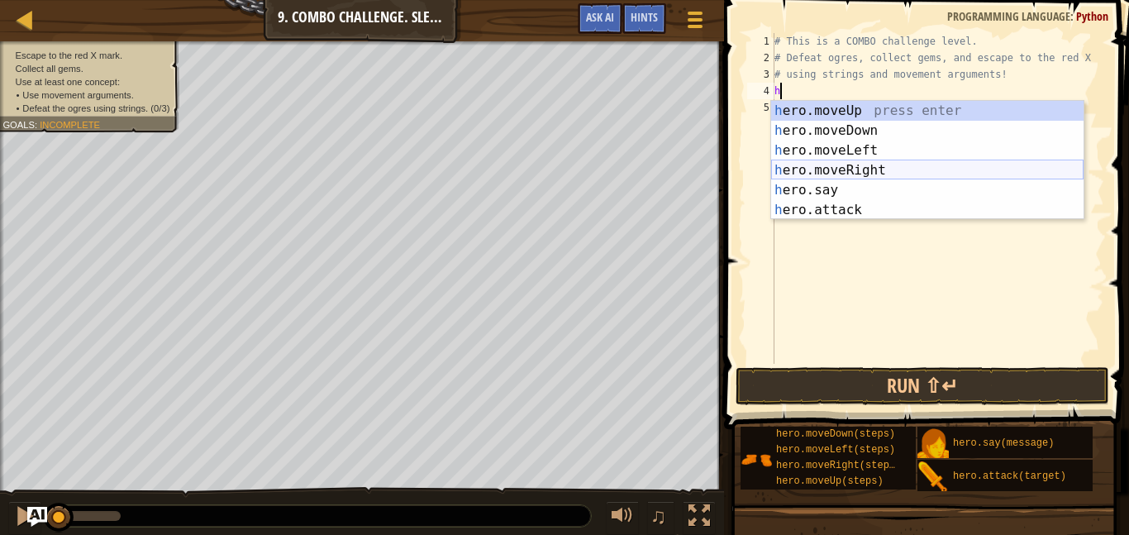
click at [926, 166] on div "h ero.moveUp press enter h ero.moveDown press enter h ero.moveLeft press enter …" at bounding box center [927, 180] width 312 height 159
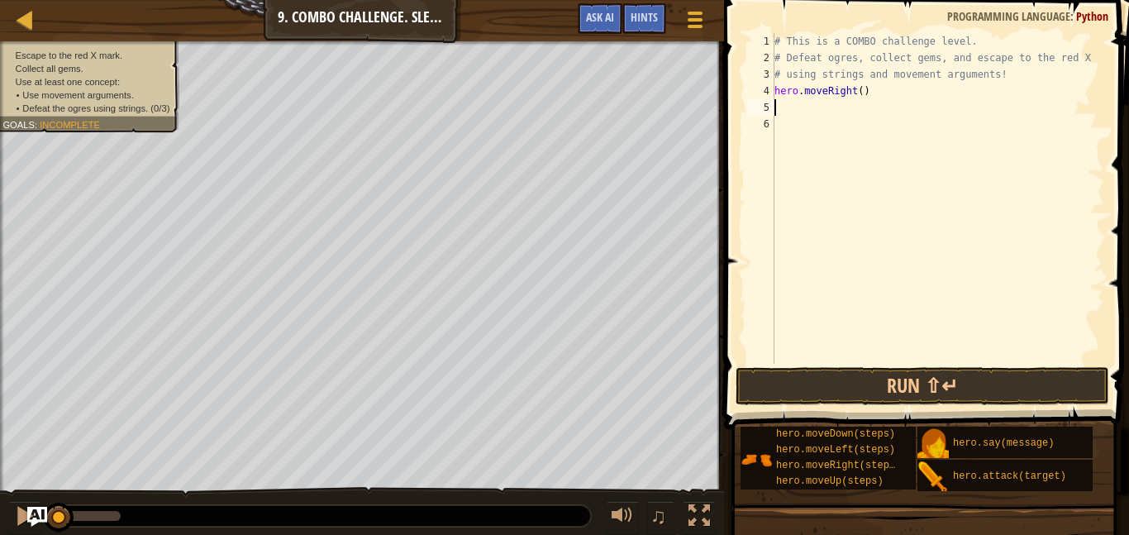
click at [859, 86] on div "# This is a COMBO challenge level. # Defeat [PERSON_NAME], collect gems, and es…" at bounding box center [937, 215] width 333 height 364
type textarea "hero.moveRight(2)"
click at [842, 107] on div "# This is a COMBO challenge level. # Defeat [PERSON_NAME], collect gems, and es…" at bounding box center [937, 215] width 333 height 364
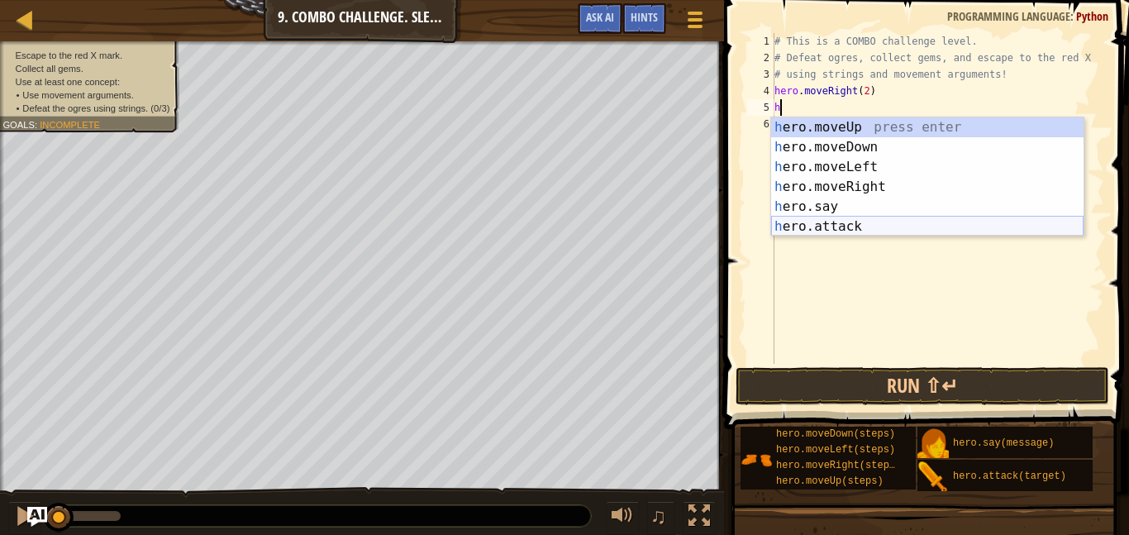
click at [809, 217] on div "h ero.moveUp press enter h ero.moveDown press enter h ero.moveLeft press enter …" at bounding box center [927, 196] width 312 height 159
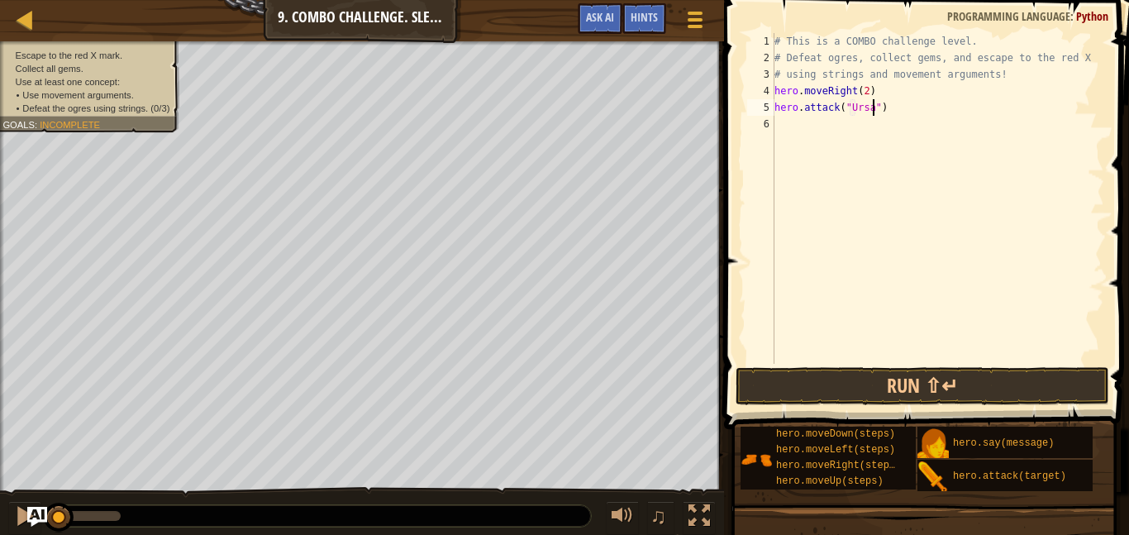
type textarea "hero.attack("Ursa")"
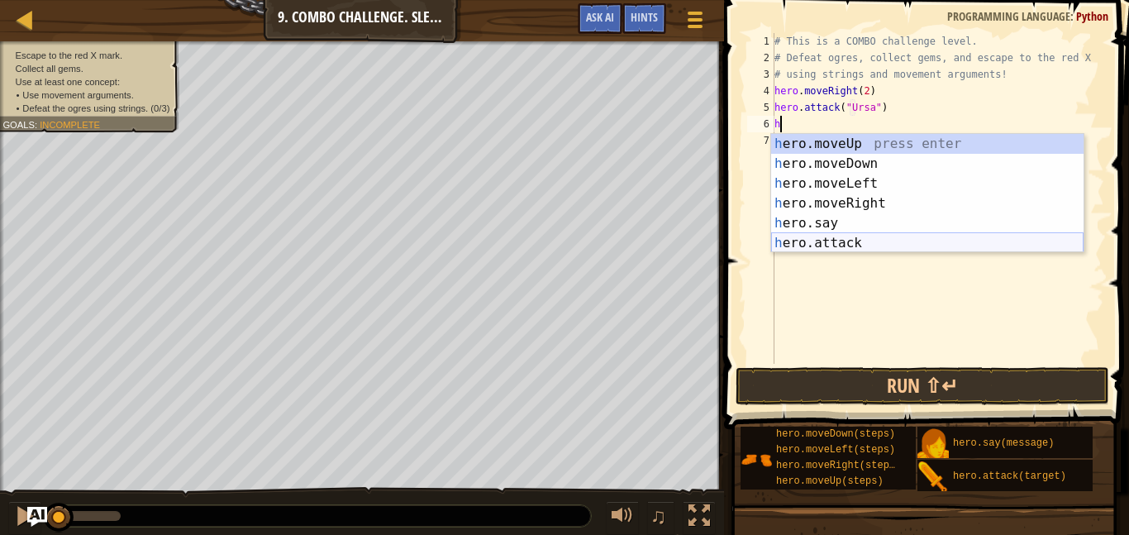
click at [843, 240] on div "h ero.moveUp press enter h ero.moveDown press enter h ero.moveLeft press enter …" at bounding box center [927, 213] width 312 height 159
type textarea "hero.attack("Enemy Name")"
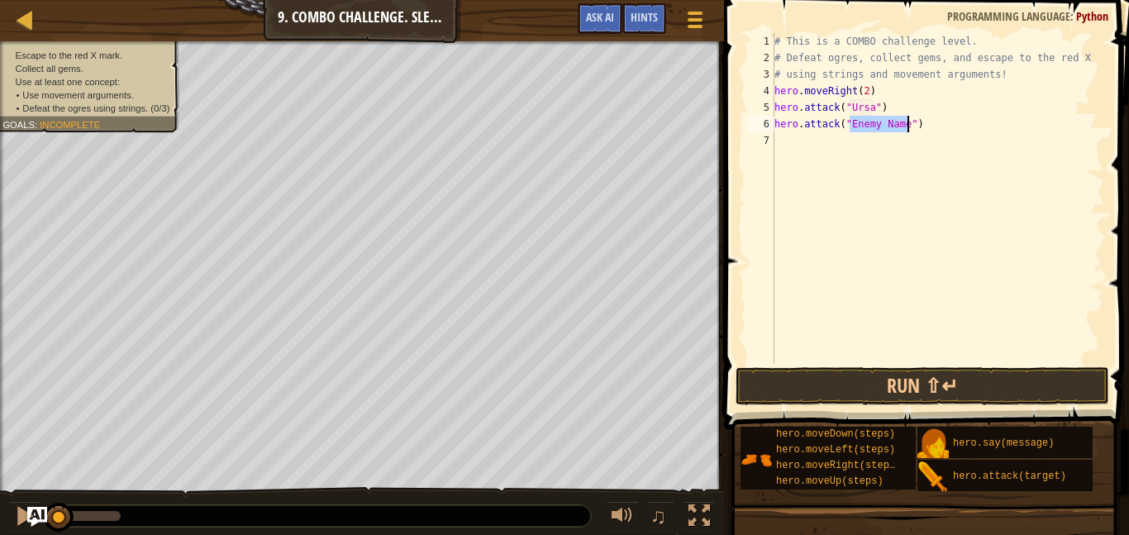
click at [843, 240] on div "# This is a COMBO challenge level. # Defeat [PERSON_NAME], collect gems, and es…" at bounding box center [937, 215] width 333 height 364
click at [864, 153] on div "# This is a COMBO challenge level. # Defeat [PERSON_NAME], collect gems, and es…" at bounding box center [937, 215] width 333 height 364
click at [884, 120] on div "# This is a COMBO challenge level. # Defeat [PERSON_NAME], collect gems, and es…" at bounding box center [937, 215] width 333 height 364
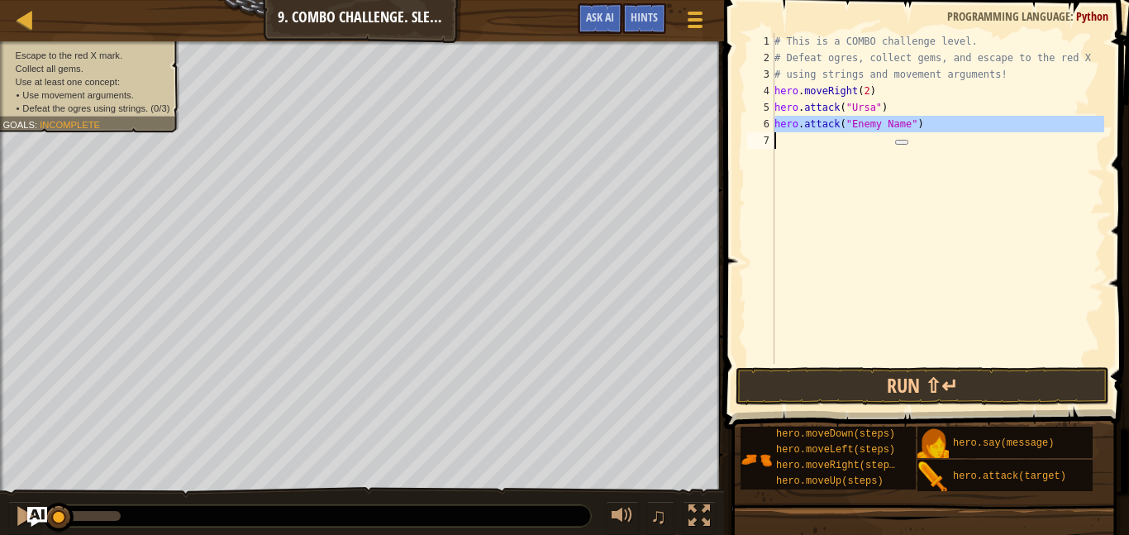
click at [902, 140] on button at bounding box center [901, 142] width 13 height 5
click at [908, 124] on div "# This is a COMBO challenge level. # Defeat [PERSON_NAME], collect gems, and es…" at bounding box center [937, 198] width 333 height 331
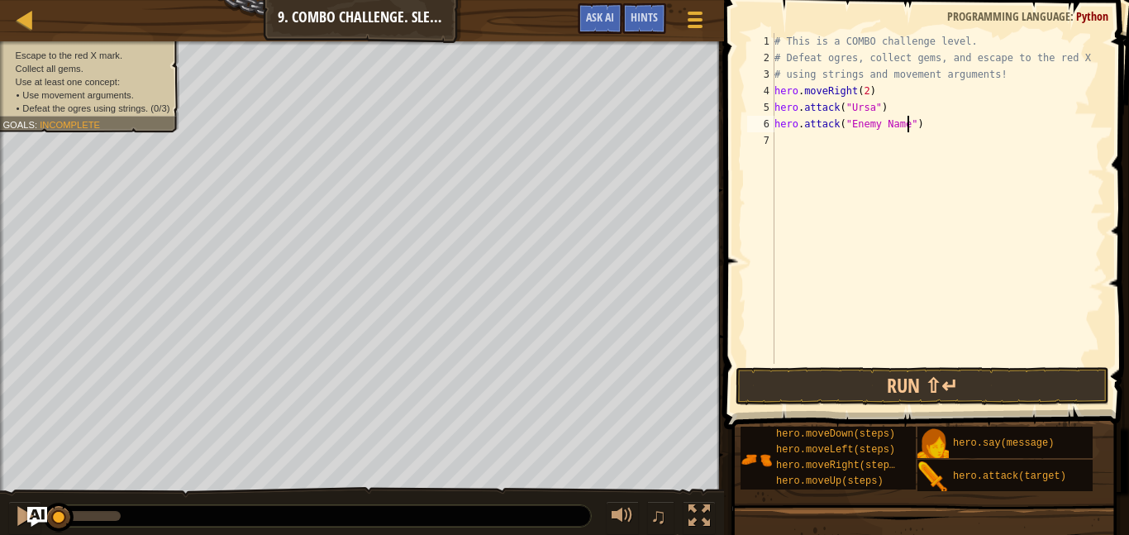
click at [908, 124] on div "# This is a COMBO challenge level. # Defeat [PERSON_NAME], collect gems, and es…" at bounding box center [937, 215] width 333 height 364
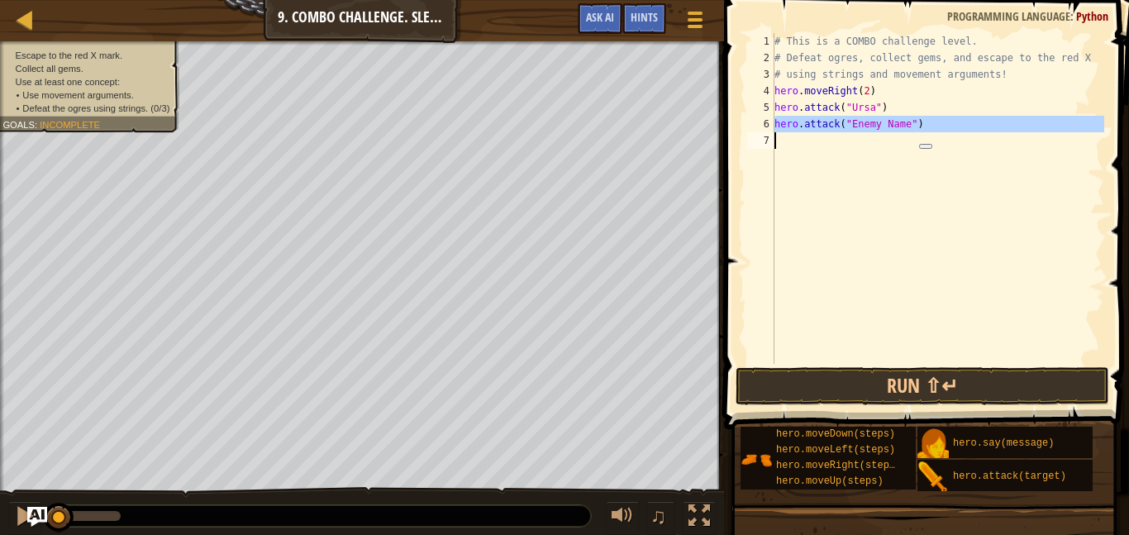
click at [908, 124] on div "# This is a COMBO challenge level. # Defeat [PERSON_NAME], collect gems, and es…" at bounding box center [937, 198] width 333 height 331
click at [908, 124] on div "# This is a COMBO challenge level. # Defeat [PERSON_NAME], collect gems, and es…" at bounding box center [937, 215] width 333 height 364
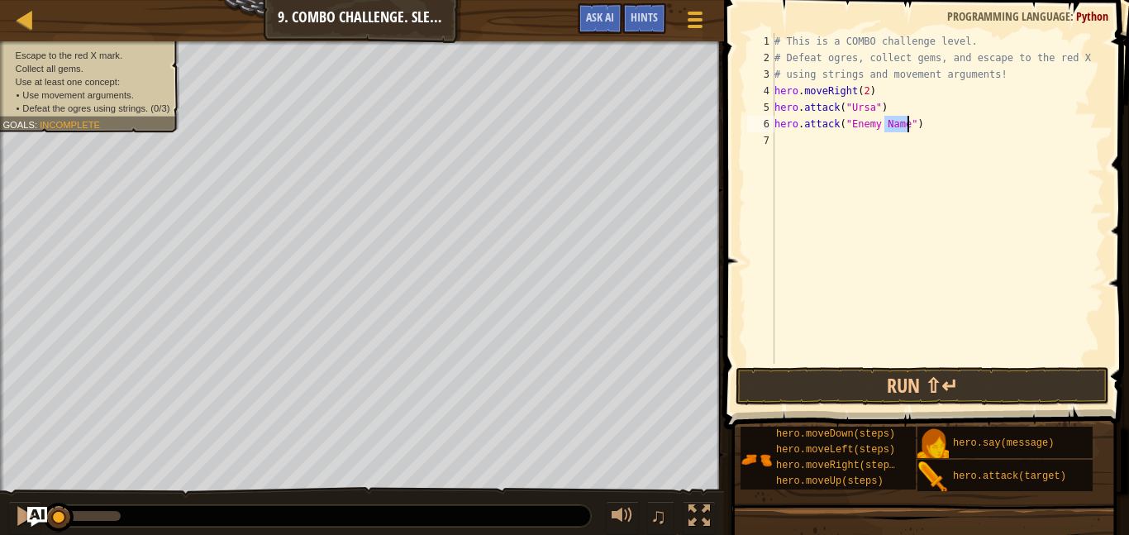
click at [908, 124] on div "# This is a COMBO challenge level. # Defeat [PERSON_NAME], collect gems, and es…" at bounding box center [937, 198] width 333 height 331
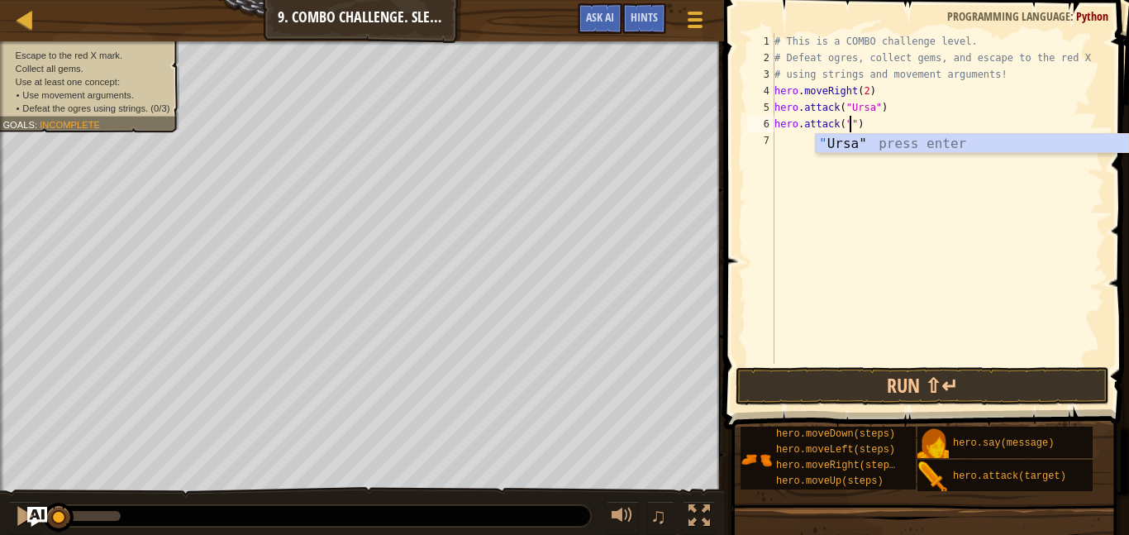
scroll to position [7, 12]
type textarea "hero.attack("Ursa")"
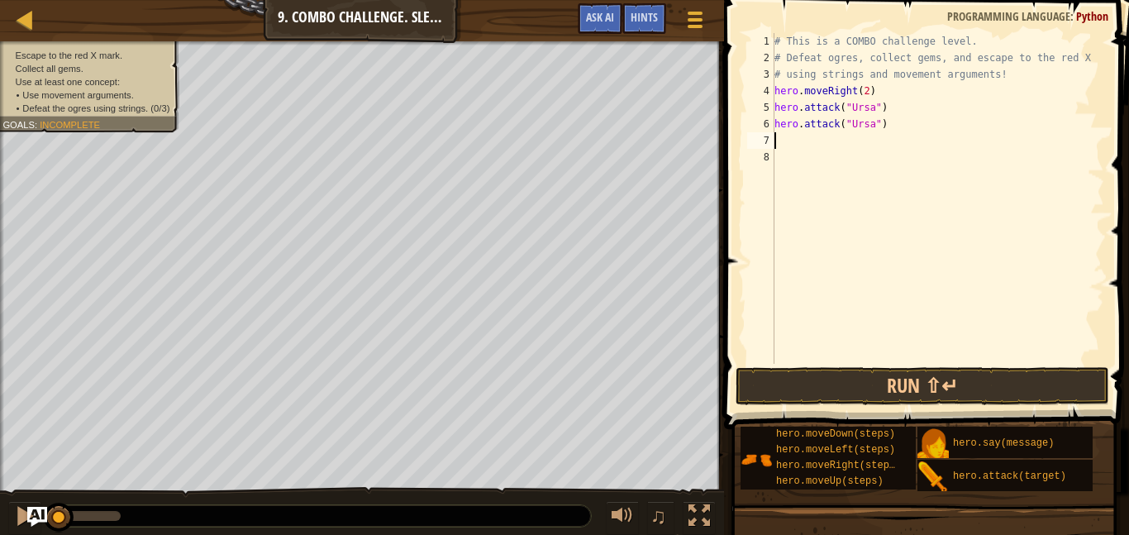
scroll to position [7, 0]
type textarea "h"
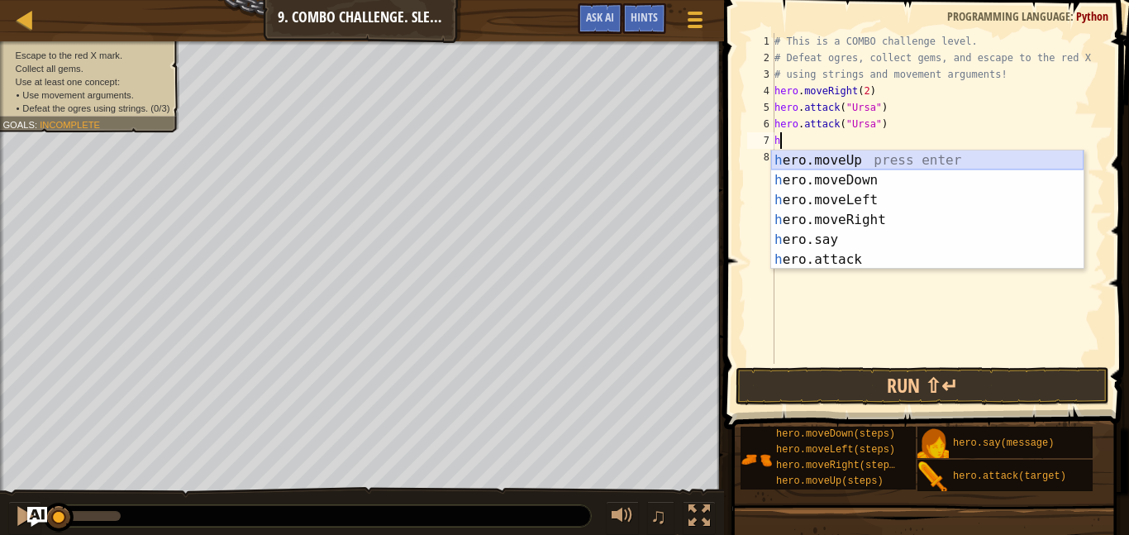
click at [858, 162] on div "h ero.moveUp press enter h ero.moveDown press enter h ero.moveLeft press enter …" at bounding box center [927, 229] width 312 height 159
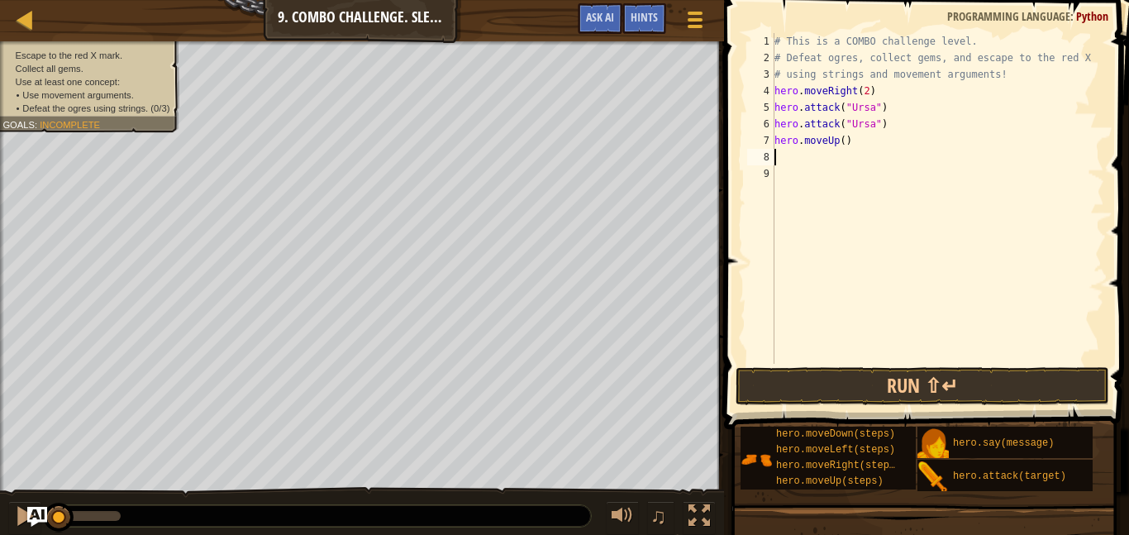
click at [808, 154] on div "# This is a COMBO challenge level. # Defeat [PERSON_NAME], collect gems, and es…" at bounding box center [937, 215] width 333 height 364
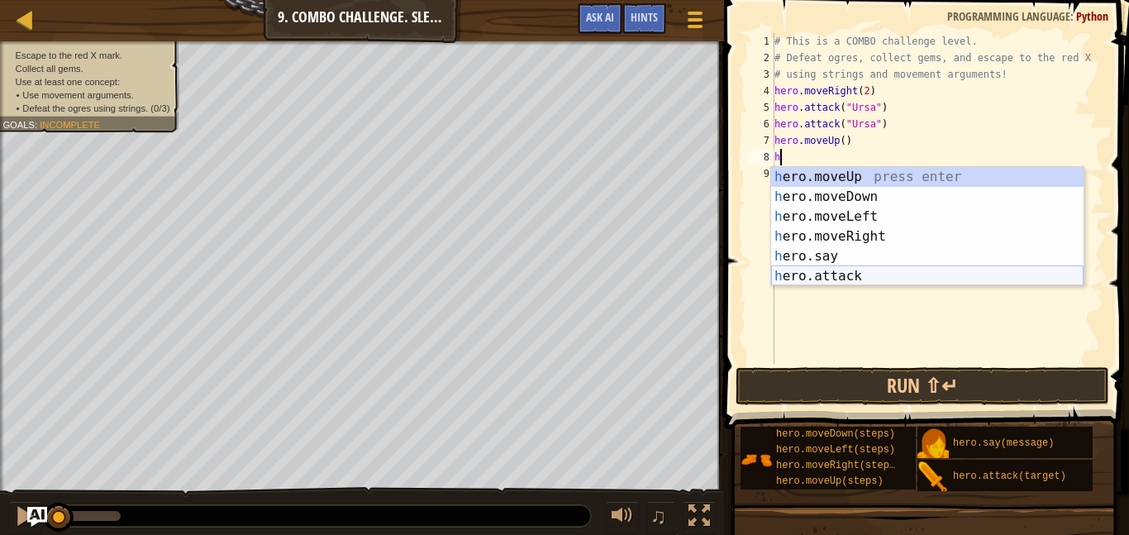
click at [822, 267] on div "h ero.moveUp press enter h ero.moveDown press enter h ero.moveLeft press enter …" at bounding box center [927, 246] width 312 height 159
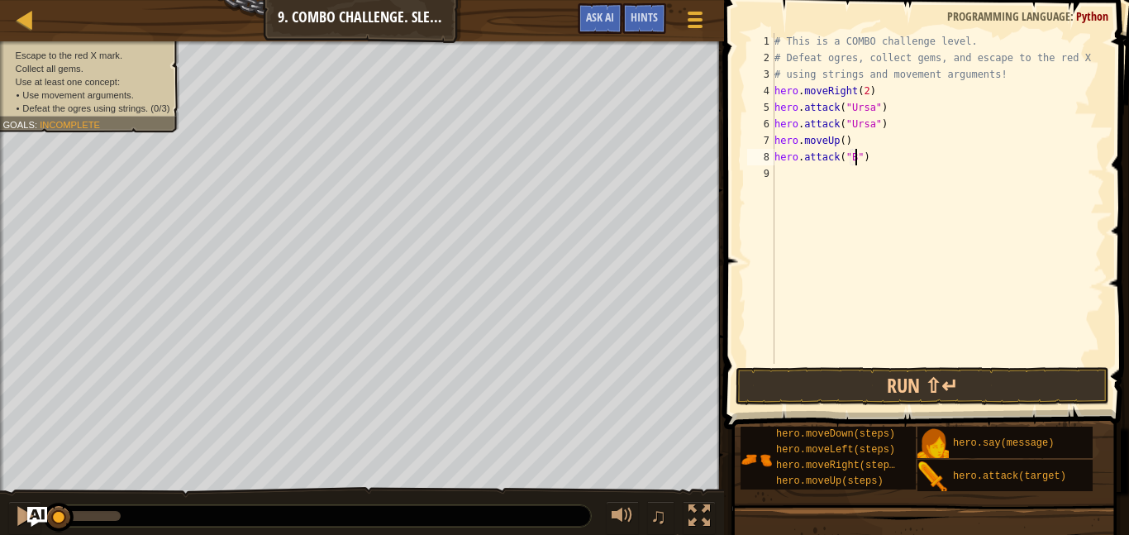
scroll to position [7, 13]
type textarea "hero.attack("Brack")"
type textarea "B"
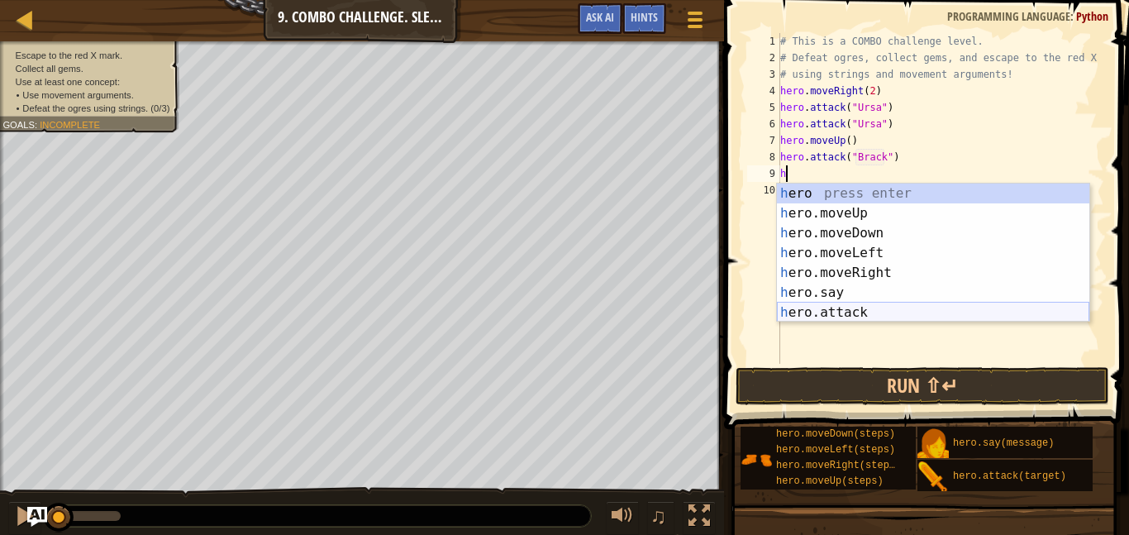
click at [883, 302] on div "h ero press enter h ero.moveUp press enter h ero.moveDown press enter h ero.mov…" at bounding box center [933, 272] width 312 height 178
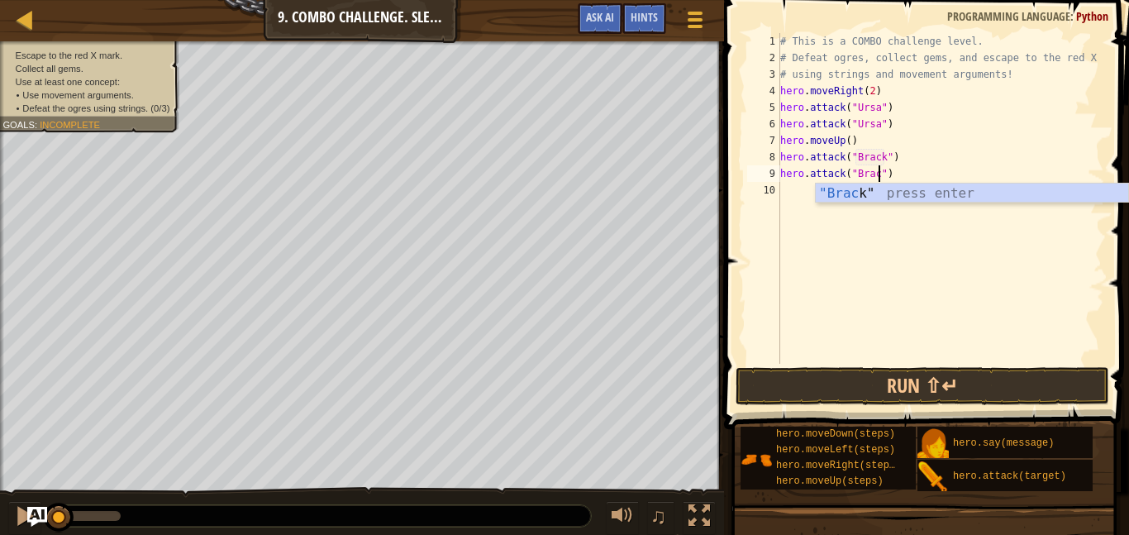
type textarea "hero.attack("Brack")"
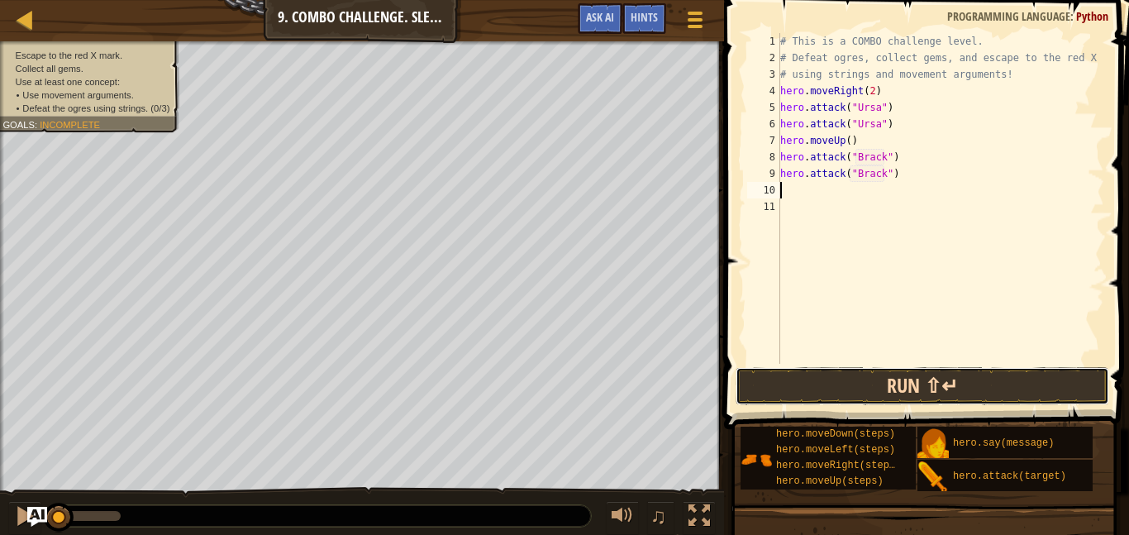
click at [777, 389] on button "Run ⇧↵" at bounding box center [922, 386] width 374 height 38
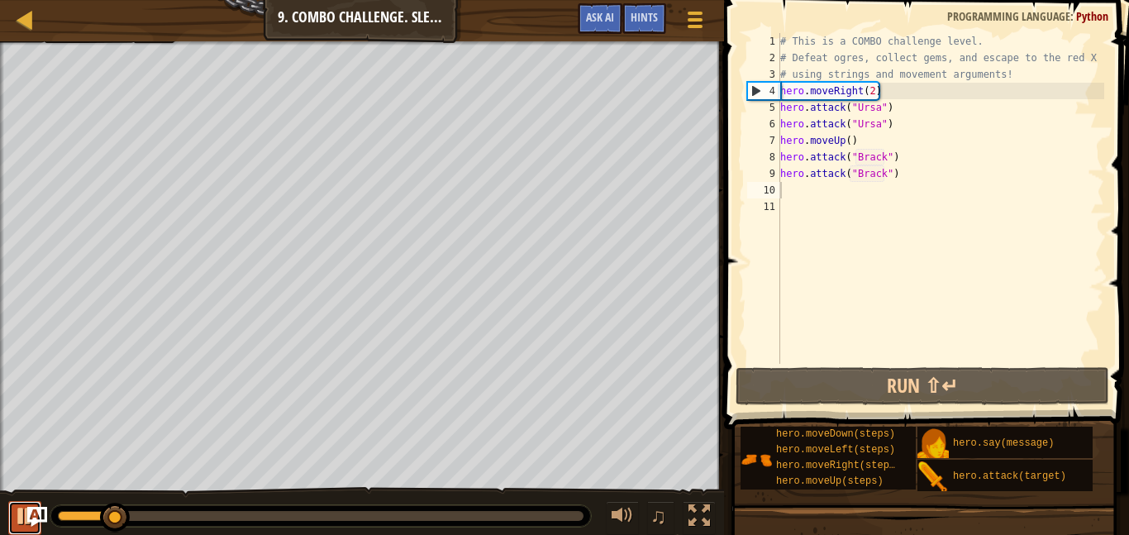
click at [16, 511] on div at bounding box center [24, 515] width 21 height 21
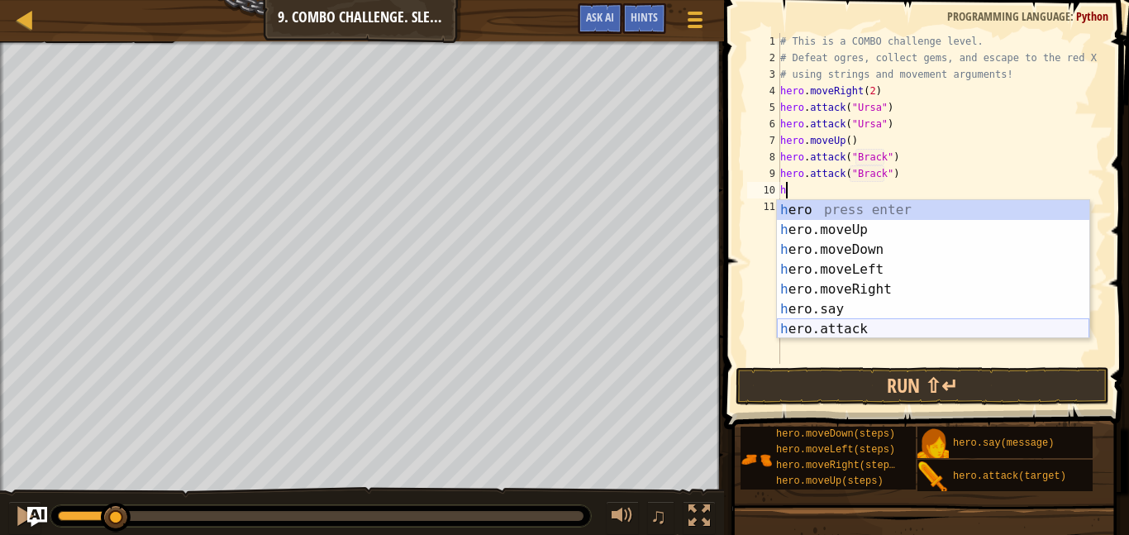
click at [847, 328] on div "h ero press enter h ero.moveUp press enter h ero.moveDown press enter h ero.mov…" at bounding box center [933, 289] width 312 height 178
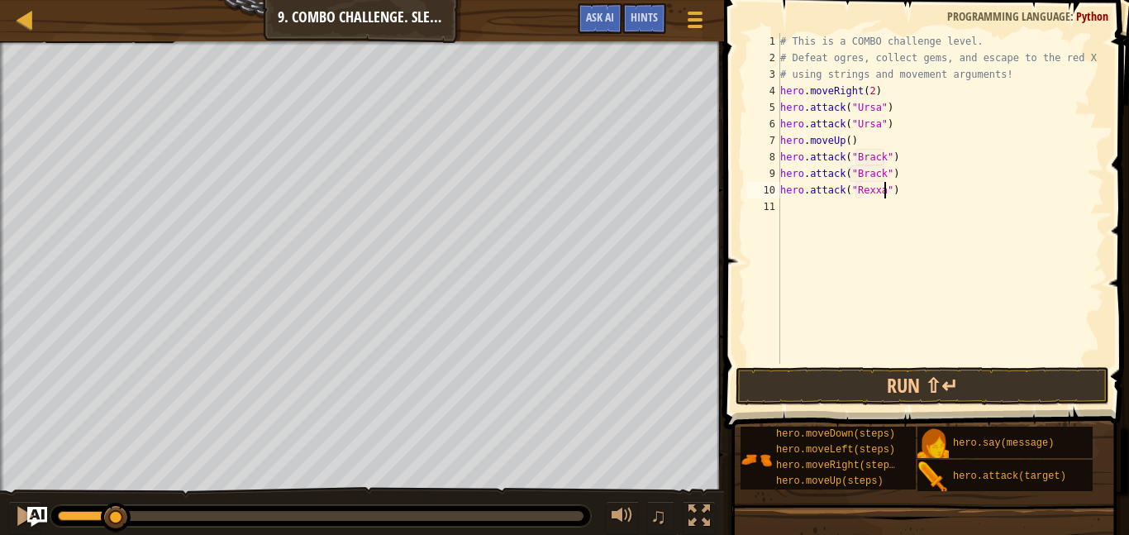
type textarea "hero.attack("Rexxar")"
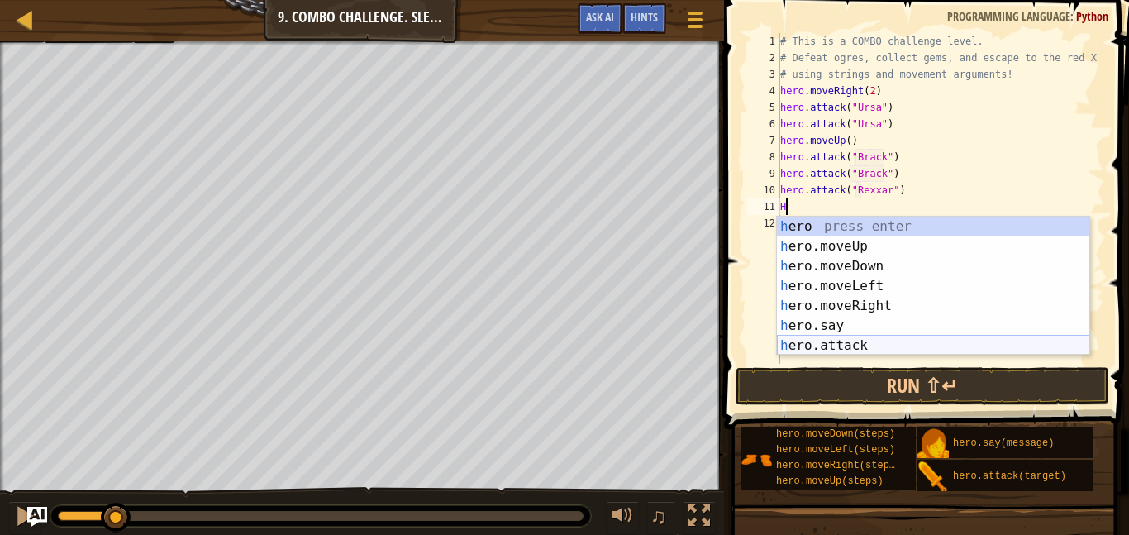
click at [821, 351] on div "h ero press enter h ero.moveUp press enter h ero.moveDown press enter h ero.mov…" at bounding box center [933, 306] width 312 height 178
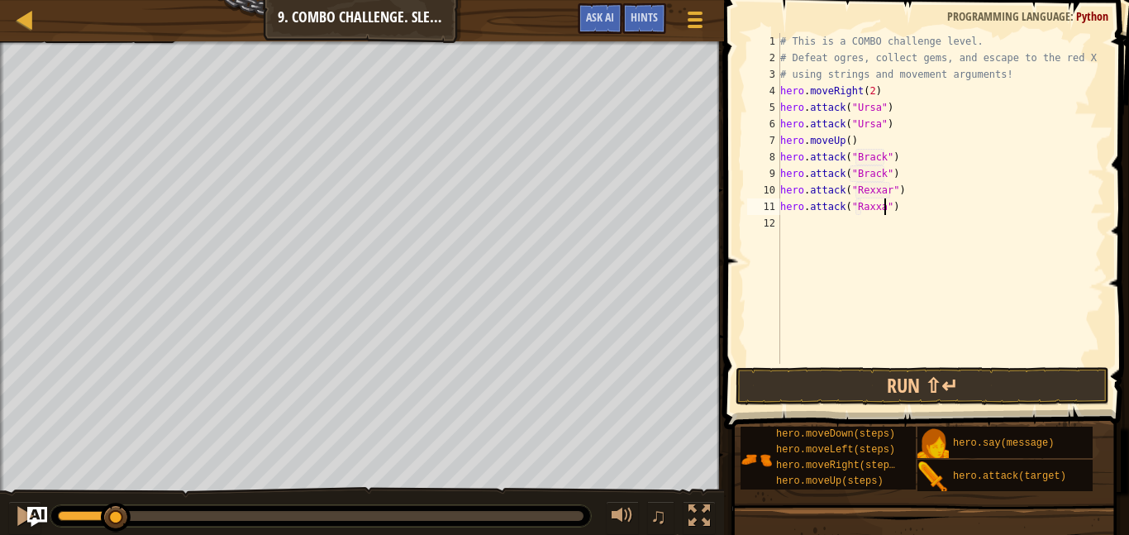
scroll to position [7, 17]
click at [830, 393] on button "Run ⇧↵" at bounding box center [922, 386] width 374 height 38
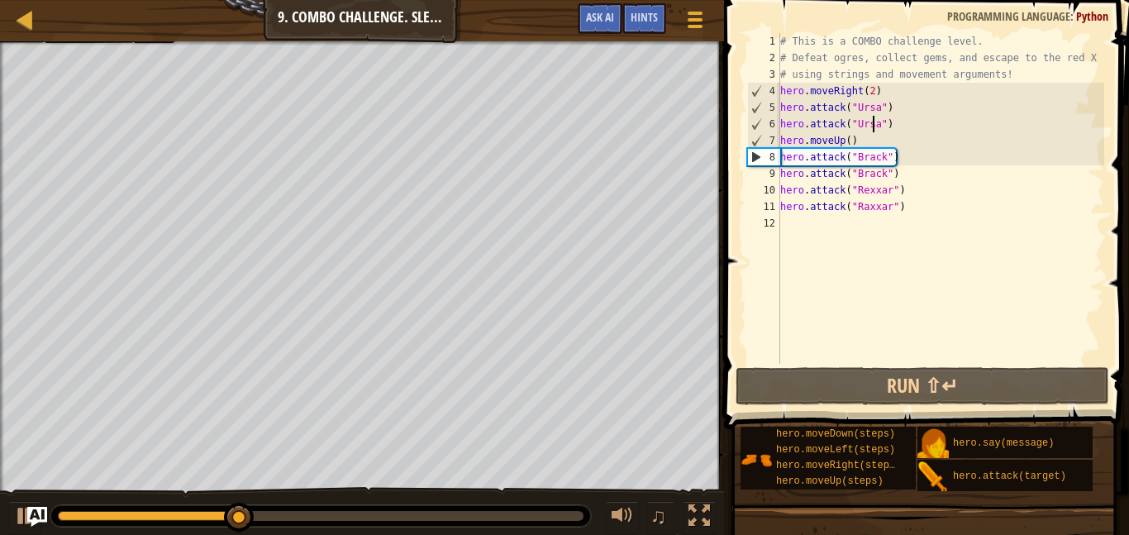
click at [871, 126] on div "# This is a COMBO challenge level. # Defeat [PERSON_NAME], collect gems, and es…" at bounding box center [940, 215] width 327 height 364
click at [871, 131] on div "# This is a COMBO challenge level. # Defeat [PERSON_NAME], collect gems, and es…" at bounding box center [940, 215] width 327 height 364
click at [869, 149] on div "# This is a COMBO challenge level. # Defeat [PERSON_NAME], collect gems, and es…" at bounding box center [940, 215] width 327 height 364
click at [861, 137] on div "# This is a COMBO challenge level. # Defeat [PERSON_NAME], collect gems, and es…" at bounding box center [940, 215] width 327 height 364
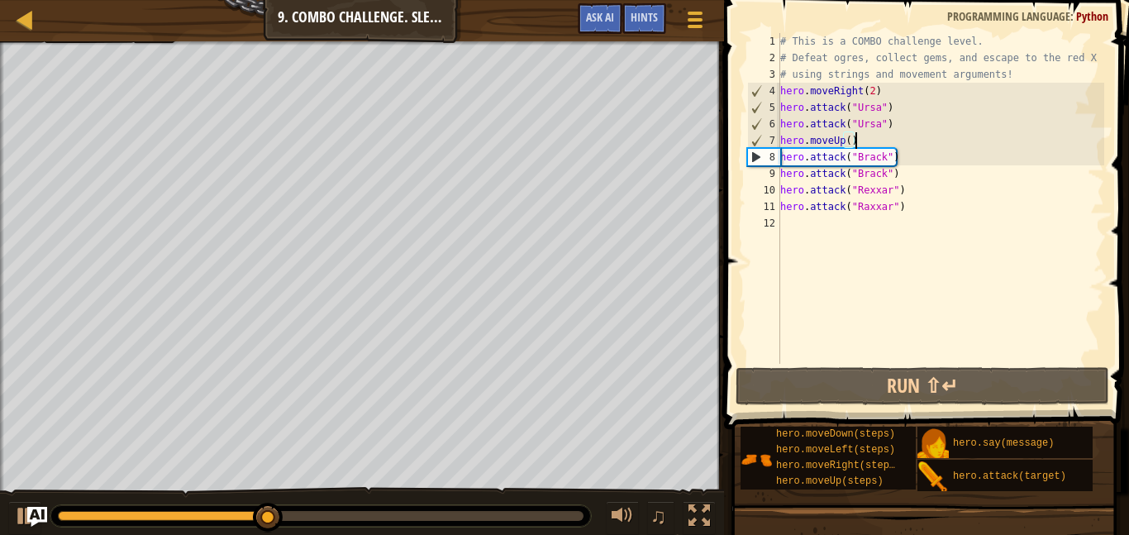
scroll to position [7, 10]
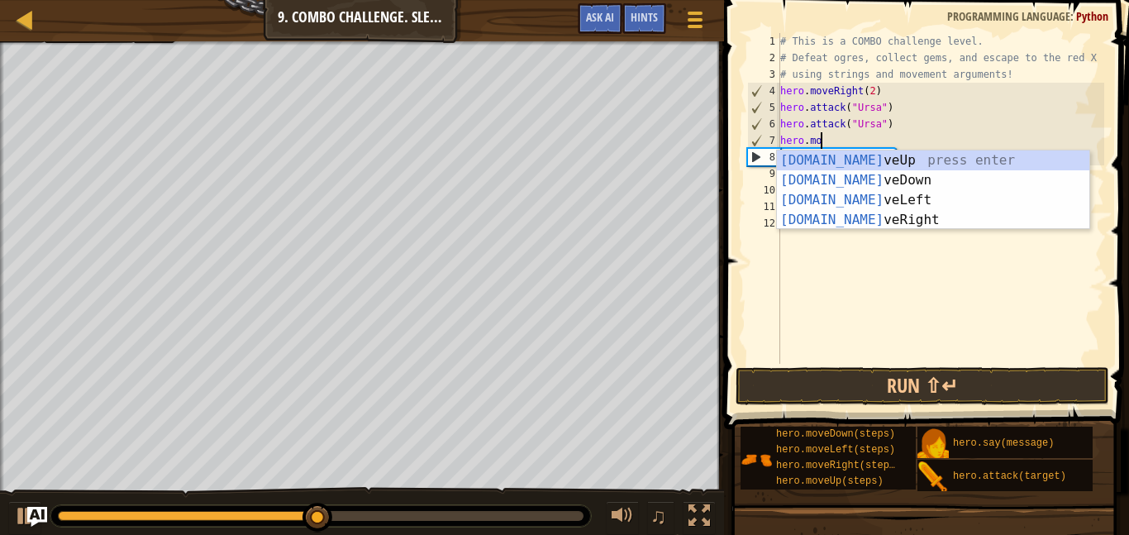
type textarea "[DOMAIN_NAME]"
click at [897, 195] on div "[DOMAIN_NAME] veUp press enter [DOMAIN_NAME] veDown press enter [DOMAIN_NAME] v…" at bounding box center [933, 209] width 312 height 119
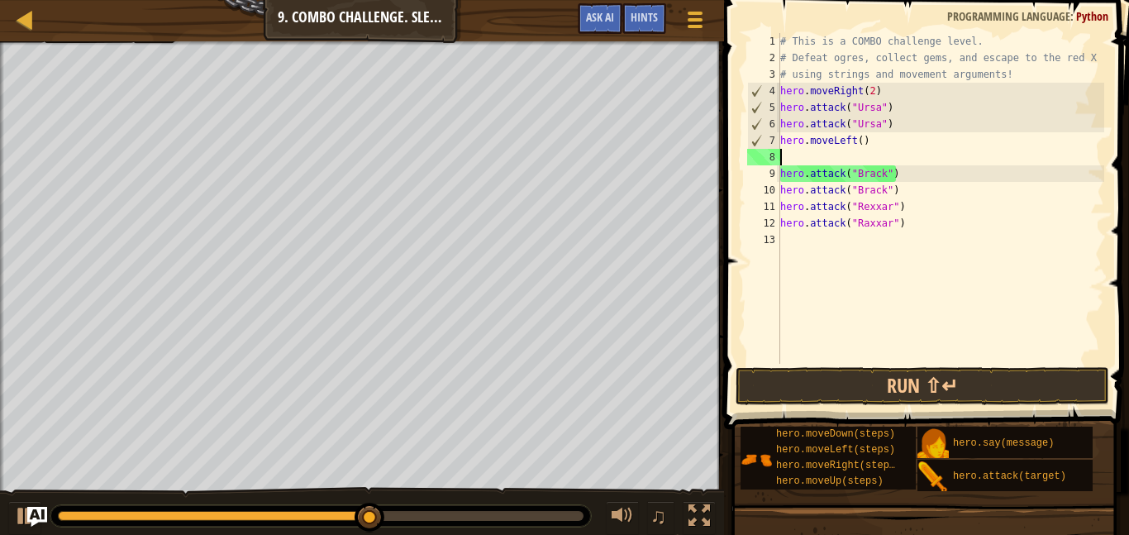
scroll to position [7, 0]
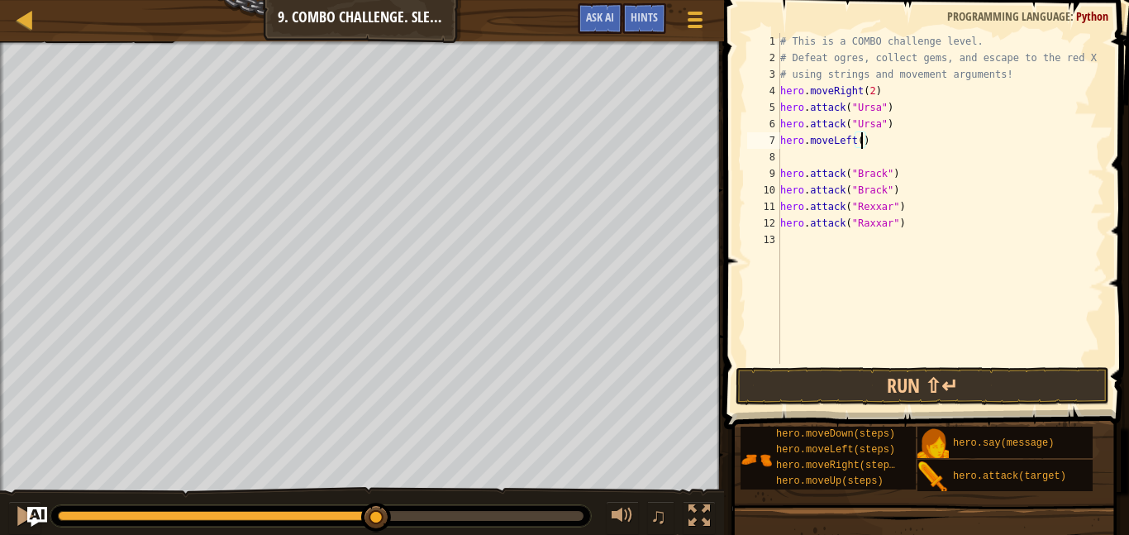
click at [863, 132] on div "# This is a COMBO challenge level. # Defeat [PERSON_NAME], collect gems, and es…" at bounding box center [940, 215] width 327 height 364
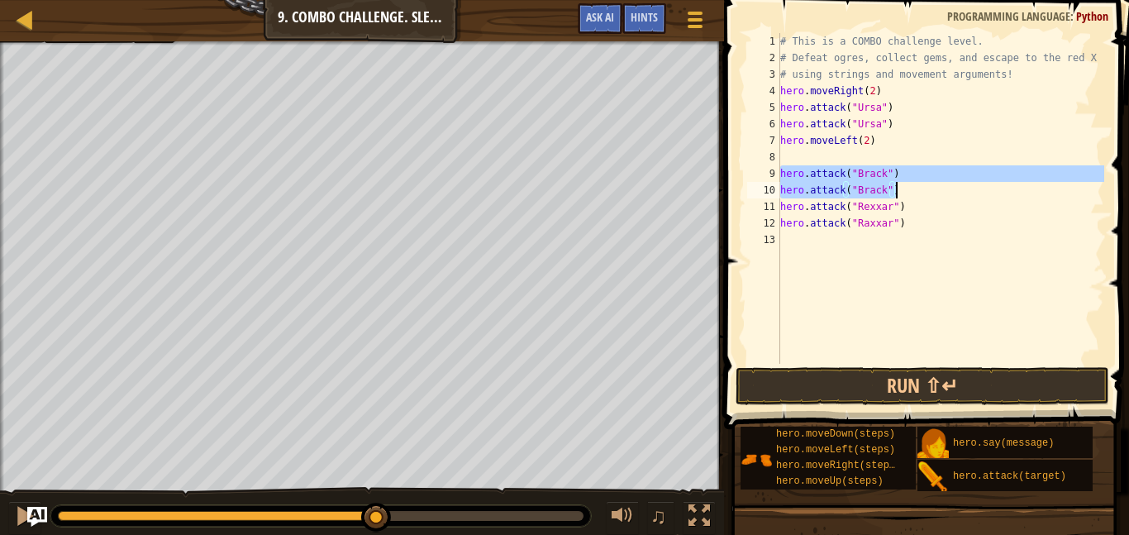
drag, startPoint x: 782, startPoint y: 169, endPoint x: 965, endPoint y: 189, distance: 184.6
click at [965, 189] on div "# This is a COMBO challenge level. # Defeat [PERSON_NAME], collect gems, and es…" at bounding box center [940, 215] width 327 height 364
type textarea "hero.attack("[PERSON_NAME]") hero.attack("[PERSON_NAME]")"
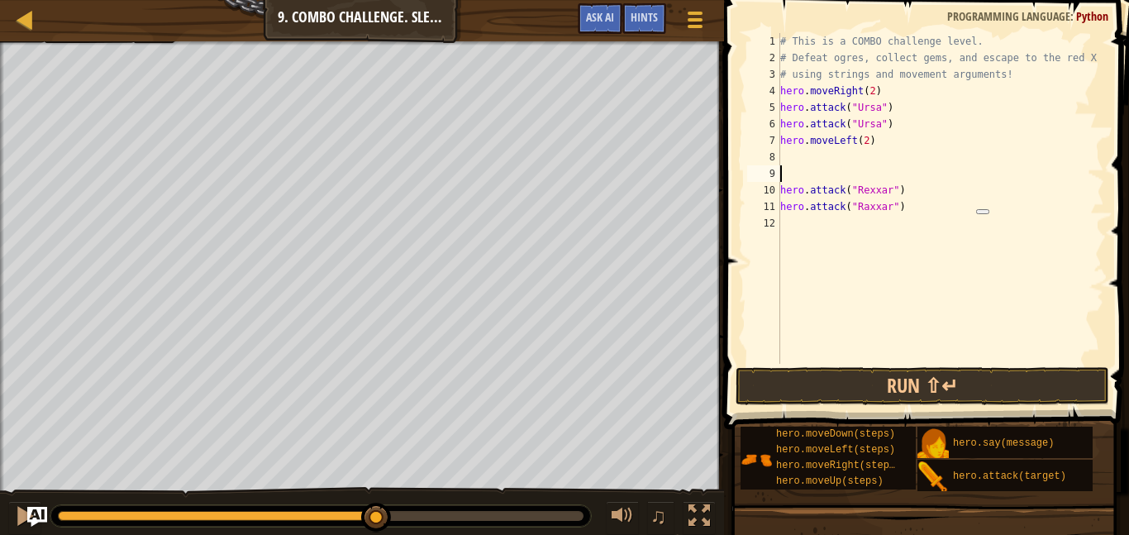
scroll to position [7, 0]
click at [867, 224] on div "# This is a COMBO challenge level. # Defeat [PERSON_NAME], collect gems, and es…" at bounding box center [940, 215] width 327 height 364
paste textarea "hero.attack("Brack")"
type textarea "hero.attack("Brack")"
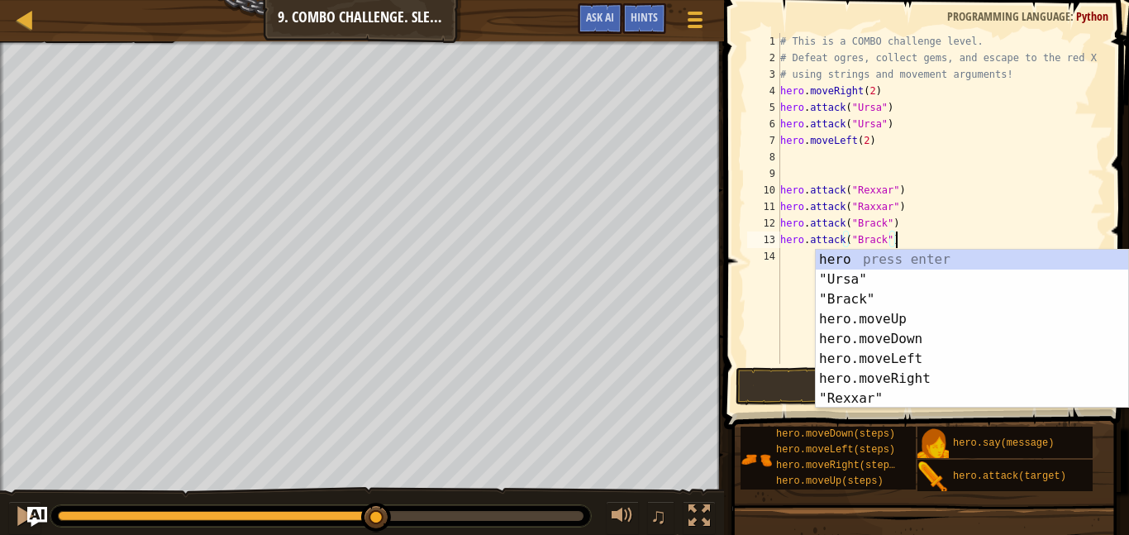
click at [895, 159] on div "# This is a COMBO challenge level. # Defeat [PERSON_NAME], collect gems, and es…" at bounding box center [940, 215] width 327 height 364
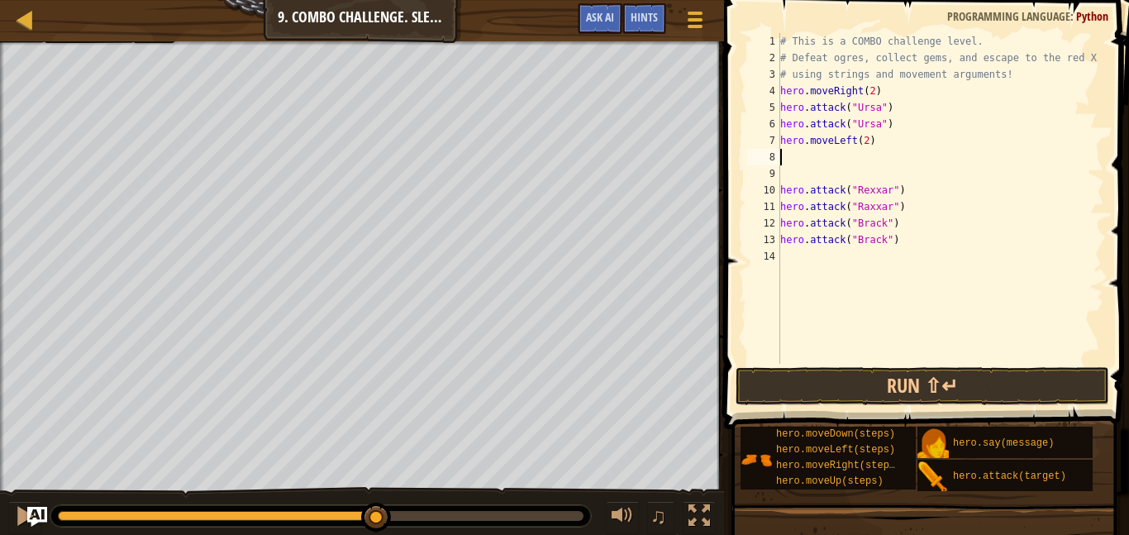
click at [878, 184] on div "# This is a COMBO challenge level. # Defeat [PERSON_NAME], collect gems, and es…" at bounding box center [940, 215] width 327 height 364
type textarea "hero.attack("Rexxar")"
click at [781, 187] on div "# This is a COMBO challenge level. # Defeat [PERSON_NAME], collect gems, and es…" at bounding box center [940, 215] width 327 height 364
click at [783, 177] on div "# This is a COMBO challenge level. # Defeat [PERSON_NAME], collect gems, and es…" at bounding box center [940, 215] width 327 height 364
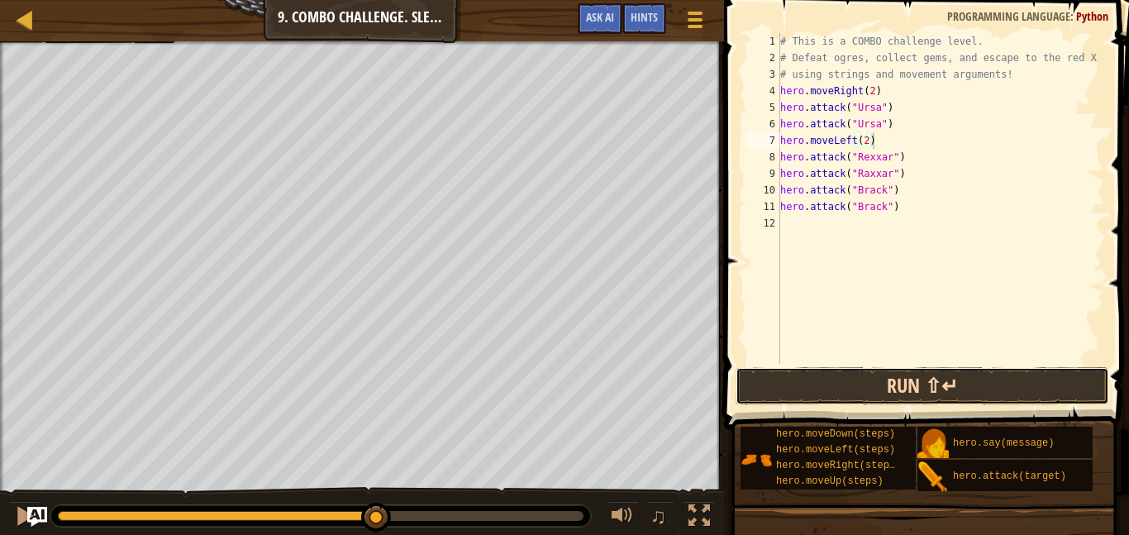
click at [785, 382] on button "Run ⇧↵" at bounding box center [922, 386] width 374 height 38
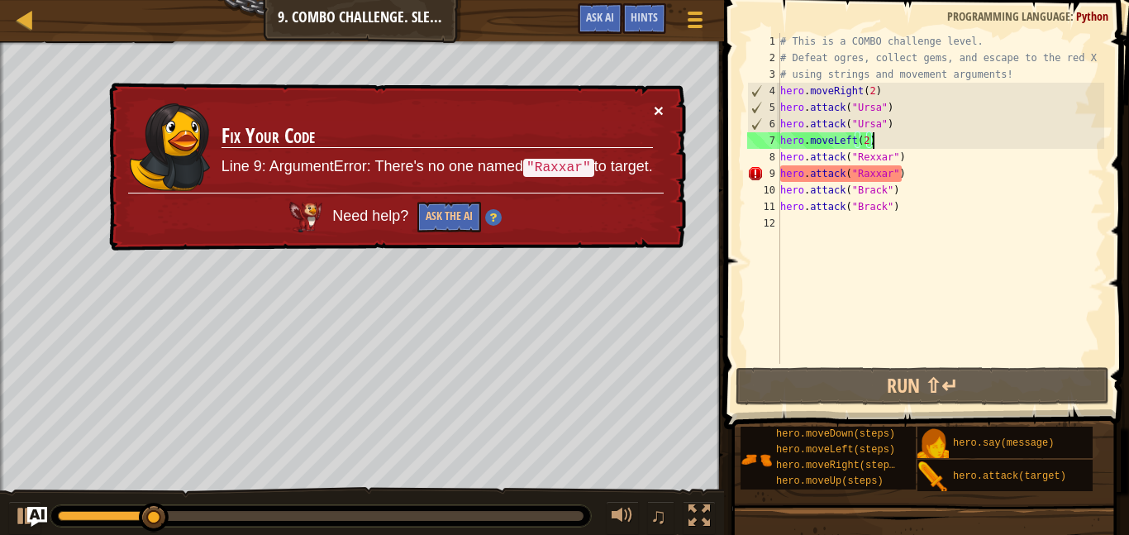
click at [658, 107] on button "×" at bounding box center [659, 110] width 10 height 17
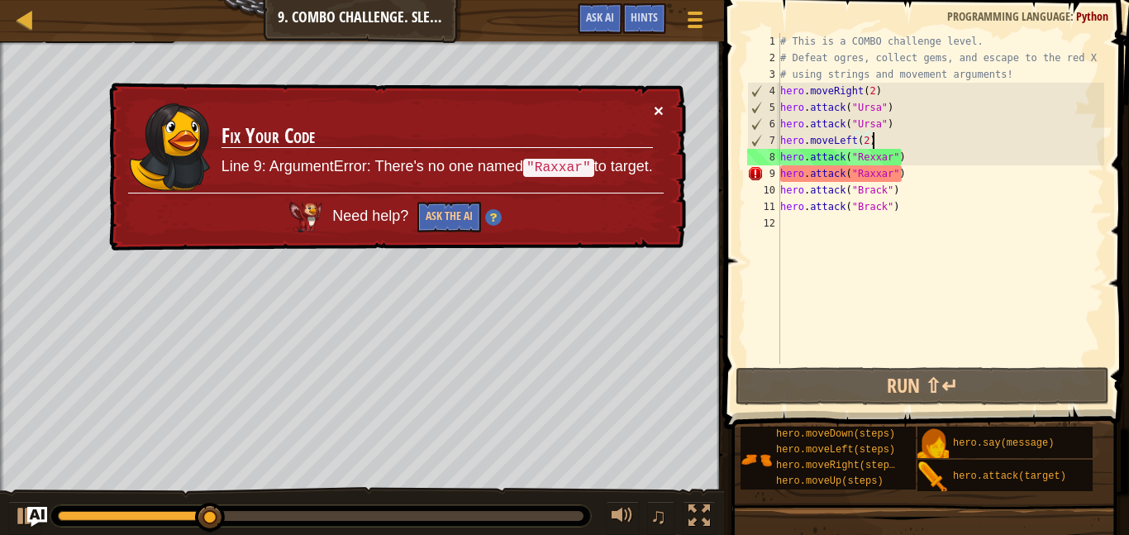
click at [660, 117] on button "×" at bounding box center [659, 110] width 10 height 17
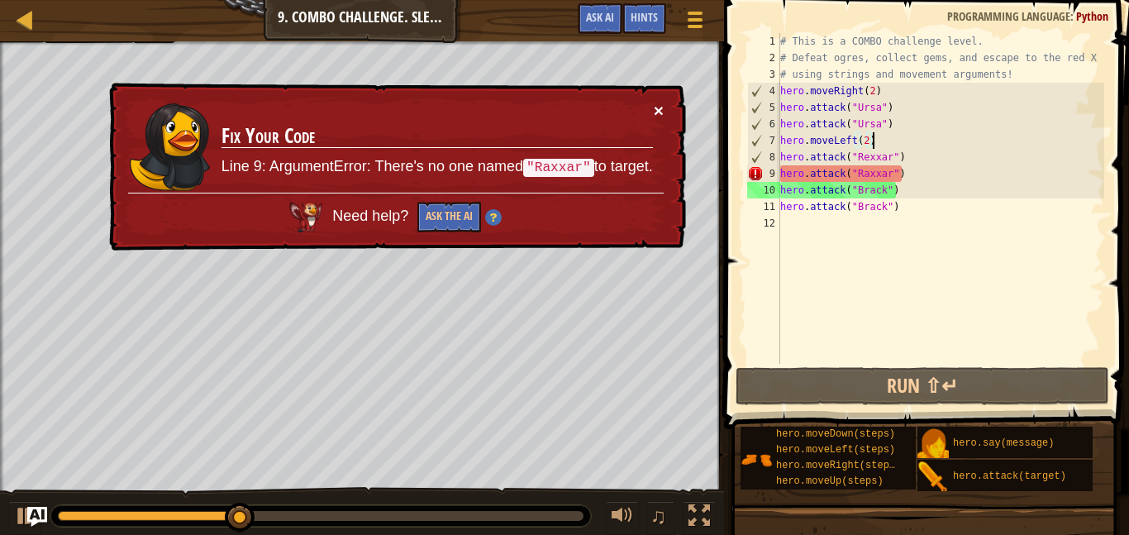
click at [654, 110] on button "×" at bounding box center [659, 110] width 10 height 17
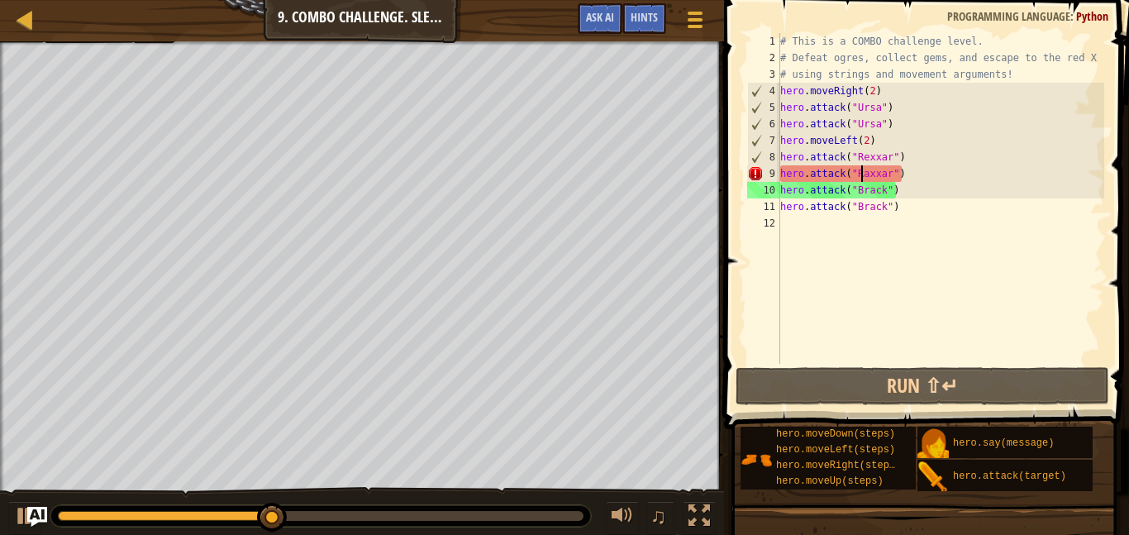
click at [864, 178] on div "# This is a COMBO challenge level. # Defeat [PERSON_NAME], collect gems, and es…" at bounding box center [940, 215] width 327 height 364
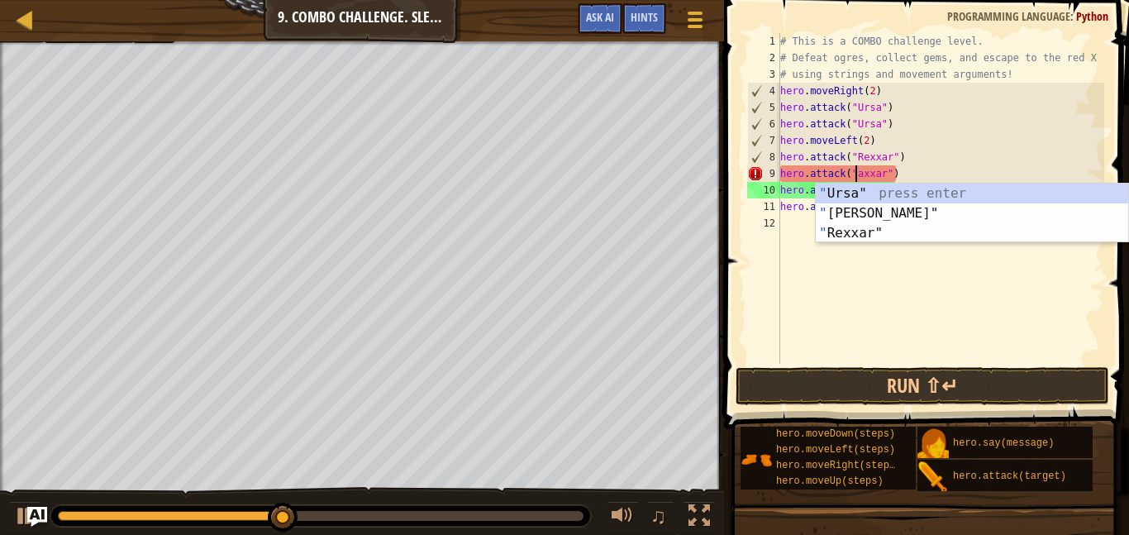
scroll to position [7, 12]
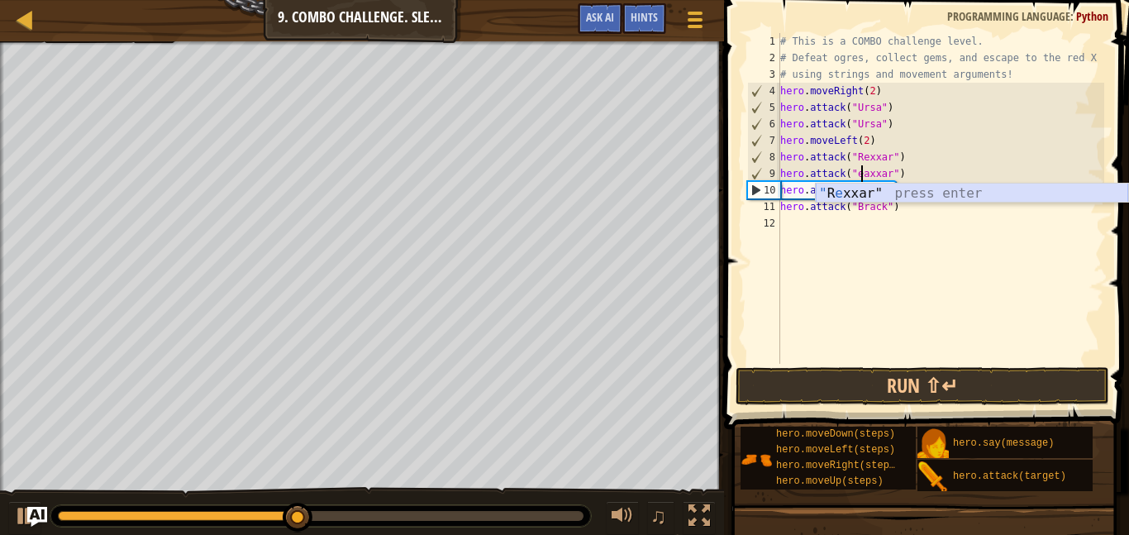
click at [845, 193] on div "" R e xxar" press enter" at bounding box center [972, 212] width 312 height 59
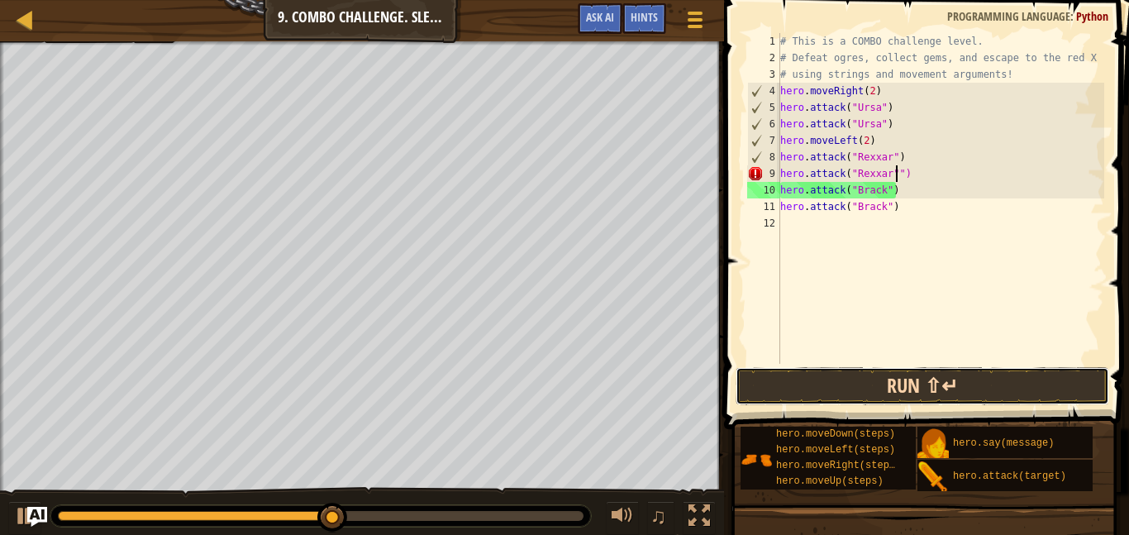
click at [802, 383] on button "Run ⇧↵" at bounding box center [922, 386] width 374 height 38
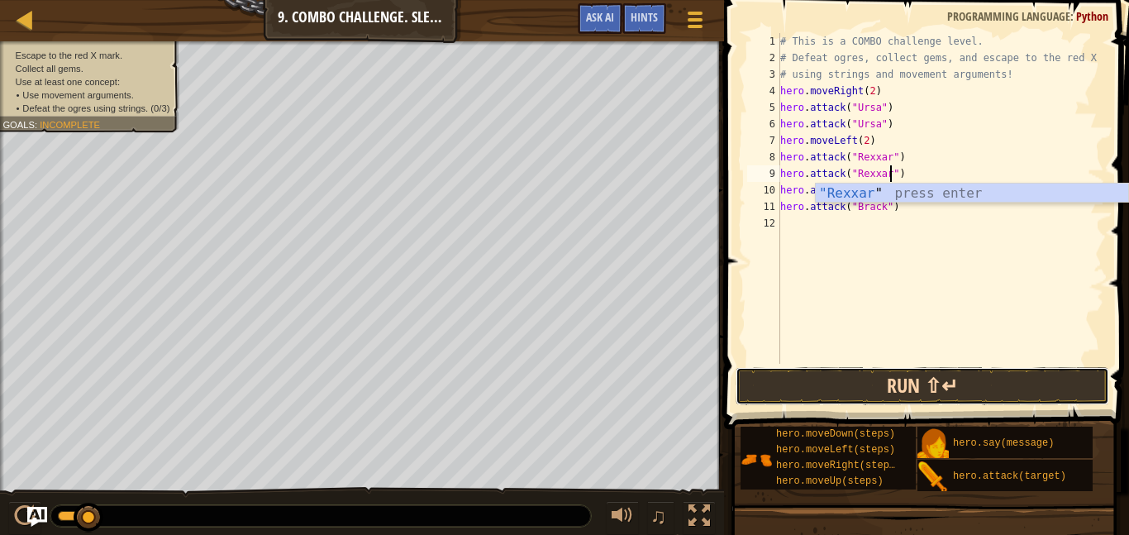
click at [778, 378] on button "Run ⇧↵" at bounding box center [922, 386] width 374 height 38
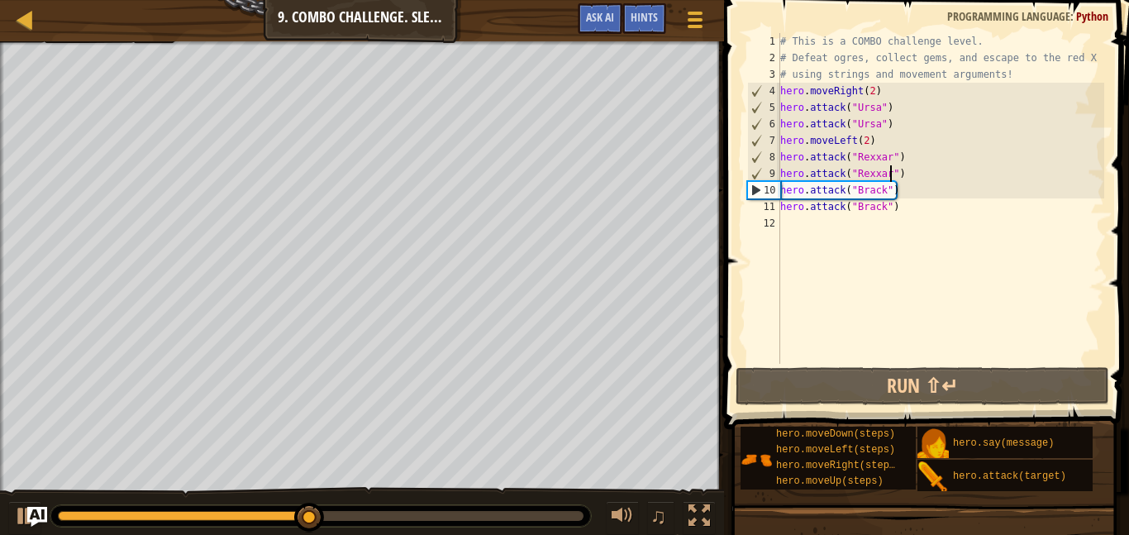
click at [889, 147] on div "# This is a COMBO challenge level. # Defeat [PERSON_NAME], collect gems, and es…" at bounding box center [940, 215] width 327 height 364
click at [898, 147] on div "# This is a COMBO challenge level. # Defeat [PERSON_NAME], collect gems, and es…" at bounding box center [940, 215] width 327 height 364
click at [915, 188] on div "# This is a COMBO challenge level. # Defeat [PERSON_NAME], collect gems, and es…" at bounding box center [940, 215] width 327 height 364
click at [916, 169] on div "# This is a COMBO challenge level. # Defeat [PERSON_NAME], collect gems, and es…" at bounding box center [940, 215] width 327 height 364
type textarea "hero.attack("Rexxar")"
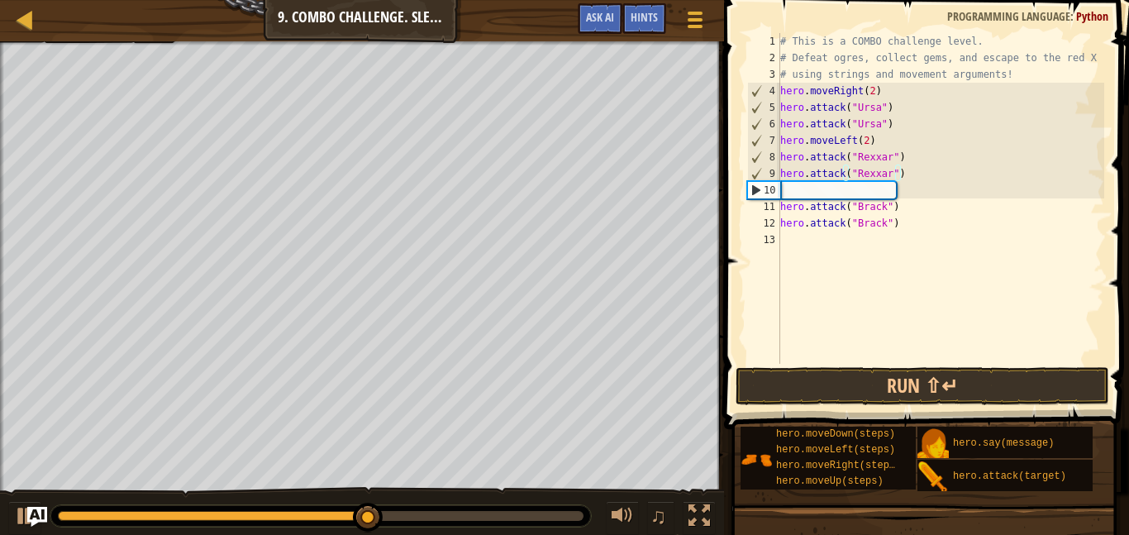
scroll to position [7, 0]
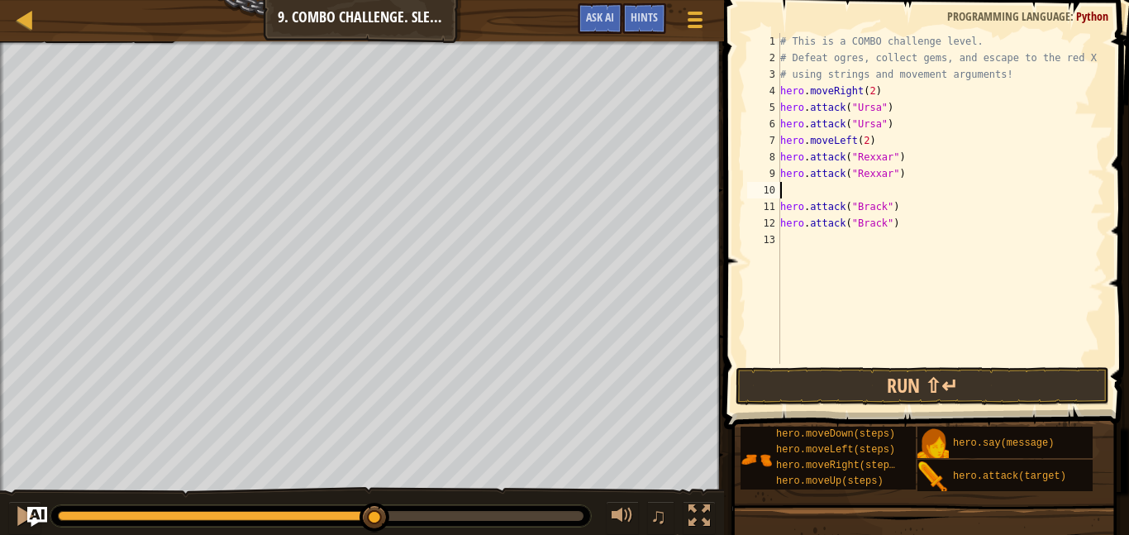
type textarea "h"
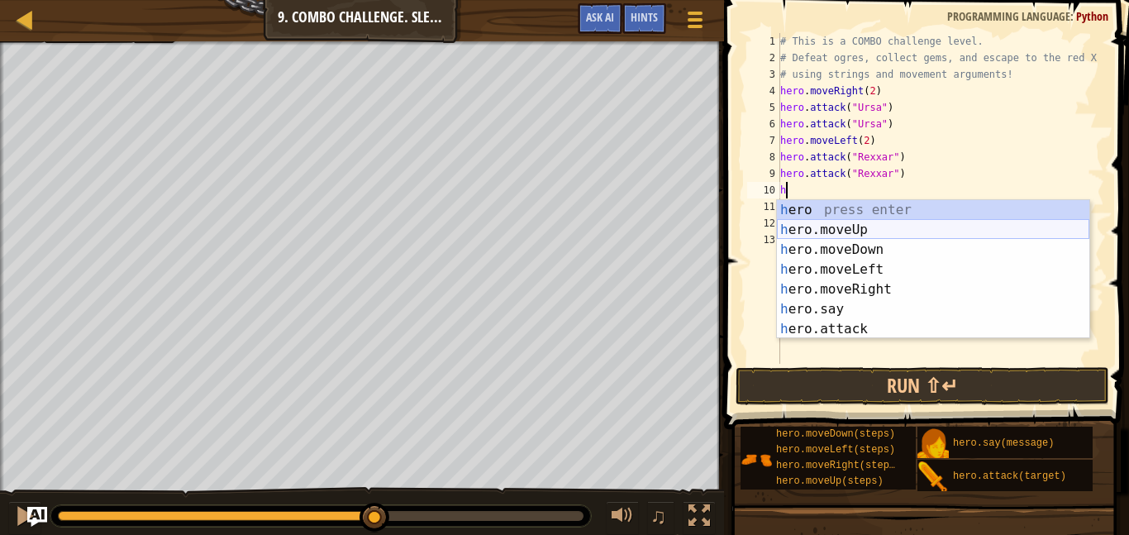
click at [919, 223] on div "h ero press enter h ero.moveUp press enter h ero.moveDown press enter h ero.mov…" at bounding box center [933, 289] width 312 height 178
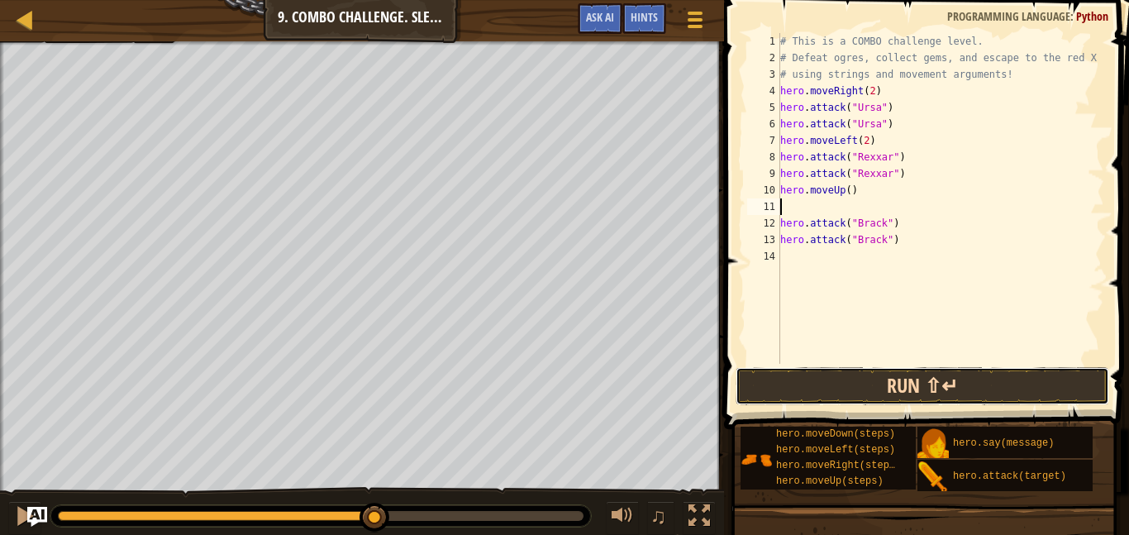
click at [897, 379] on button "Run ⇧↵" at bounding box center [922, 386] width 374 height 38
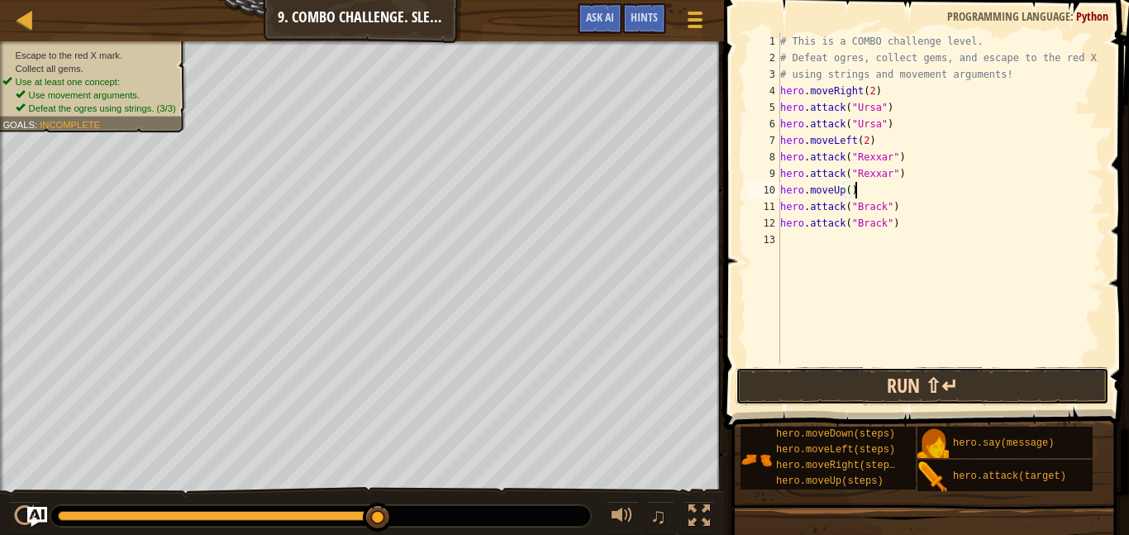
click at [837, 374] on button "Run ⇧↵" at bounding box center [922, 386] width 374 height 38
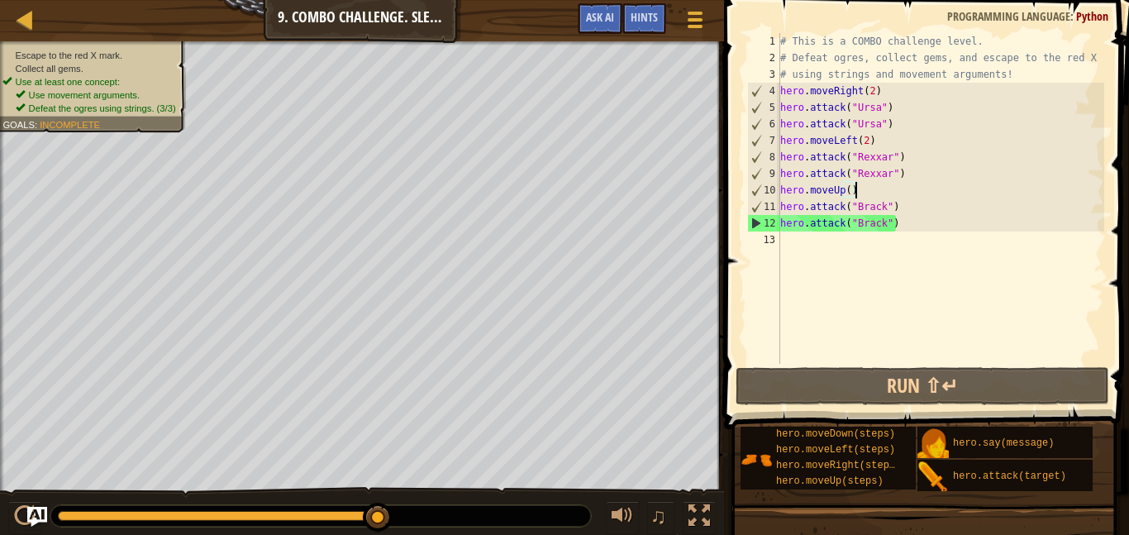
click at [965, 202] on div "# This is a COMBO challenge level. # Defeat [PERSON_NAME], collect gems, and es…" at bounding box center [940, 215] width 327 height 364
type textarea "hero.attack("Brack")"
click at [964, 217] on div "# This is a COMBO challenge level. # Defeat [PERSON_NAME], collect gems, and es…" at bounding box center [940, 215] width 327 height 364
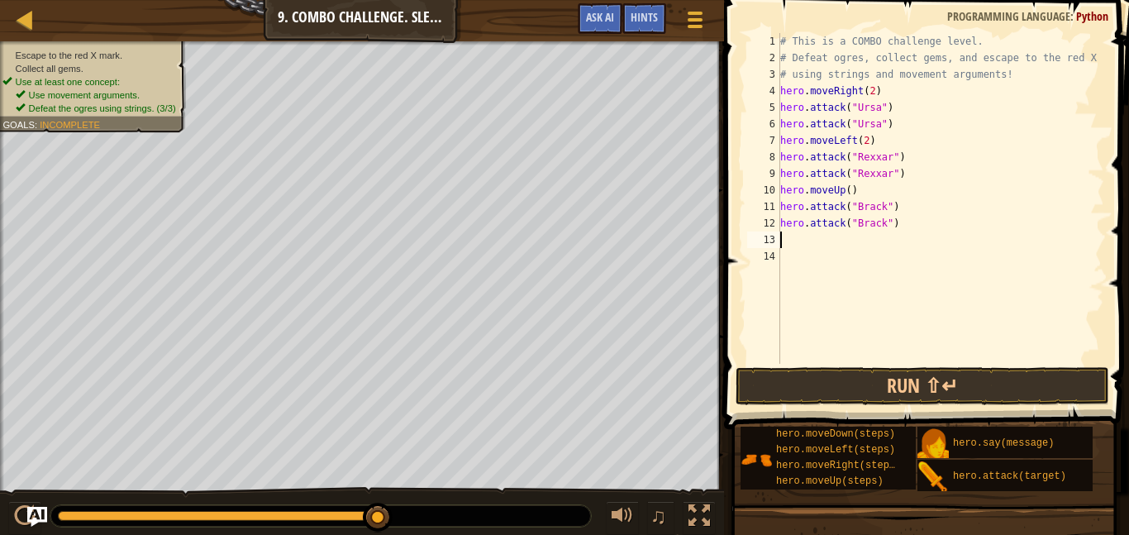
type textarea "h"
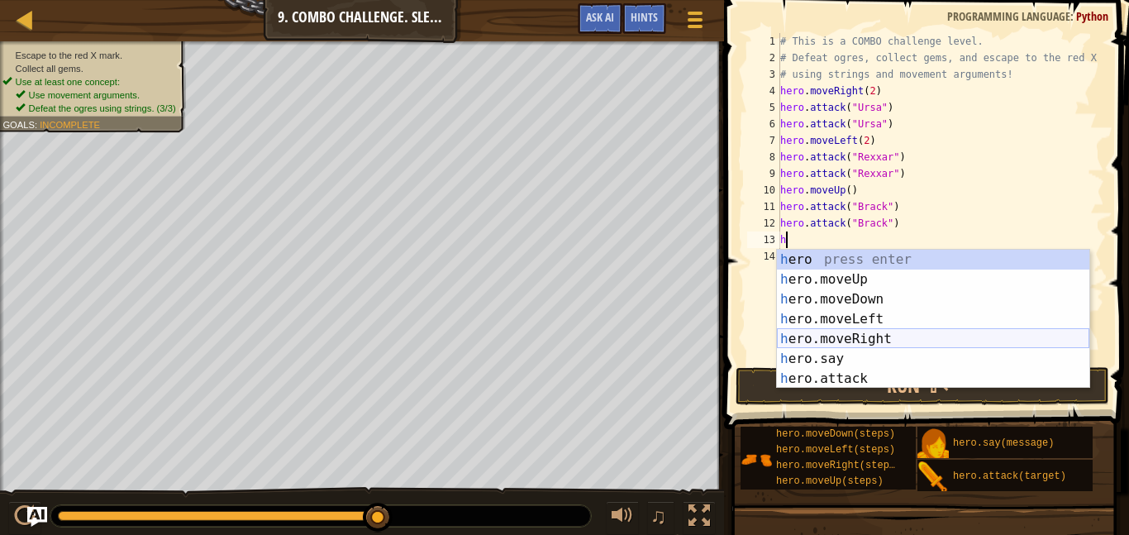
click at [915, 329] on div "h ero press enter h ero.moveUp press enter h ero.moveDown press enter h ero.mov…" at bounding box center [933, 339] width 312 height 178
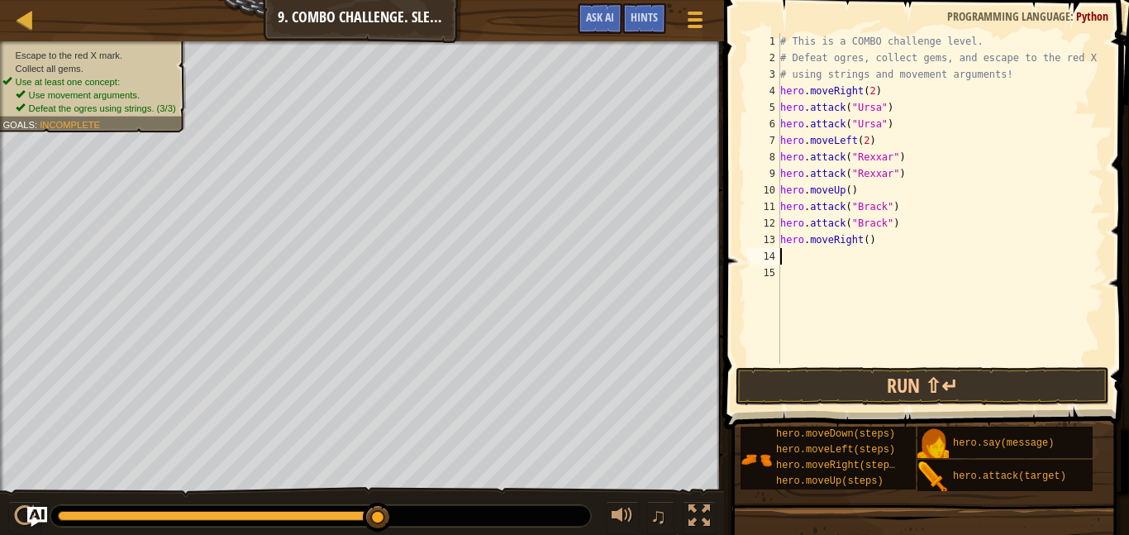
click at [862, 238] on div "# This is a COMBO challenge level. # Defeat [PERSON_NAME], collect gems, and es…" at bounding box center [940, 215] width 327 height 364
click at [864, 240] on div "# This is a COMBO challenge level. # Defeat [PERSON_NAME], collect gems, and es…" at bounding box center [940, 215] width 327 height 364
type textarea "hero.moveRight(2)"
click at [866, 381] on button "Run ⇧↵" at bounding box center [922, 386] width 374 height 38
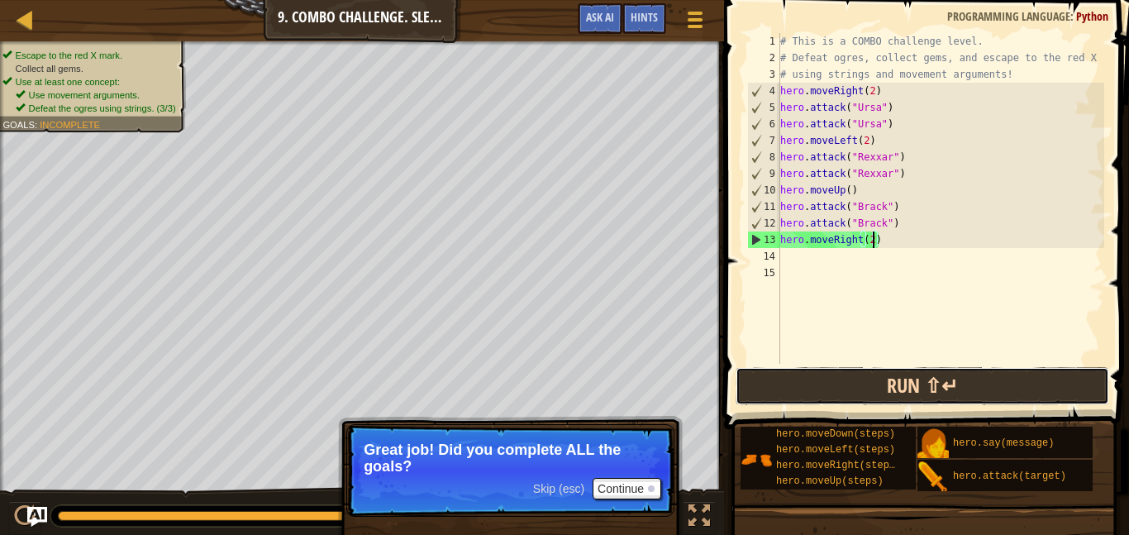
click at [872, 384] on button "Run ⇧↵" at bounding box center [922, 386] width 374 height 38
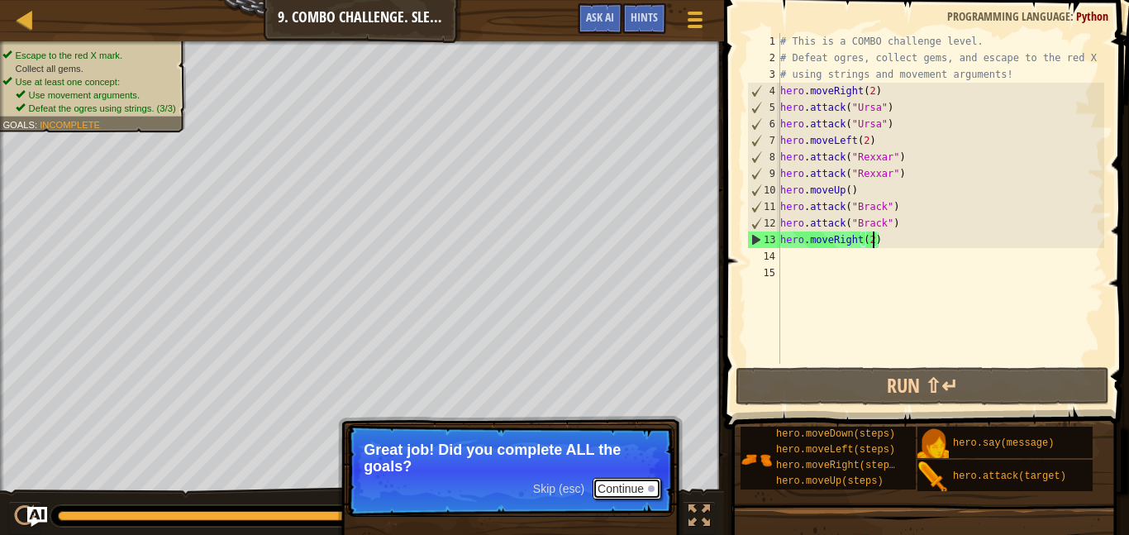
click at [612, 495] on button "Continue" at bounding box center [627, 488] width 69 height 21
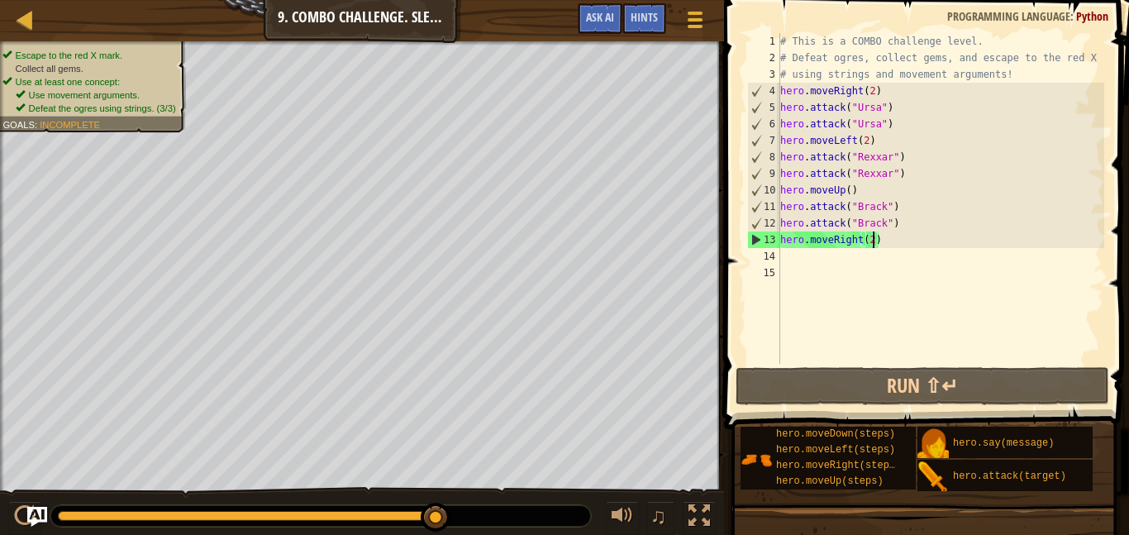
click at [825, 253] on div "# This is a COMBO challenge level. # Defeat [PERSON_NAME], collect gems, and es…" at bounding box center [940, 215] width 327 height 364
click at [897, 127] on div "# This is a COMBO challenge level. # Defeat [PERSON_NAME], collect gems, and es…" at bounding box center [940, 215] width 327 height 364
type textarea "hero.attack("Ursa")"
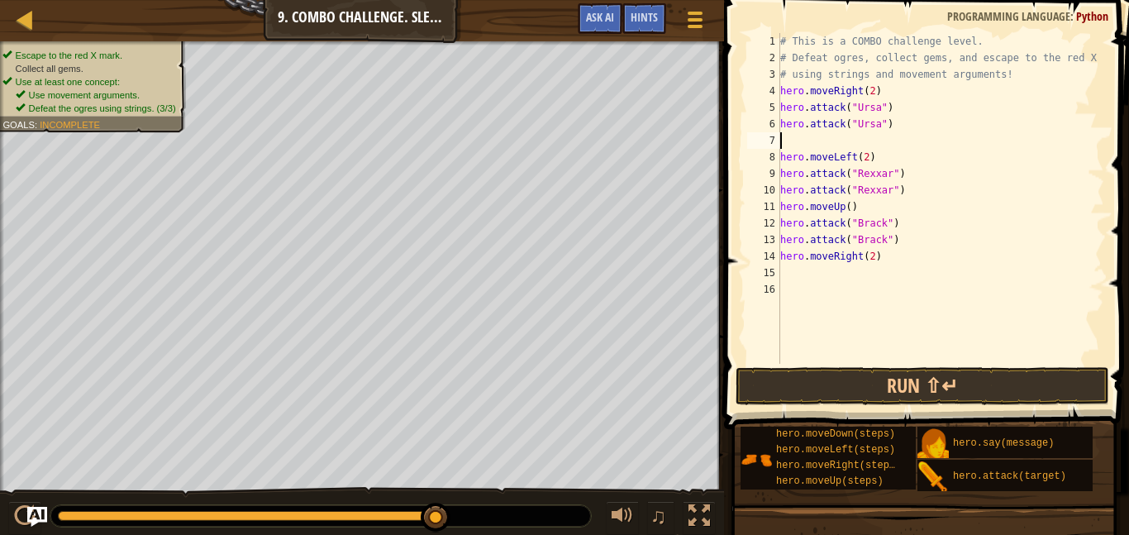
type textarea "h"
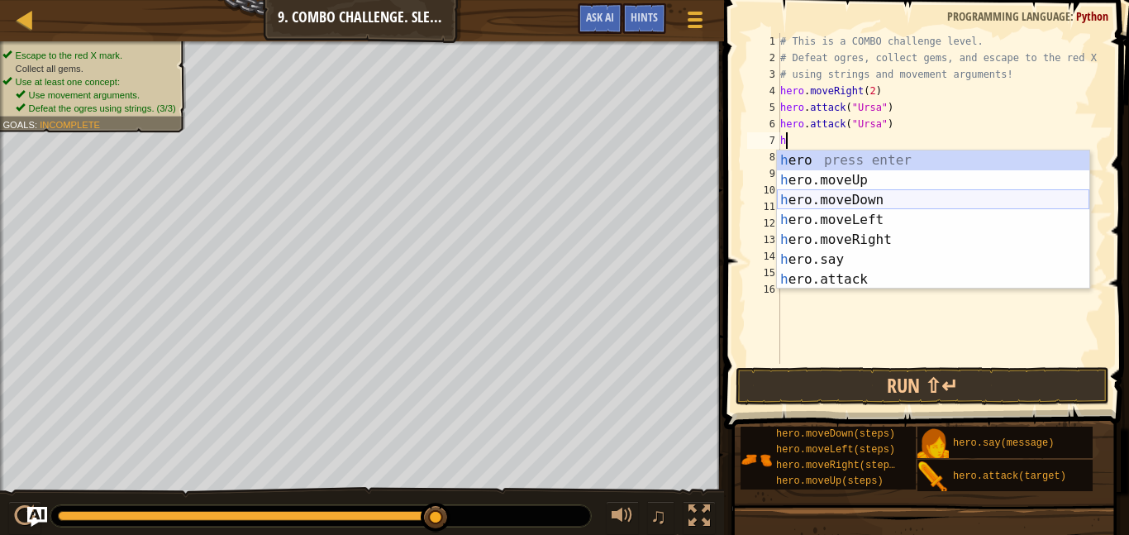
click at [923, 198] on div "h ero press enter h ero.moveUp press enter h ero.moveDown press enter h ero.mov…" at bounding box center [933, 239] width 312 height 178
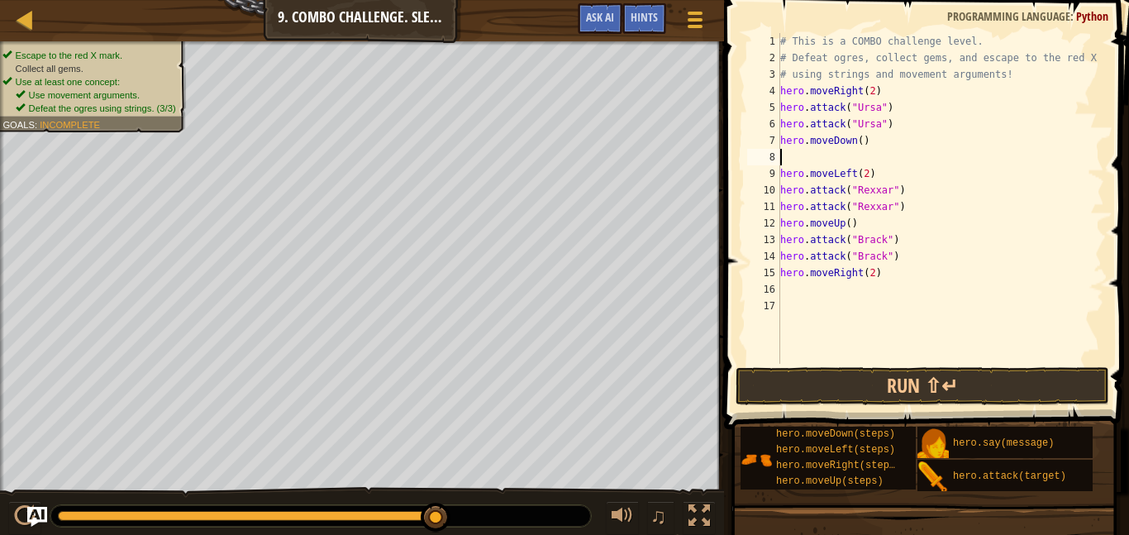
type textarea "h"
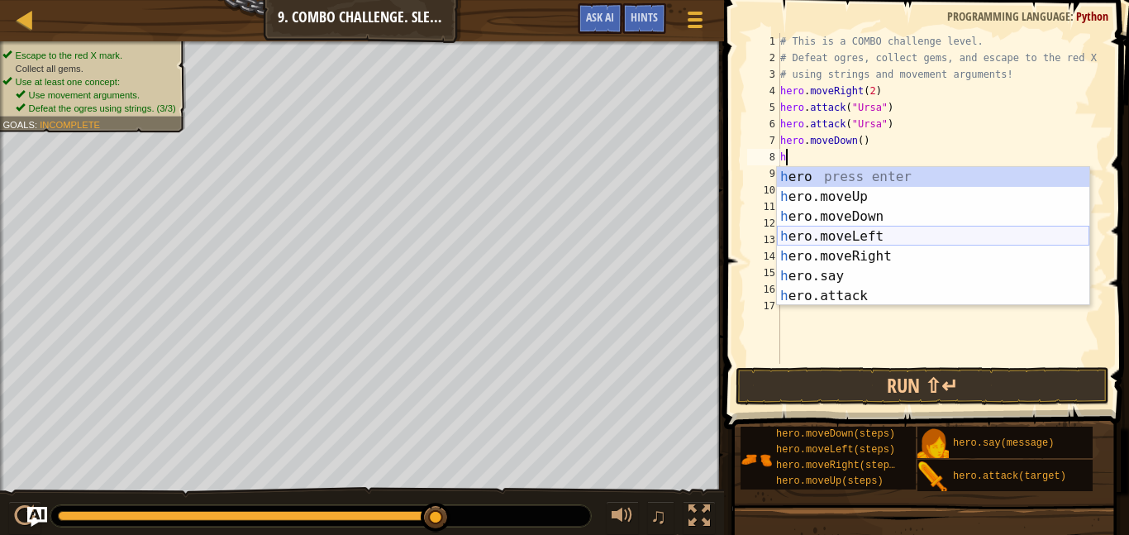
click at [898, 236] on div "h ero press enter h ero.moveUp press enter h ero.moveDown press enter h ero.mov…" at bounding box center [933, 256] width 312 height 178
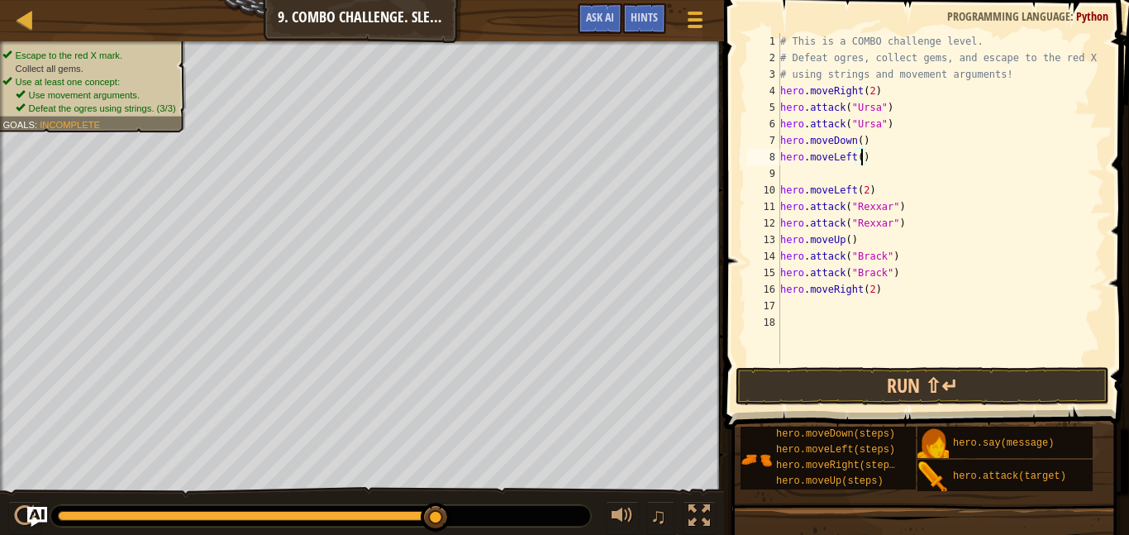
click at [864, 150] on div "# This is a COMBO challenge level. # Defeat [PERSON_NAME], collect gems, and es…" at bounding box center [940, 215] width 327 height 364
type textarea "hero.moveLeft(2)"
click at [854, 174] on div "# This is a COMBO challenge level. # Defeat [PERSON_NAME], collect gems, and es…" at bounding box center [940, 215] width 327 height 364
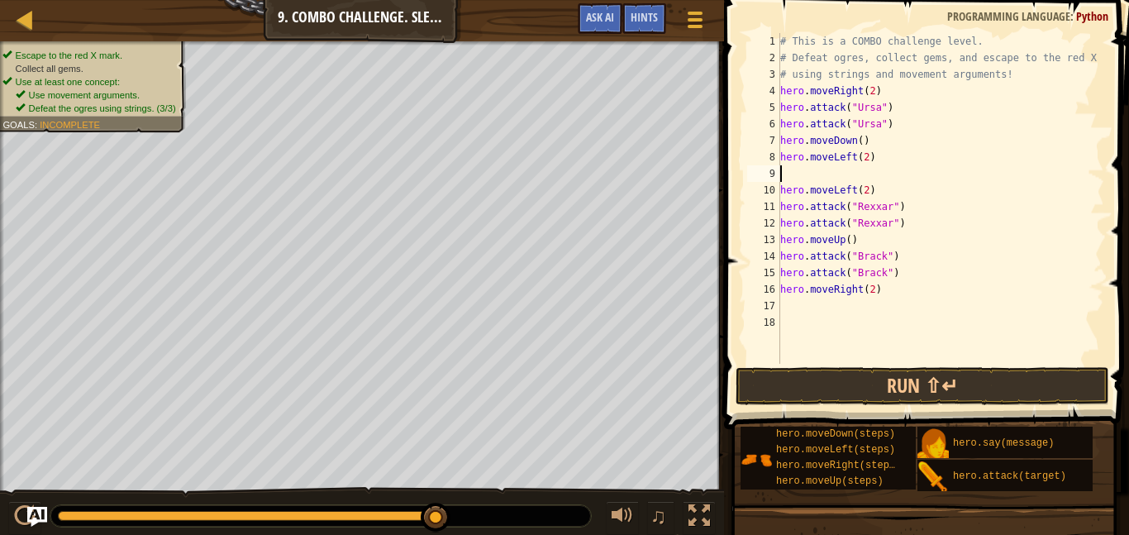
type textarea "h"
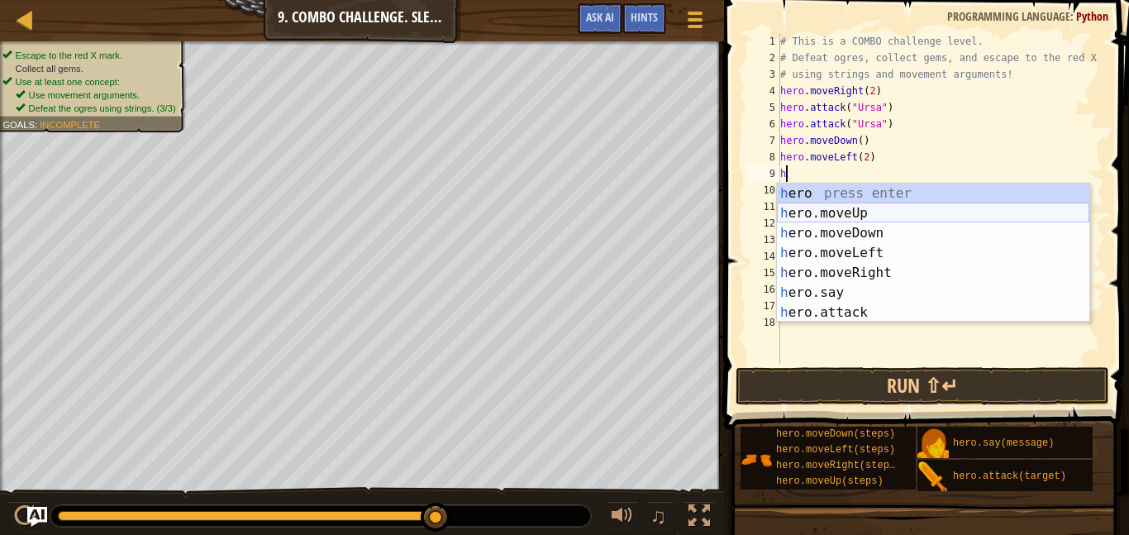
click at [844, 215] on div "h ero press enter h ero.moveUp press enter h ero.moveDown press enter h ero.mov…" at bounding box center [933, 272] width 312 height 178
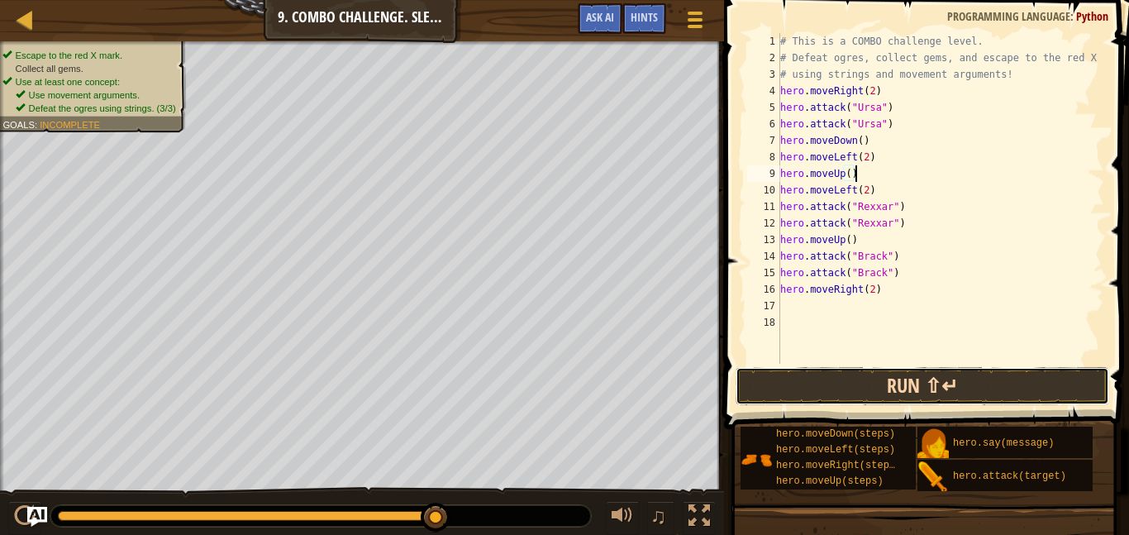
click at [848, 402] on button "Run ⇧↵" at bounding box center [922, 386] width 374 height 38
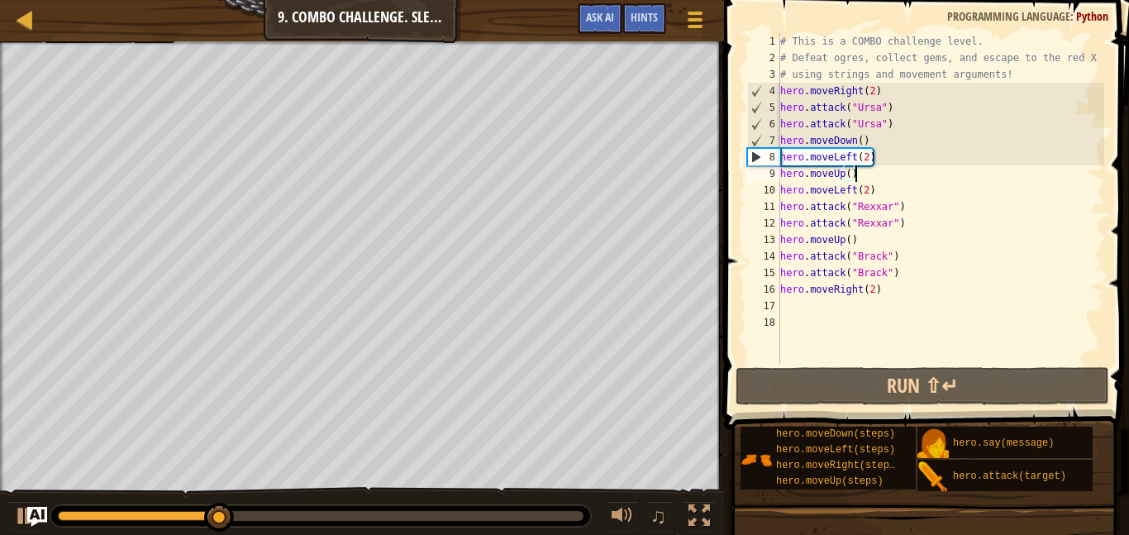
click at [850, 172] on div "# This is a COMBO challenge level. # Defeat [PERSON_NAME], collect gems, and es…" at bounding box center [940, 215] width 327 height 364
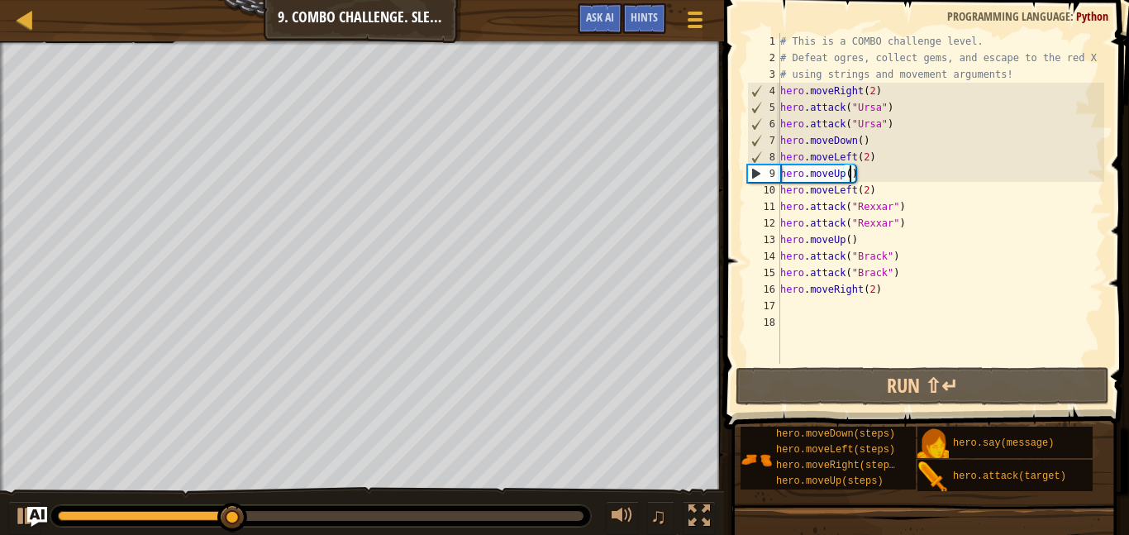
click at [850, 172] on div "# This is a COMBO challenge level. # Defeat [PERSON_NAME], collect gems, and es…" at bounding box center [940, 215] width 327 height 364
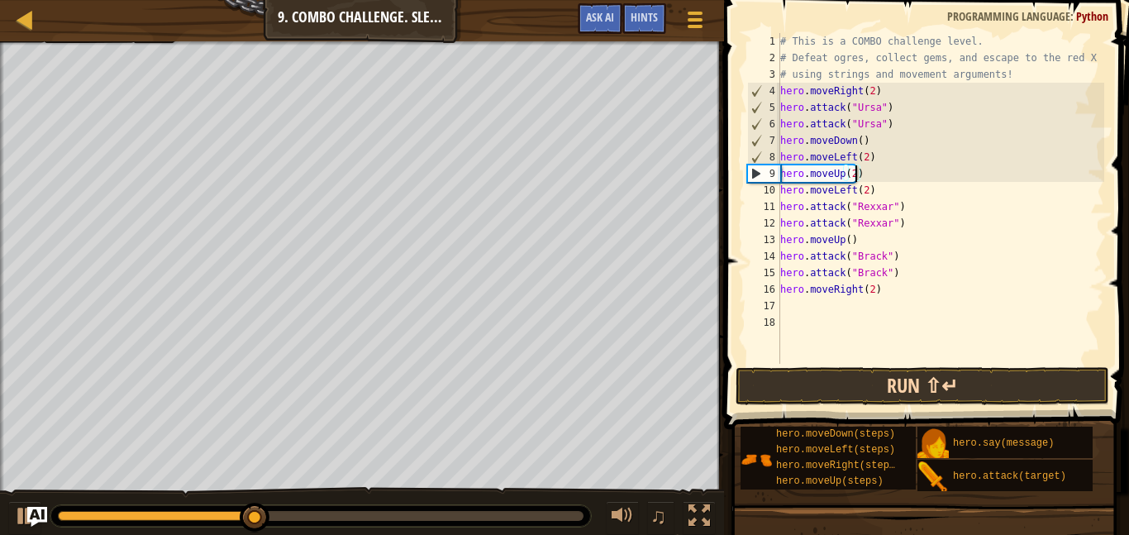
type textarea "hero.moveUp(2)"
click at [810, 388] on button "Run ⇧↵" at bounding box center [922, 386] width 374 height 38
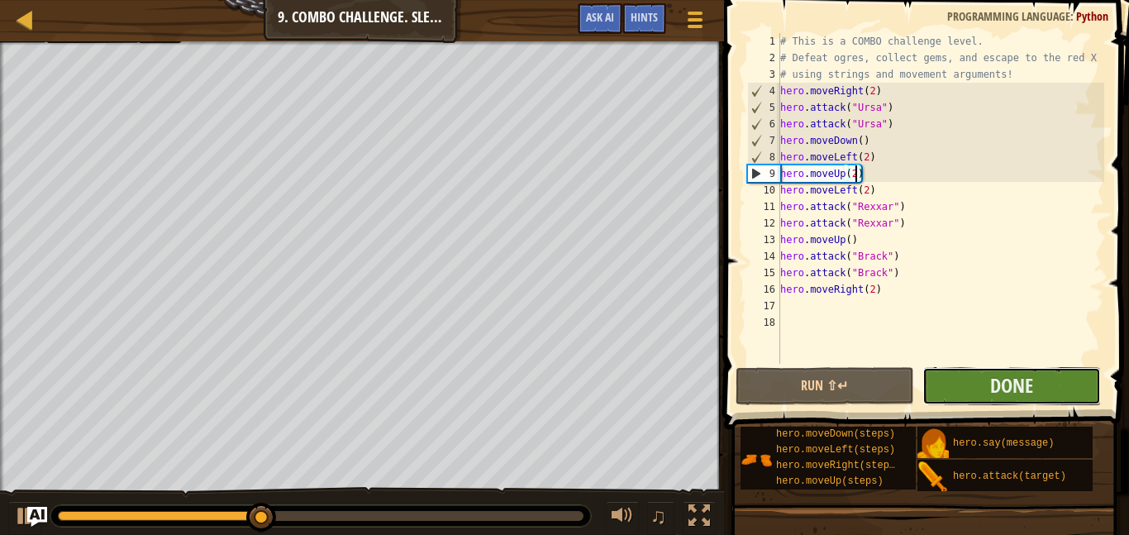
click at [984, 383] on button "Done" at bounding box center [1011, 386] width 178 height 38
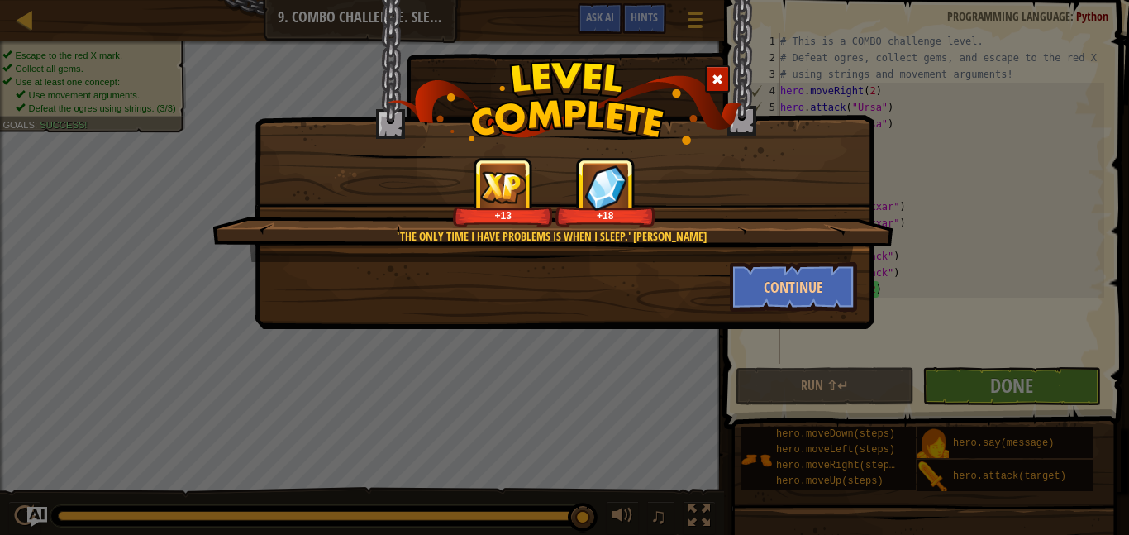
click at [795, 324] on div "'The only time I have problems is when I sleep.' [PERSON_NAME] +13 +18 Continue" at bounding box center [565, 164] width 620 height 329
click at [793, 297] on button "Continue" at bounding box center [794, 287] width 128 height 50
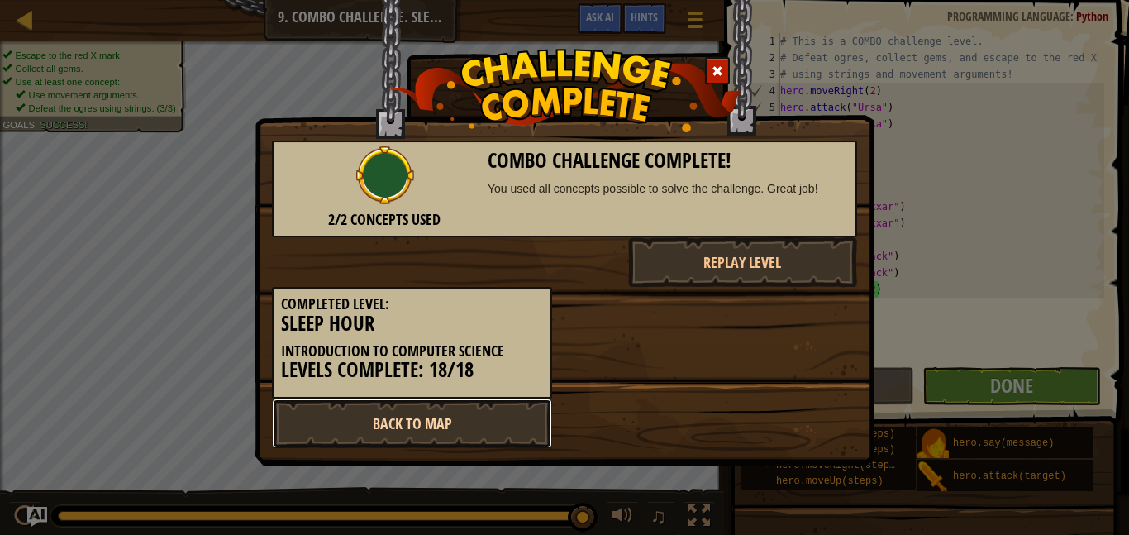
click at [356, 440] on link "Back to Map" at bounding box center [412, 423] width 280 height 50
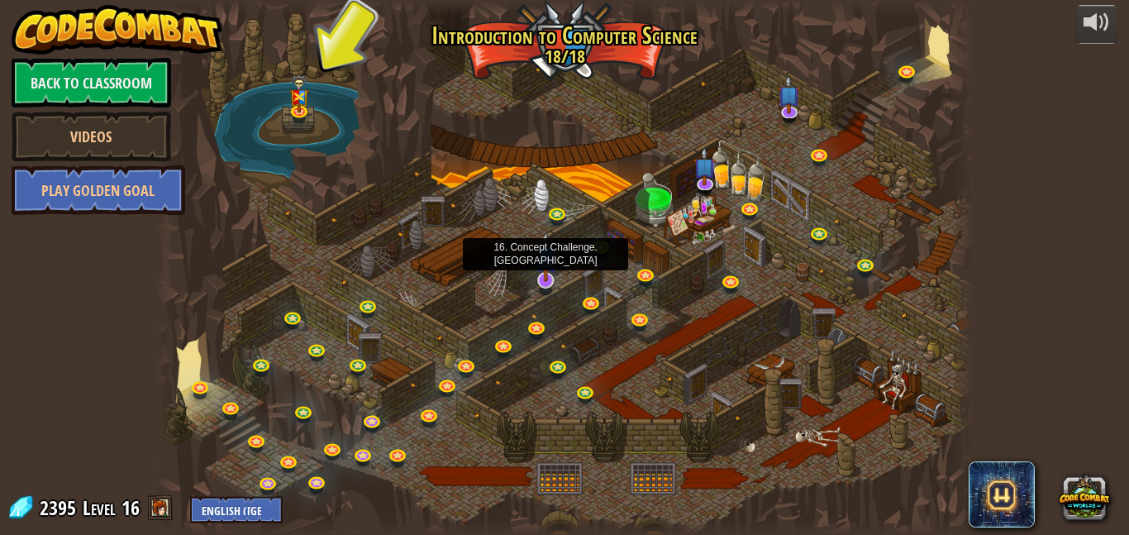
click at [545, 277] on img at bounding box center [546, 256] width 22 height 51
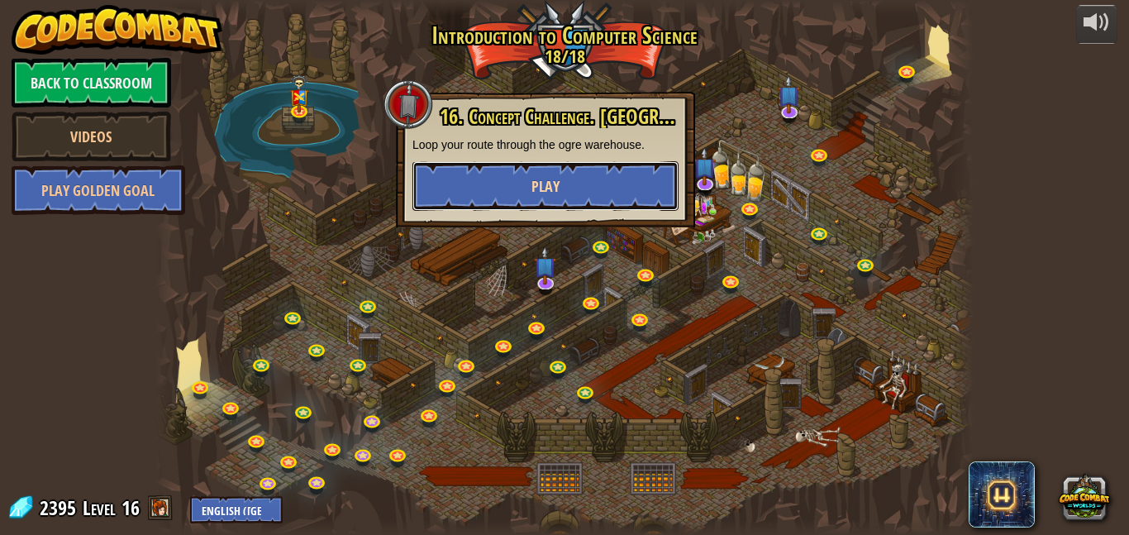
click at [454, 177] on button "Play" at bounding box center [545, 186] width 266 height 50
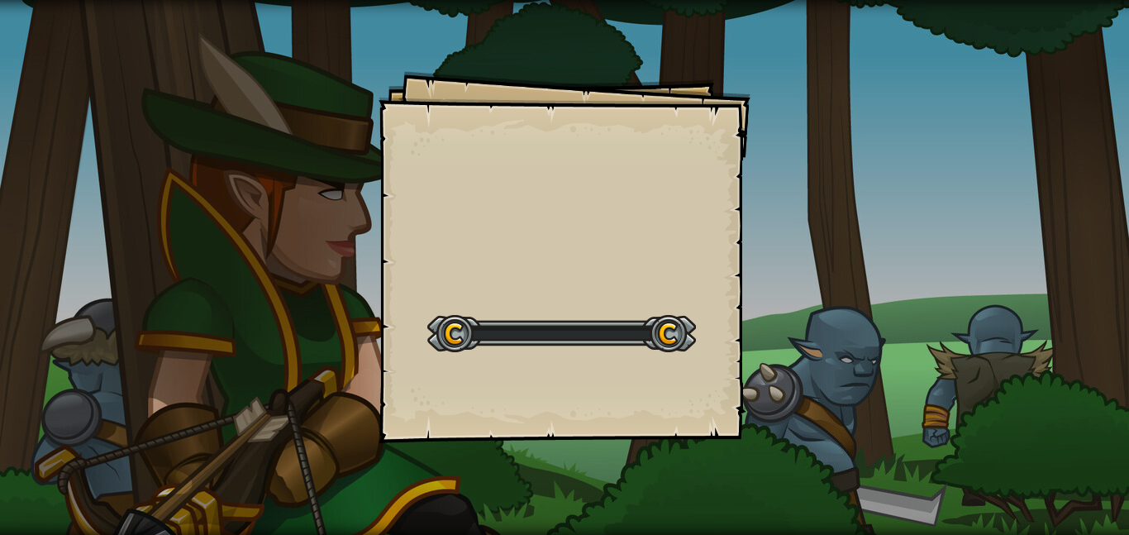
click at [531, 268] on div "Goals Start Level Error loading from server. Try refreshing the page. You'll ne…" at bounding box center [564, 257] width 372 height 372
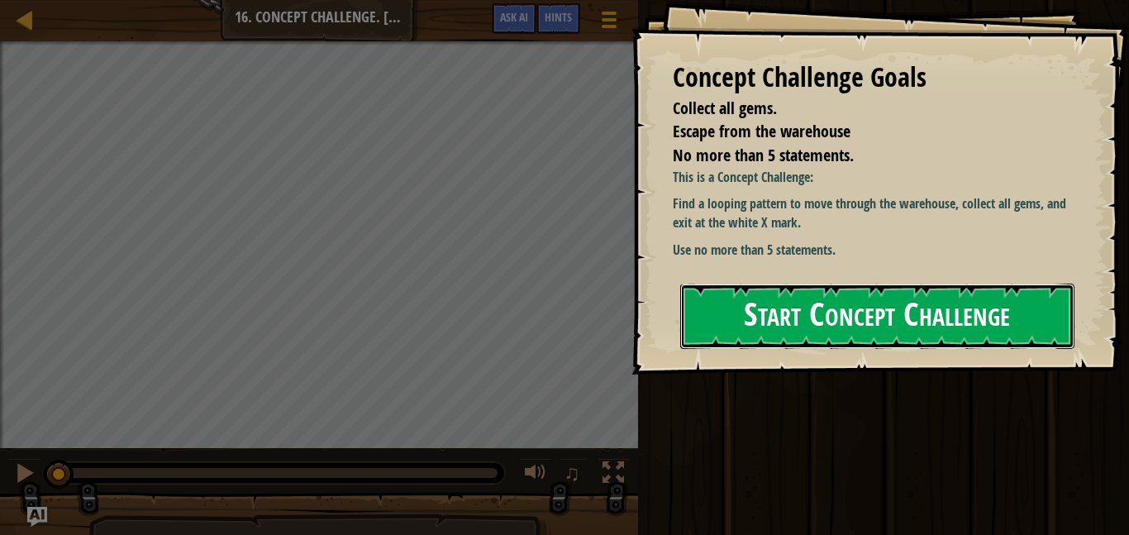
click at [769, 306] on button "Start Concept Challenge" at bounding box center [877, 315] width 394 height 65
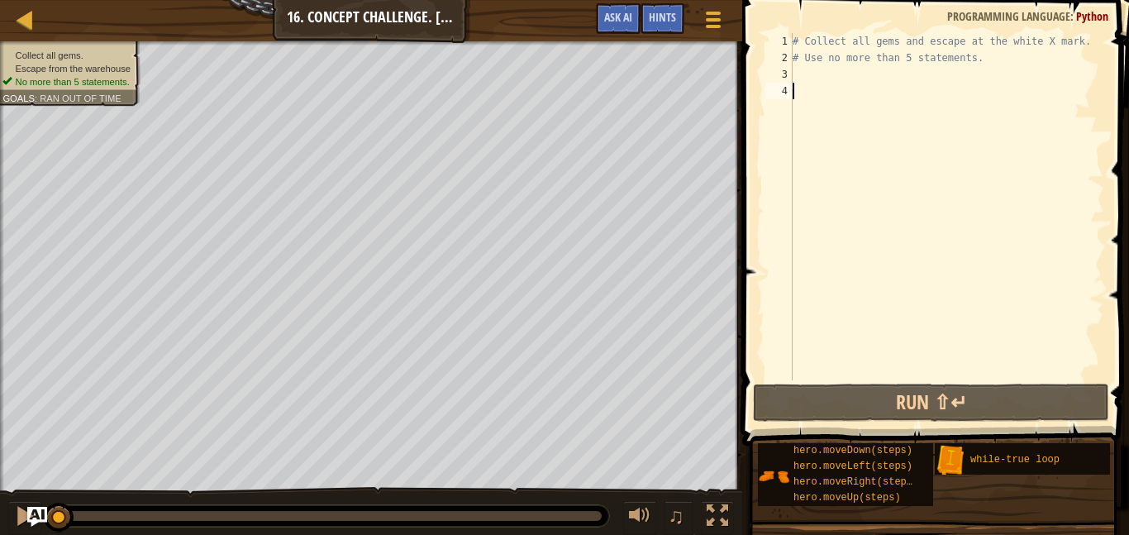
click at [788, 74] on div "3" at bounding box center [778, 74] width 27 height 17
